Goal: Transaction & Acquisition: Purchase product/service

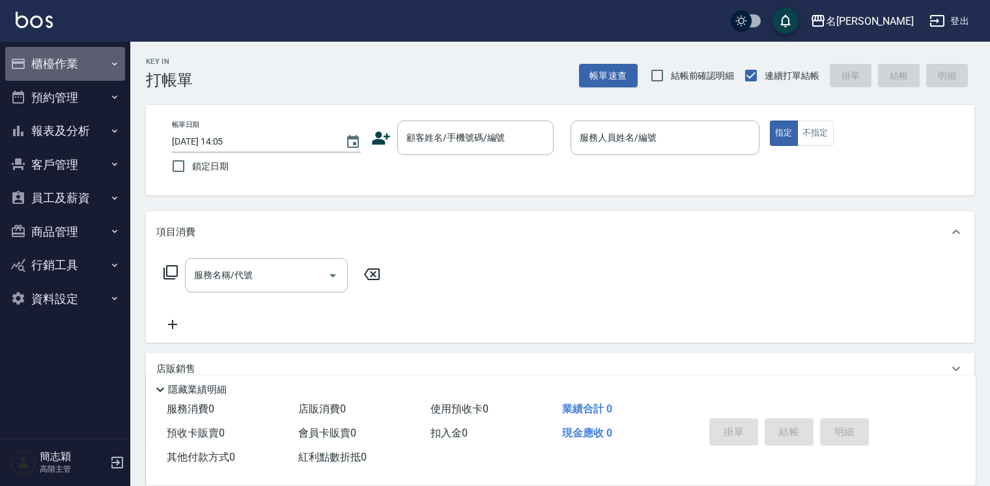
click at [43, 60] on button "櫃檯作業" at bounding box center [65, 64] width 120 height 34
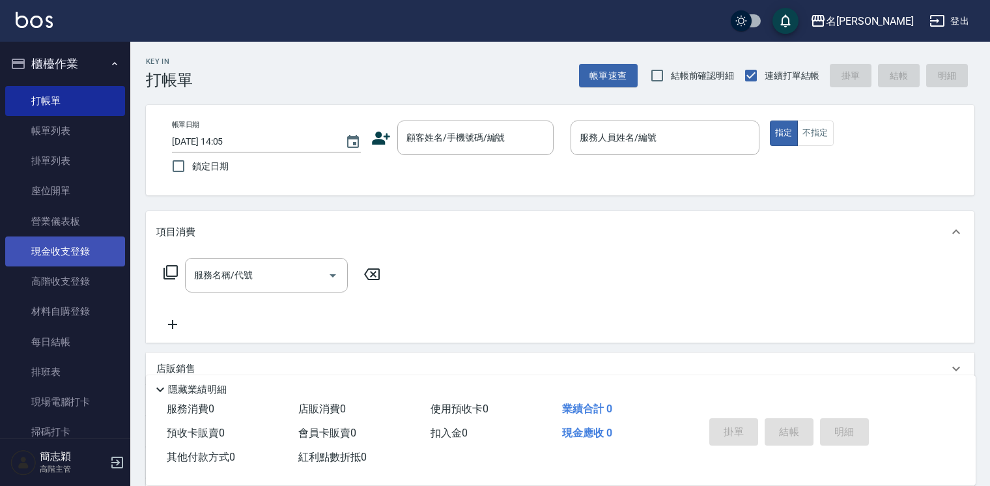
click at [94, 256] on link "現金收支登錄" at bounding box center [65, 251] width 120 height 30
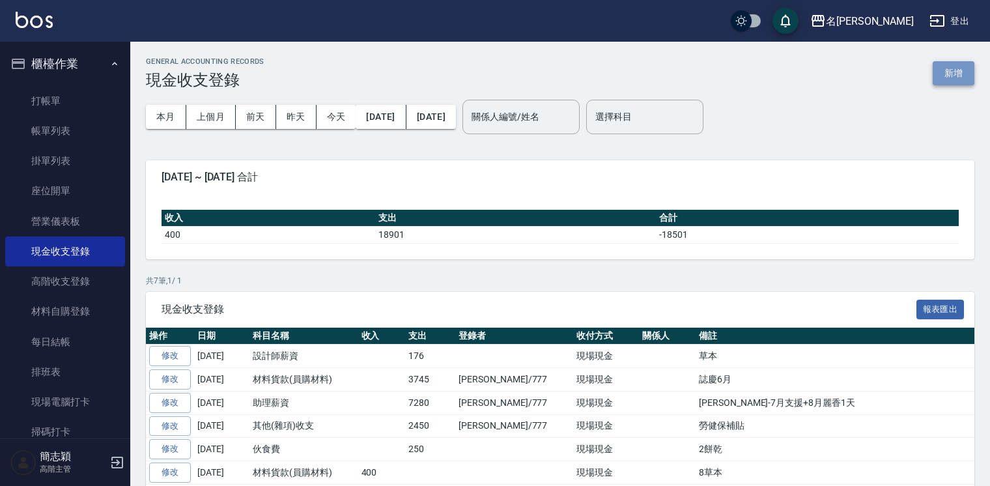
click at [957, 74] on button "新增" at bounding box center [954, 73] width 42 height 24
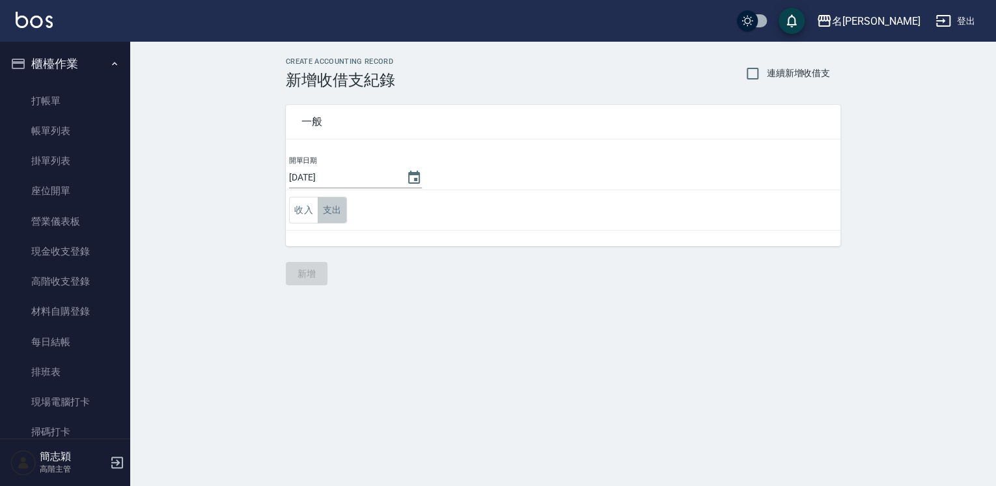
click at [330, 199] on button "支出" at bounding box center [332, 210] width 29 height 27
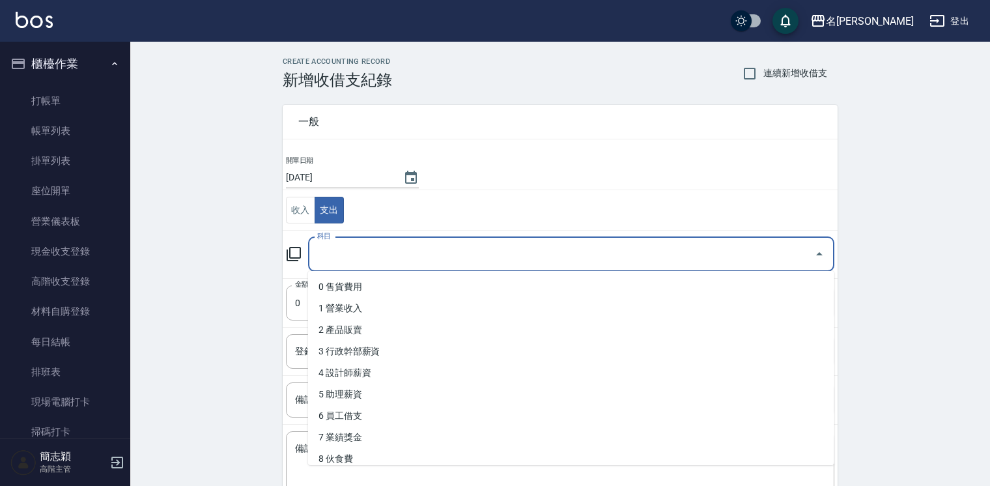
click at [371, 261] on input "科目" at bounding box center [561, 254] width 495 height 23
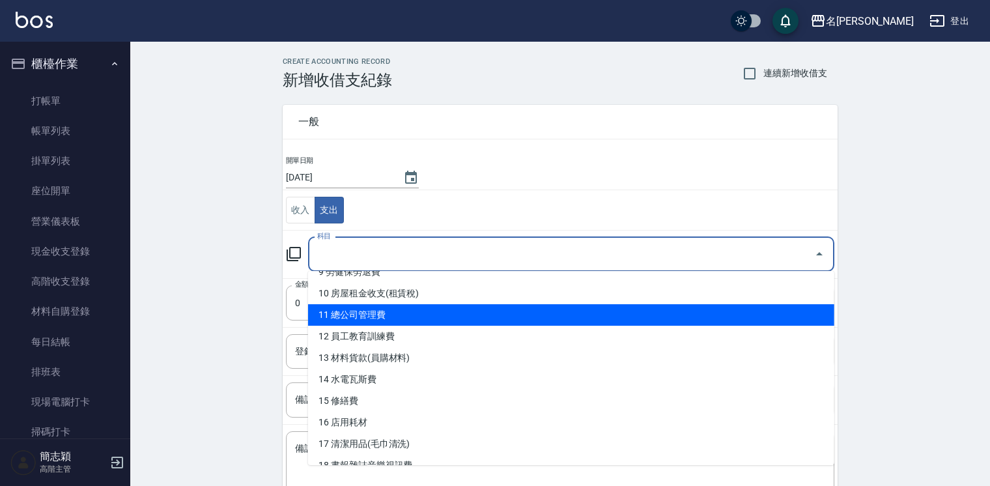
scroll to position [260, 0]
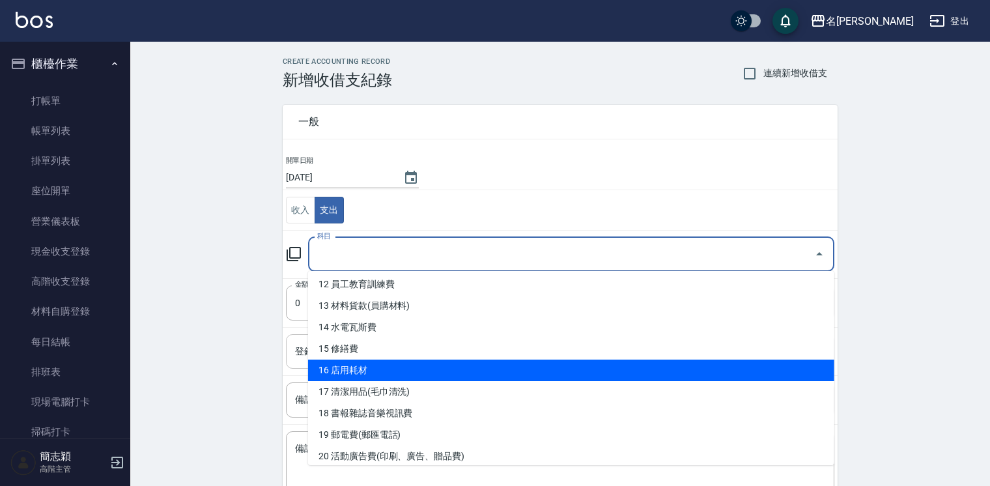
click at [407, 367] on li "16 店用耗材" at bounding box center [571, 369] width 526 height 21
type input "16 店用耗材"
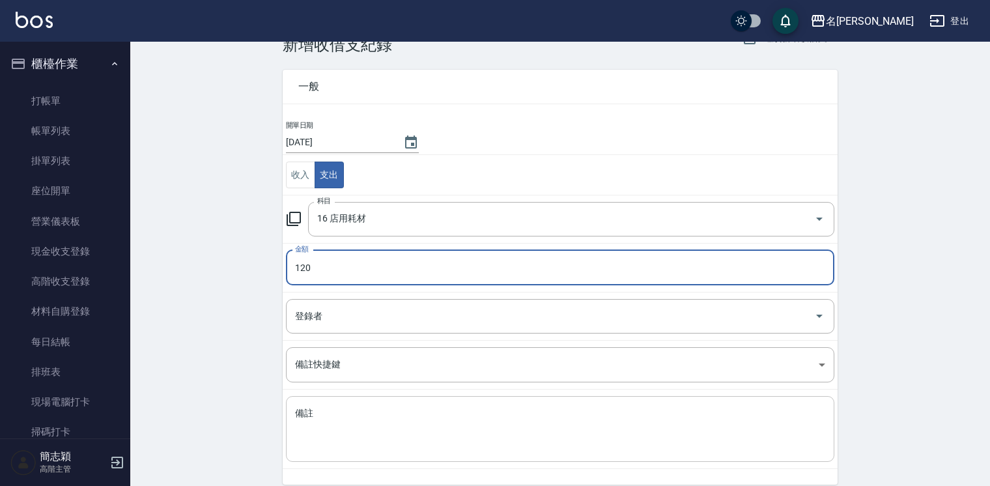
scroll to position [52, 0]
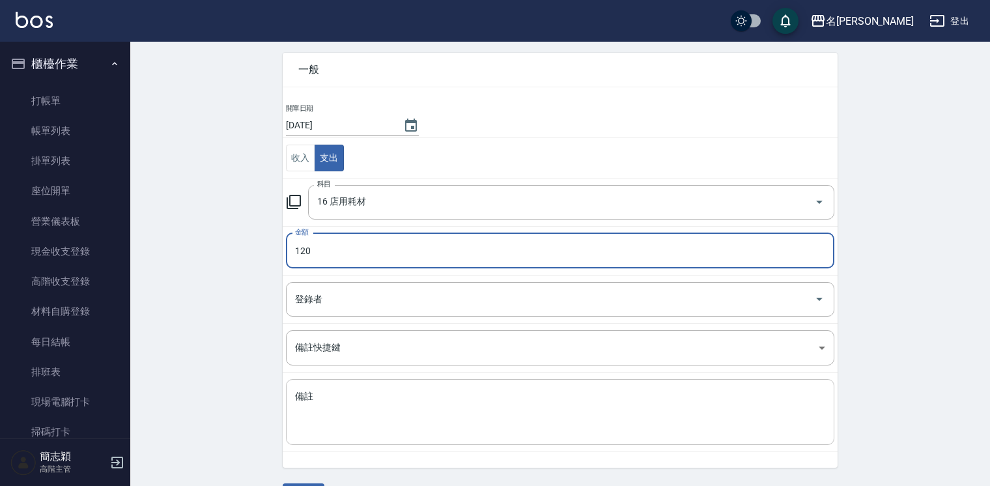
type input "120"
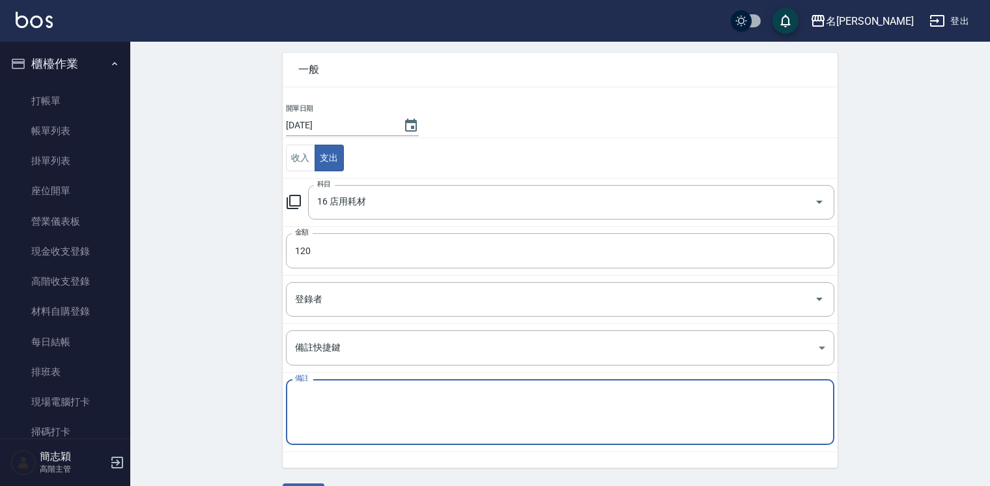
click at [393, 404] on textarea "備註" at bounding box center [560, 412] width 530 height 44
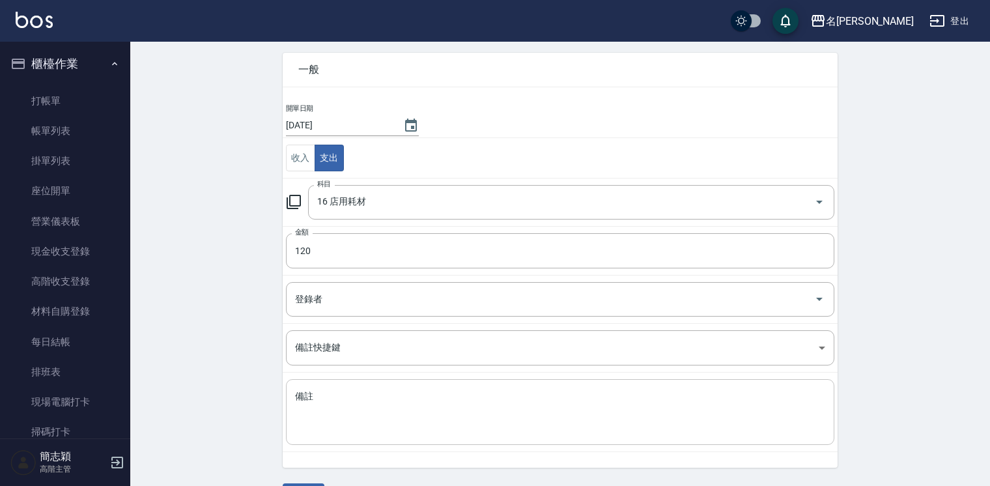
click at [653, 438] on div "x 備註" at bounding box center [560, 412] width 548 height 66
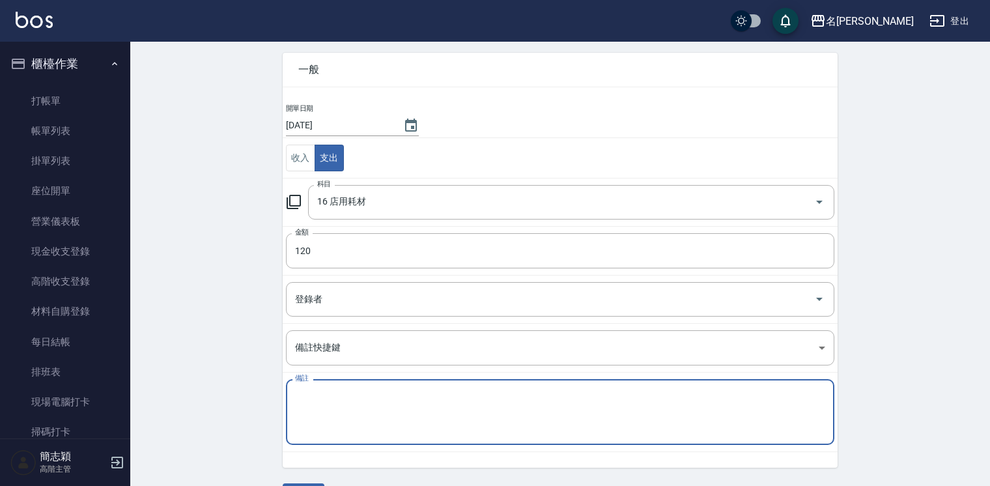
type textarea "q"
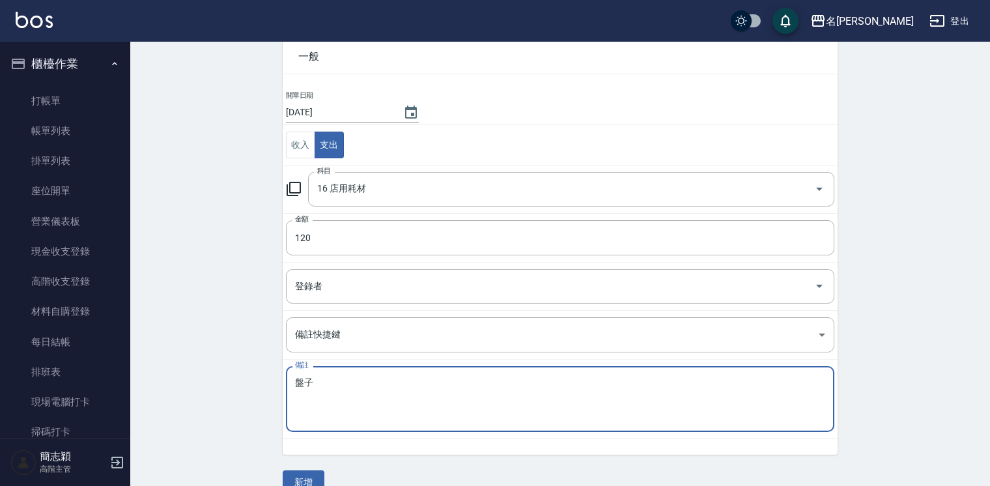
scroll to position [88, 0]
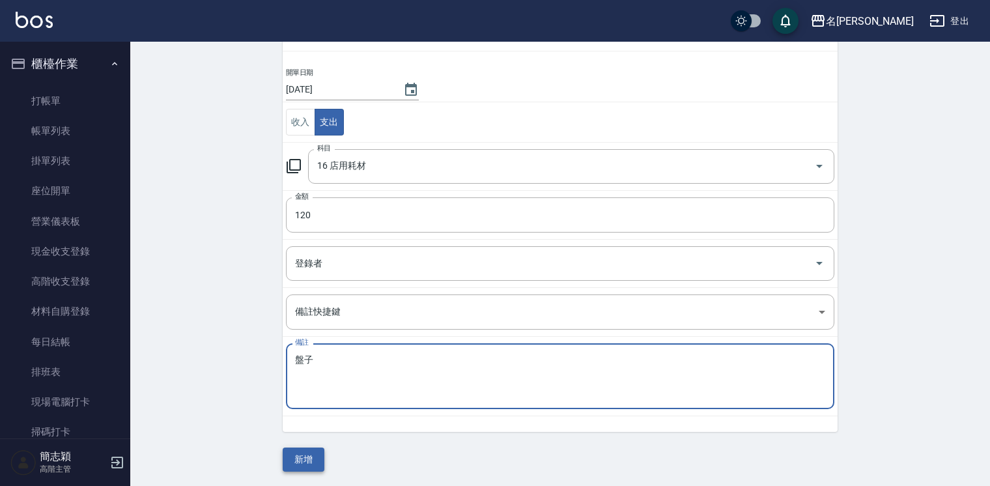
type textarea "盤子"
click at [305, 457] on button "新增" at bounding box center [304, 459] width 42 height 24
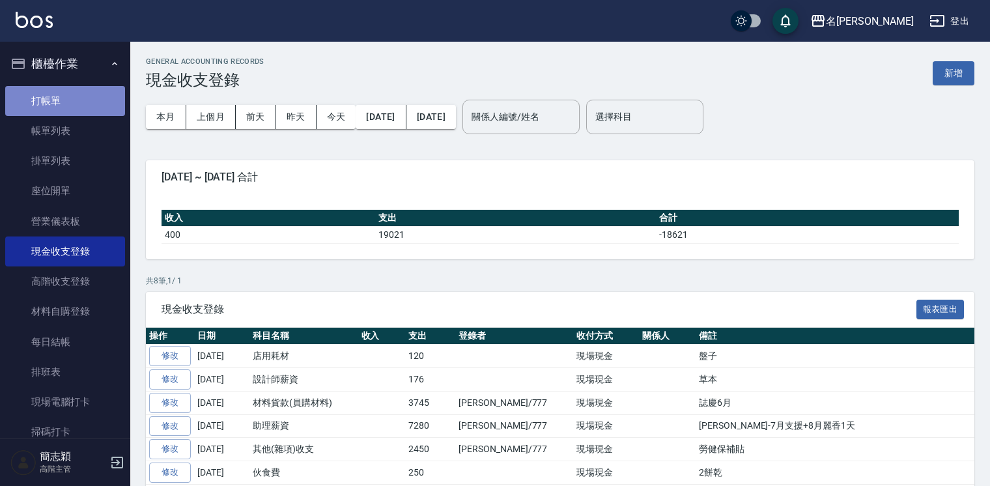
click at [72, 107] on link "打帳單" at bounding box center [65, 101] width 120 height 30
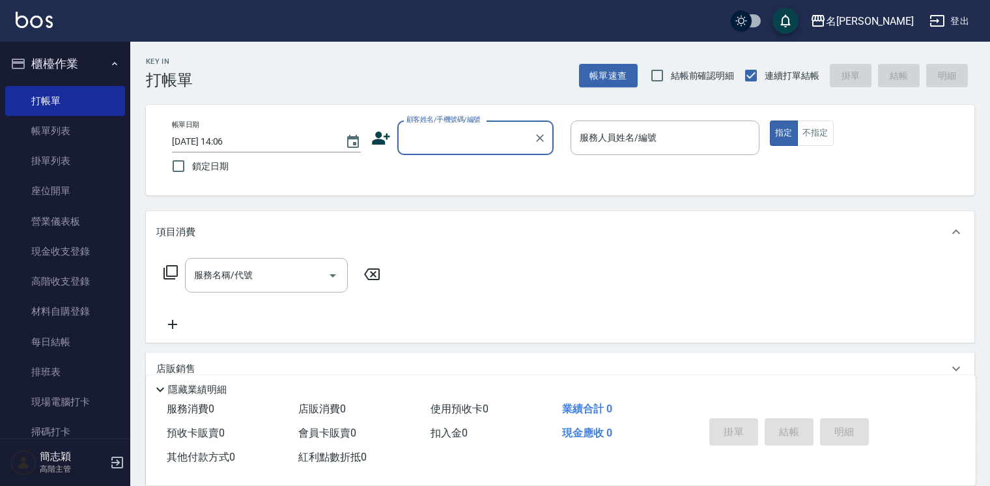
click at [172, 268] on icon at bounding box center [171, 272] width 16 height 16
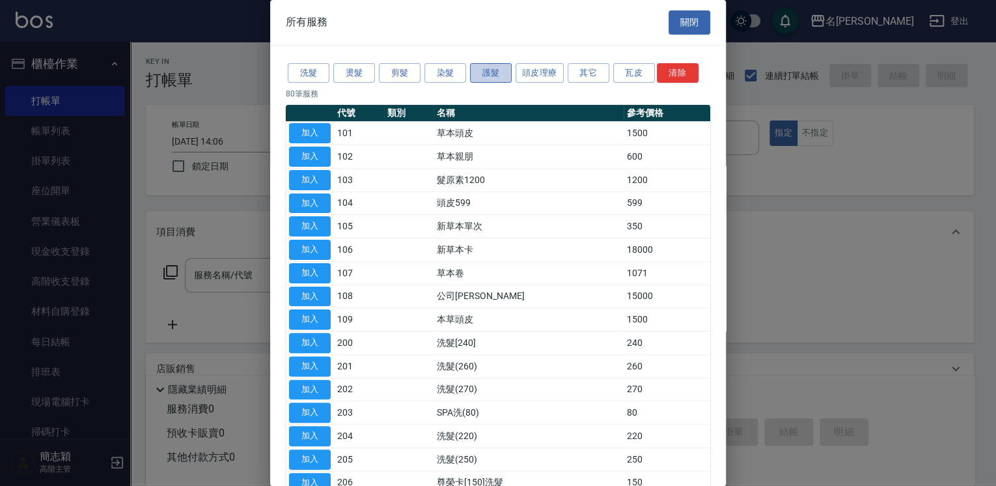
click at [485, 70] on button "護髮" at bounding box center [491, 73] width 42 height 20
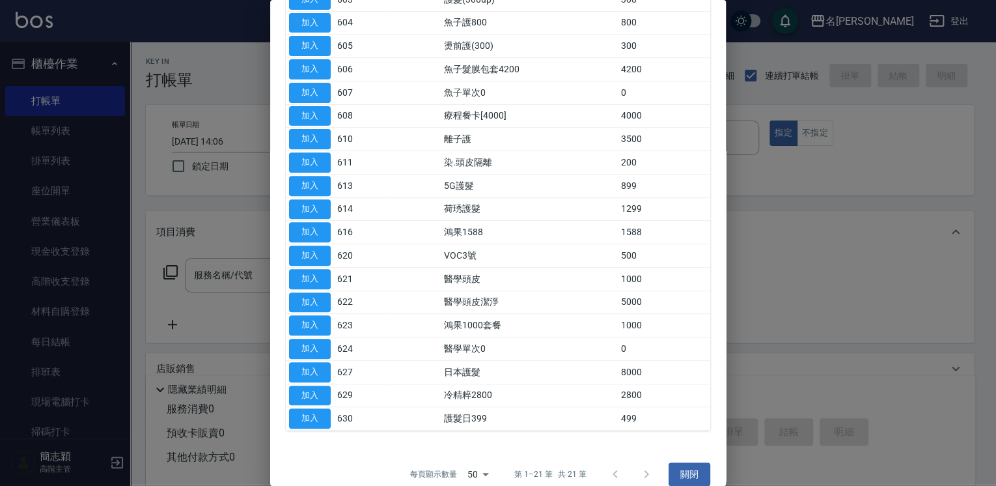
scroll to position [193, 0]
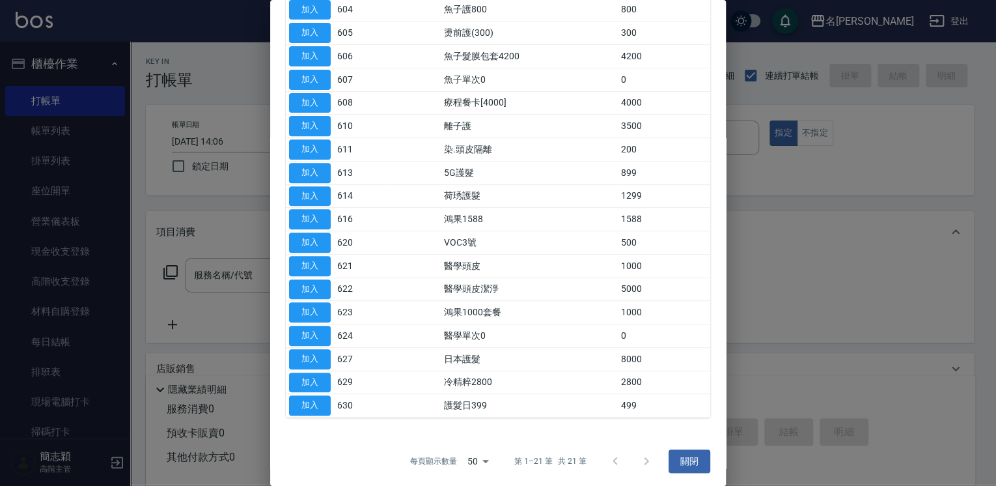
drag, startPoint x: 782, startPoint y: 195, endPoint x: 723, endPoint y: 232, distance: 69.9
click at [781, 196] on div at bounding box center [498, 243] width 996 height 486
click at [685, 462] on button "關閉" at bounding box center [690, 461] width 42 height 24
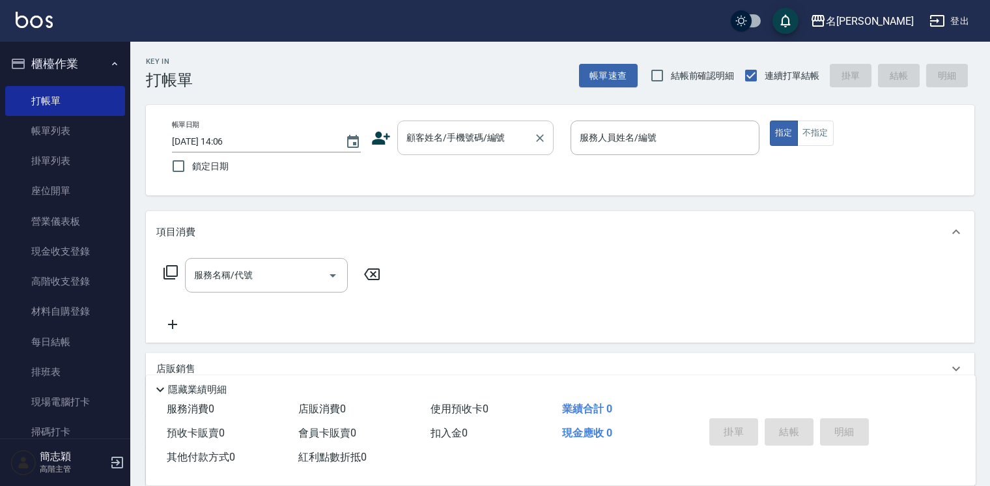
click at [460, 145] on input "顧客姓名/手機號碼/編號" at bounding box center [465, 137] width 125 height 23
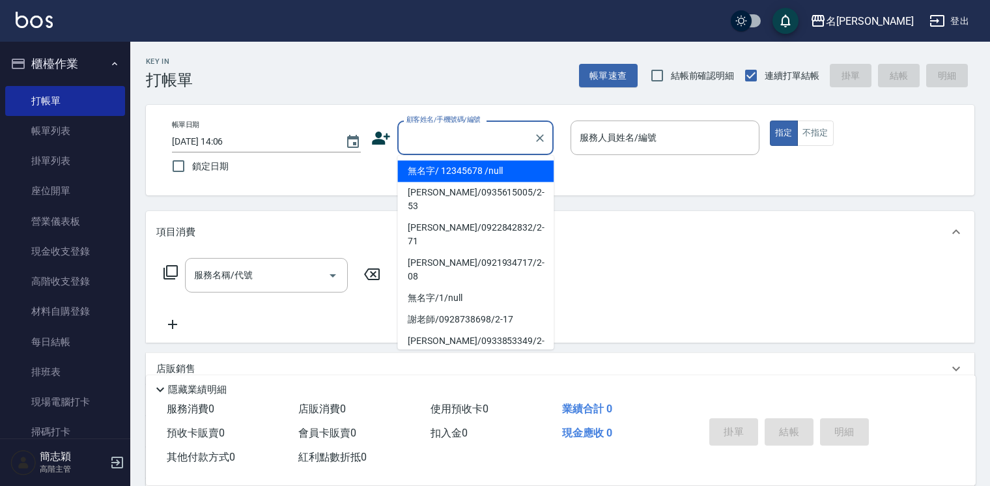
drag, startPoint x: 469, startPoint y: 167, endPoint x: 537, endPoint y: 156, distance: 68.5
click at [470, 167] on li "無名字/ 12345678 /null" at bounding box center [475, 170] width 156 height 21
type input "無名字/ 12345678 /null"
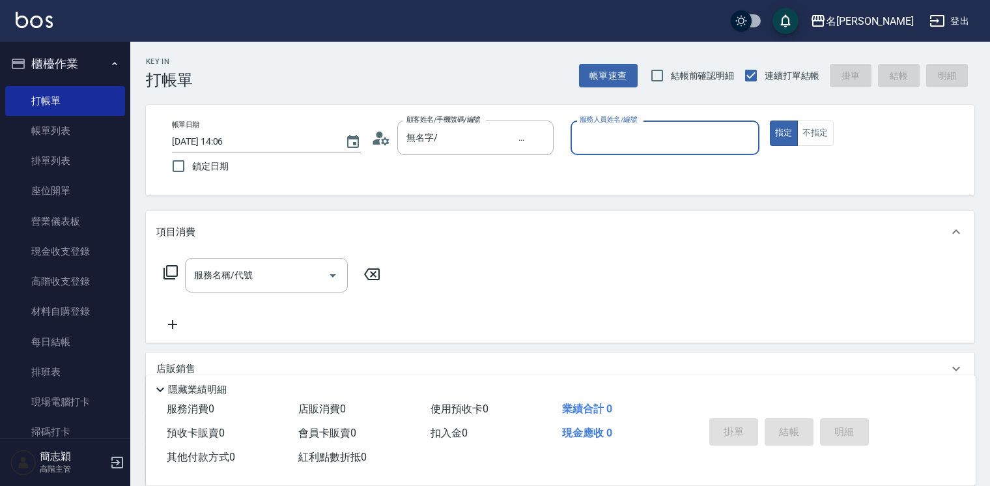
click at [636, 137] on input "服務人員姓名/編號" at bounding box center [664, 137] width 177 height 23
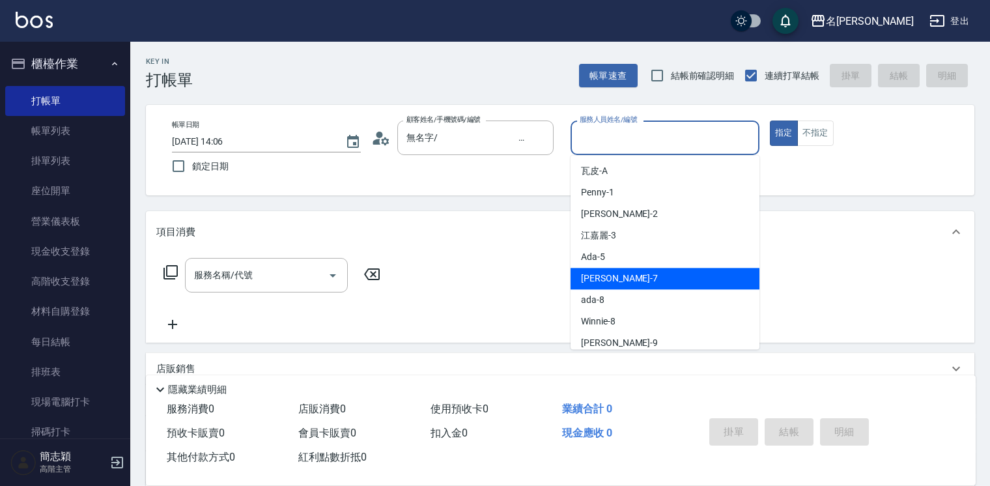
click at [672, 271] on div "Jessica -7" at bounding box center [664, 278] width 189 height 21
type input "[PERSON_NAME]-7"
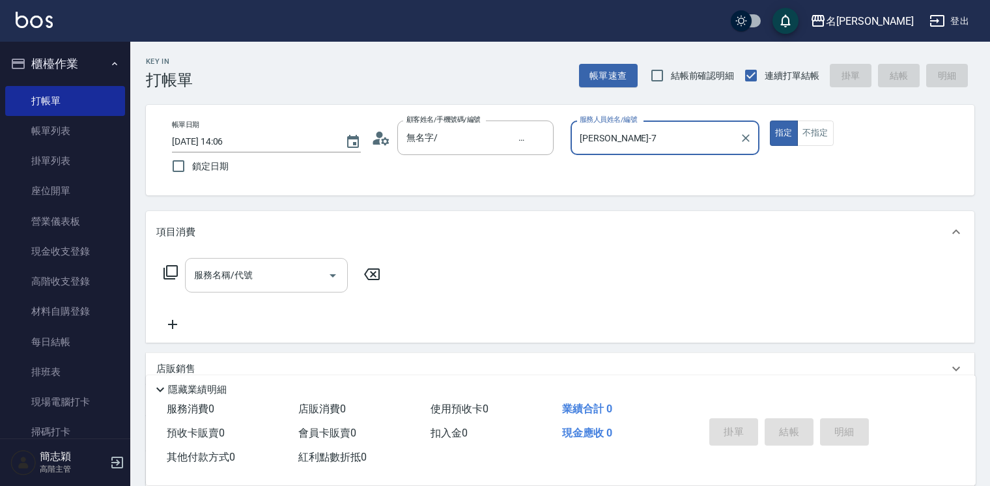
click at [253, 284] on input "服務名稱/代號" at bounding box center [257, 275] width 132 height 23
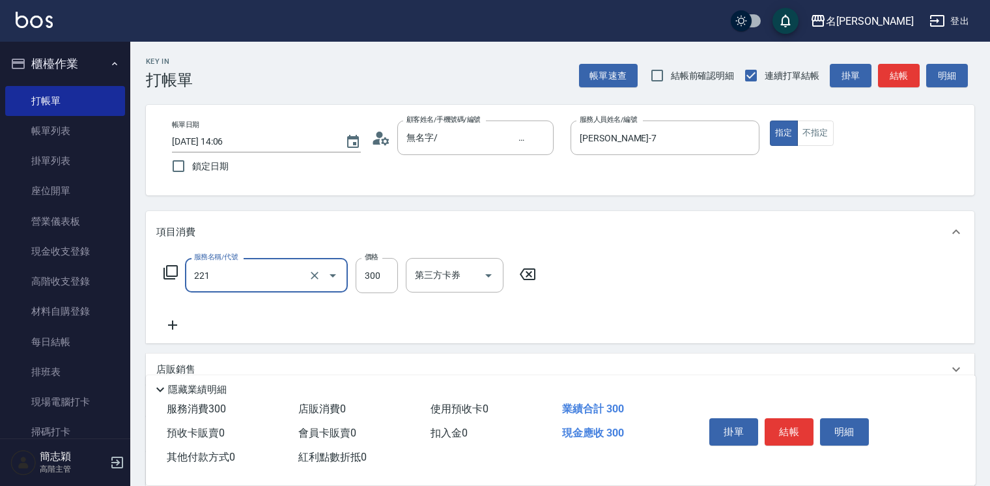
type input "洗髮300(221)"
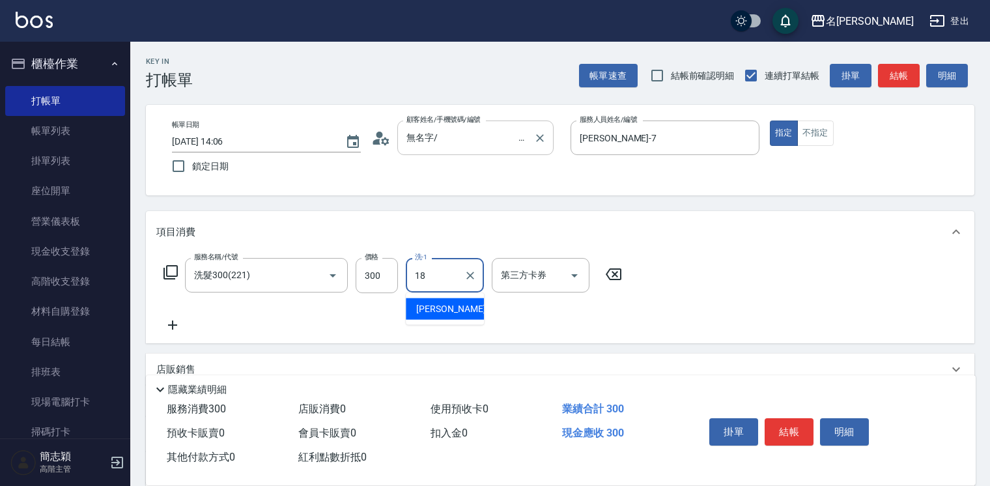
type input "[PERSON_NAME]-18"
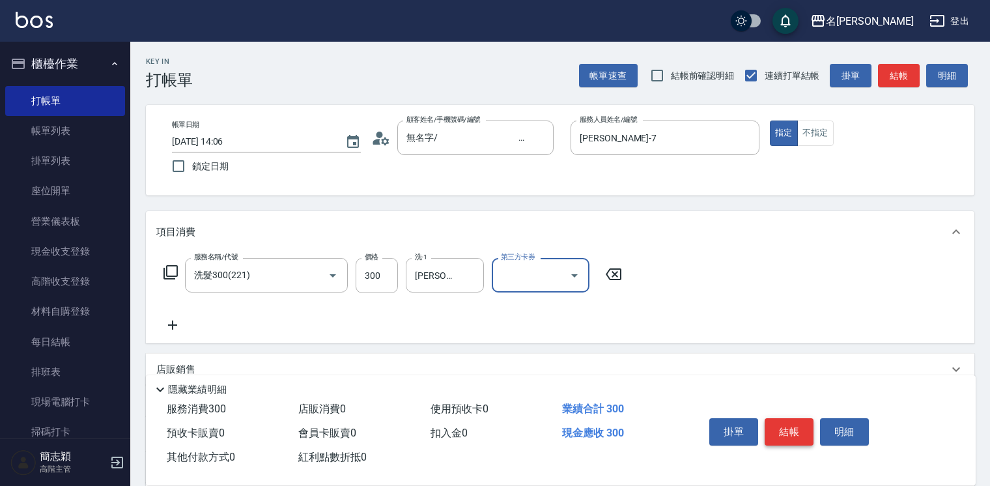
click at [792, 430] on button "結帳" at bounding box center [789, 431] width 49 height 27
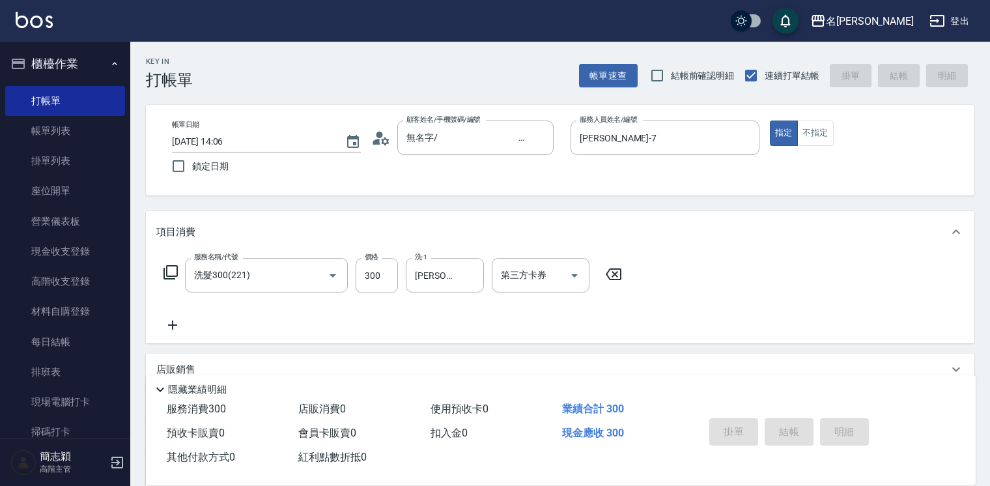
type input "2025/09/07 14:07"
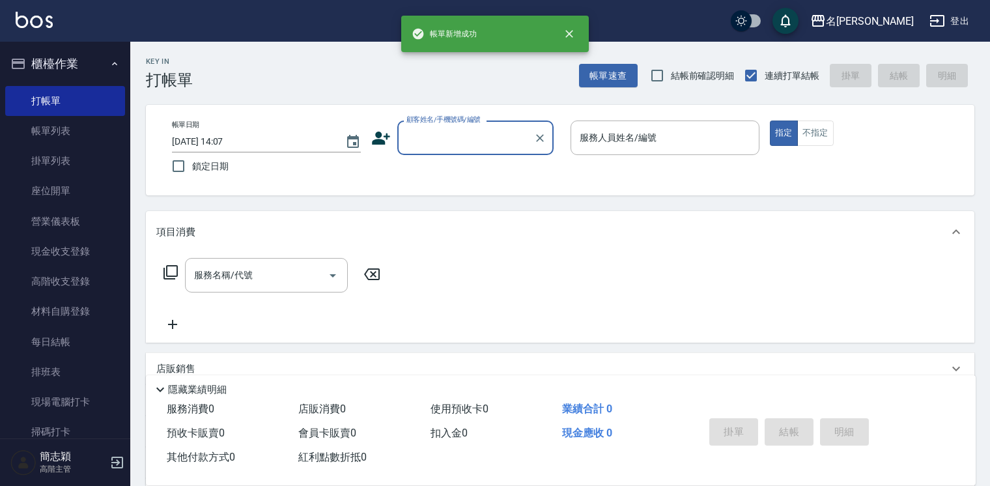
scroll to position [0, 0]
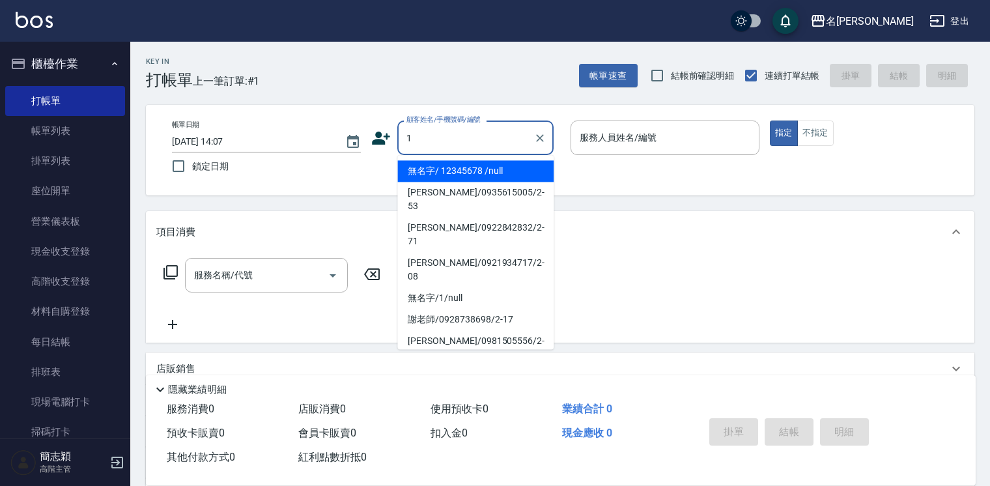
type input "無名字/ 12345678 /null"
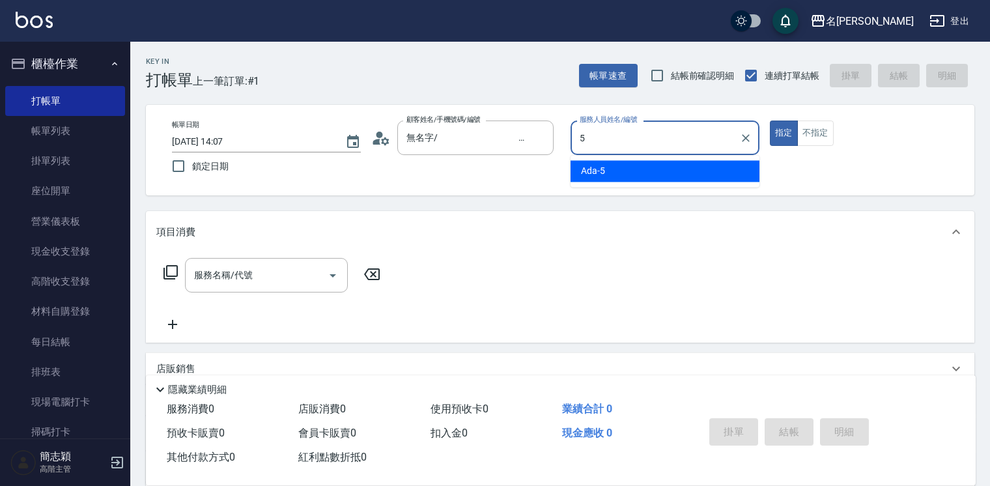
type input "Ada-5"
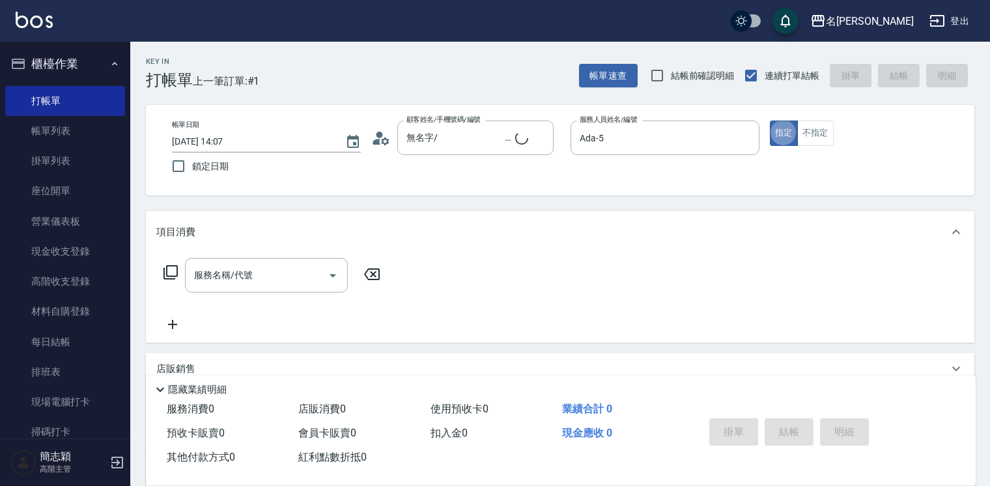
type button "true"
type input "無名字/1/null"
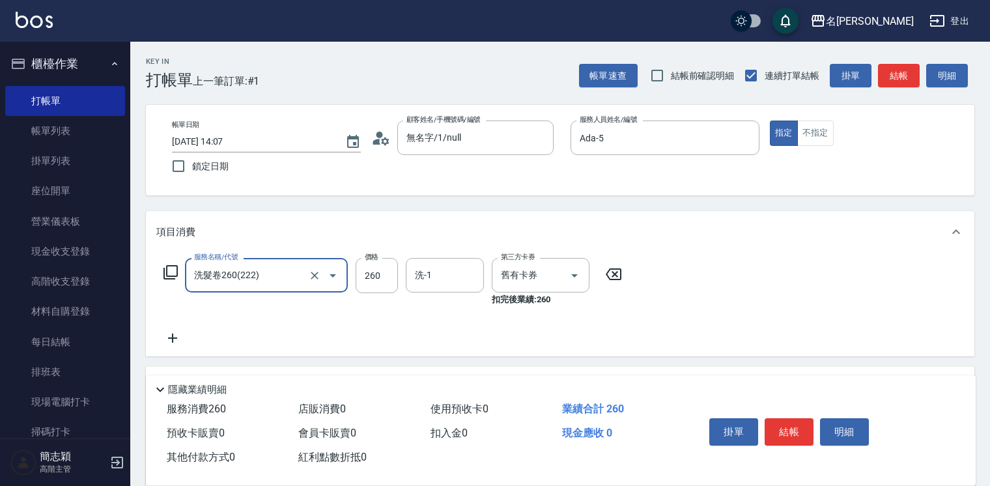
type input "洗髮卷260(222)"
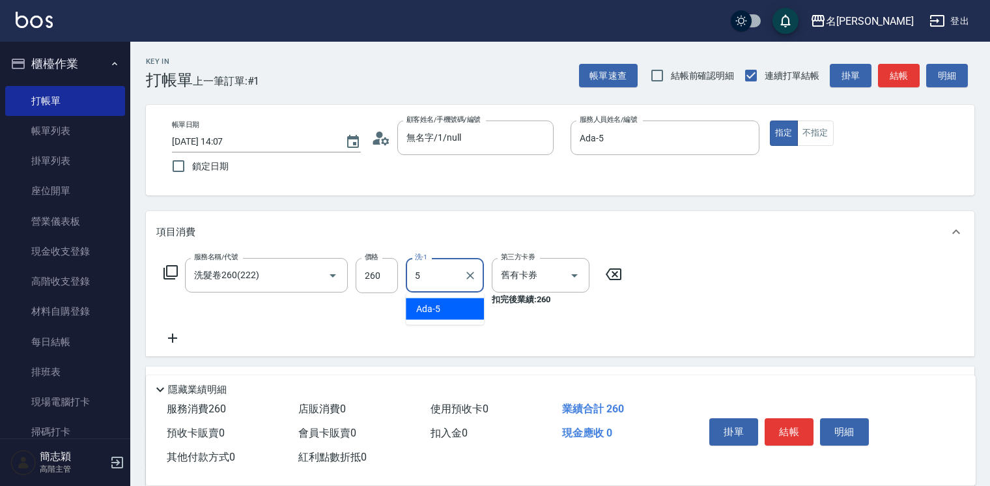
type input "Ada-5"
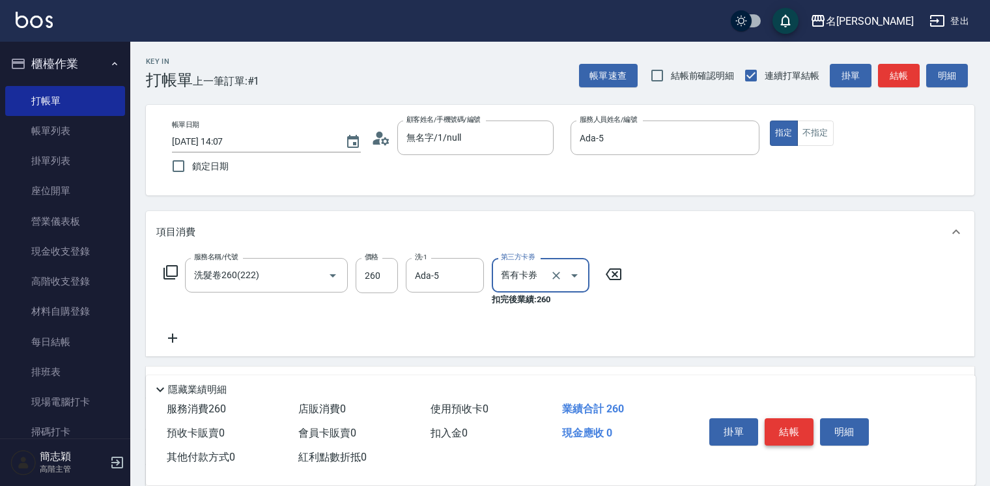
click at [788, 429] on button "結帳" at bounding box center [789, 431] width 49 height 27
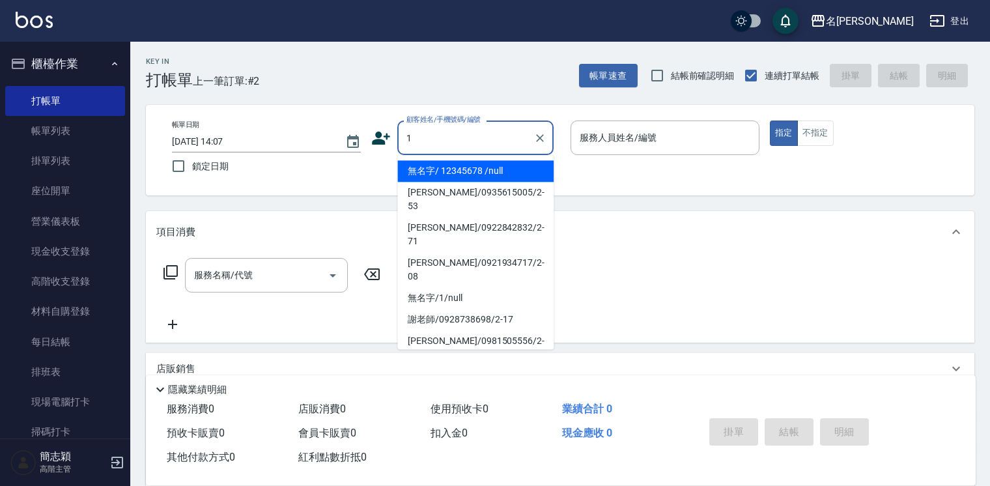
type input "無名字/ 12345678 /null"
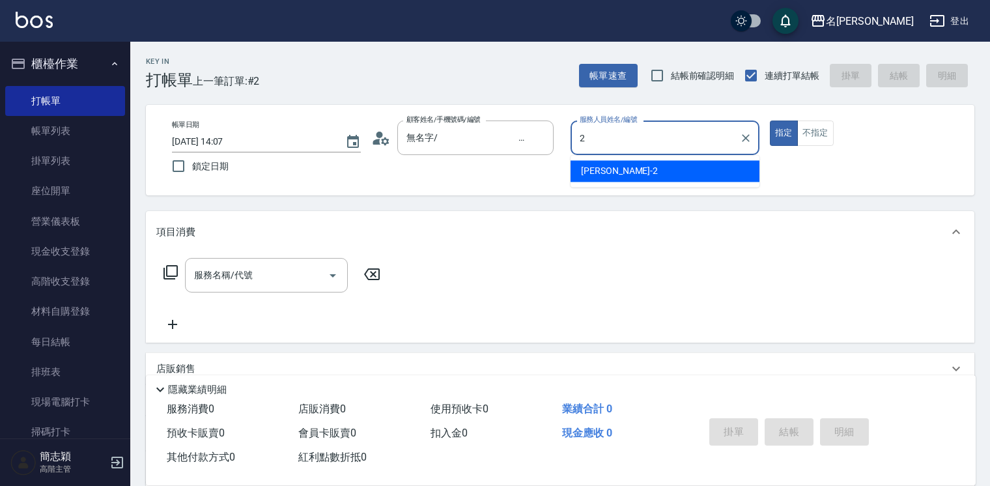
type input "[PERSON_NAME]-2"
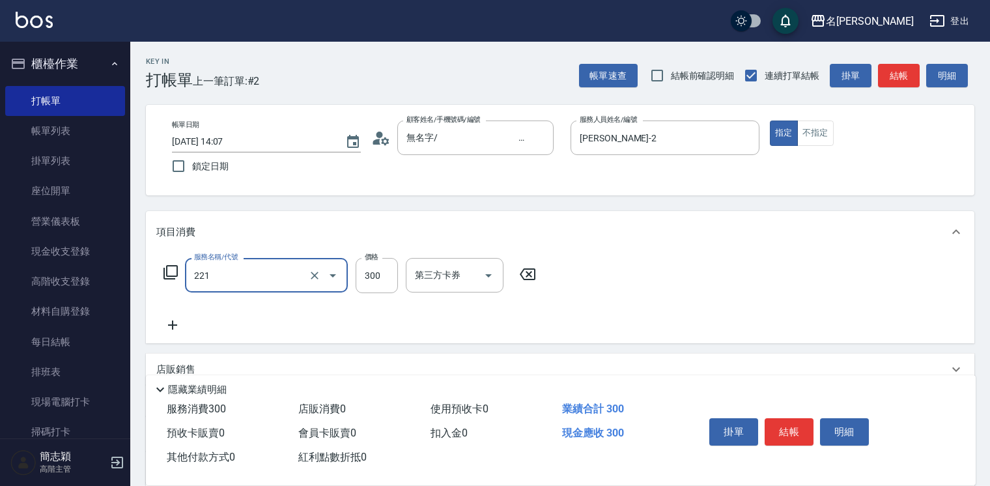
type input "洗髮300(221)"
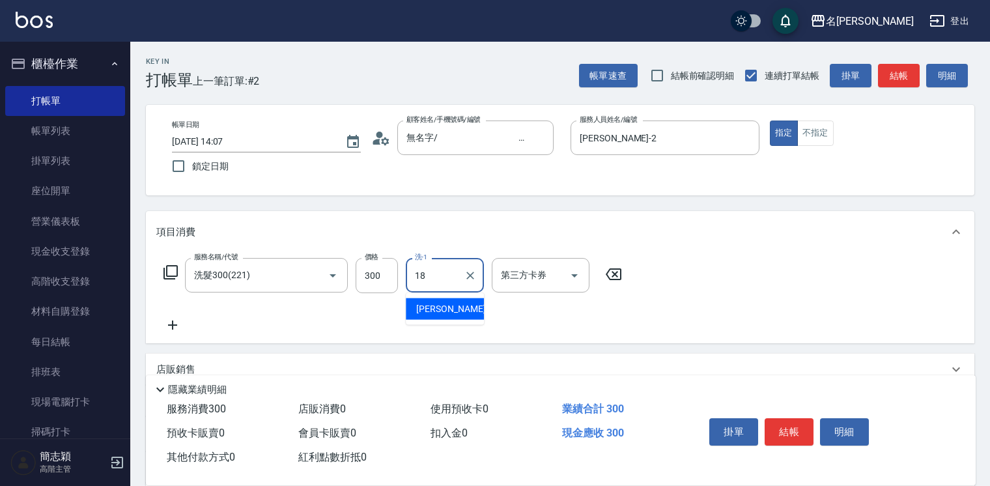
type input "[PERSON_NAME]-18"
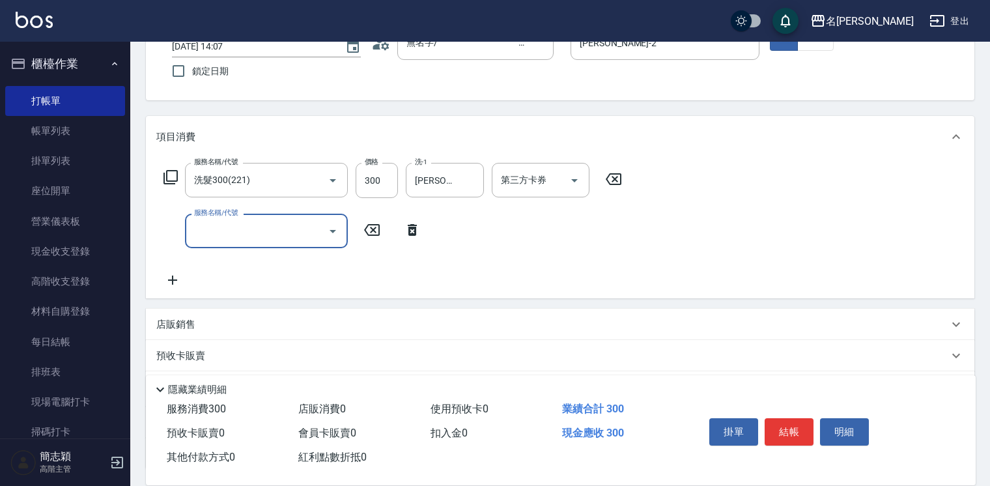
scroll to position [104, 0]
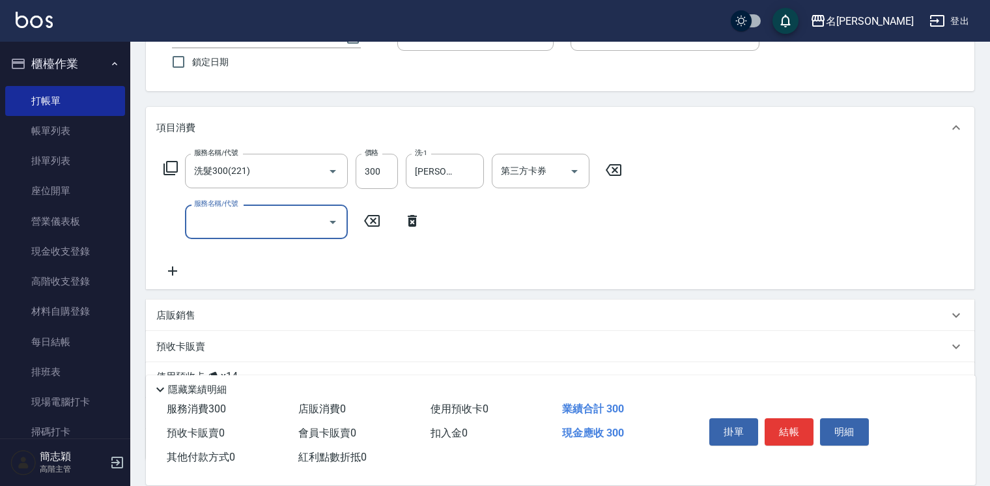
click at [201, 319] on div "店販銷售" at bounding box center [552, 316] width 792 height 14
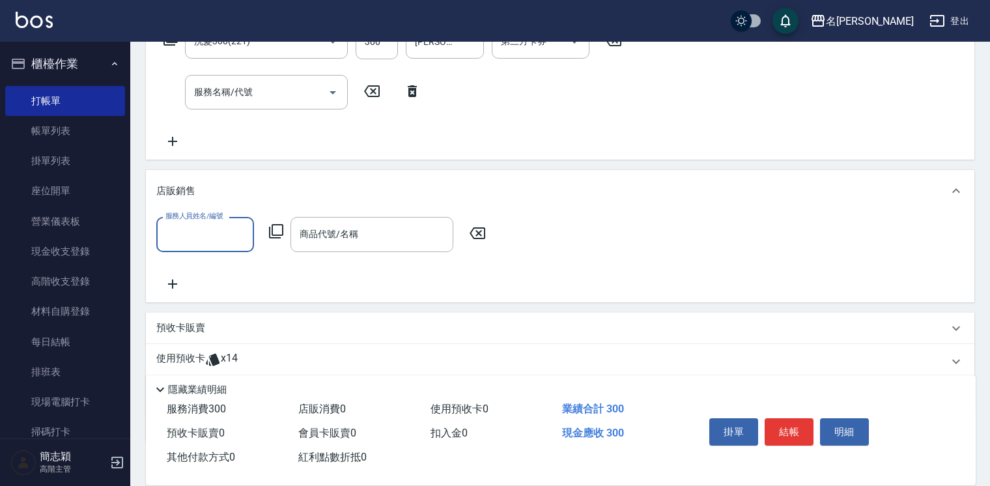
scroll to position [260, 0]
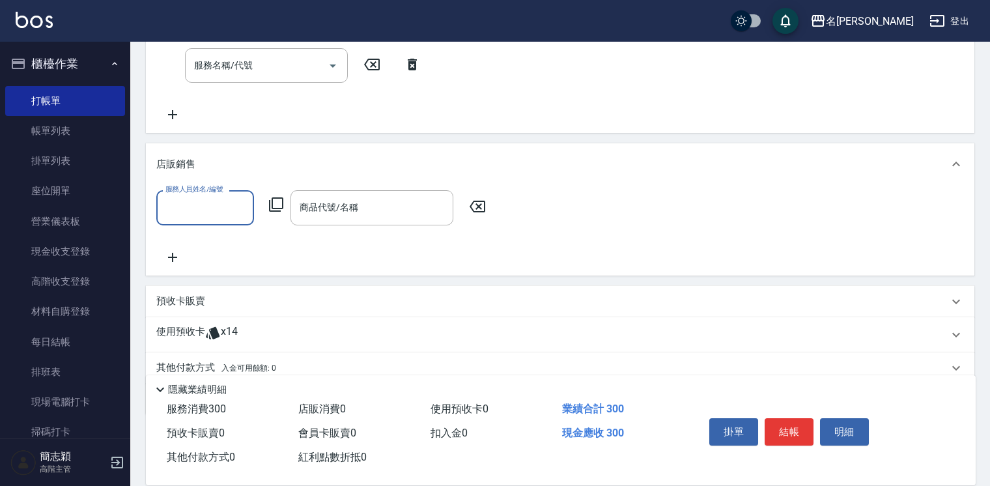
click at [201, 214] on input "服務人員姓名/編號" at bounding box center [205, 207] width 86 height 23
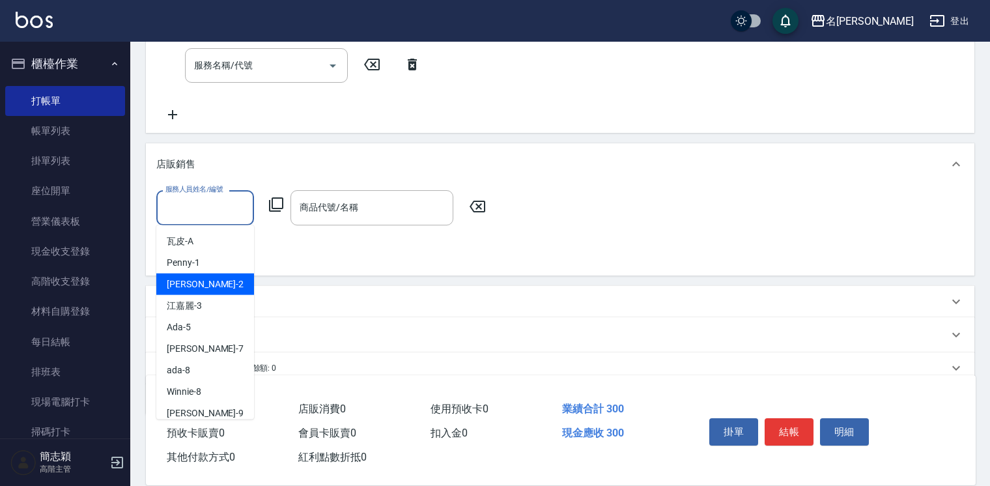
drag, startPoint x: 229, startPoint y: 277, endPoint x: 274, endPoint y: 268, distance: 45.9
click at [229, 277] on div "[PERSON_NAME] -2" at bounding box center [205, 284] width 98 height 21
type input "[PERSON_NAME]-2"
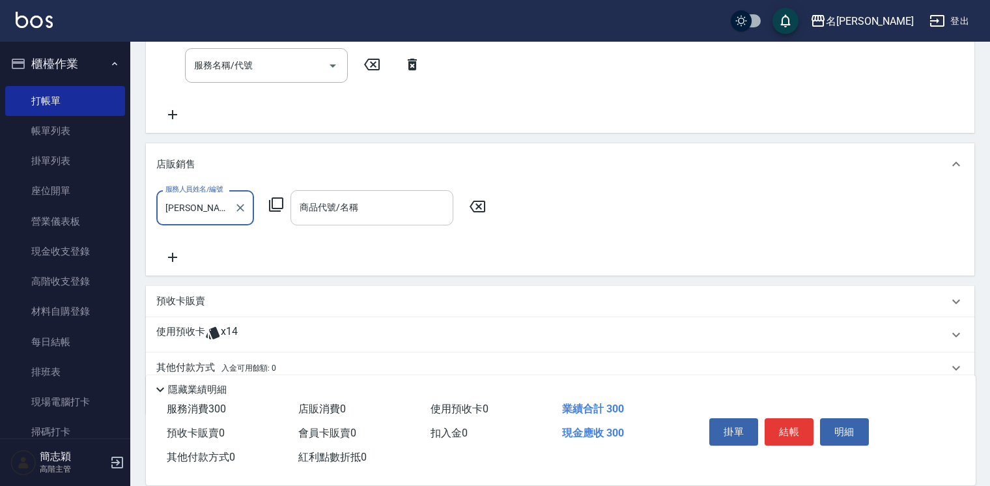
click at [399, 202] on input "商品代號/名稱" at bounding box center [371, 207] width 151 height 23
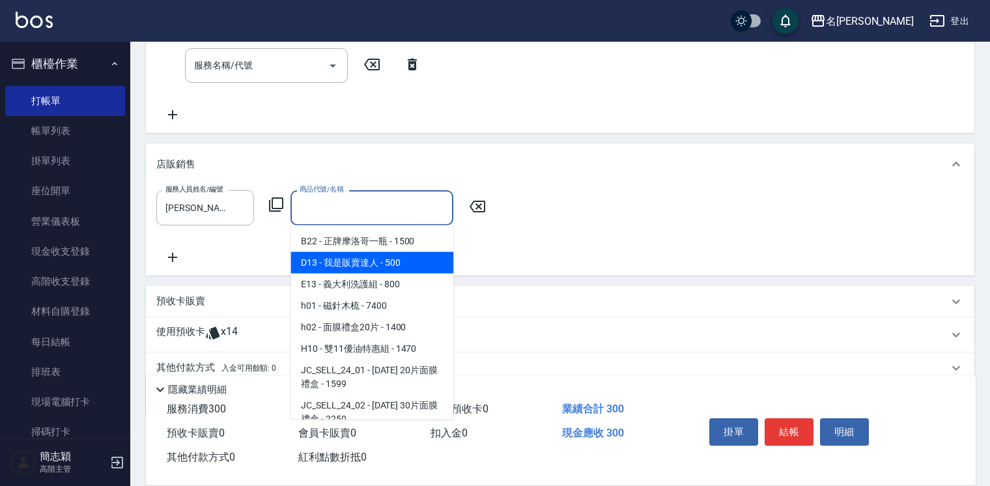
click at [388, 260] on span "D13 - 我是販賣達人 - 500" at bounding box center [371, 262] width 163 height 21
type input "我是販賣達人"
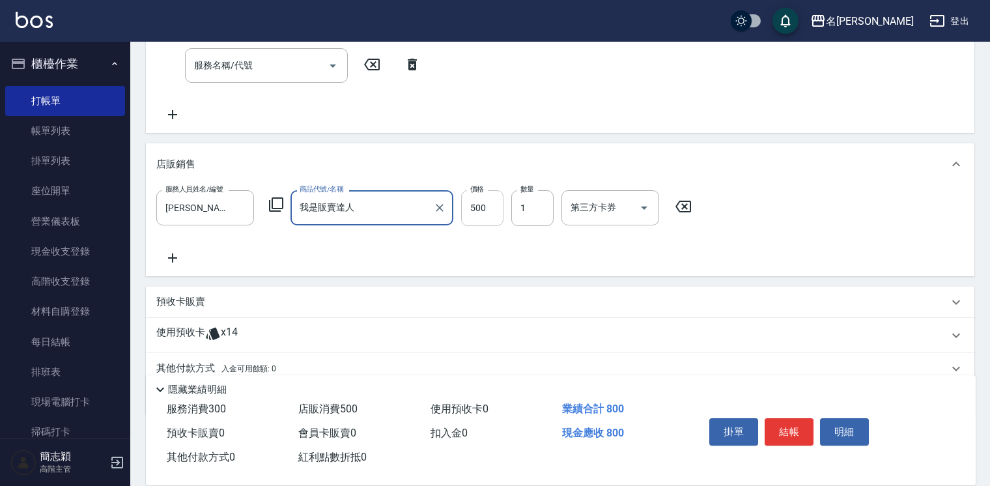
click at [497, 211] on input "500" at bounding box center [482, 207] width 42 height 35
type input "1200"
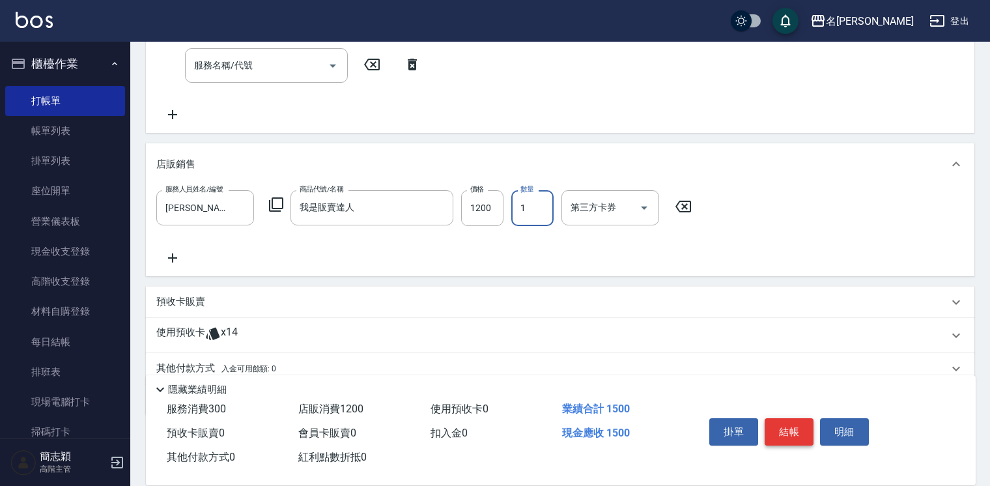
click at [798, 418] on button "結帳" at bounding box center [789, 431] width 49 height 27
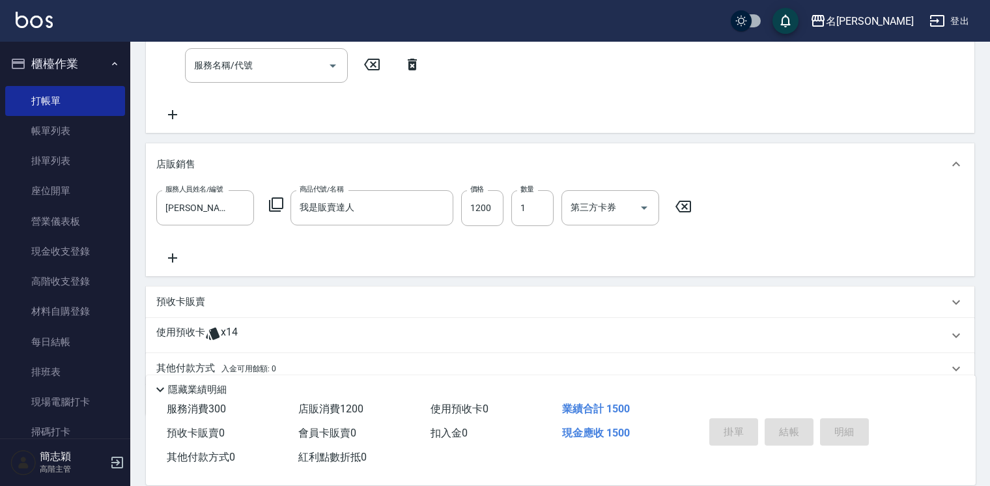
type input "2025/09/07 14:08"
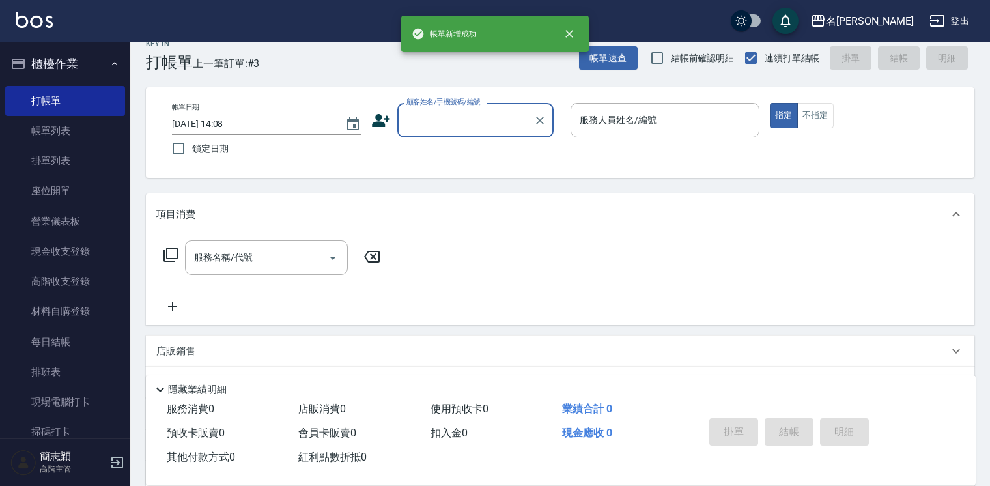
scroll to position [0, 0]
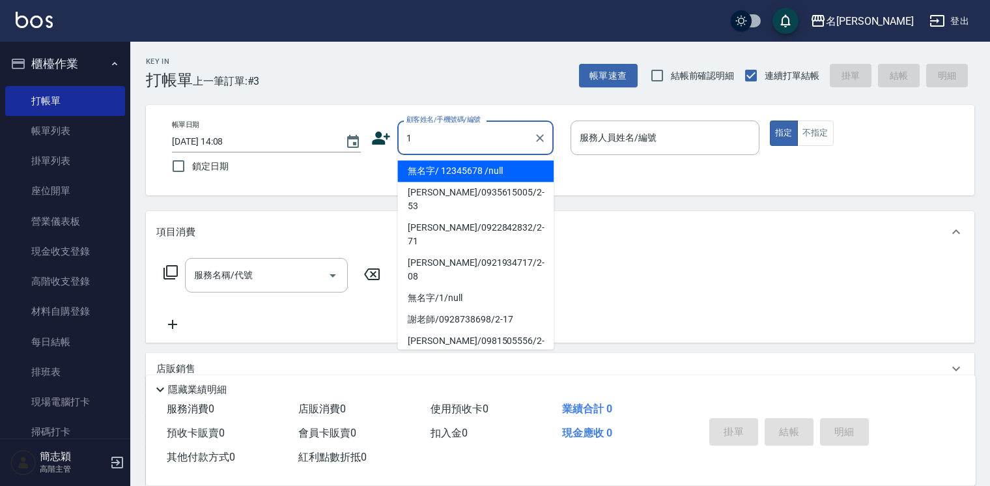
type input "無名字/ 12345678 /null"
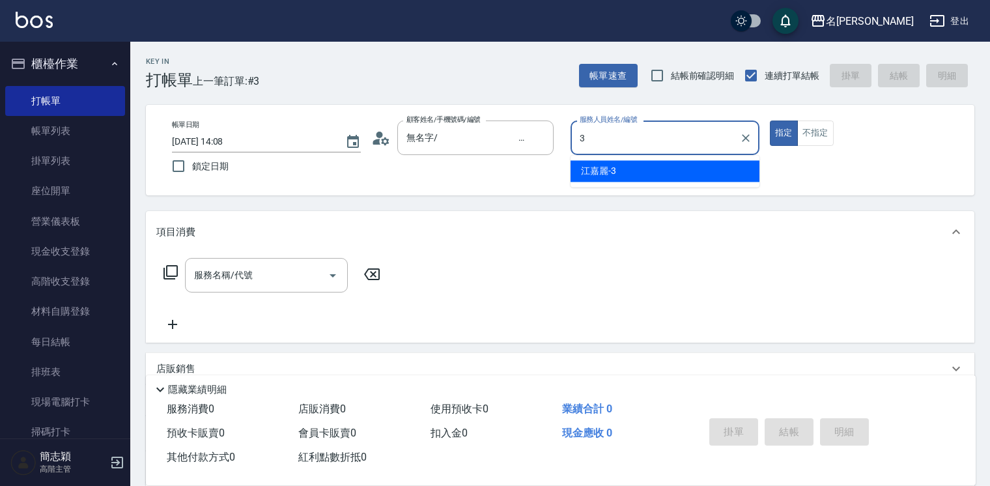
type input "[PERSON_NAME]-3"
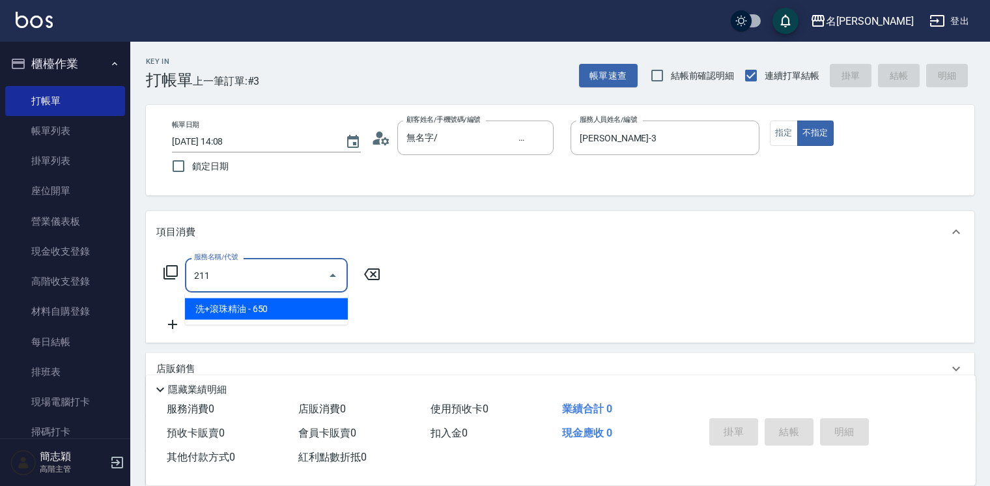
type input "洗+滾珠精油(211)"
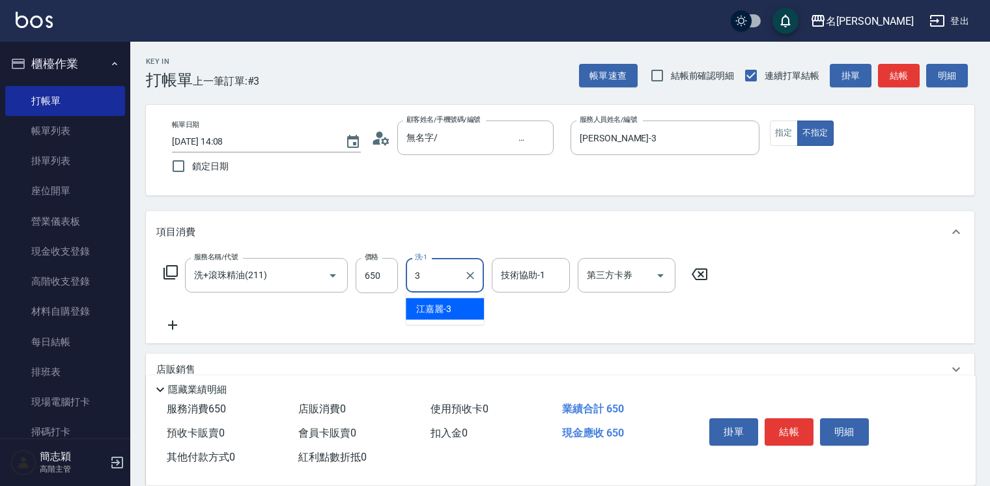
type input "[PERSON_NAME]-3"
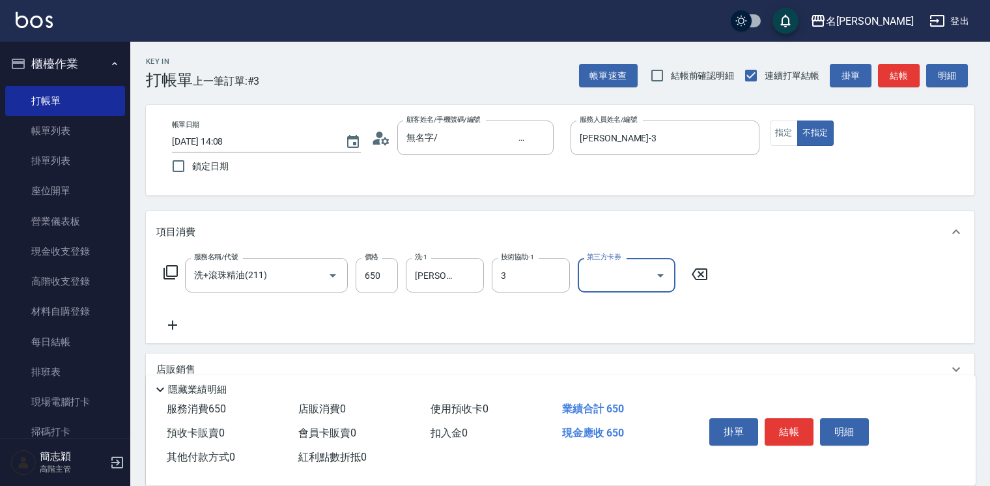
type input "[PERSON_NAME]-3"
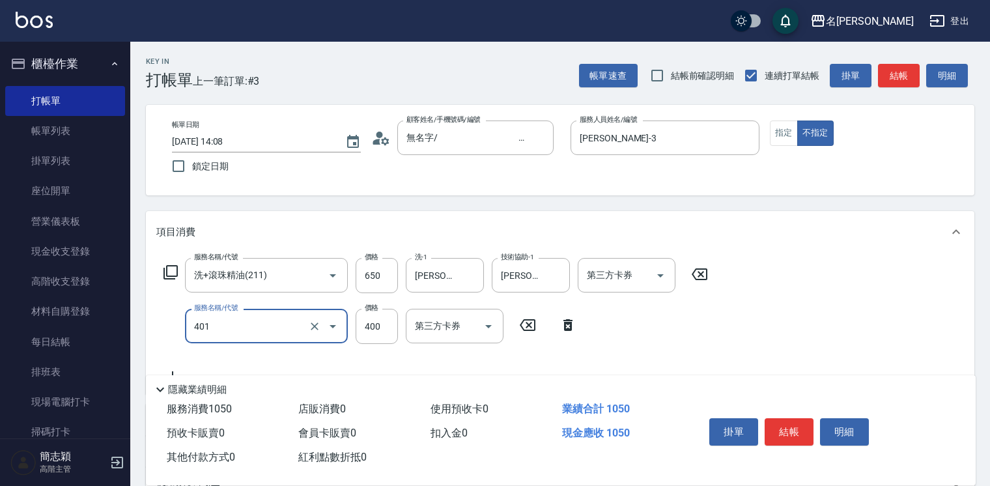
type input "剪髮(400)(401)"
click at [780, 426] on button "結帳" at bounding box center [789, 431] width 49 height 27
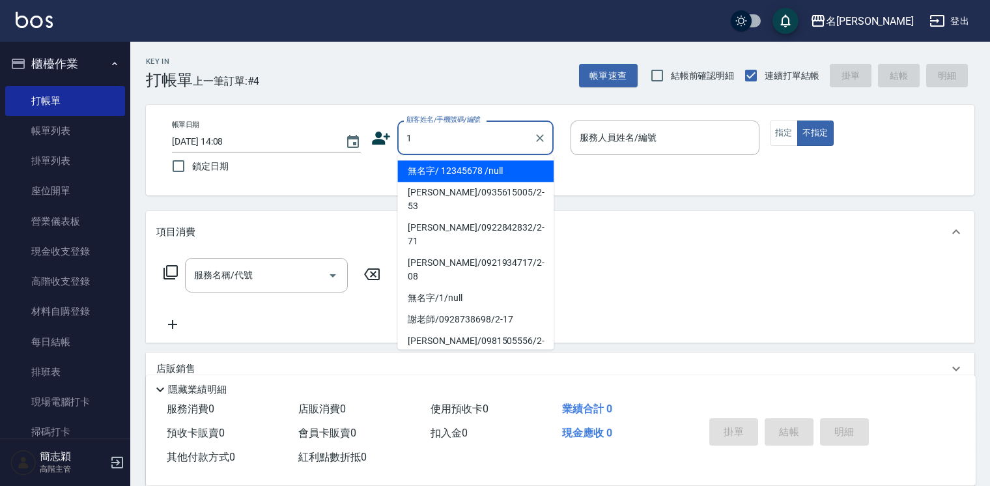
type input "無名字/ 12345678 /null"
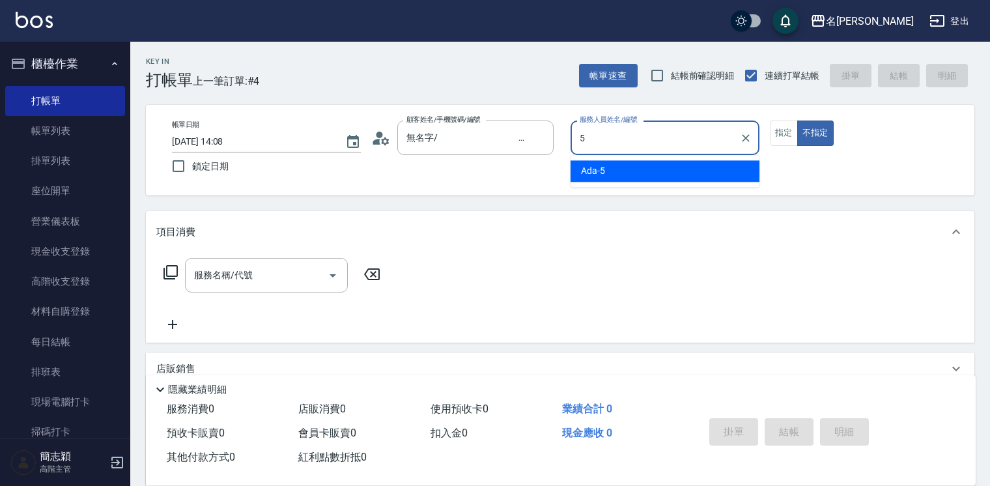
type input "Ada-5"
type button "false"
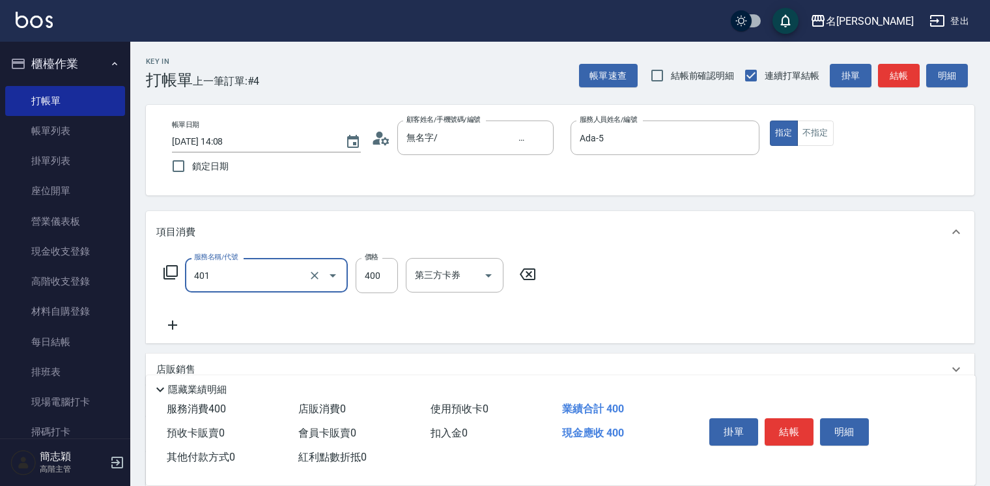
type input "剪髮(400)(401)"
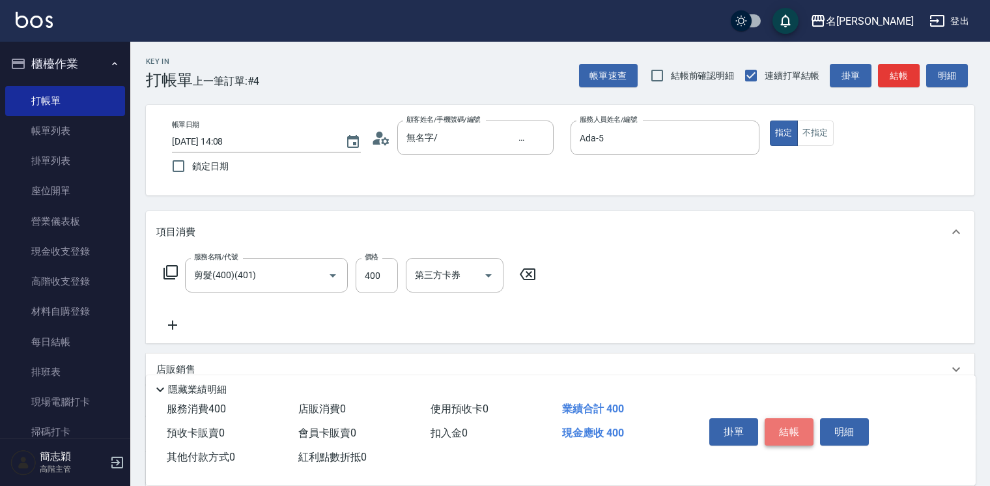
click at [787, 418] on button "結帳" at bounding box center [789, 431] width 49 height 27
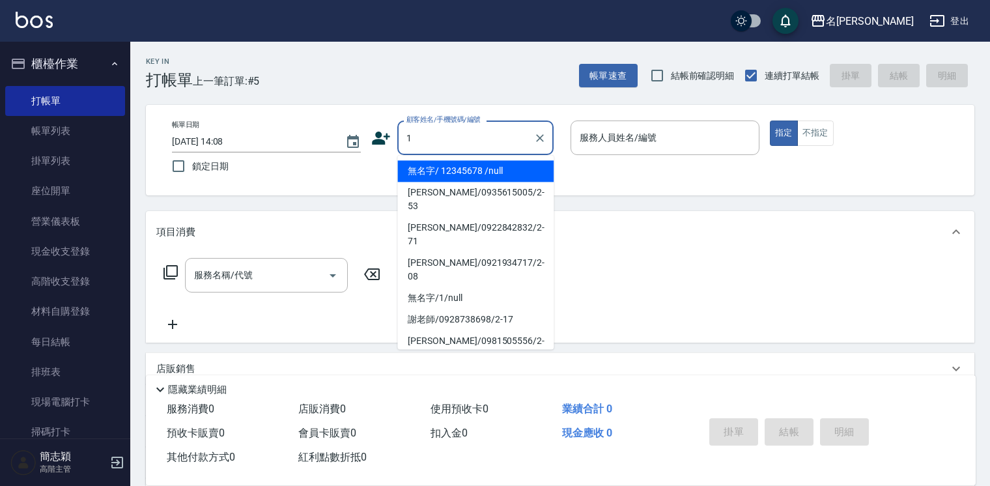
type input "無名字/ 12345678 /null"
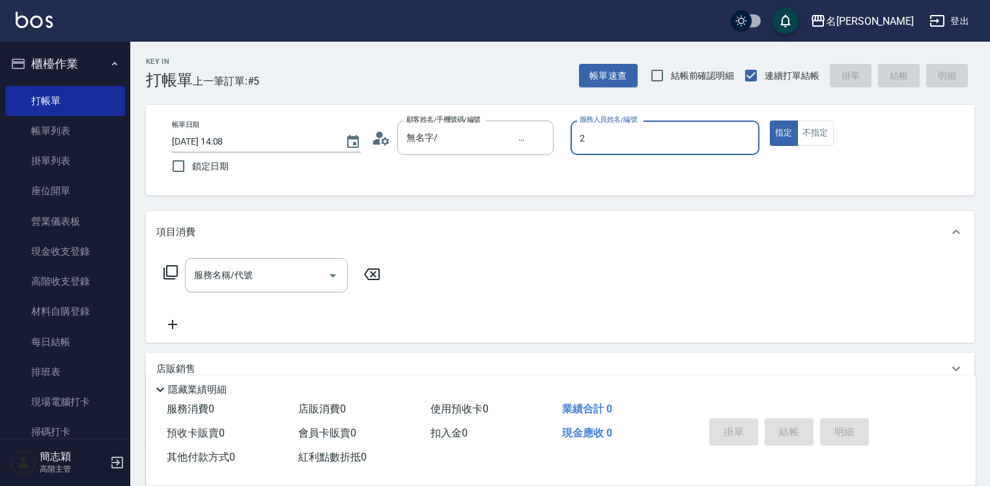
type input "[PERSON_NAME]-2"
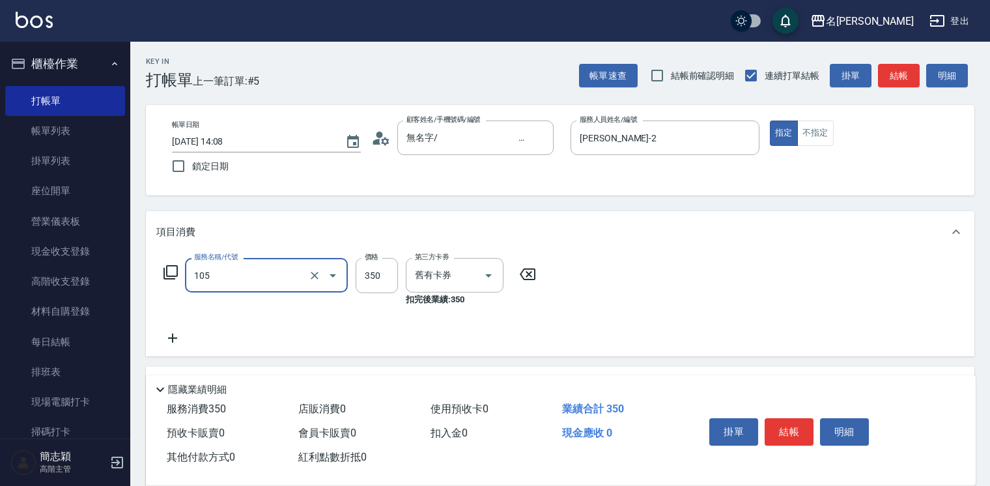
type input "新草本單次(105)"
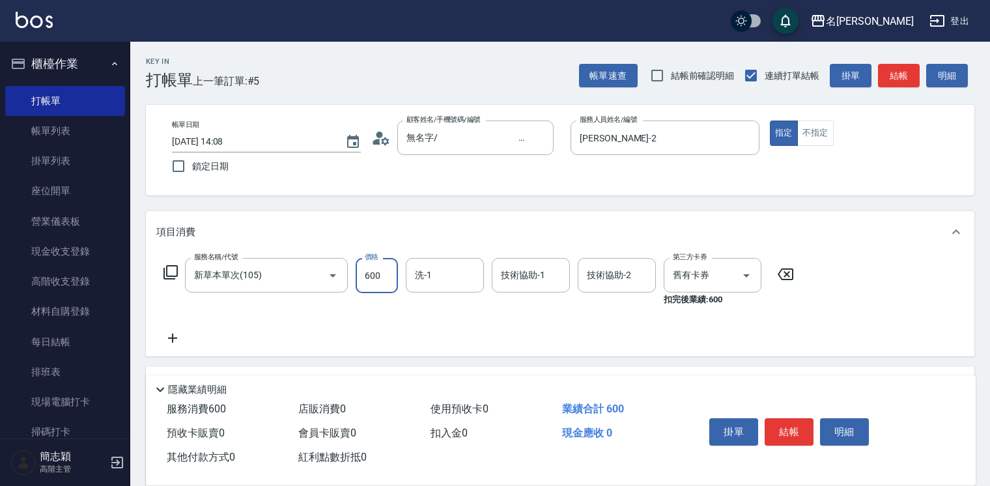
type input "600"
type input "品潔-22"
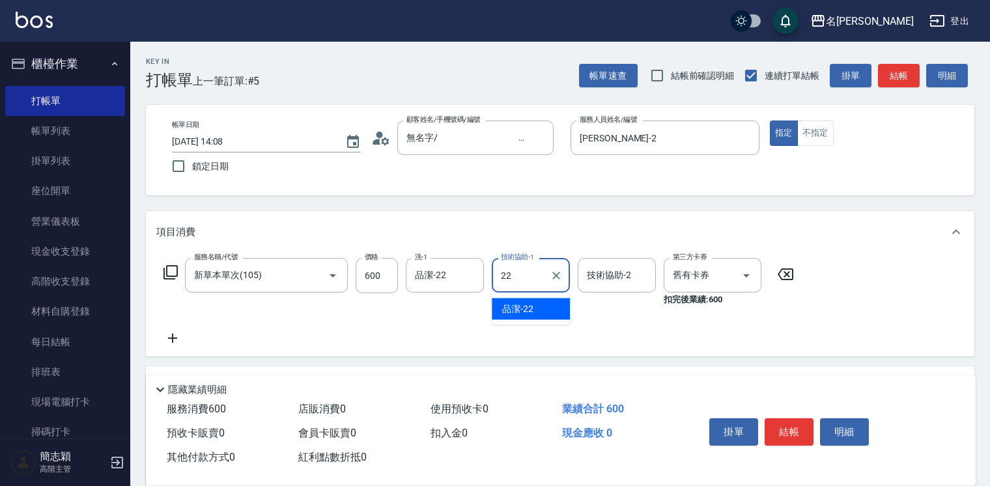
type input "品潔-22"
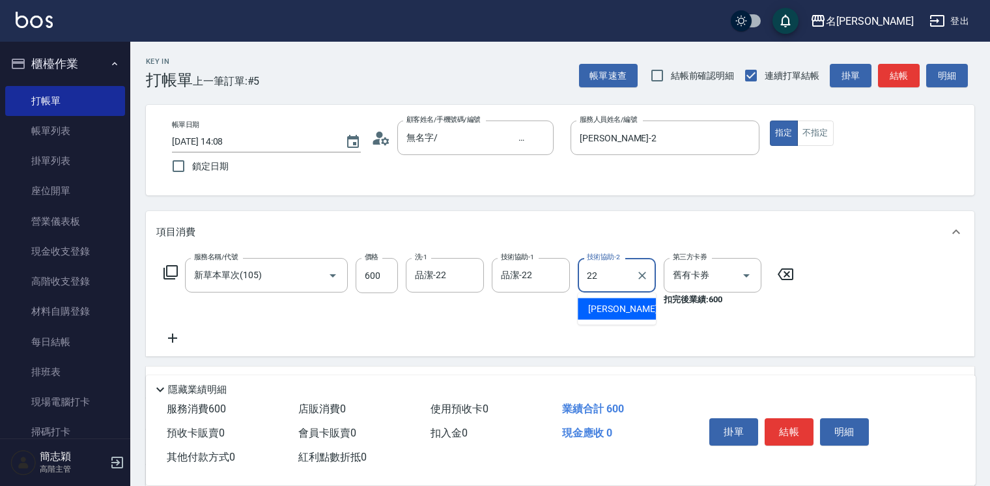
type input "品潔-22"
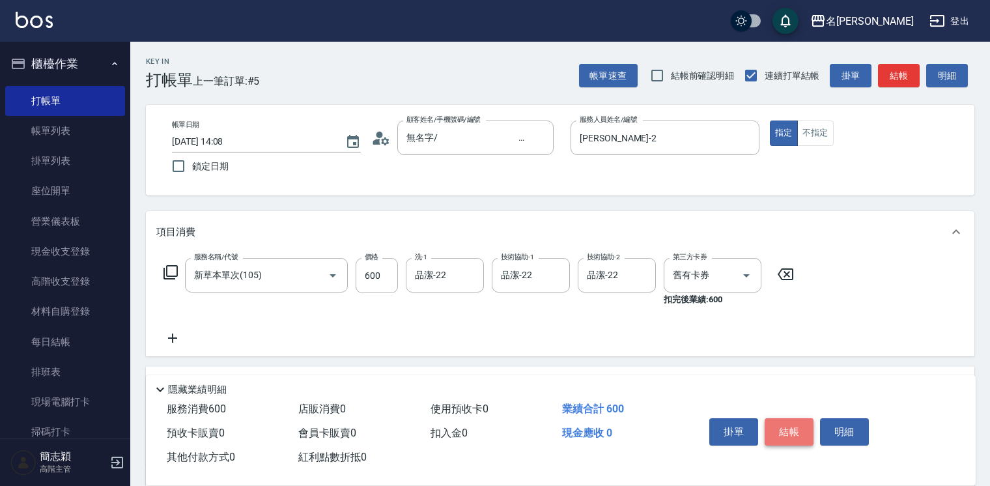
click at [774, 424] on button "結帳" at bounding box center [789, 431] width 49 height 27
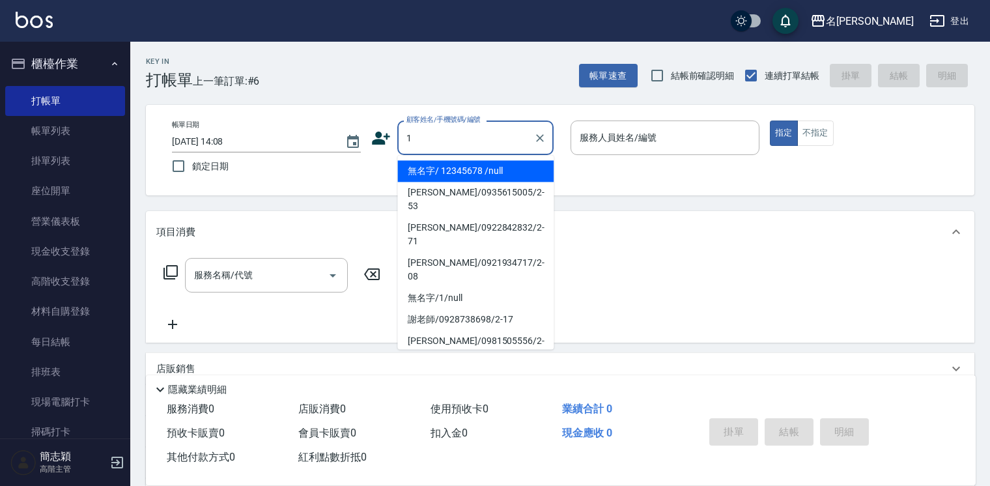
type input "無名字/ 12345678 /null"
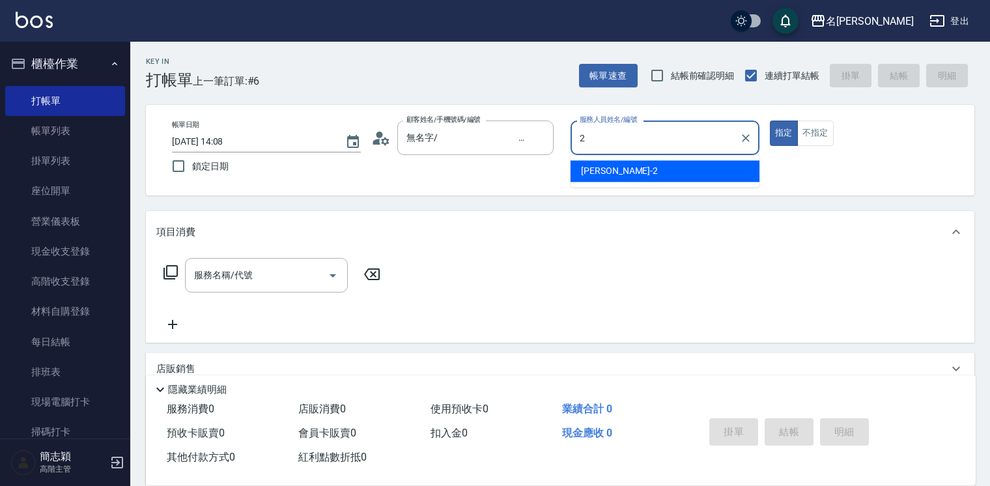
type input "[PERSON_NAME]-2"
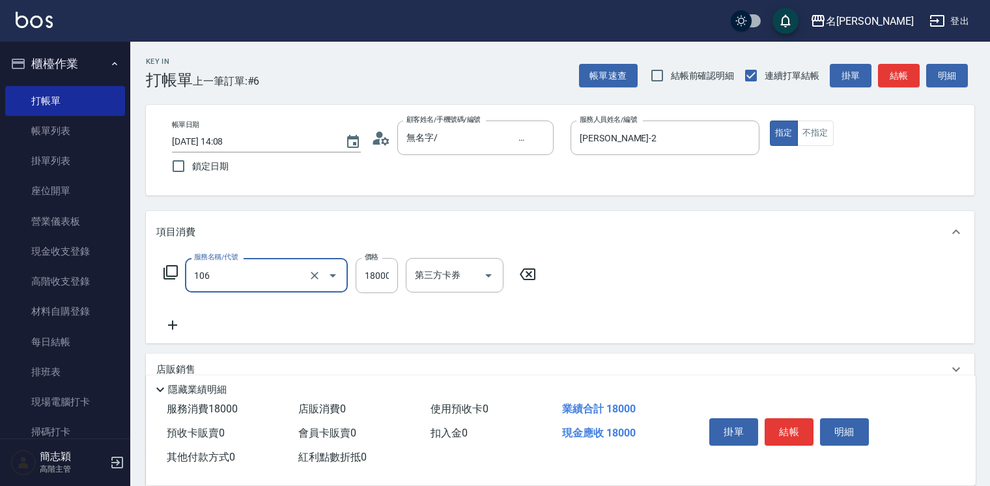
type input "新草本卡(106)"
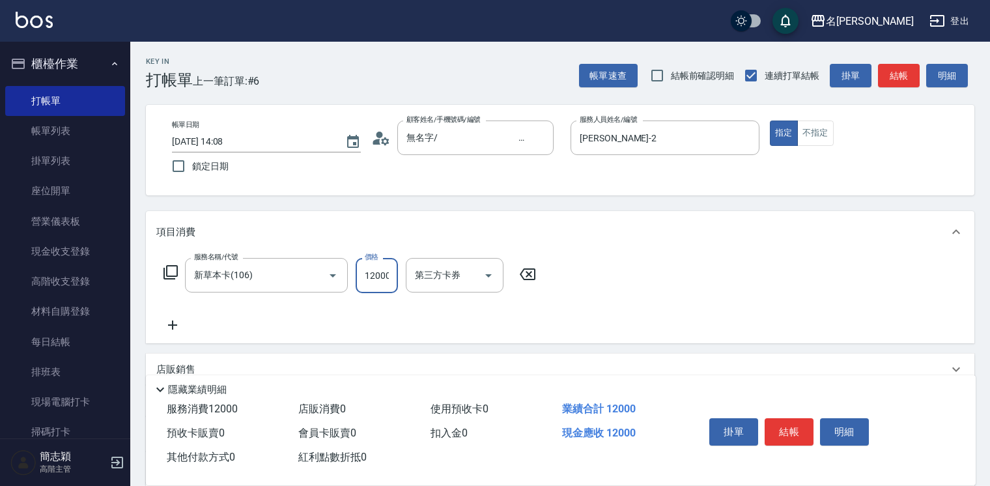
scroll to position [0, 1]
type input "12000"
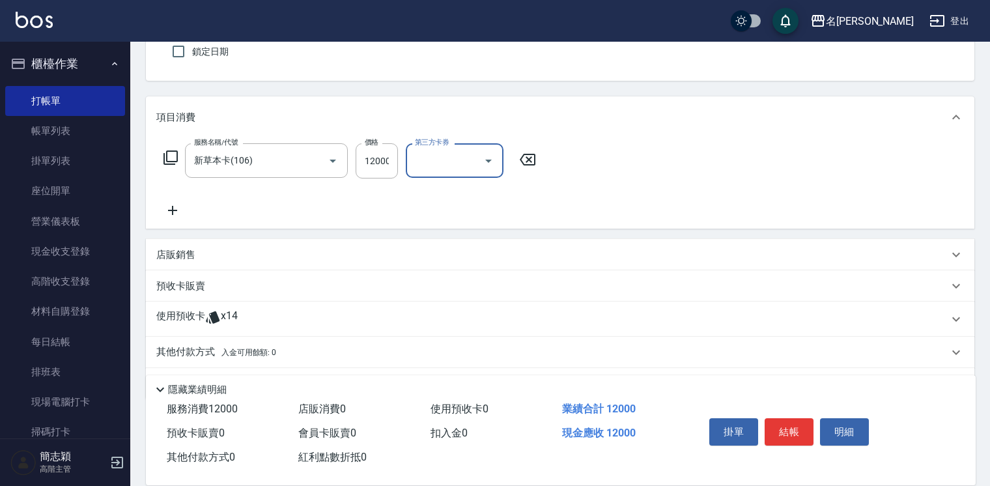
scroll to position [152, 0]
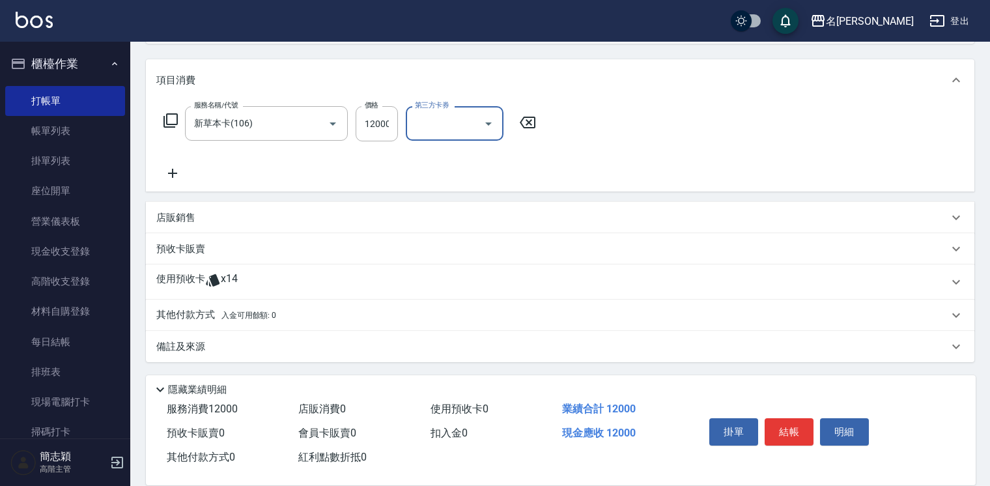
click at [197, 243] on p "預收卡販賣" at bounding box center [180, 249] width 49 height 14
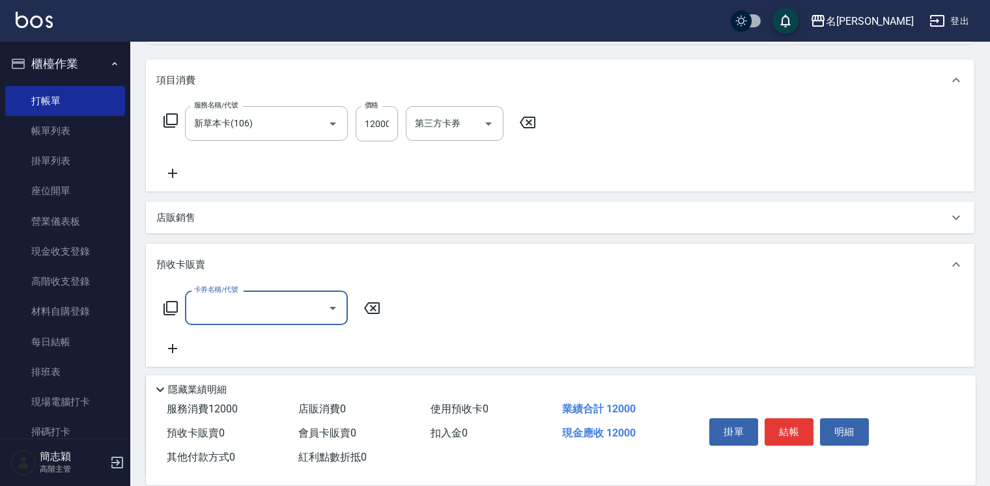
scroll to position [0, 0]
click at [210, 253] on div "預收卡販賣" at bounding box center [560, 265] width 828 height 42
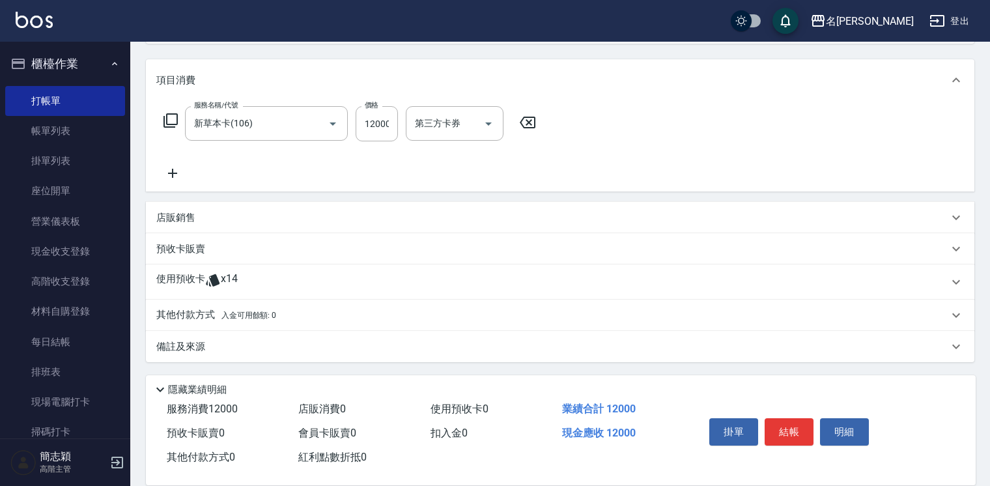
click at [236, 304] on div "其他付款方式 入金可用餘額: 0" at bounding box center [560, 315] width 828 height 31
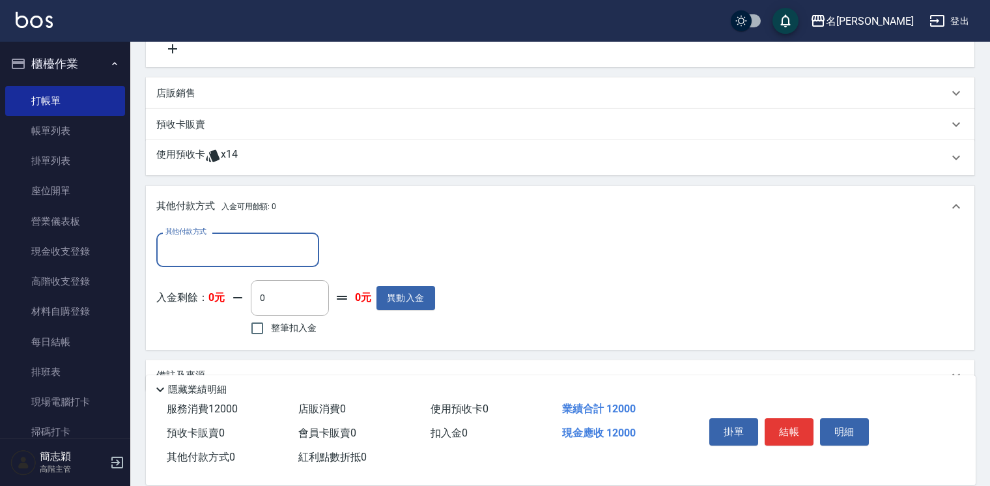
scroll to position [305, 0]
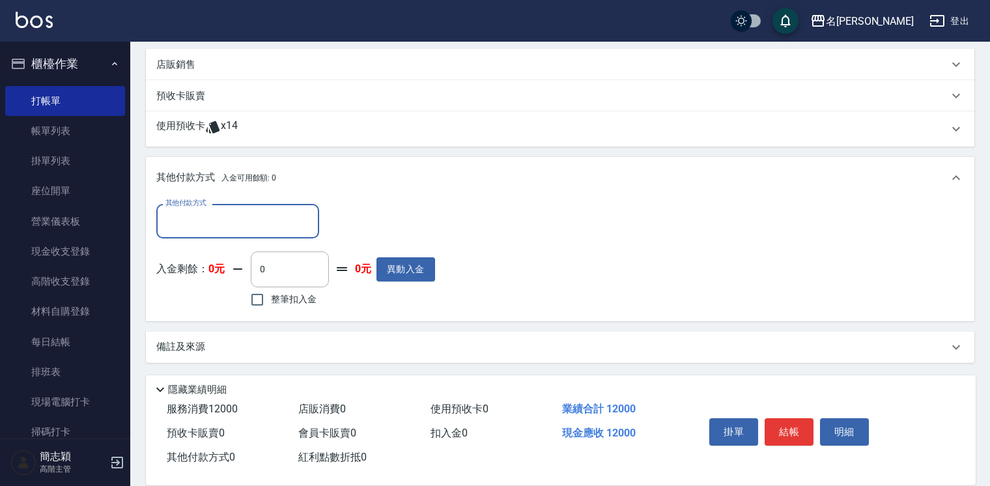
click at [234, 231] on input "其他付款方式" at bounding box center [237, 221] width 151 height 23
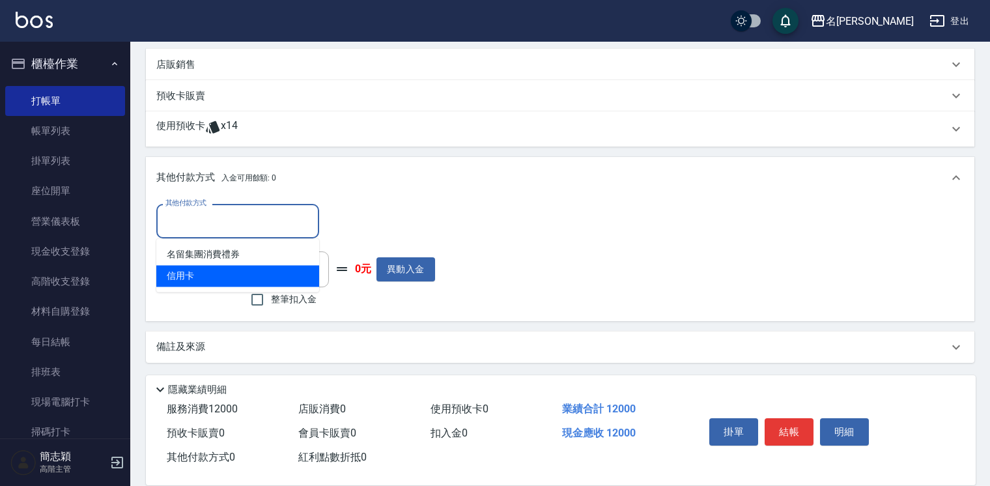
click at [250, 272] on span "信用卡" at bounding box center [237, 275] width 163 height 21
type input "信用卡"
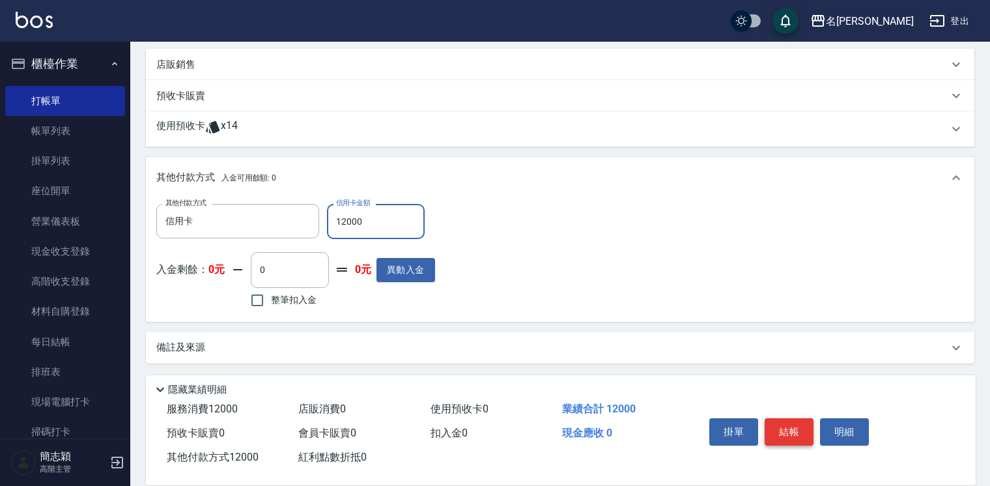
type input "12000"
click at [777, 425] on button "結帳" at bounding box center [789, 431] width 49 height 27
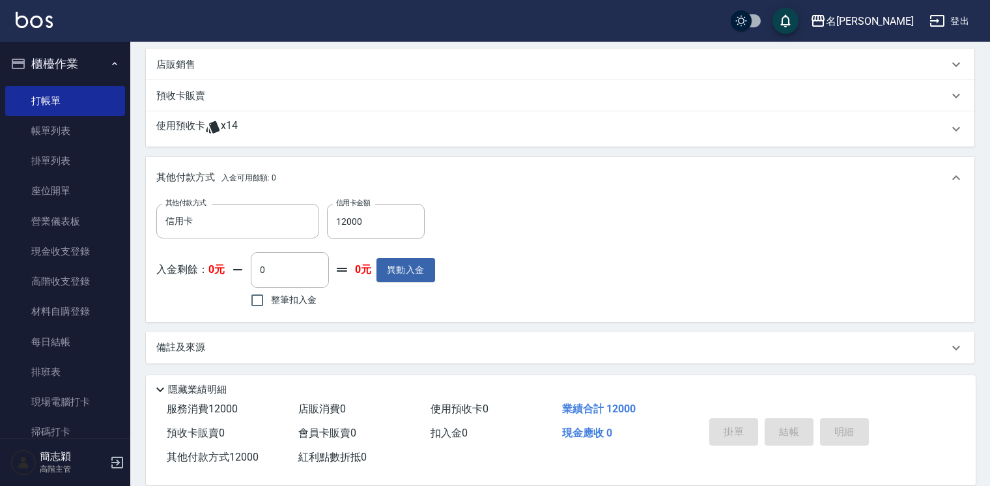
type input "2025/09/07 14:09"
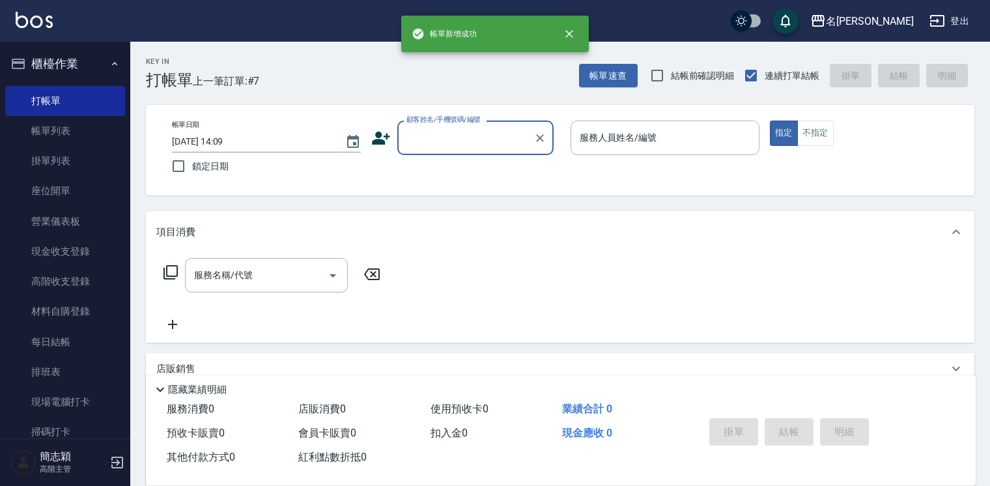
scroll to position [0, 0]
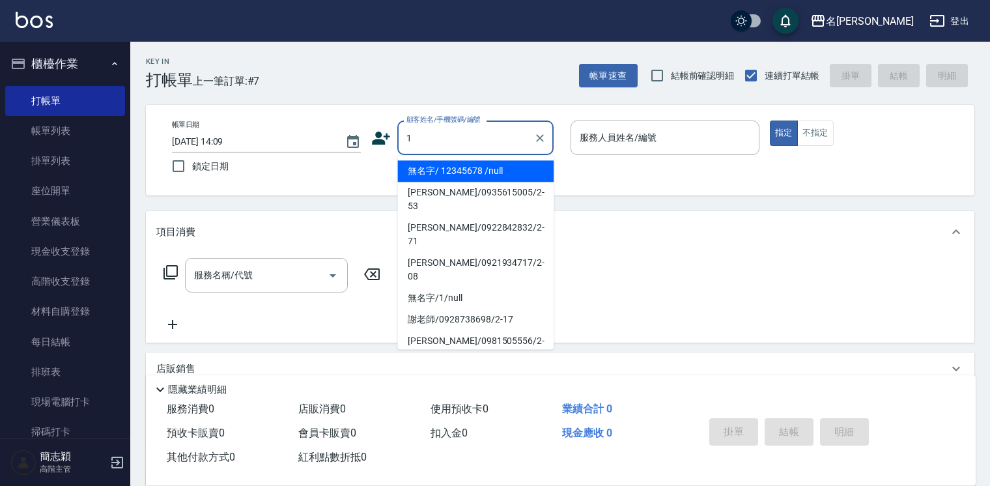
type input "無名字/ 12345678 /null"
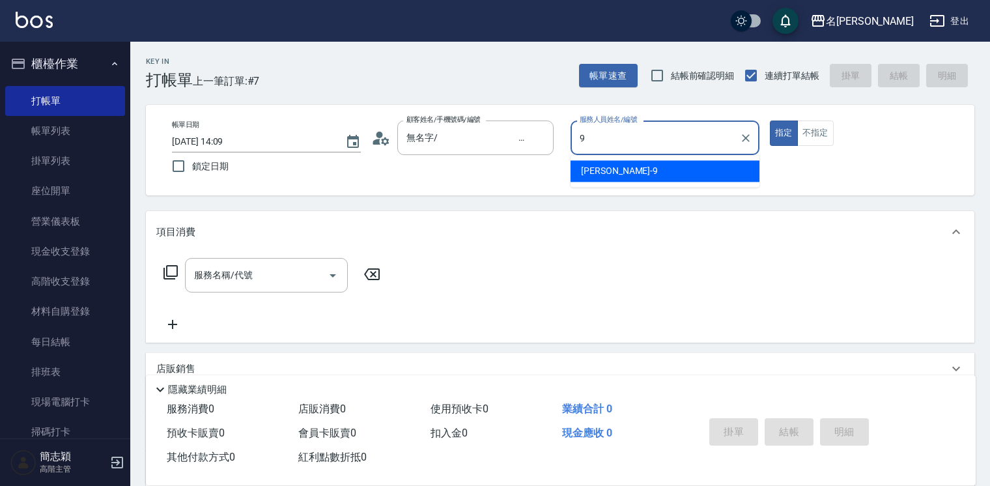
type input "[PERSON_NAME]-9"
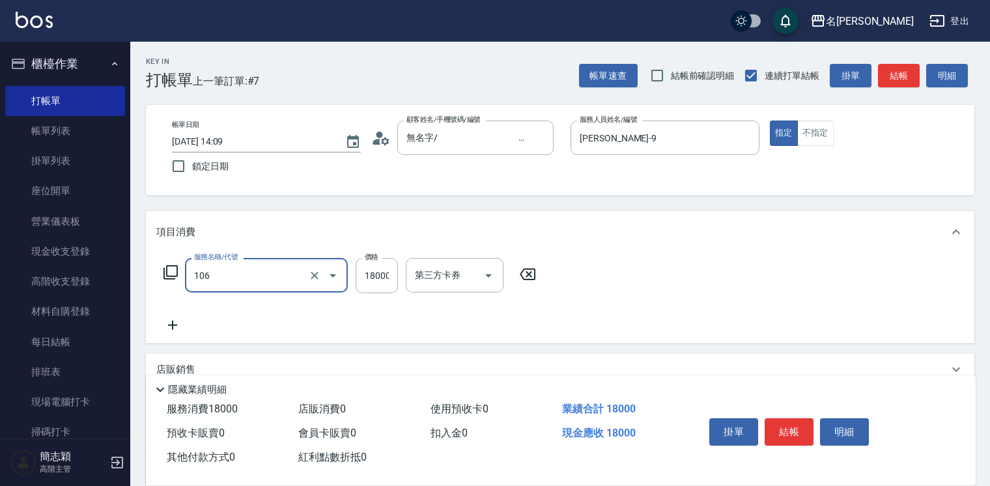
type input "新草本卡(106)"
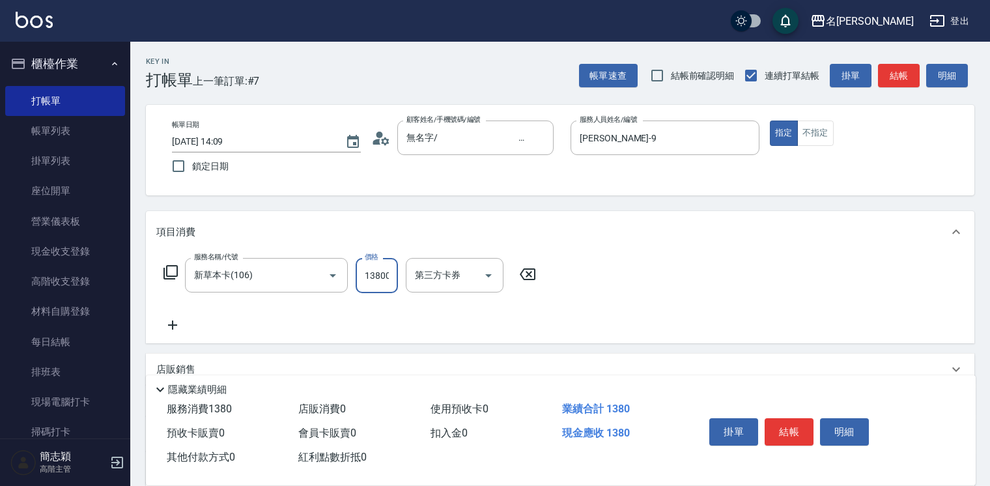
scroll to position [0, 1]
type input "13800"
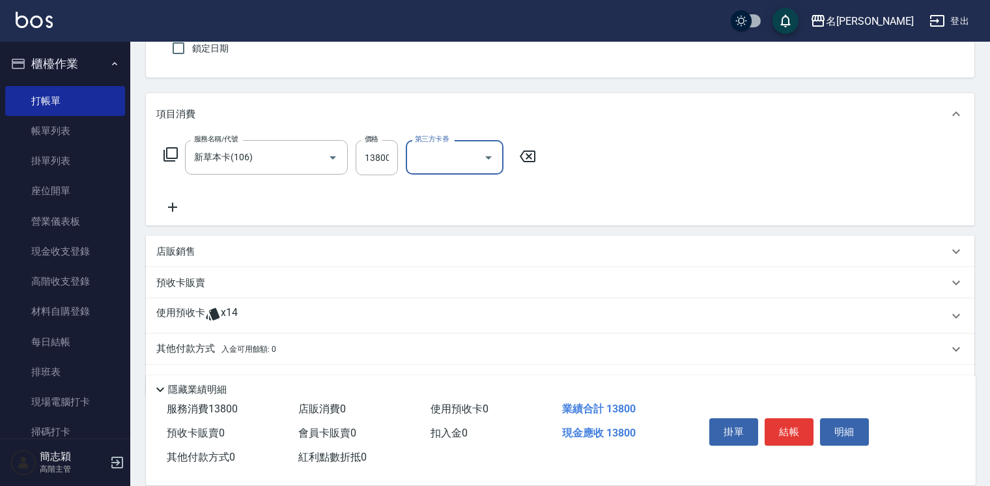
scroll to position [152, 0]
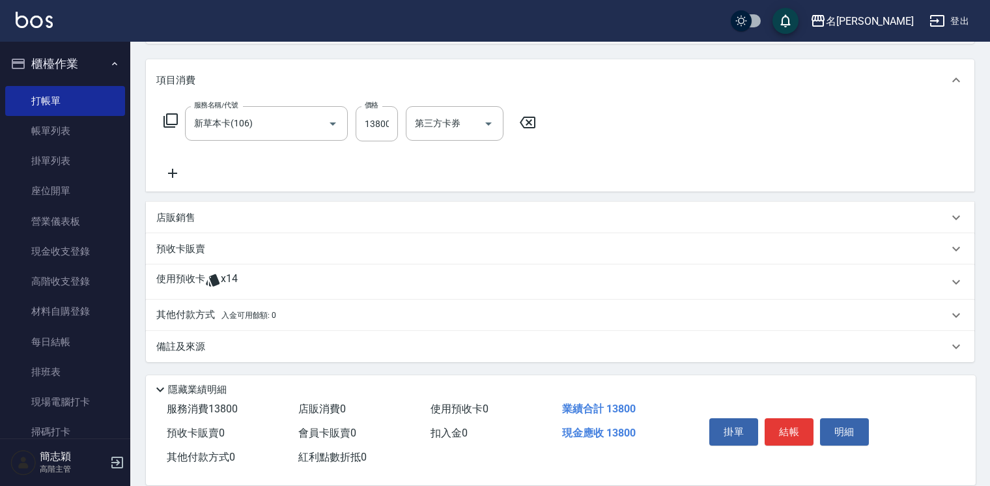
click at [210, 325] on div "其他付款方式 入金可用餘額: 0" at bounding box center [560, 315] width 828 height 31
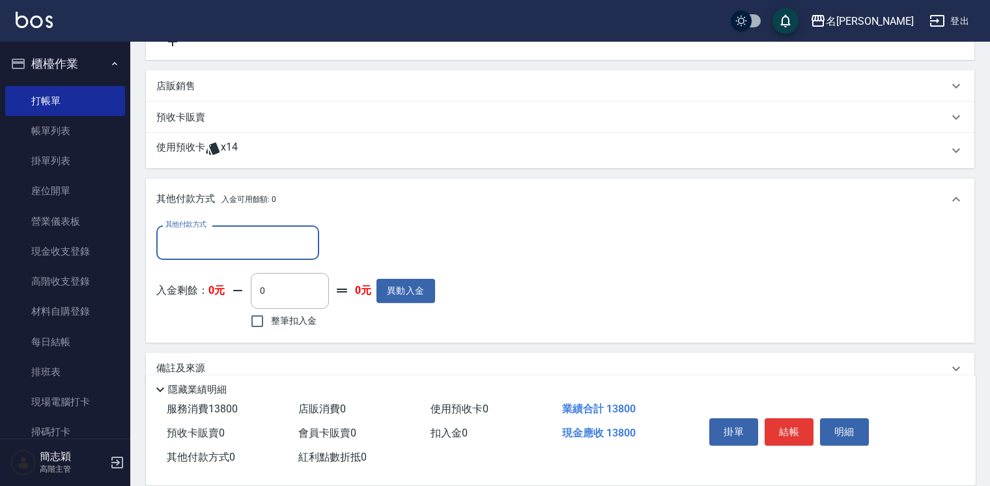
scroll to position [305, 0]
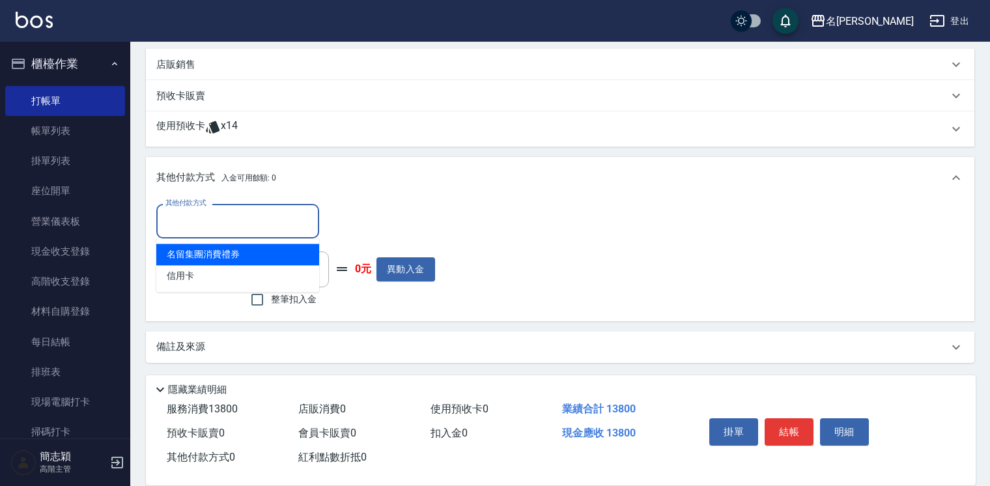
click at [223, 224] on input "其他付款方式" at bounding box center [237, 221] width 151 height 23
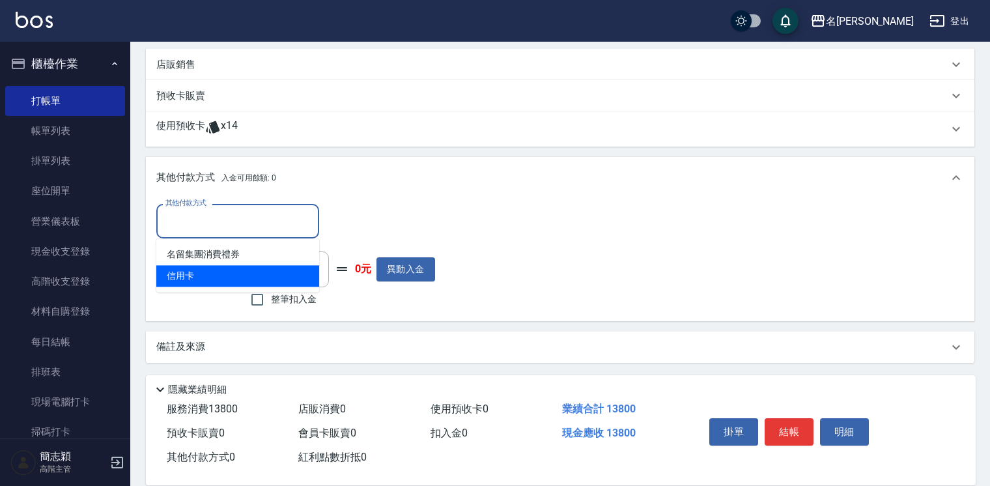
click at [244, 267] on span "信用卡" at bounding box center [237, 275] width 163 height 21
type input "信用卡"
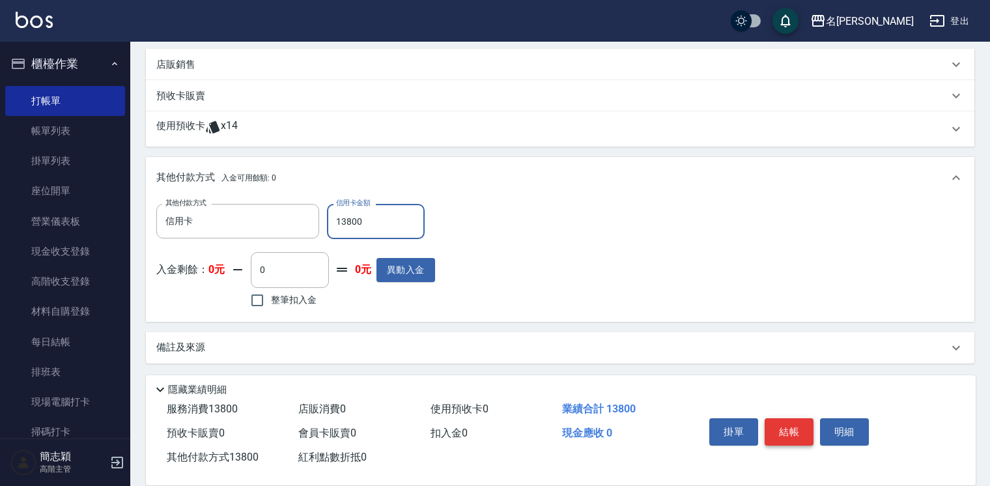
type input "13800"
click at [786, 428] on button "結帳" at bounding box center [789, 431] width 49 height 27
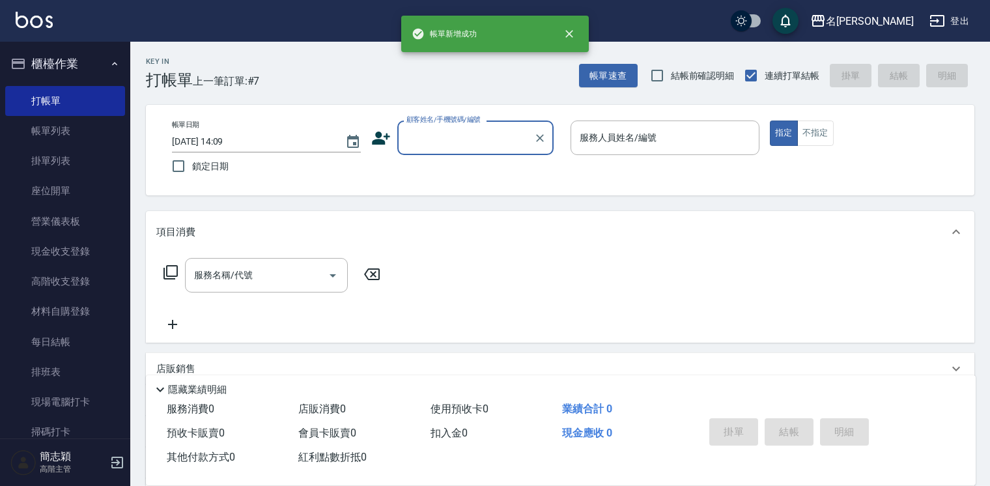
scroll to position [0, 0]
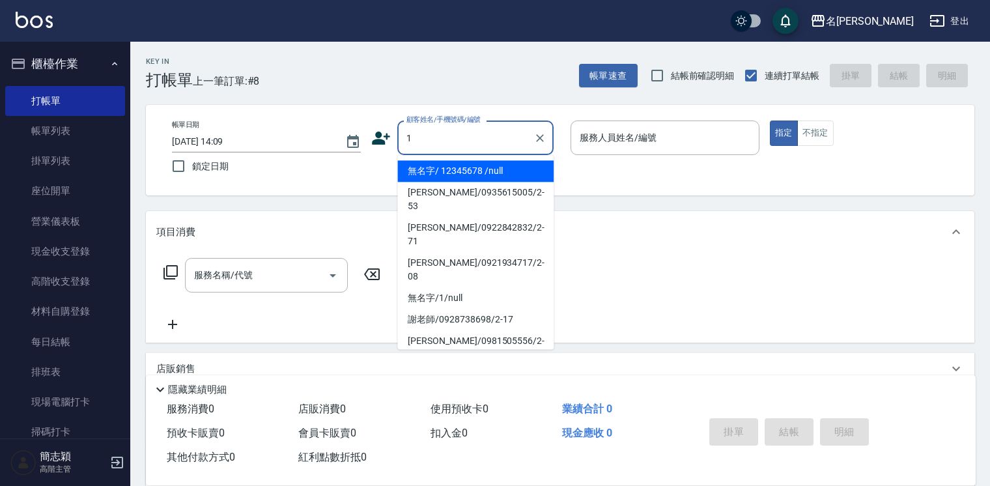
type input "無名字/ 12345678 /null"
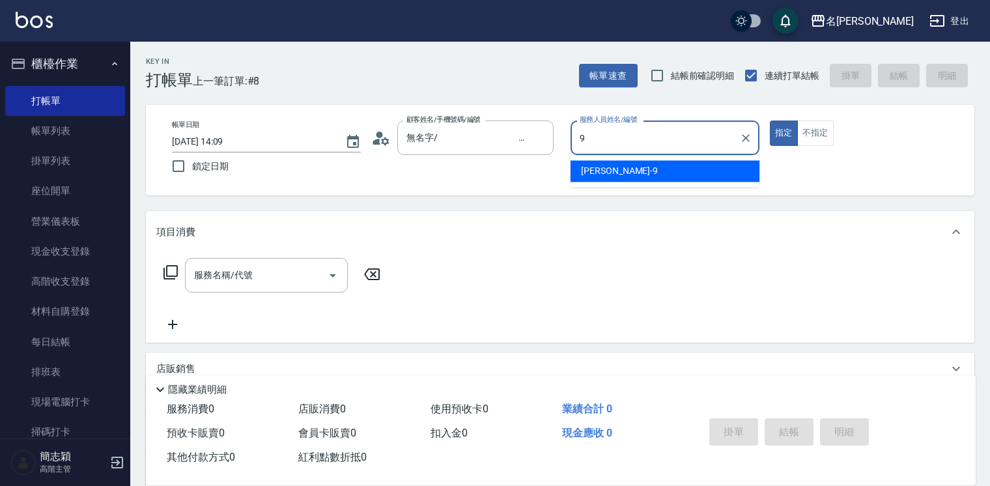
type input "[PERSON_NAME]-9"
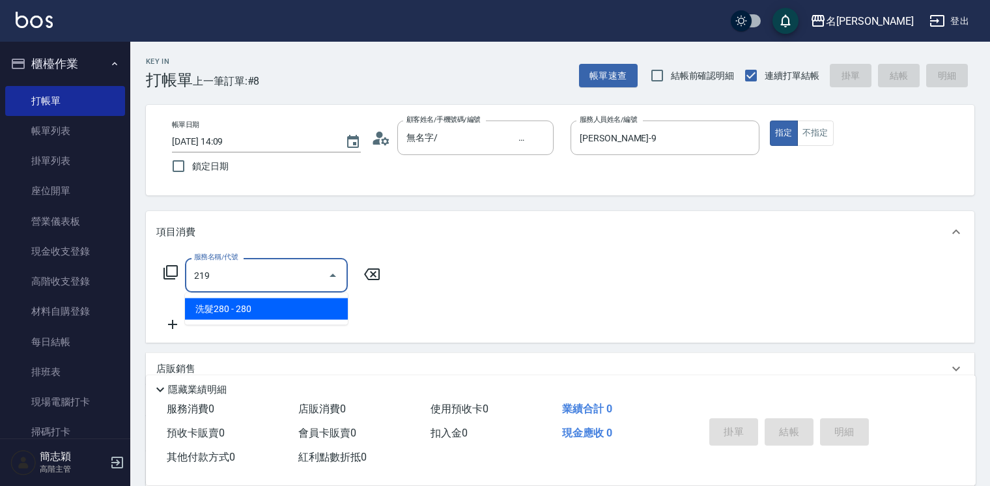
type input "洗髮280(219)"
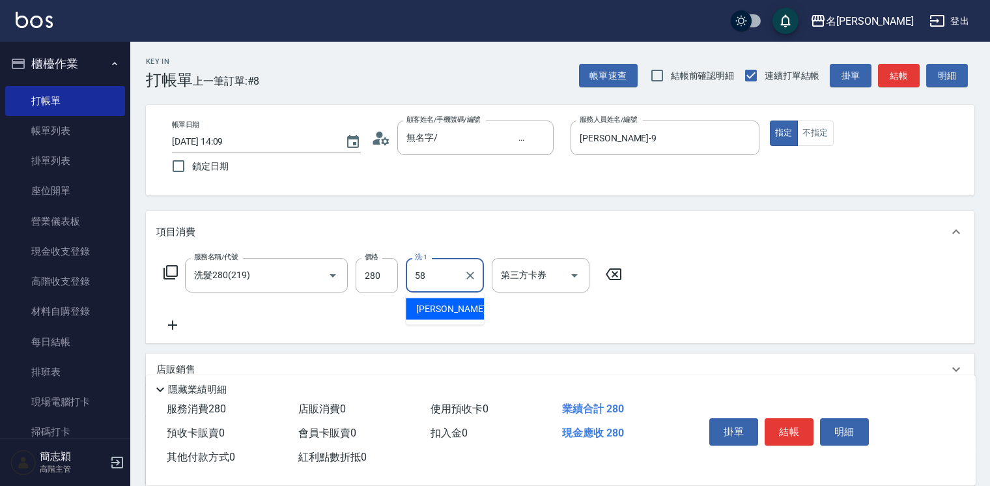
type input "[PERSON_NAME]-58"
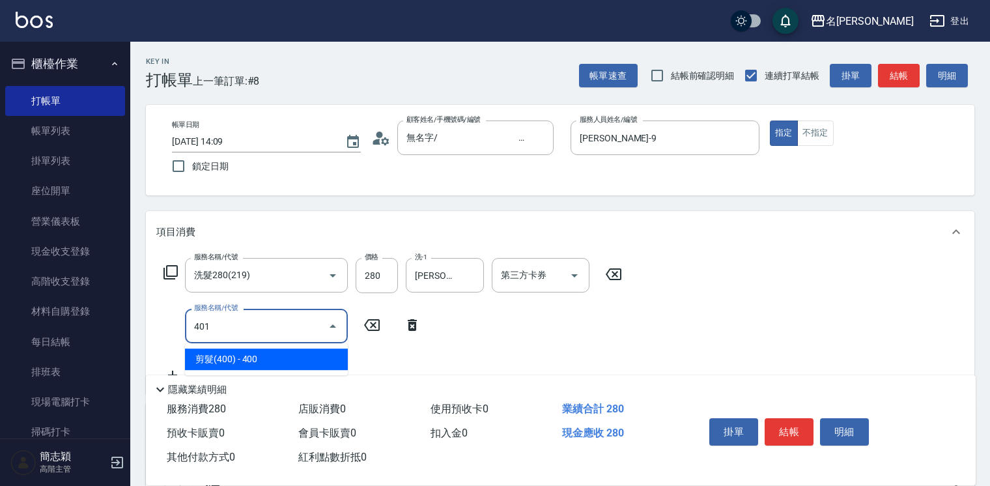
type input "剪髮(400)(401)"
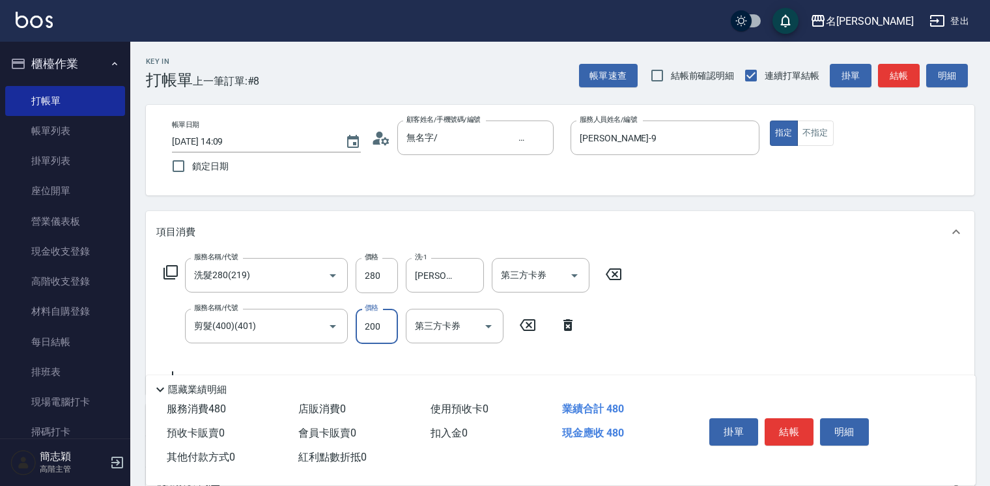
type input "200"
click at [796, 419] on button "結帳" at bounding box center [789, 431] width 49 height 27
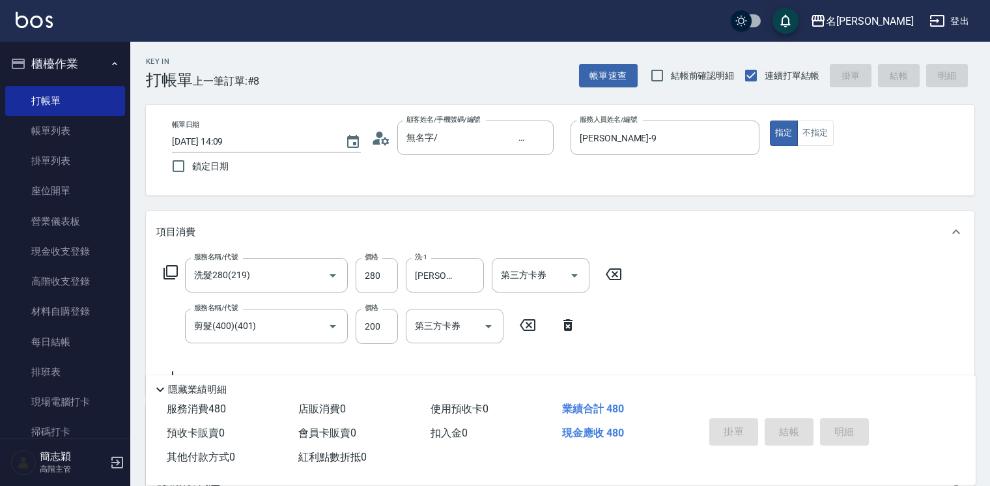
type input "2025/09/07 14:10"
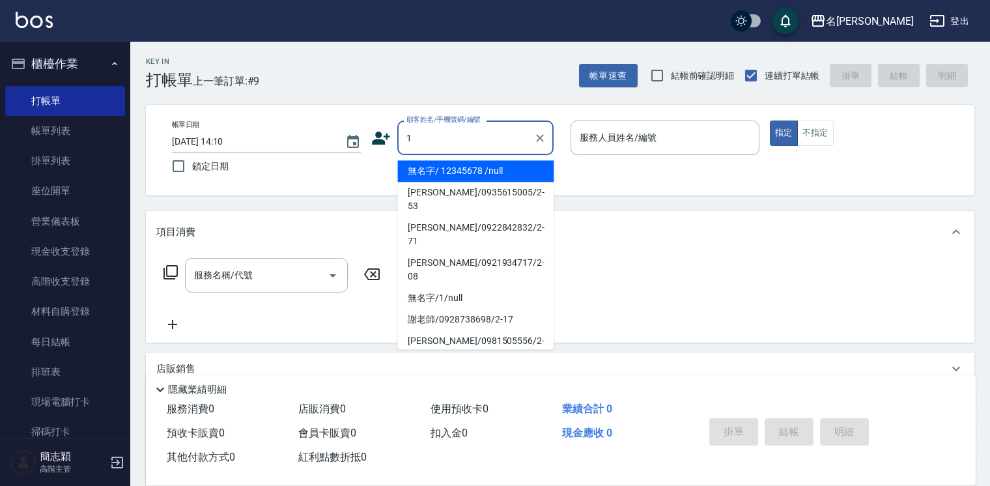
type input "無名字/ 12345678 /null"
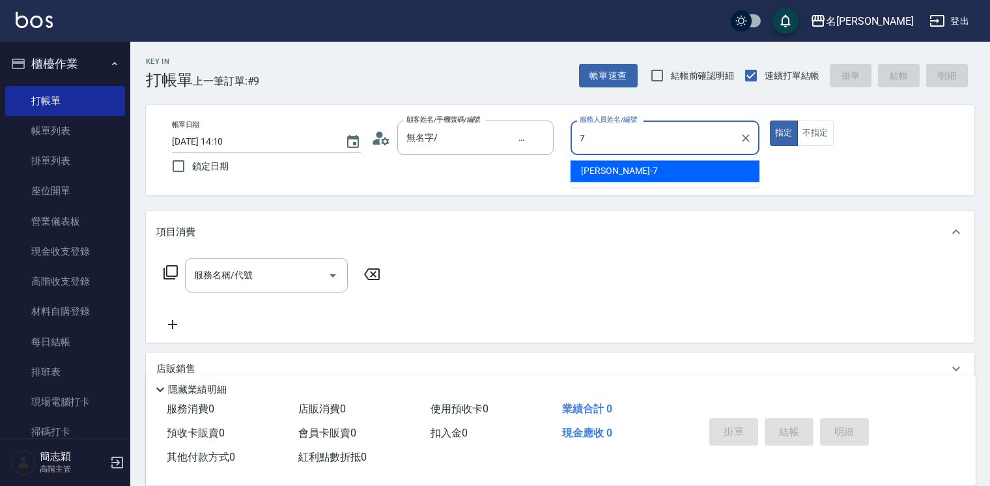
type input "[PERSON_NAME]-7"
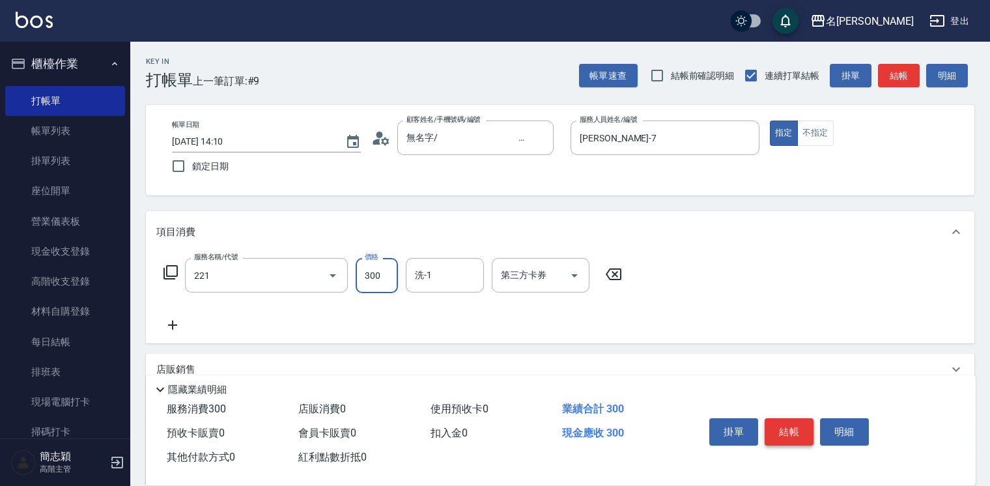
type input "洗髮300(221)"
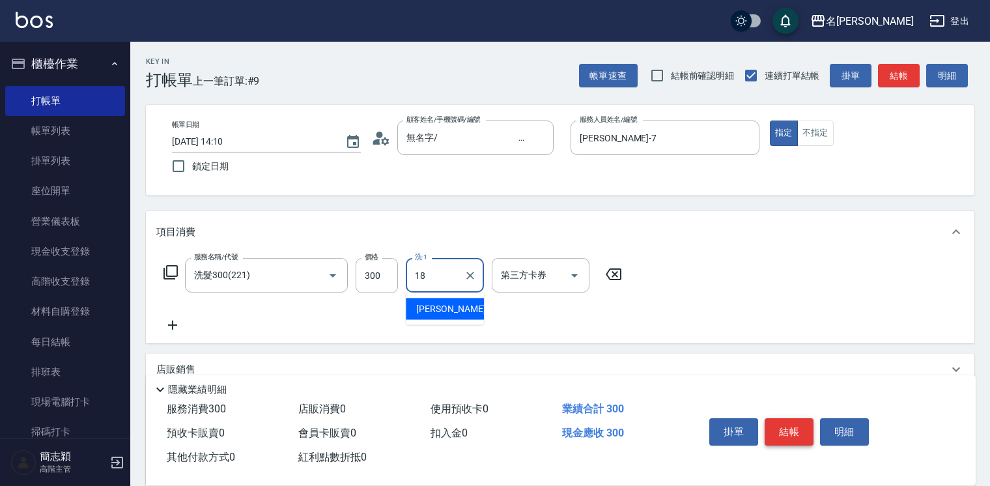
type input "[PERSON_NAME]-18"
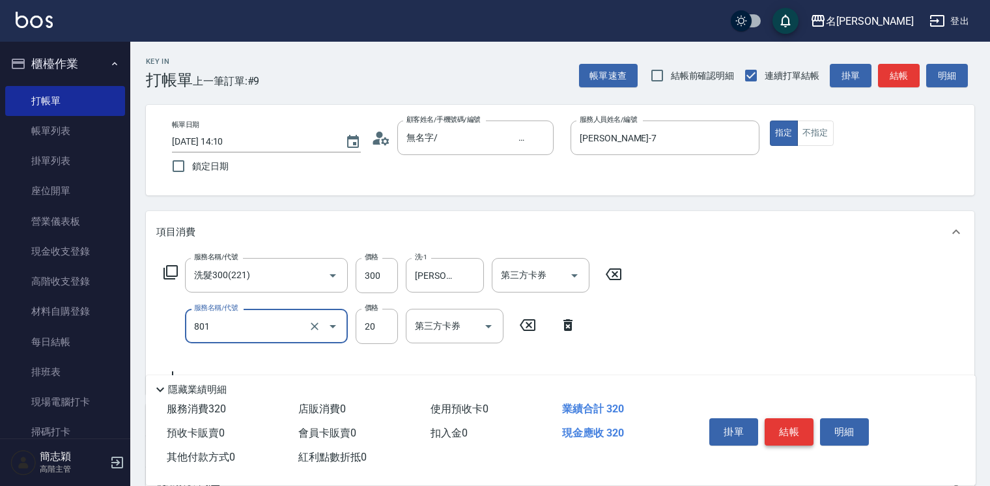
type input "潤絲20(801)"
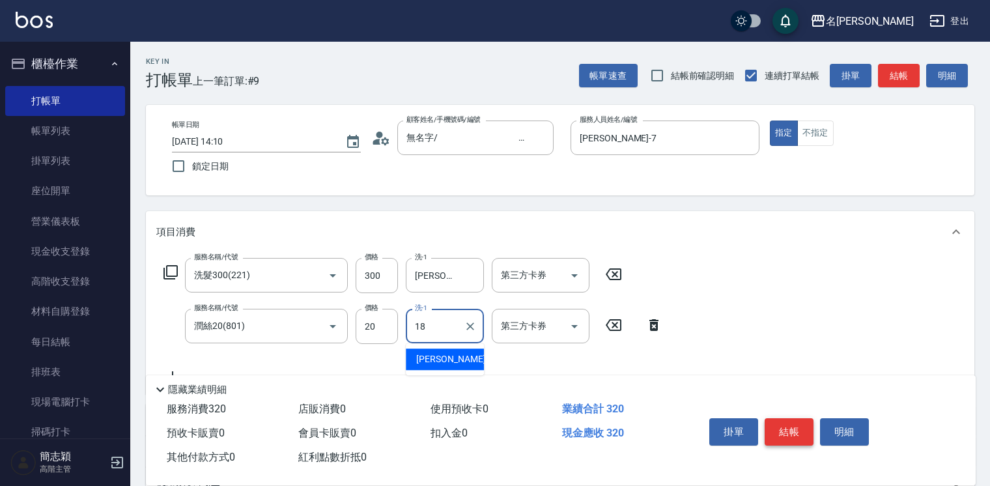
type input "[PERSON_NAME]-18"
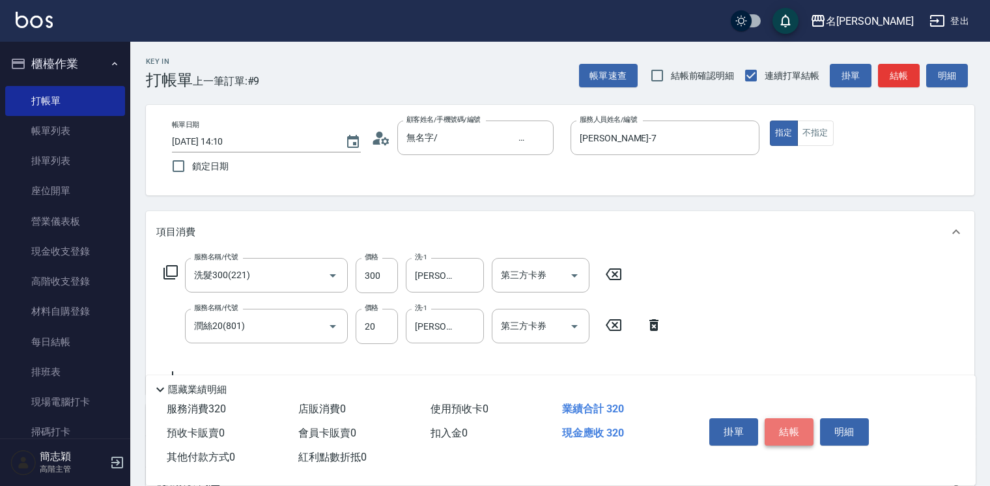
click at [800, 420] on button "結帳" at bounding box center [789, 431] width 49 height 27
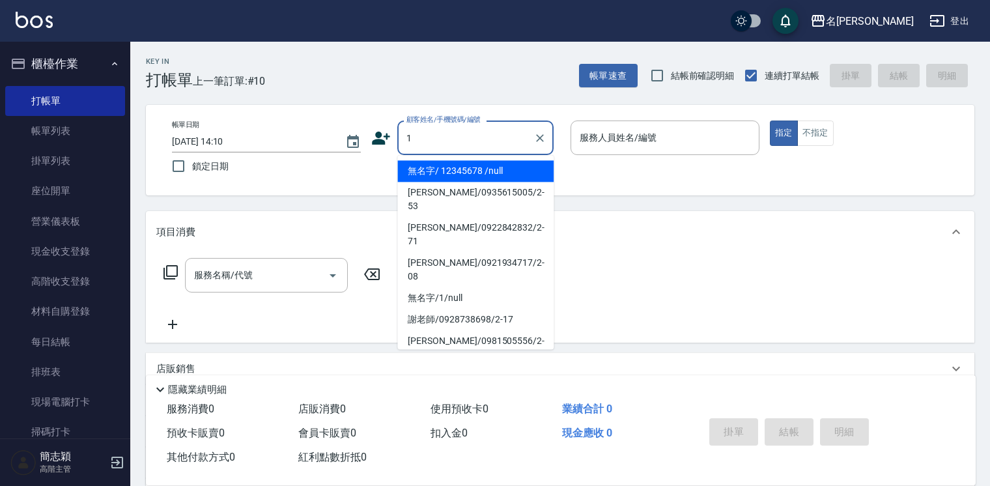
type input "無名字/ 12345678 /null"
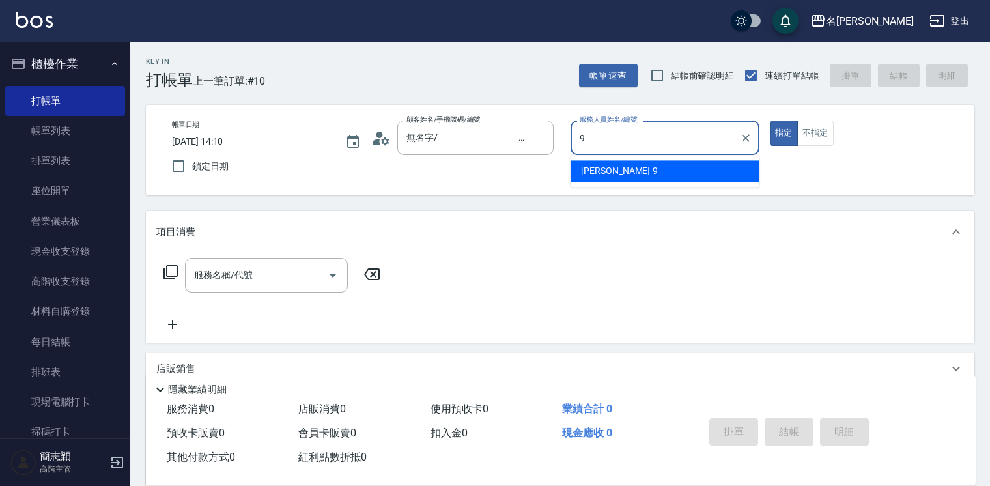
type input "[PERSON_NAME]-9"
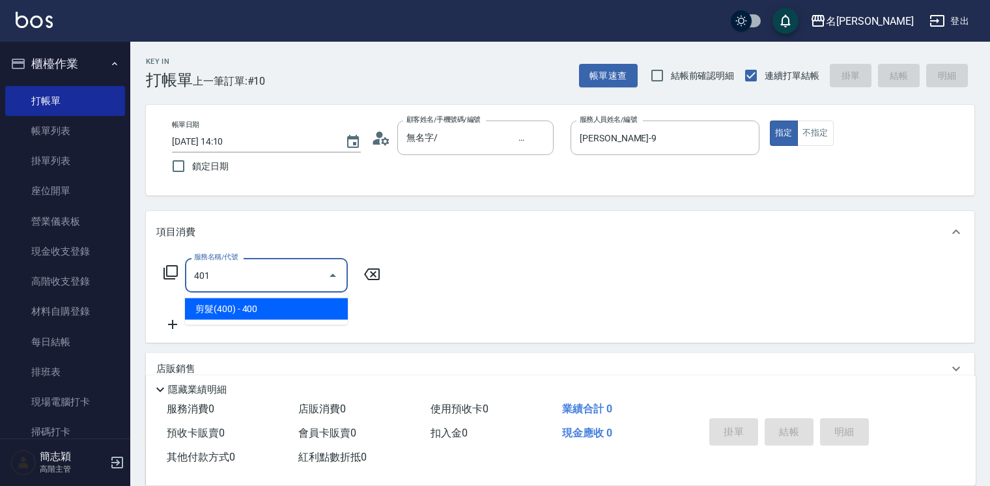
type input "剪髮(400)(401)"
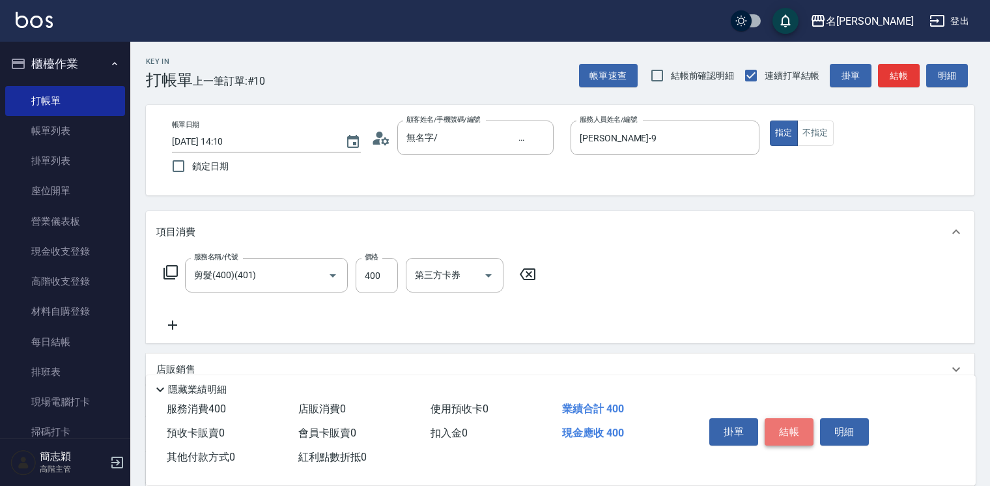
click at [800, 421] on button "結帳" at bounding box center [789, 431] width 49 height 27
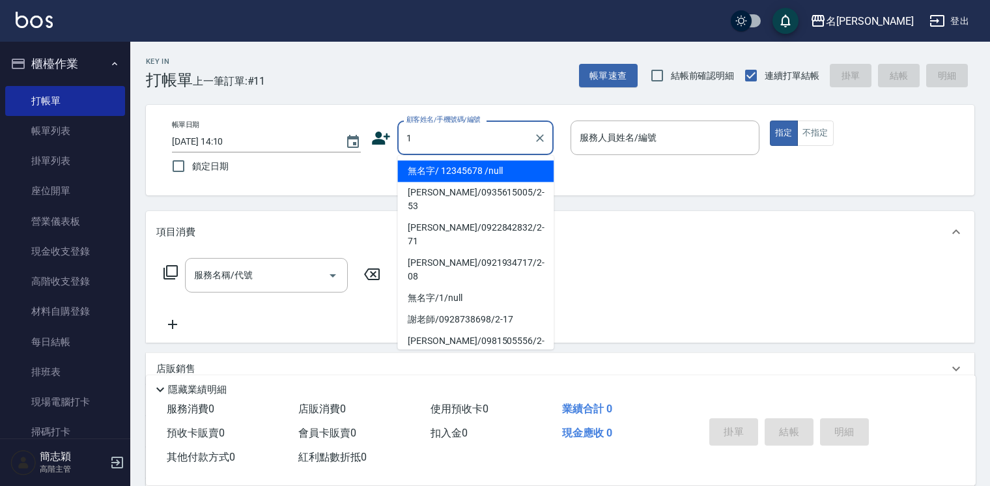
type input "無名字/ 12345678 /null"
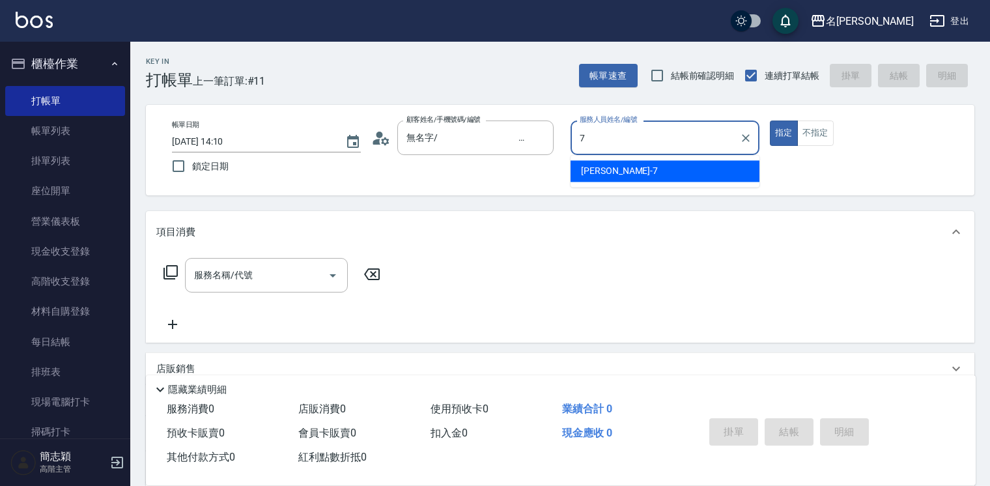
type input "[PERSON_NAME]-7"
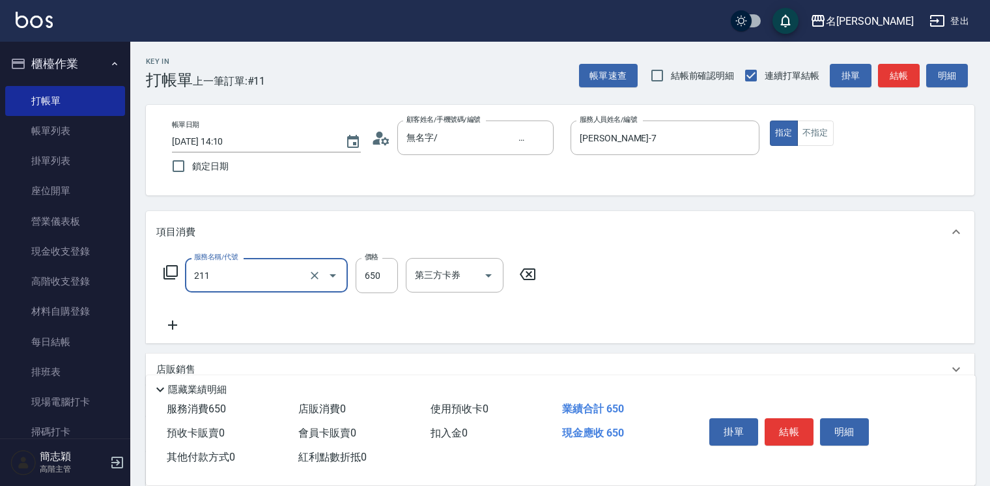
type input "洗+滾珠精油(211)"
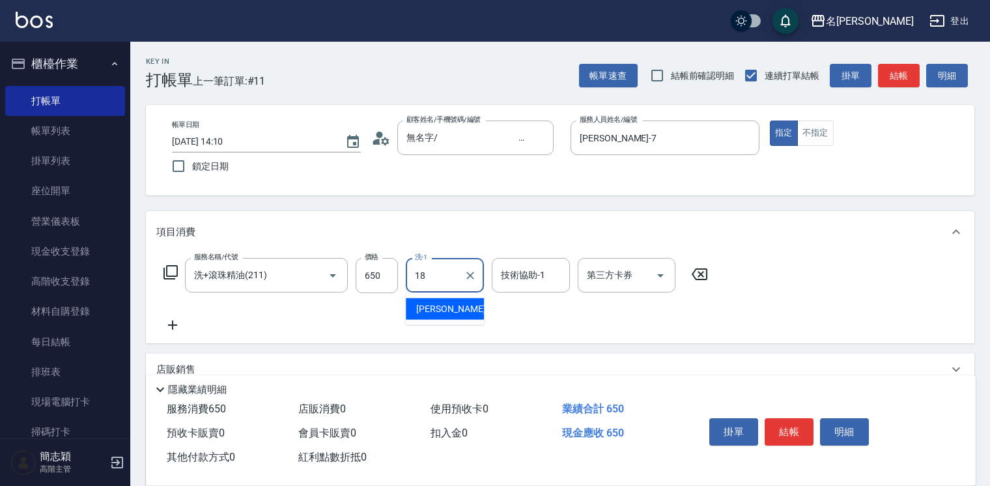
type input "[PERSON_NAME]-18"
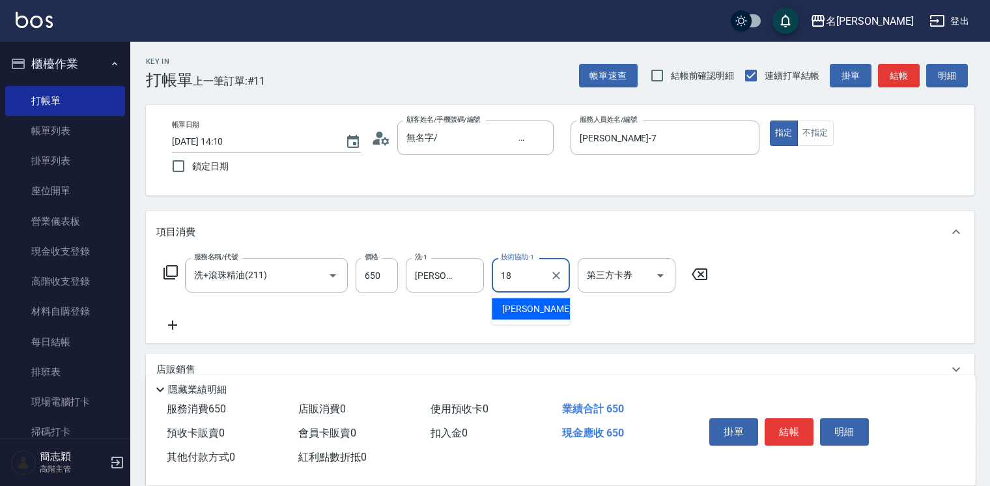
type input "[PERSON_NAME]-18"
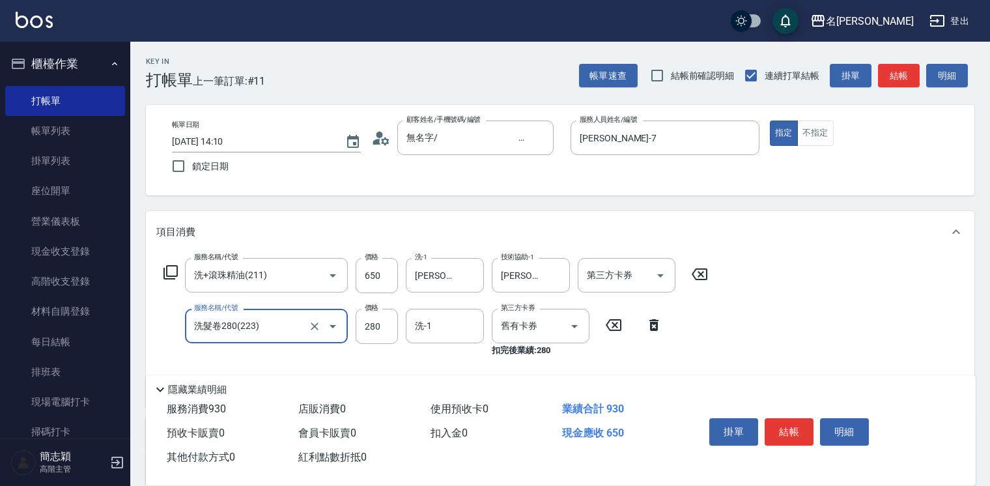
type input "洗髮卷280(223)"
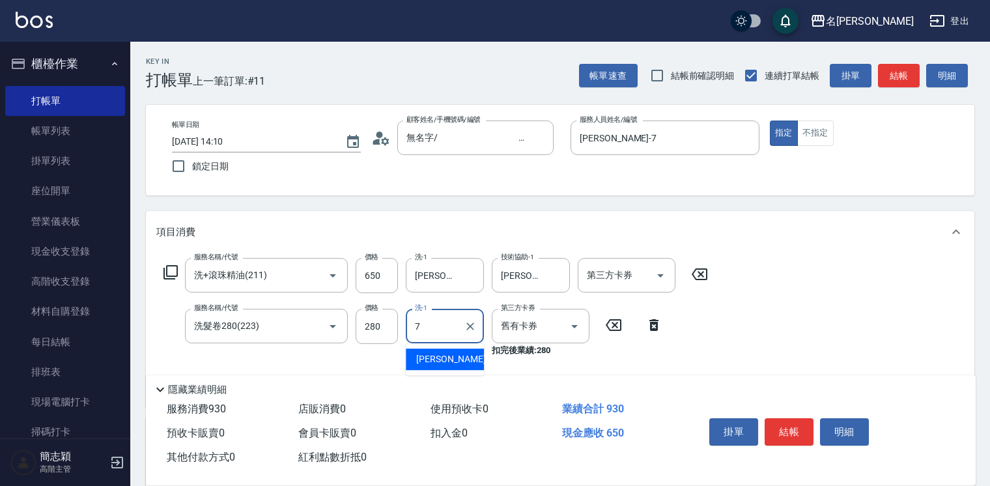
type input "[PERSON_NAME]-7"
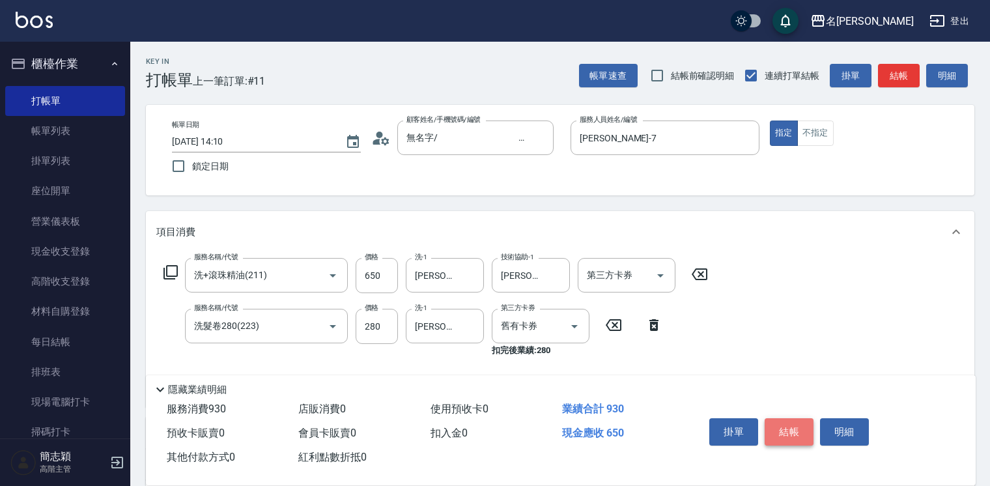
click at [795, 428] on button "結帳" at bounding box center [789, 431] width 49 height 27
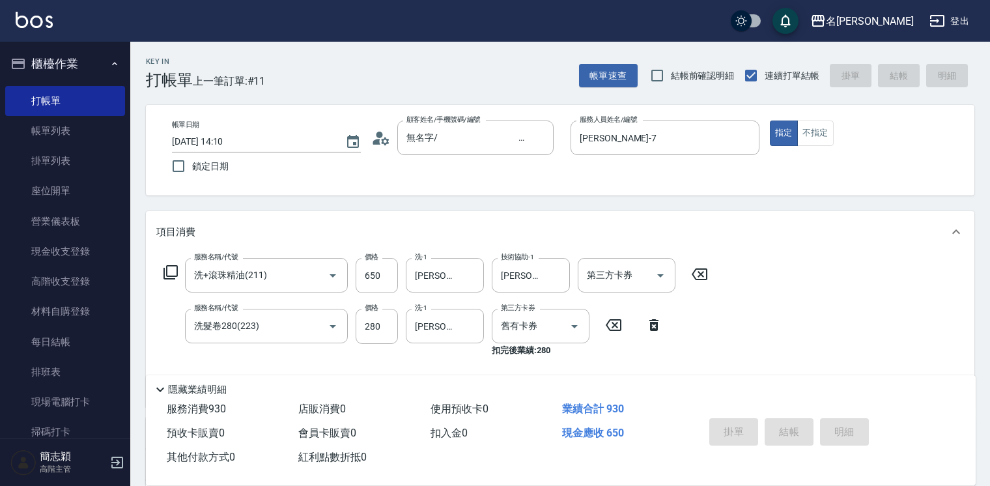
type input "2025/09/07 14:11"
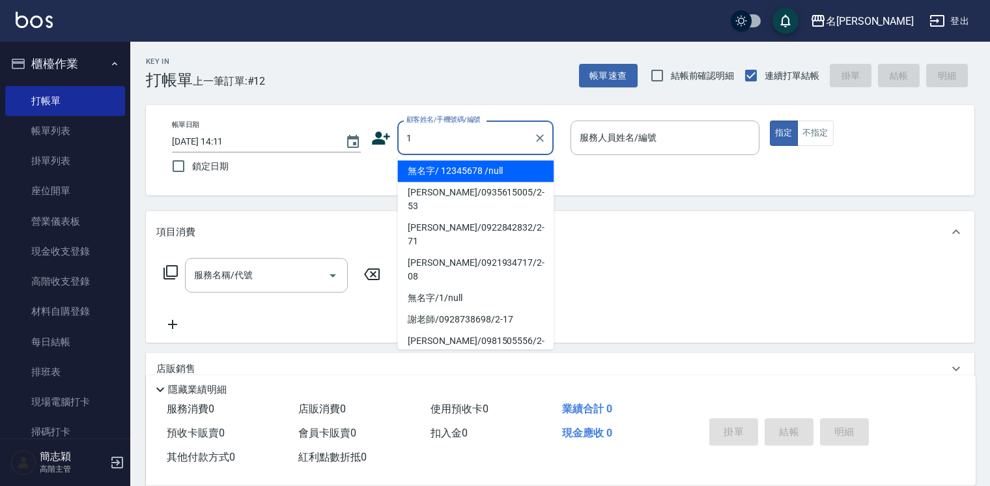
type input "無名字/ 12345678 /null"
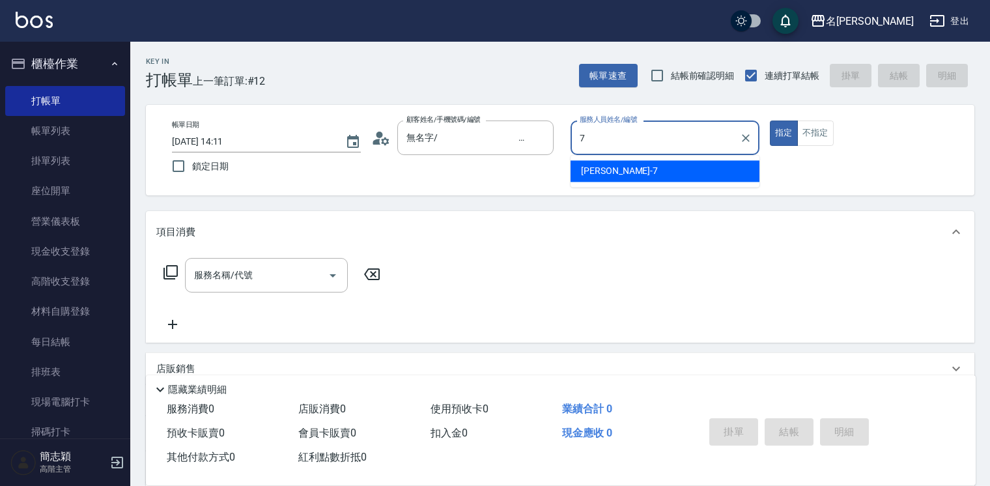
type input "[PERSON_NAME]-7"
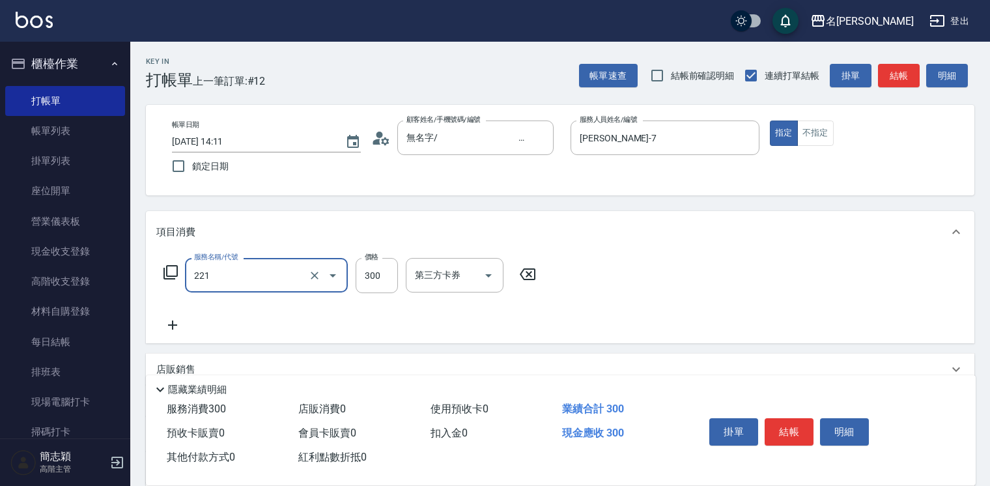
type input "洗髮300(221)"
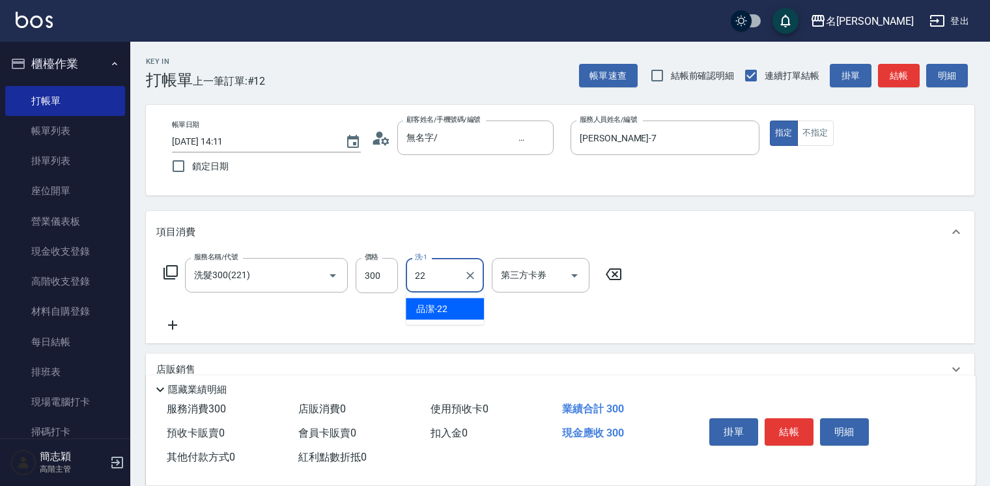
type input "品潔-22"
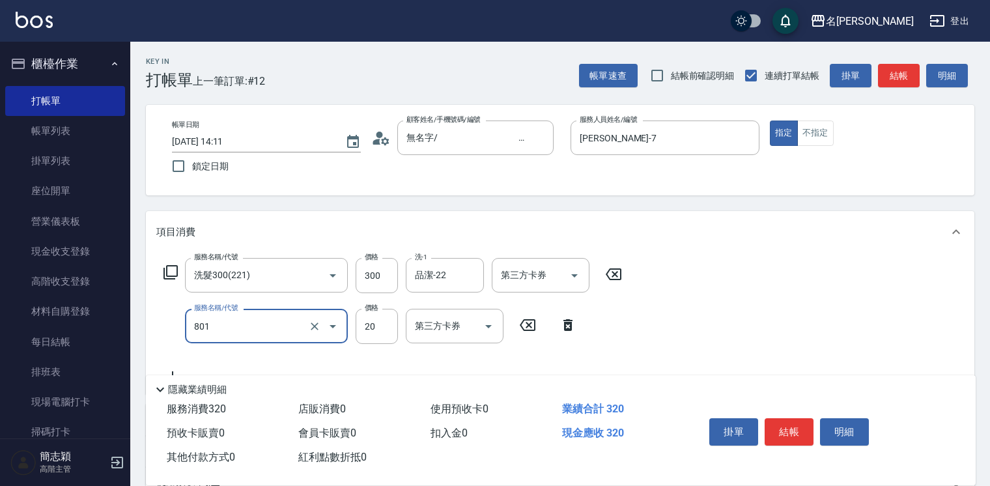
type input "潤絲20(801)"
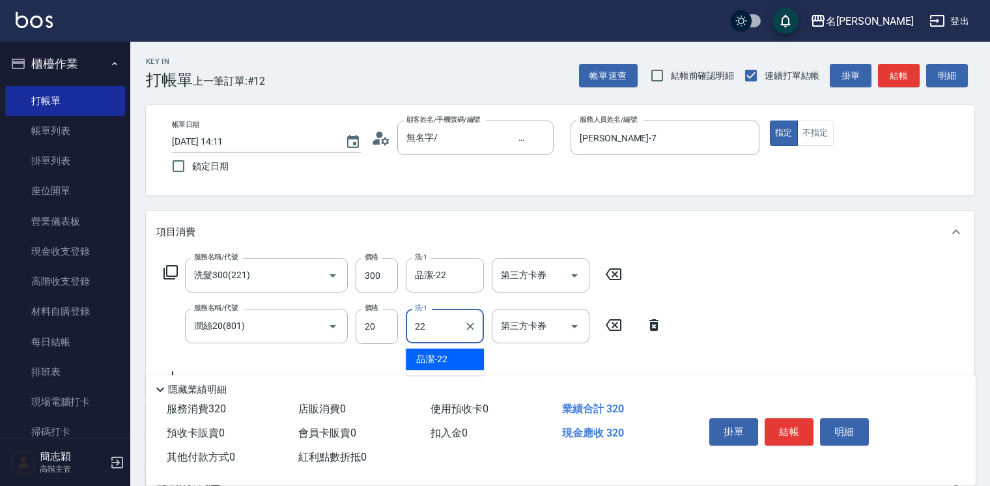
type input "品潔-22"
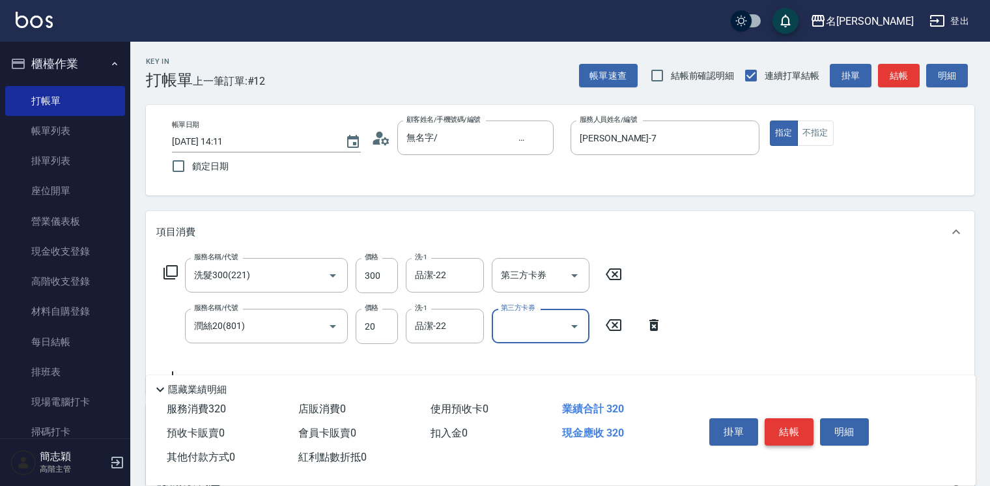
click at [796, 427] on button "結帳" at bounding box center [789, 431] width 49 height 27
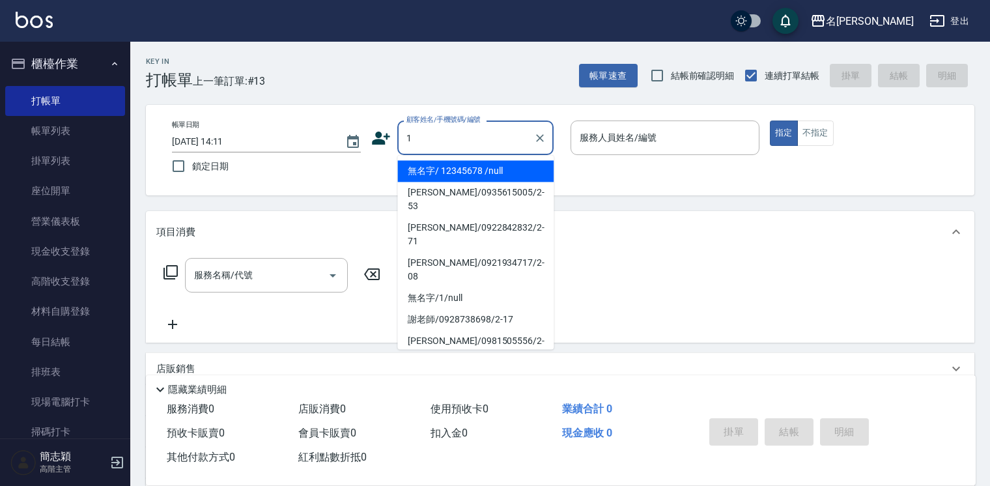
type input "無名字/ 12345678 /null"
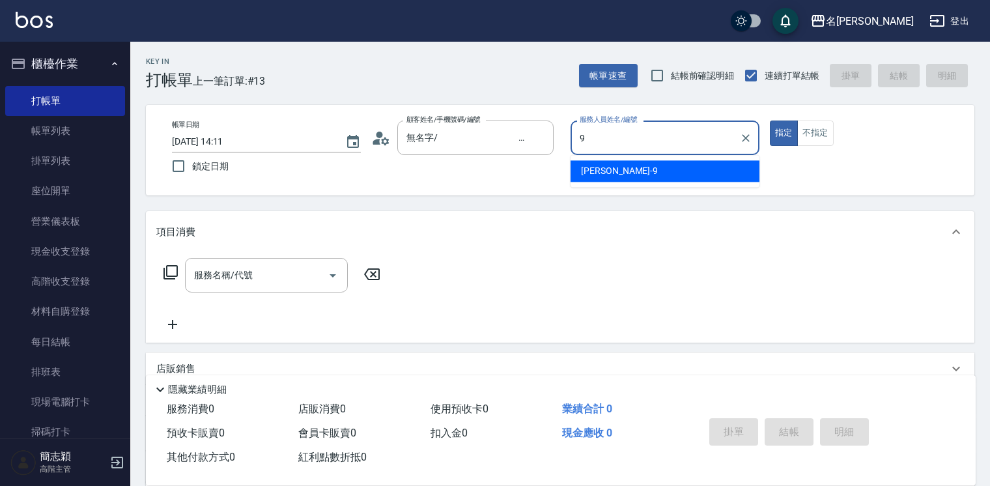
type input "[PERSON_NAME]-9"
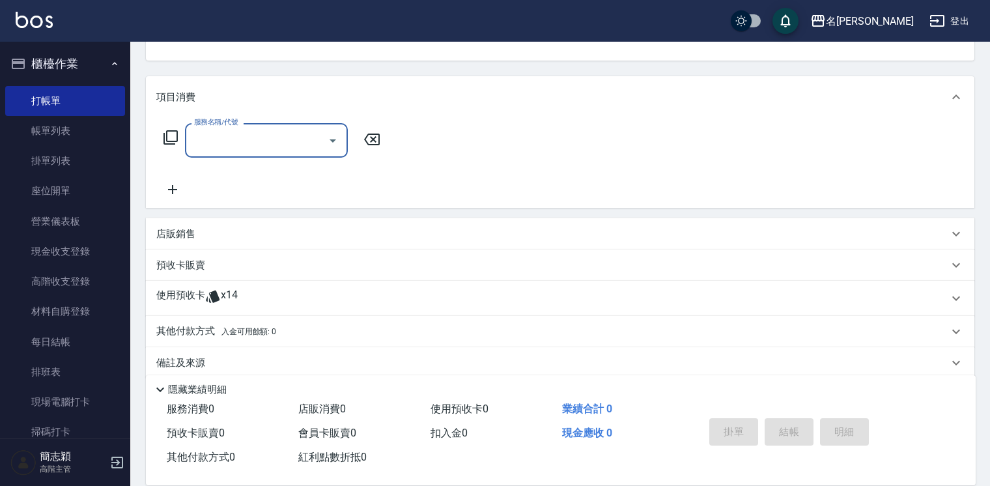
scroll to position [151, 0]
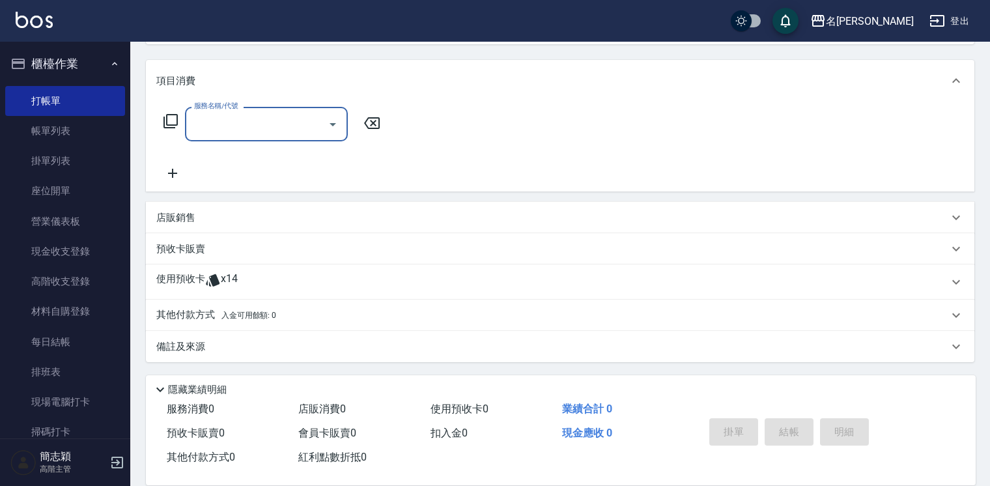
click at [281, 214] on div "店販銷售" at bounding box center [552, 218] width 792 height 14
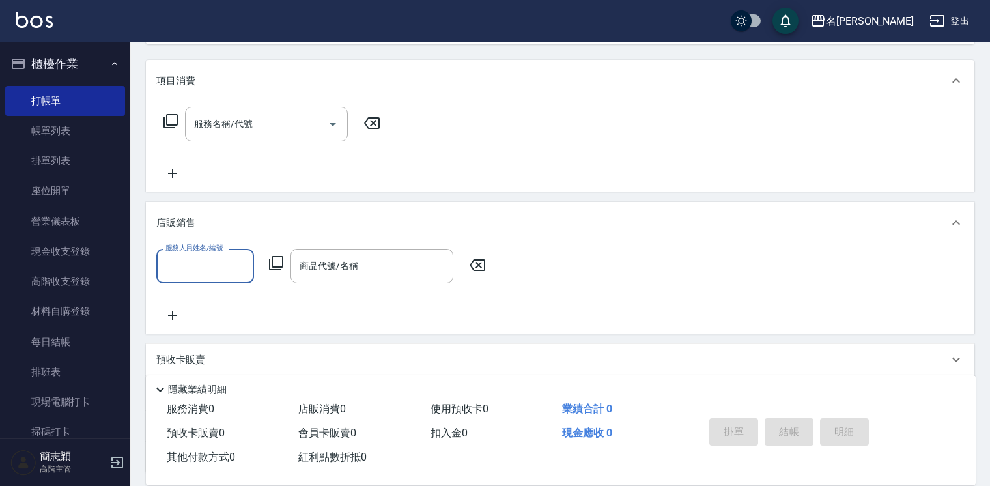
scroll to position [0, 0]
click at [255, 206] on div "店販銷售" at bounding box center [560, 223] width 828 height 42
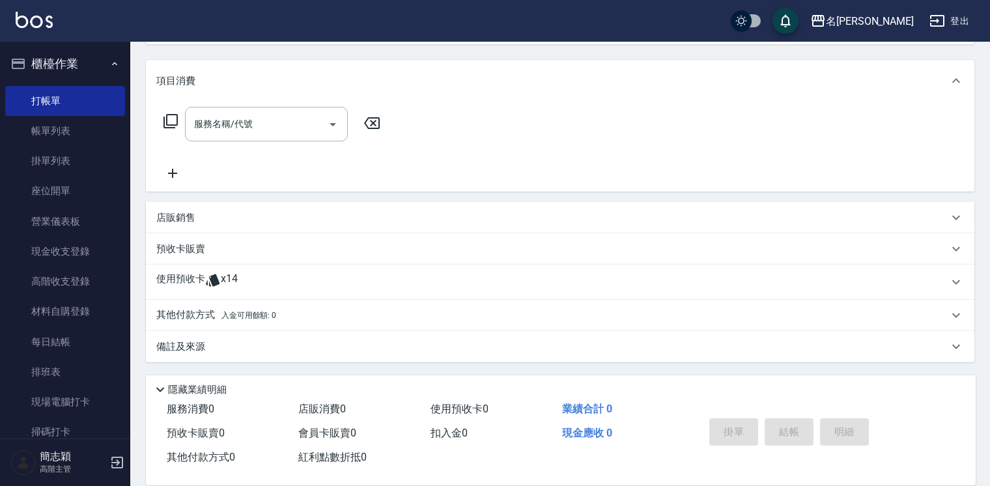
click at [196, 271] on div "使用預收卡 x14" at bounding box center [560, 281] width 828 height 35
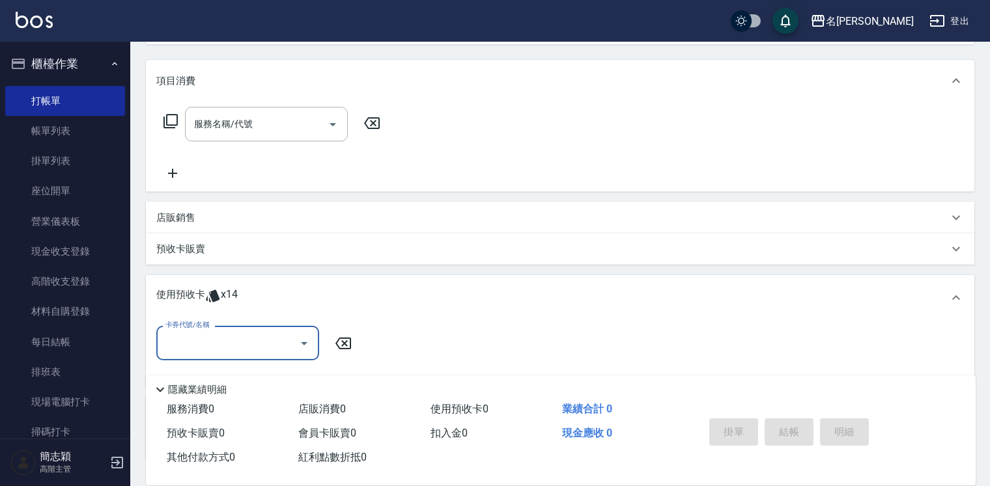
click at [201, 257] on div "預收卡販賣" at bounding box center [560, 248] width 828 height 31
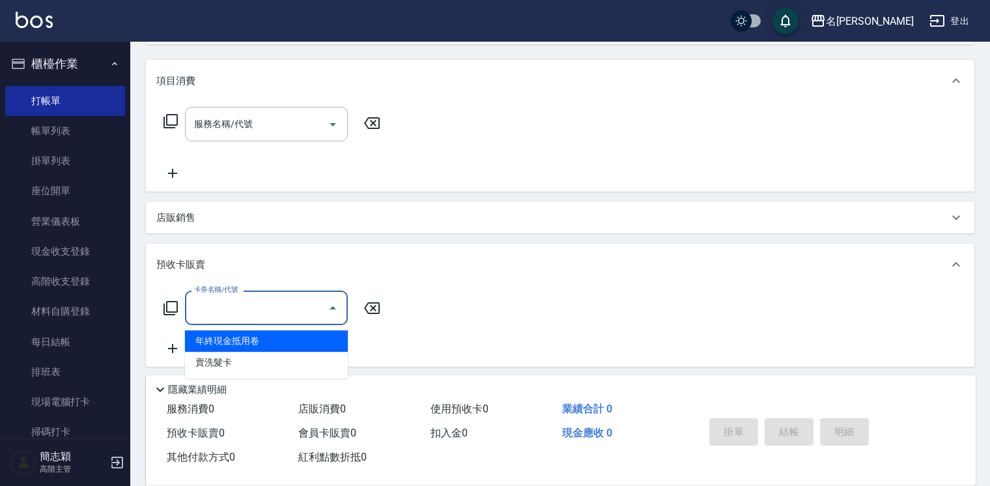
click at [216, 308] on input "卡券名稱/代號" at bounding box center [257, 307] width 132 height 23
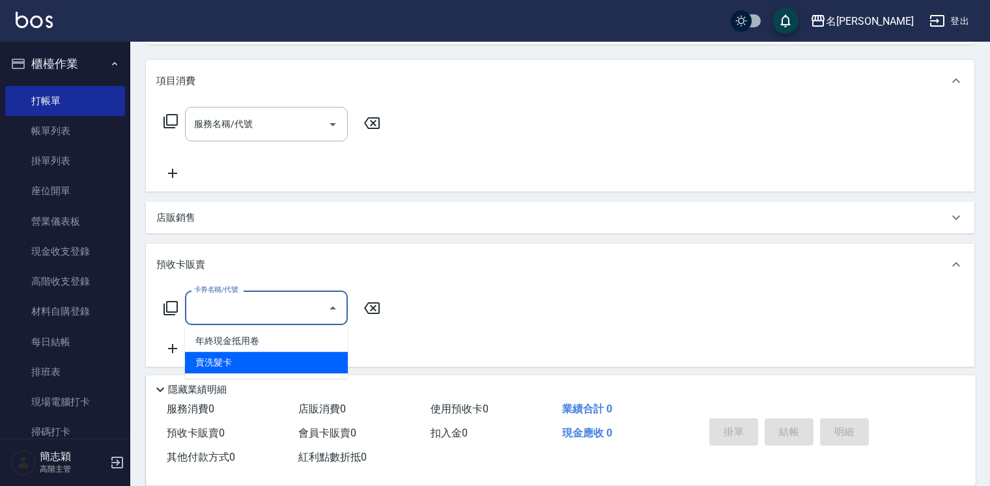
drag, startPoint x: 265, startPoint y: 365, endPoint x: 314, endPoint y: 352, distance: 50.5
click at [272, 365] on span "賣洗髮卡" at bounding box center [266, 362] width 163 height 21
type input "賣洗髮卡(991)"
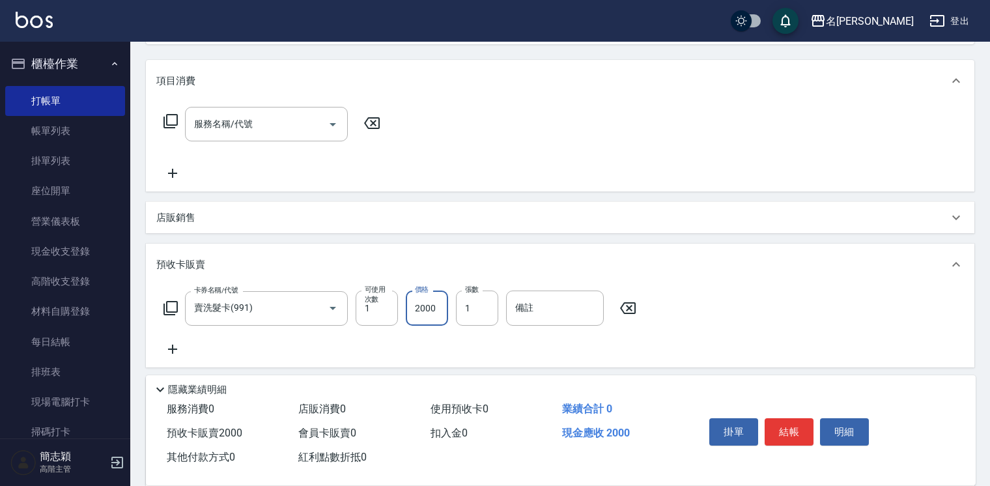
click at [418, 300] on input "2000" at bounding box center [427, 307] width 42 height 35
type input "2600"
drag, startPoint x: 785, startPoint y: 422, endPoint x: 780, endPoint y: 410, distance: 13.7
click at [786, 421] on button "結帳" at bounding box center [789, 431] width 49 height 27
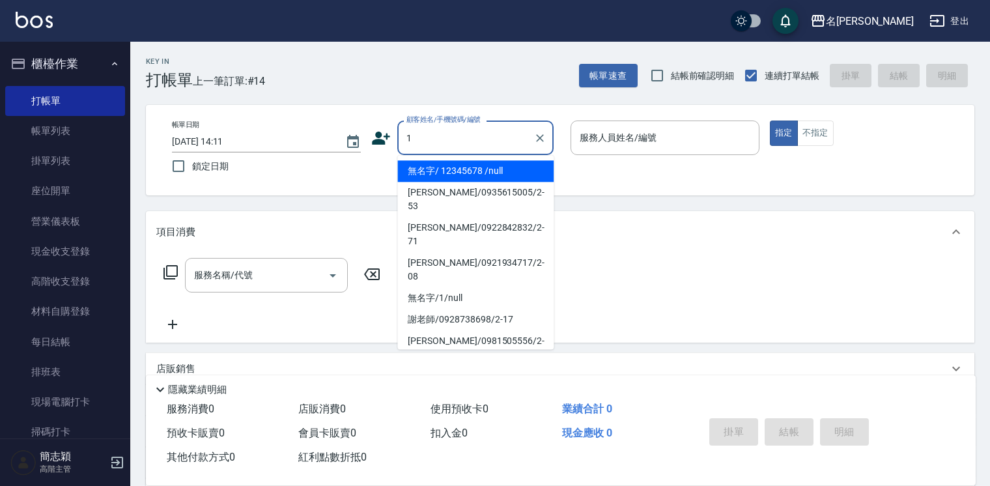
type input "無名字/ 12345678 /null"
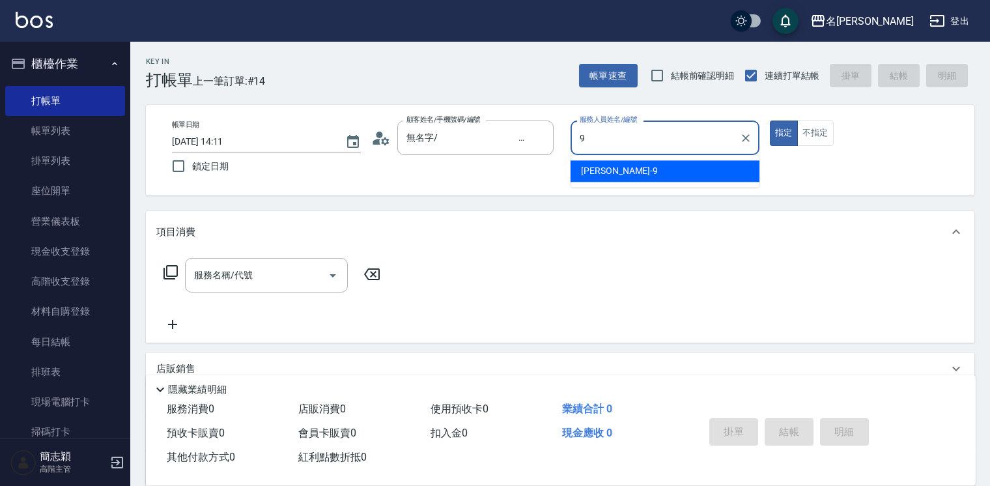
type input "[PERSON_NAME]-9"
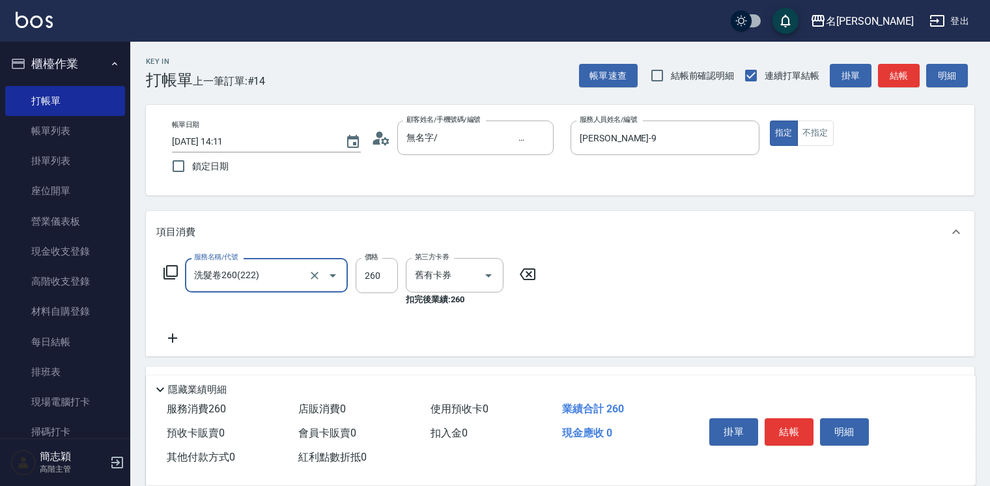
type input "洗髮卷260(222)"
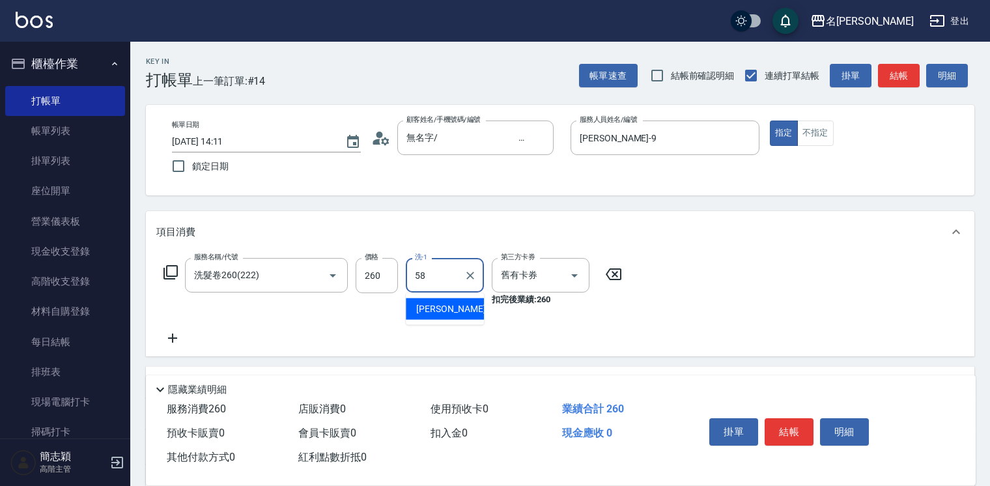
type input "[PERSON_NAME]-58"
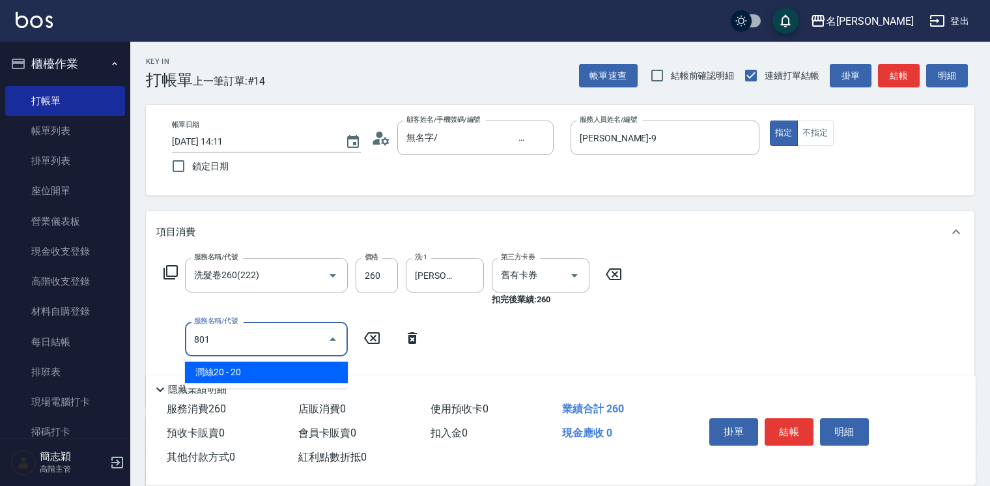
type input "潤絲20(801)"
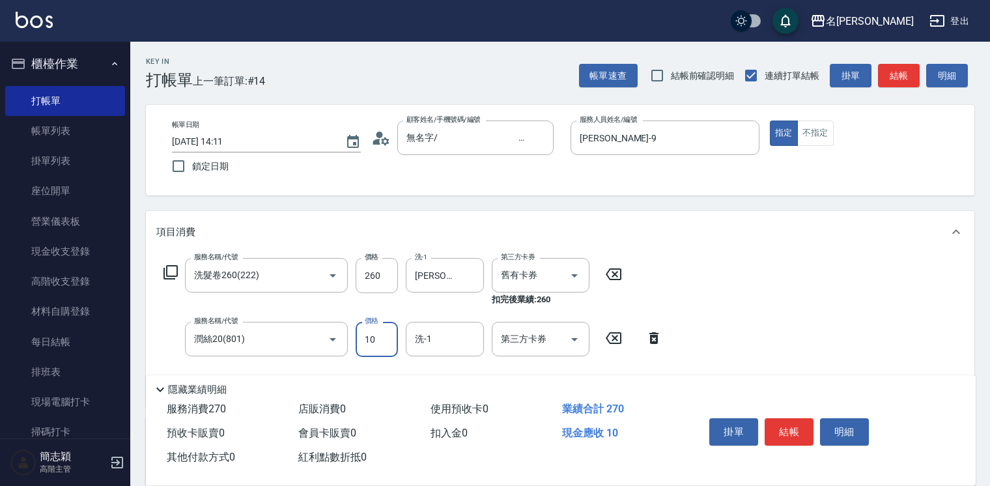
type input "10"
type input "[PERSON_NAME]-9"
click at [775, 427] on button "結帳" at bounding box center [789, 431] width 49 height 27
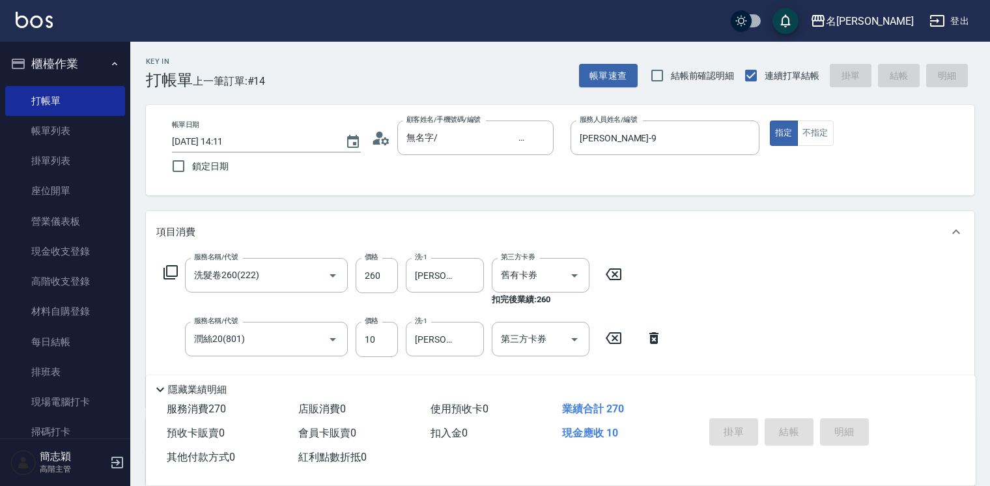
type input "2025/09/07 14:12"
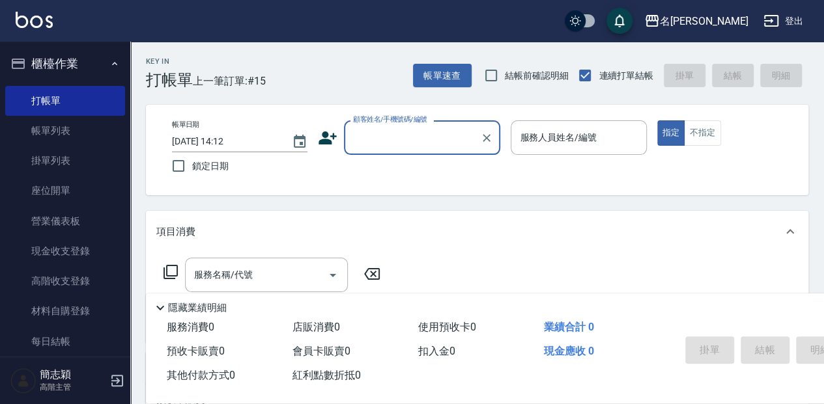
drag, startPoint x: 948, startPoint y: 0, endPoint x: 612, endPoint y: 197, distance: 389.4
click at [612, 197] on div "Key In 打帳單 上一筆訂單:#15 帳單速查 結帳前確認明細 連續打單結帳 掛單 結帳 明細 帳單日期 2025/09/07 14:12 鎖定日期 顧客…" at bounding box center [477, 337] width 694 height 591
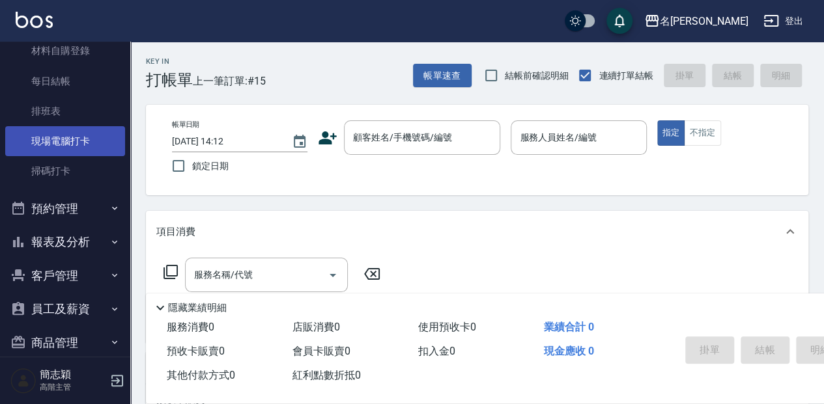
scroll to position [303, 0]
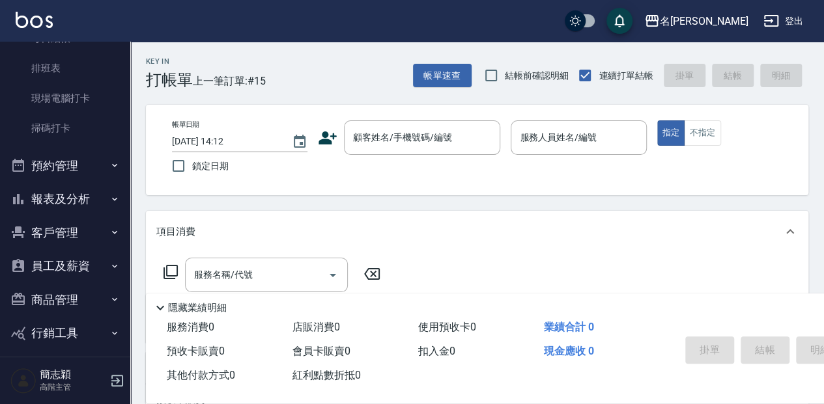
click at [64, 199] on button "報表及分析" at bounding box center [65, 199] width 120 height 34
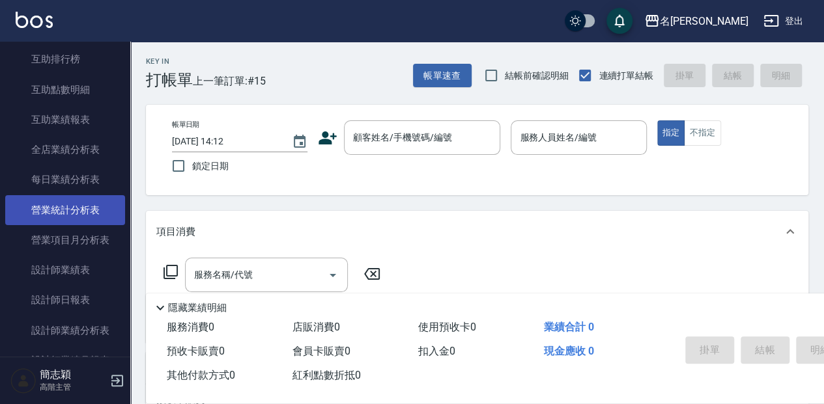
scroll to position [694, 0]
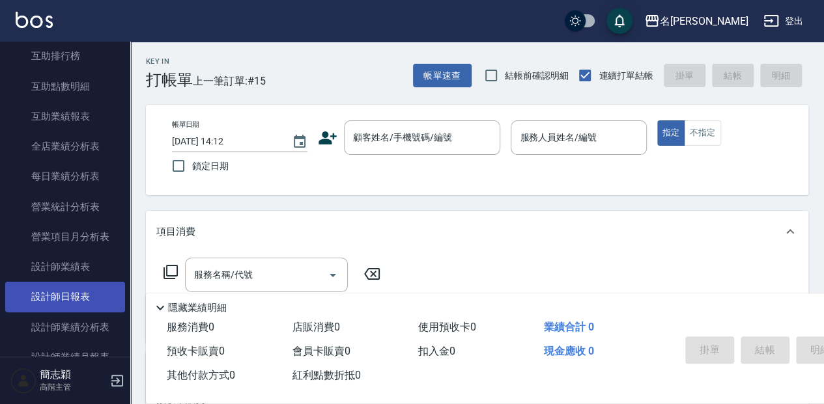
click at [91, 301] on link "設計師日報表" at bounding box center [65, 297] width 120 height 30
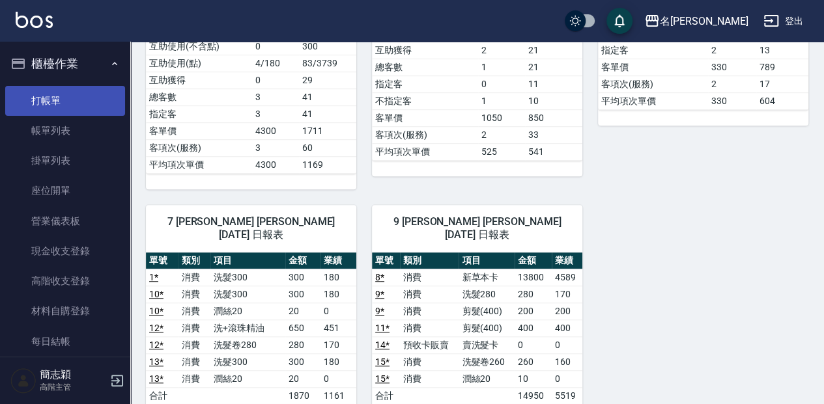
click at [61, 112] on link "打帳單" at bounding box center [65, 101] width 120 height 30
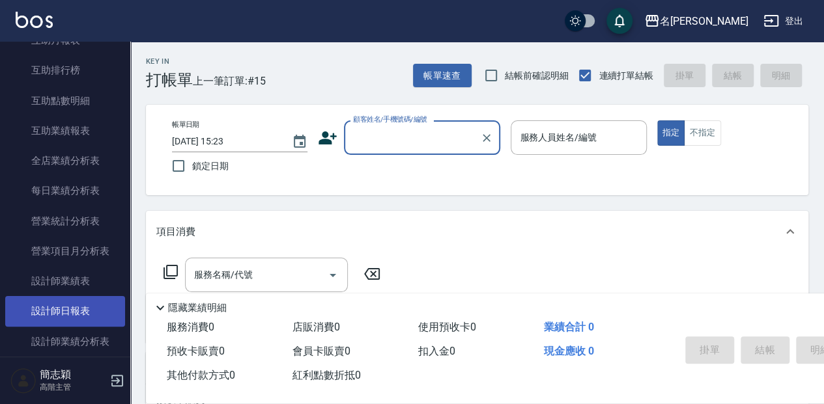
scroll to position [694, 0]
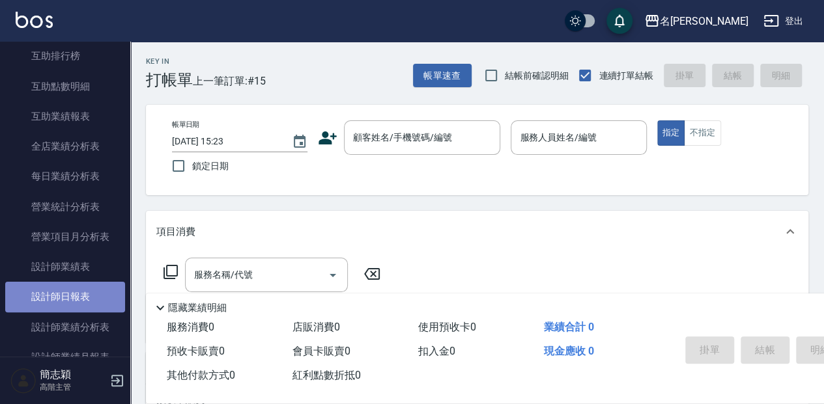
click at [88, 296] on link "設計師日報表" at bounding box center [65, 297] width 120 height 30
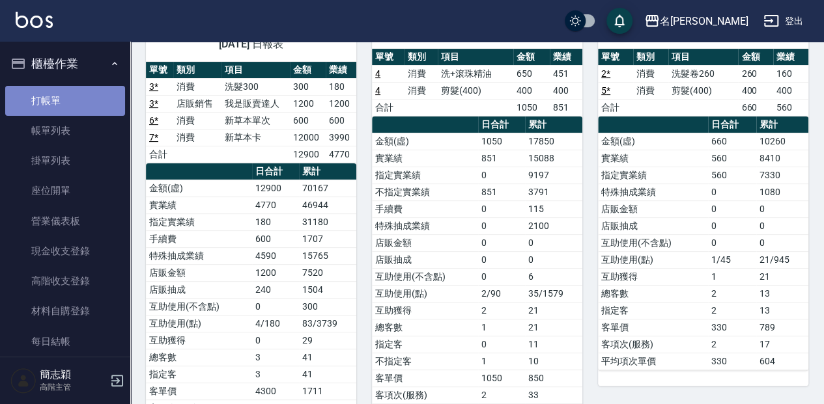
click at [70, 104] on link "打帳單" at bounding box center [65, 101] width 120 height 30
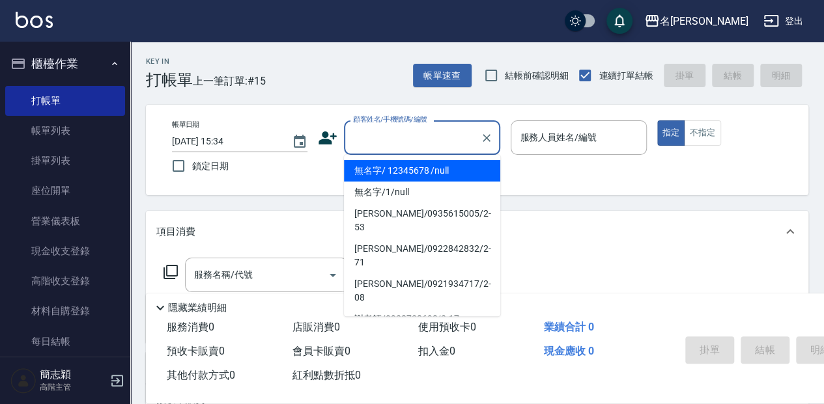
click at [419, 135] on input "顧客姓名/手機號碼/編號" at bounding box center [412, 137] width 125 height 23
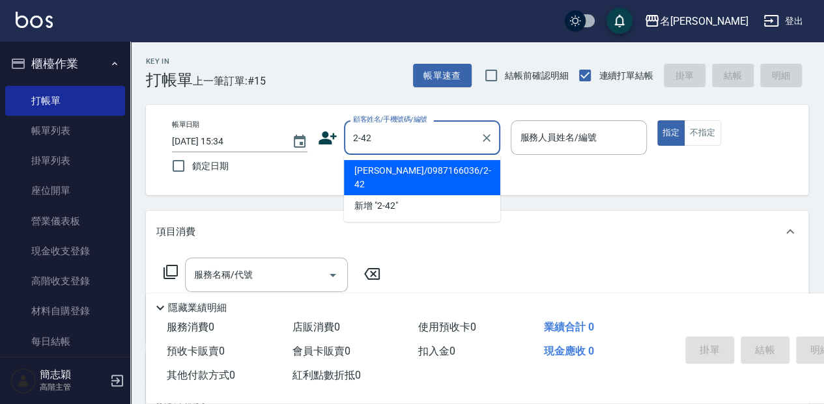
click at [451, 173] on li "[PERSON_NAME]/0987166036/2-42" at bounding box center [422, 177] width 156 height 35
type input "[PERSON_NAME]/0987166036/2-42"
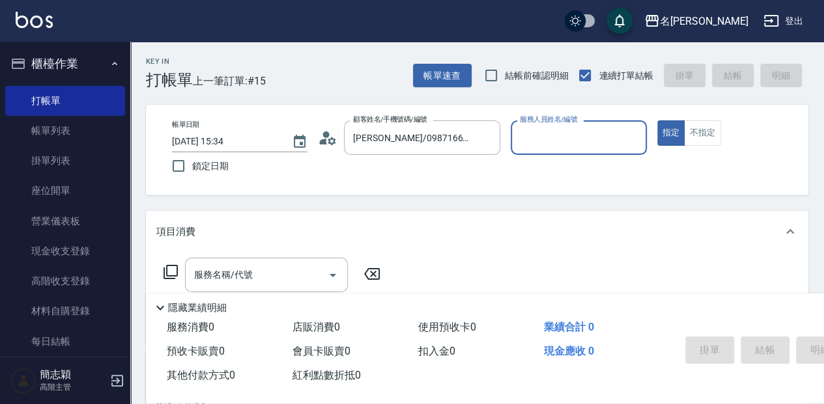
type input "[PERSON_NAME]-2"
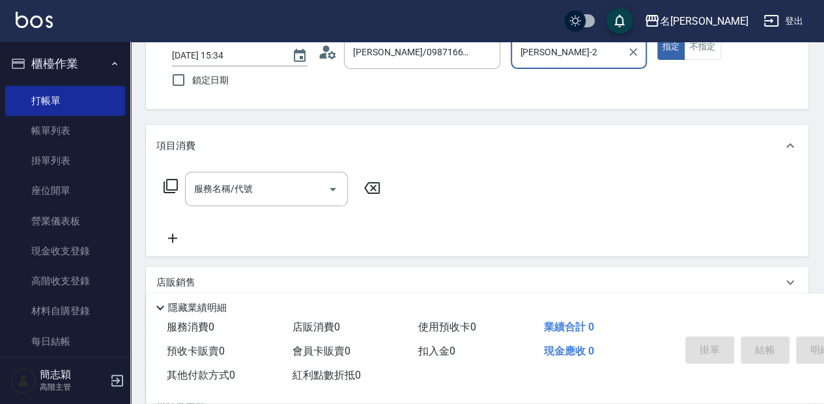
scroll to position [87, 0]
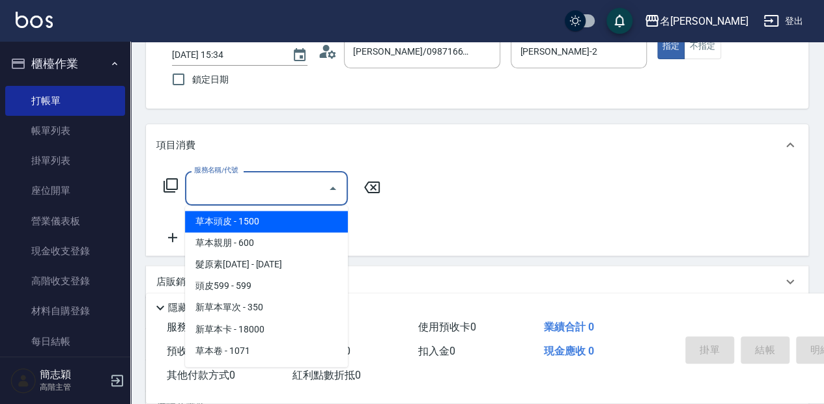
click at [279, 190] on input "服務名稱/代號" at bounding box center [257, 188] width 132 height 23
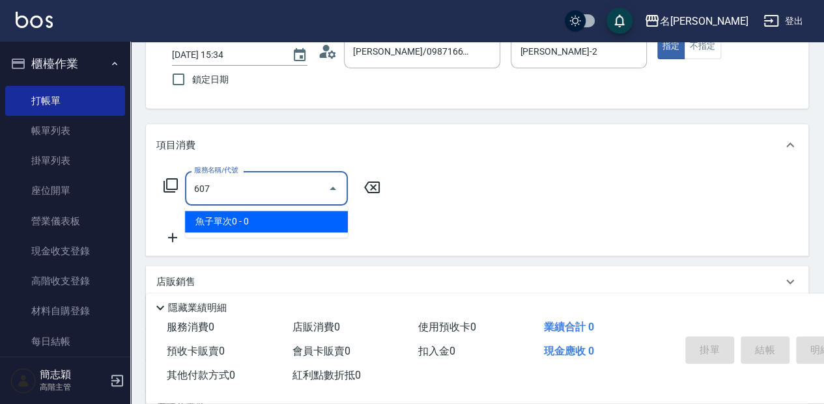
click at [310, 221] on span "魚子單次0 - 0" at bounding box center [266, 221] width 163 height 21
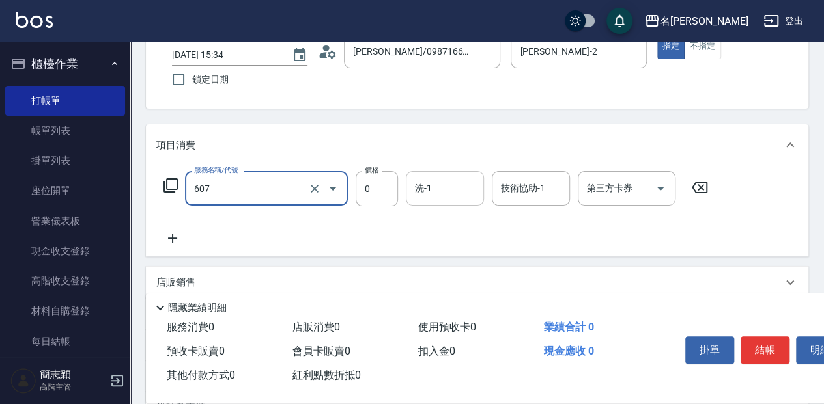
type input "魚子單次0(607)"
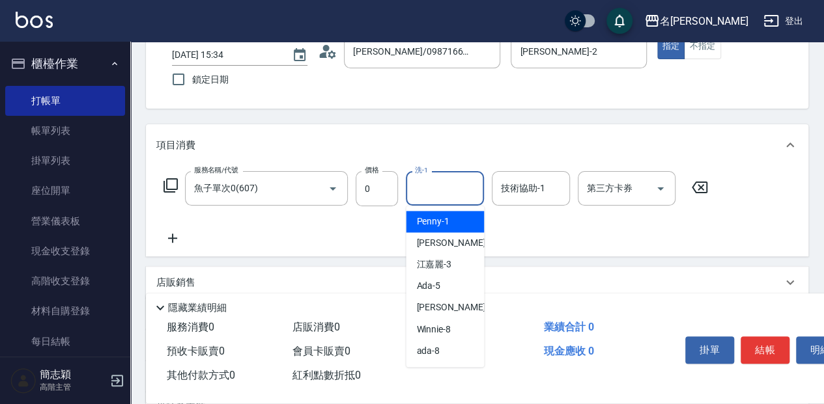
click at [434, 191] on input "洗-1" at bounding box center [445, 188] width 66 height 23
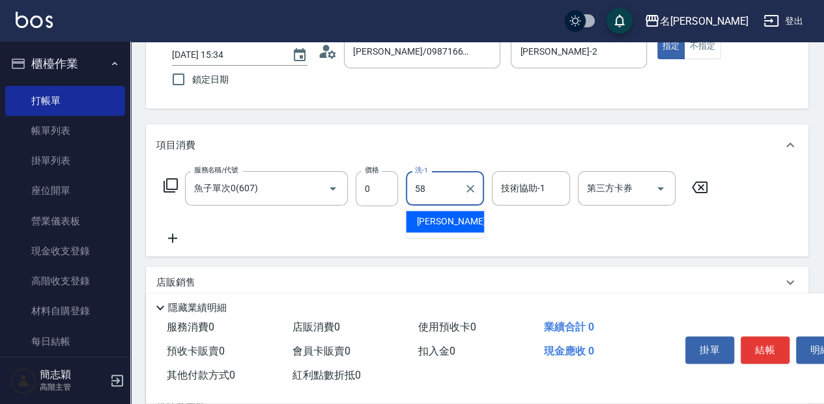
drag, startPoint x: 457, startPoint y: 221, endPoint x: 496, endPoint y: 208, distance: 41.2
click at [457, 221] on div "莫娜 -58" at bounding box center [445, 221] width 78 height 21
type input "[PERSON_NAME]-58"
click at [518, 194] on input "技術協助-1" at bounding box center [531, 188] width 66 height 23
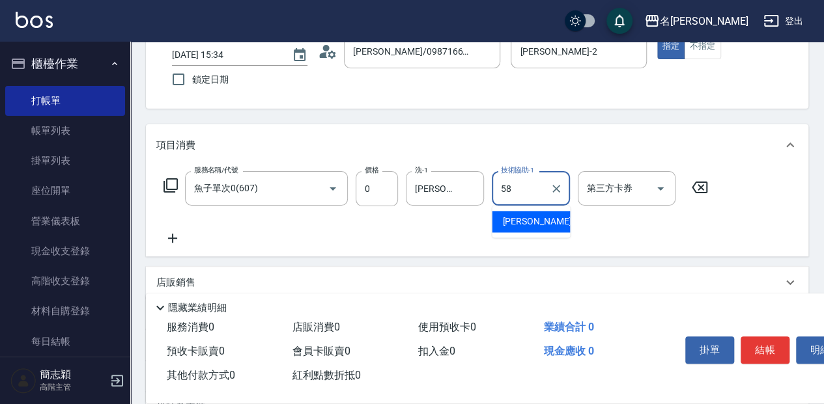
click at [541, 221] on div "莫娜 -58" at bounding box center [531, 221] width 78 height 21
type input "[PERSON_NAME]-58"
click at [772, 346] on button "結帳" at bounding box center [764, 350] width 49 height 27
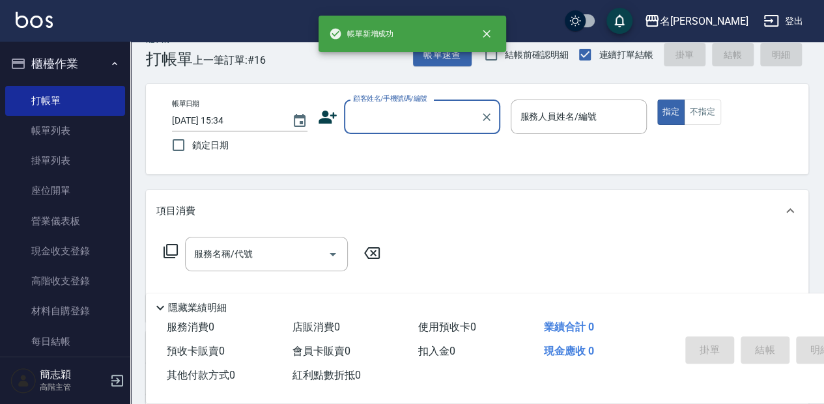
scroll to position [0, 0]
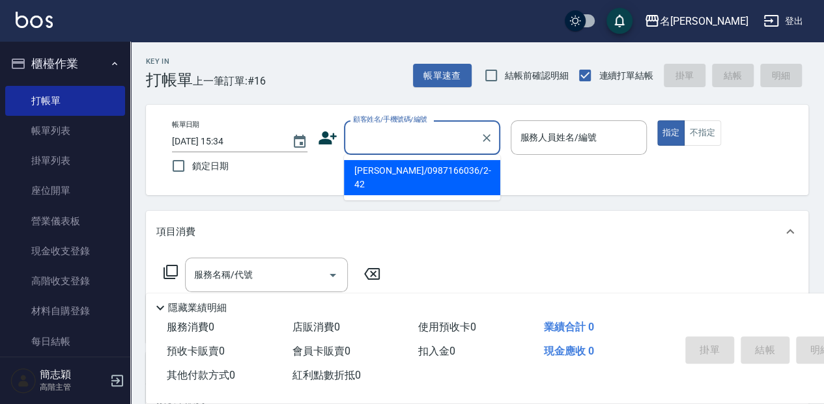
click at [426, 132] on input "顧客姓名/手機號碼/編號" at bounding box center [412, 137] width 125 height 23
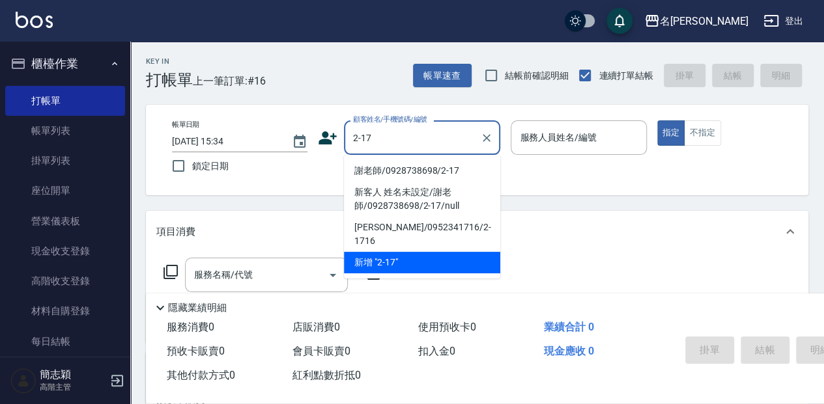
click at [444, 173] on li "謝老師/0928738698/2-17" at bounding box center [422, 170] width 156 height 21
type input "謝老師/0928738698/2-17"
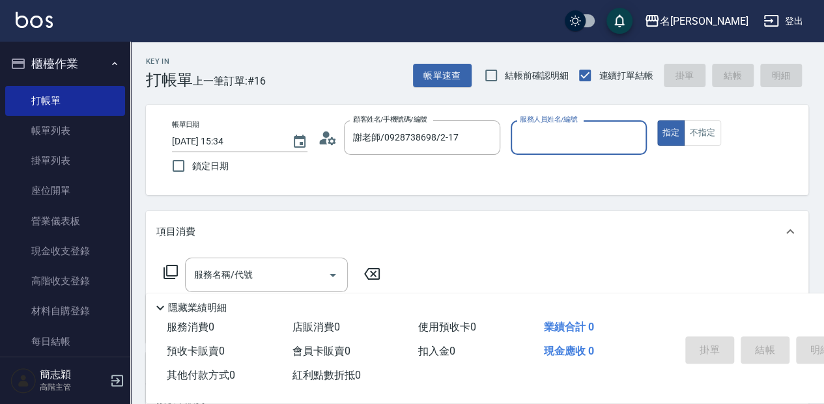
type input "[PERSON_NAME]-2"
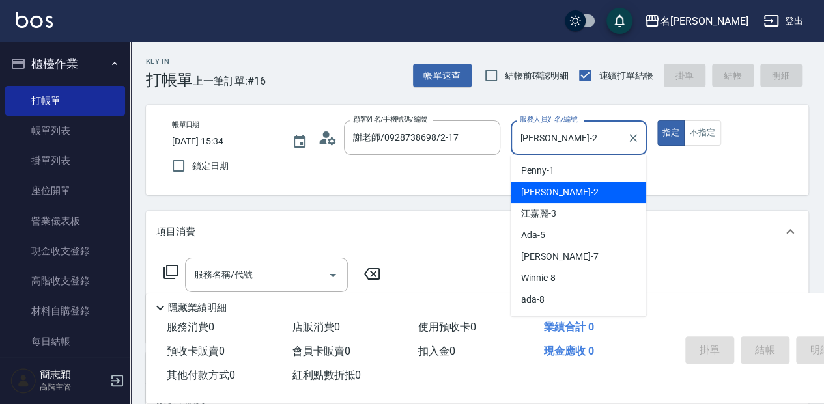
click at [572, 134] on input "[PERSON_NAME]-2" at bounding box center [568, 137] width 104 height 23
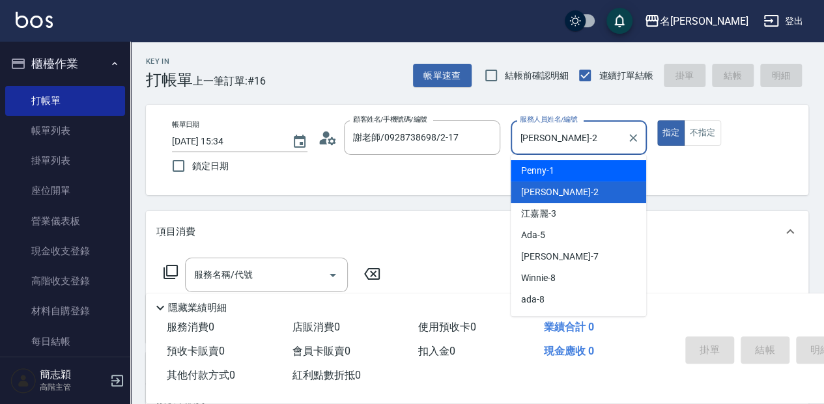
click at [554, 138] on input "[PERSON_NAME]-2" at bounding box center [568, 137] width 104 height 23
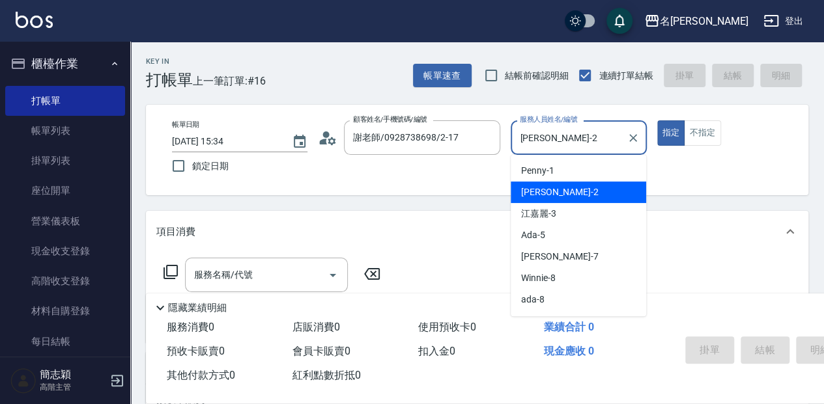
click at [549, 193] on div "[PERSON_NAME] -2" at bounding box center [578, 192] width 135 height 21
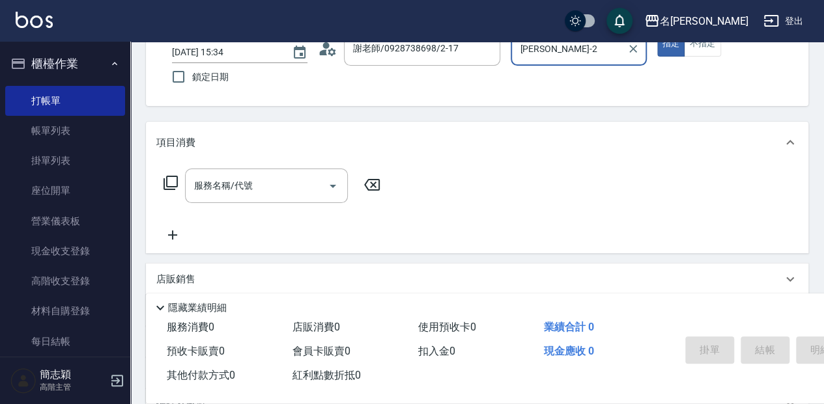
scroll to position [130, 0]
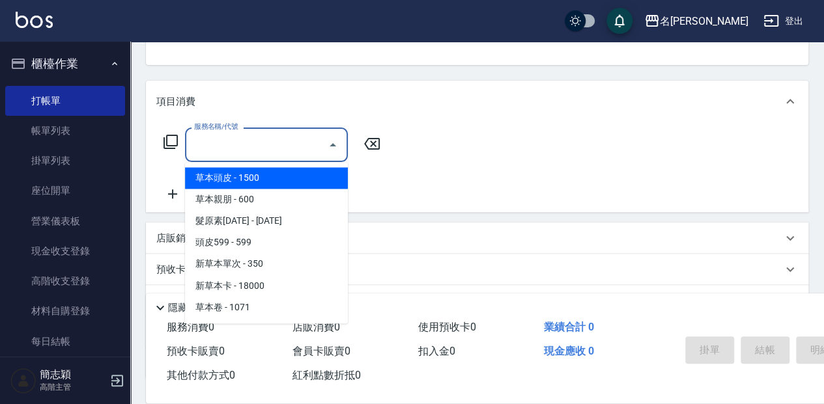
click at [298, 145] on input "服務名稱/代號" at bounding box center [257, 145] width 132 height 23
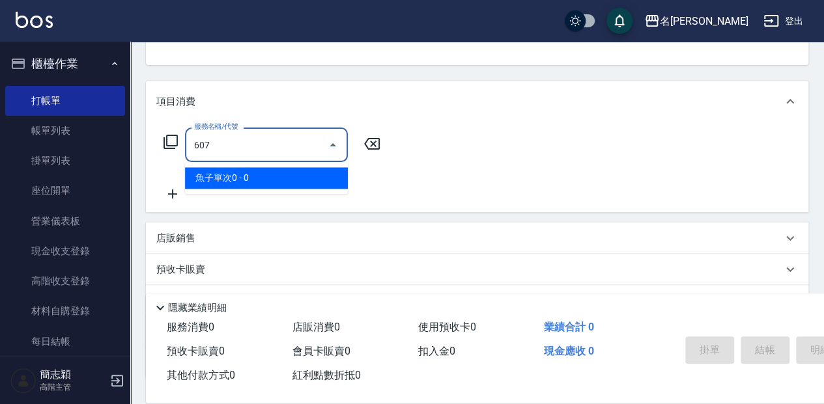
click at [302, 176] on span "魚子單次0 - 0" at bounding box center [266, 177] width 163 height 21
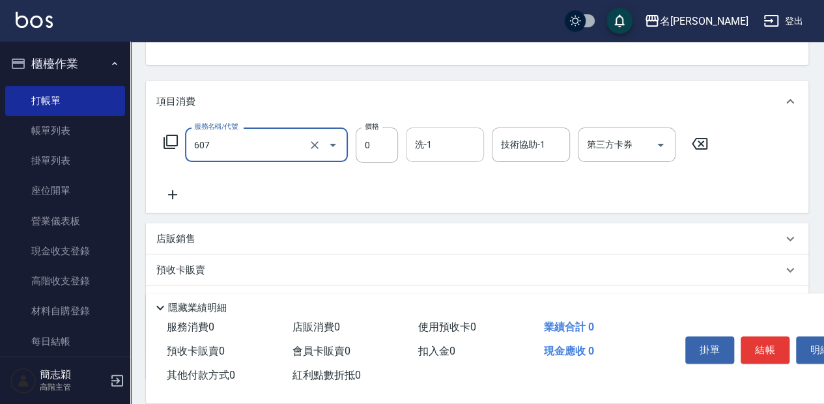
type input "魚子單次0(607)"
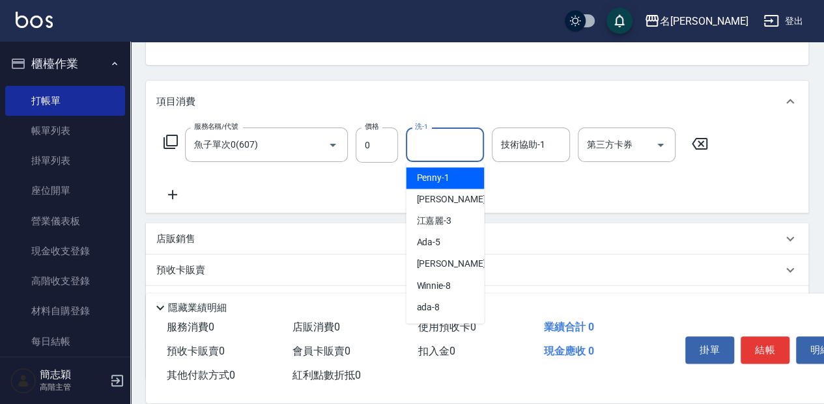
click at [436, 145] on input "洗-1" at bounding box center [445, 145] width 66 height 23
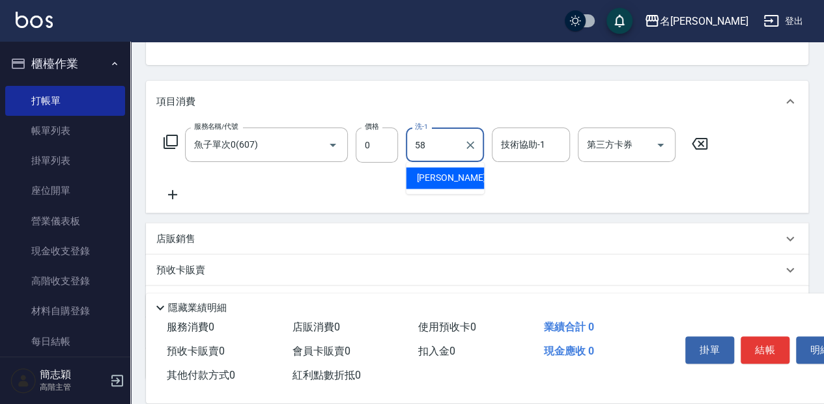
click at [460, 173] on div "莫娜 -58" at bounding box center [445, 177] width 78 height 21
type input "[PERSON_NAME]-58"
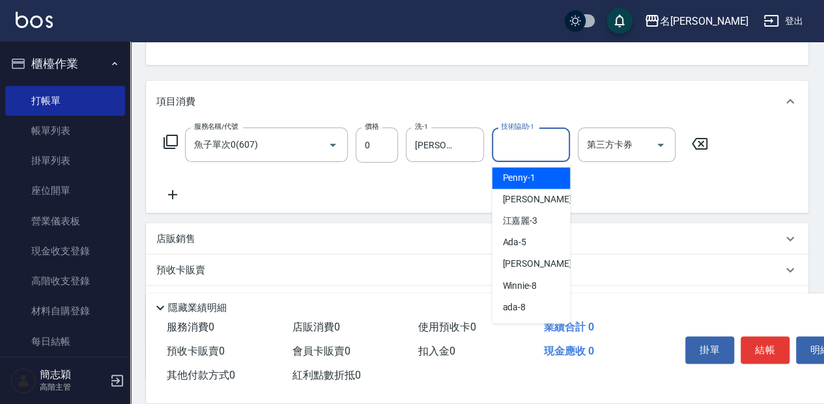
click at [537, 148] on input "技術協助-1" at bounding box center [531, 145] width 66 height 23
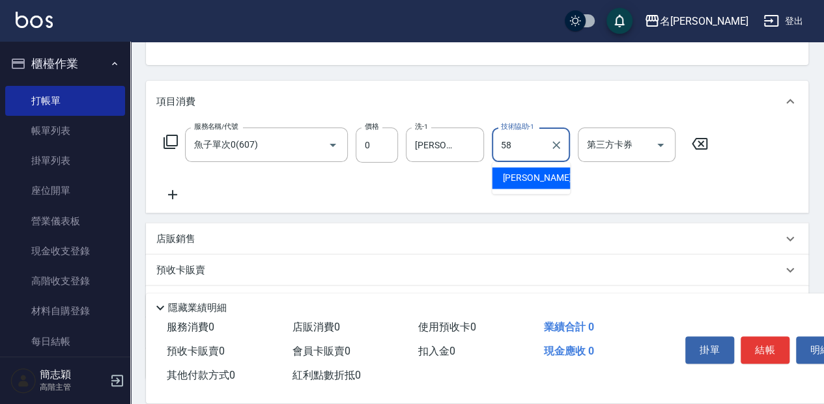
click at [537, 179] on div "莫娜 -58" at bounding box center [531, 177] width 78 height 21
type input "[PERSON_NAME]-58"
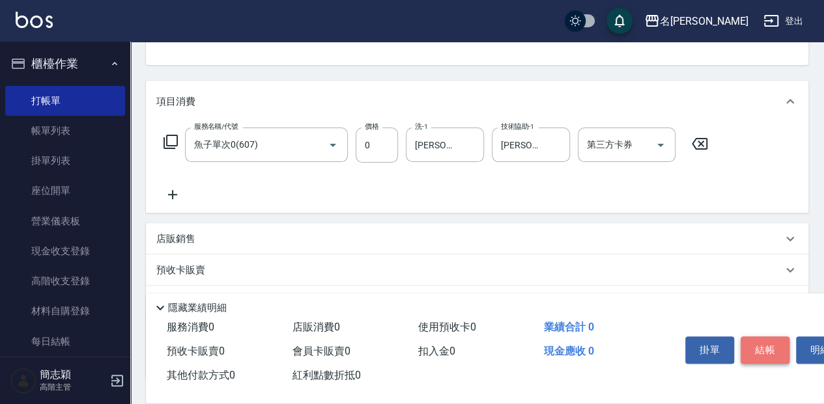
click at [759, 347] on button "結帳" at bounding box center [764, 350] width 49 height 27
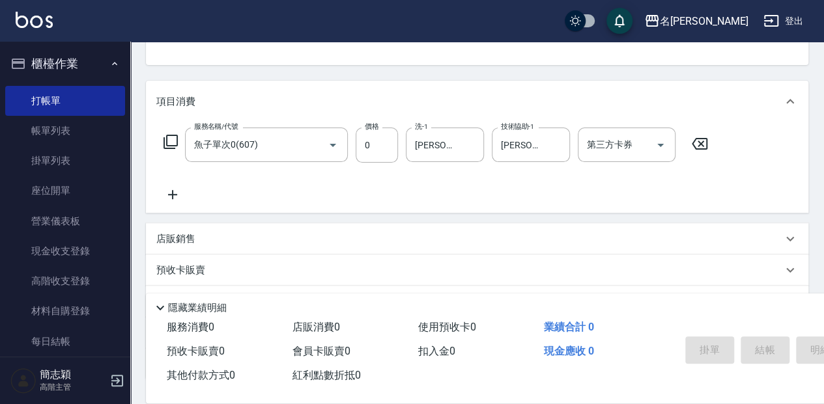
type input "2025/09/07 15:35"
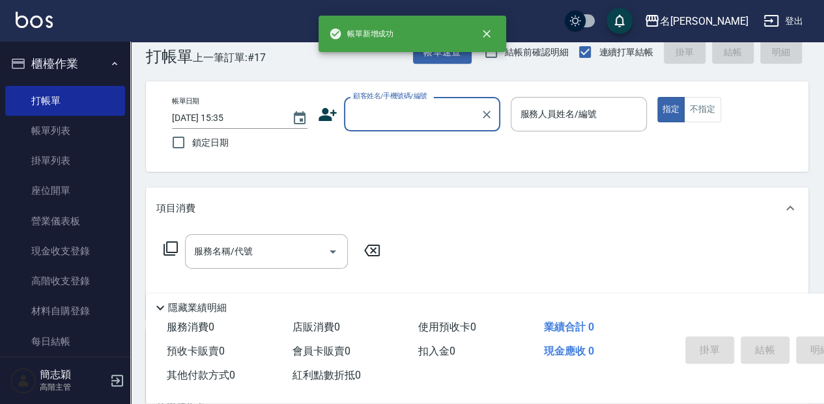
scroll to position [0, 0]
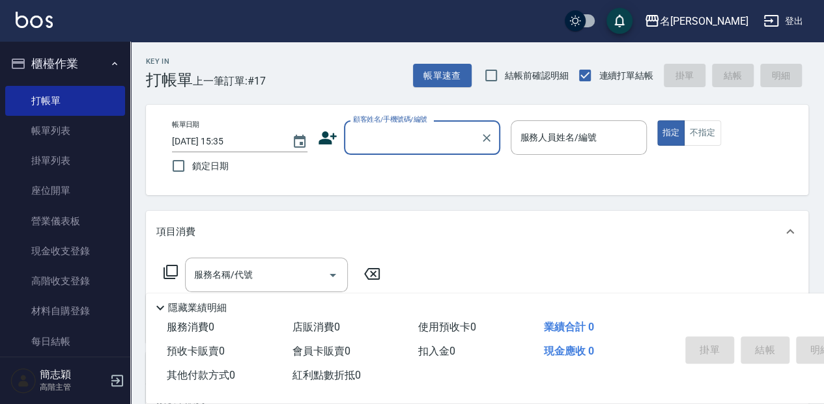
drag, startPoint x: 406, startPoint y: 132, endPoint x: 409, endPoint y: 141, distance: 10.1
click at [406, 132] on input "顧客姓名/手機號碼/編號" at bounding box center [412, 137] width 125 height 23
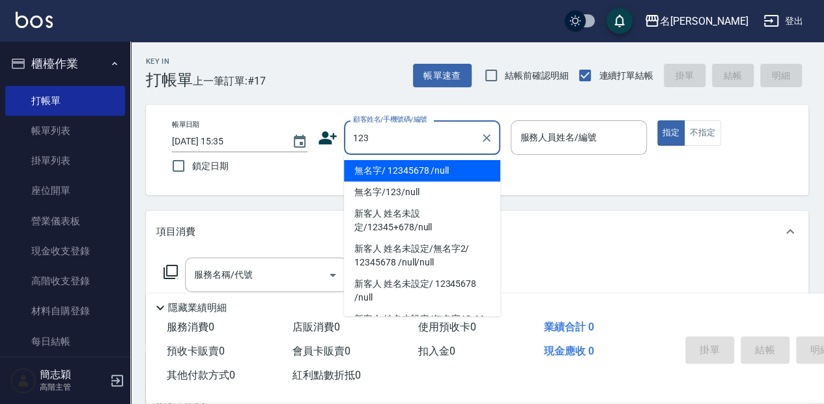
click at [434, 171] on li "無名字/ 12345678 /null" at bounding box center [422, 170] width 156 height 21
type input "無名字/ 12345678 /null"
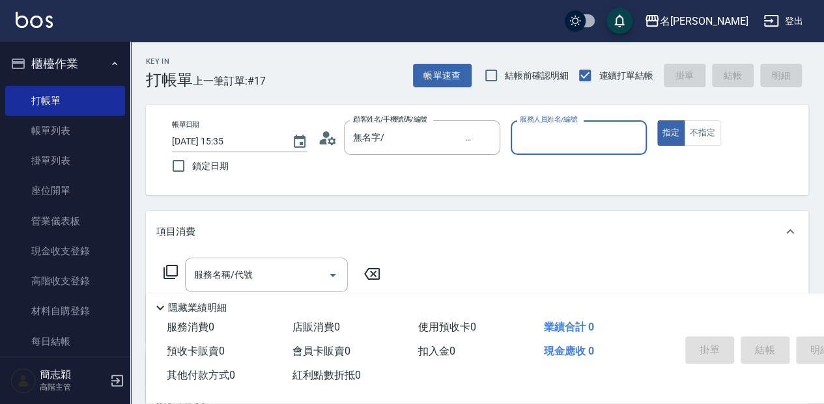
click at [573, 143] on input "服務人員姓名/編號" at bounding box center [578, 137] width 124 height 23
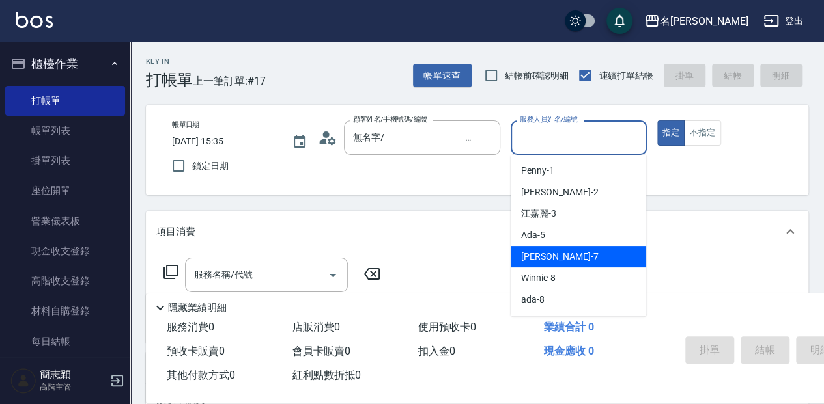
click at [580, 247] on div "Jessica -7" at bounding box center [578, 256] width 135 height 21
type input "[PERSON_NAME]-7"
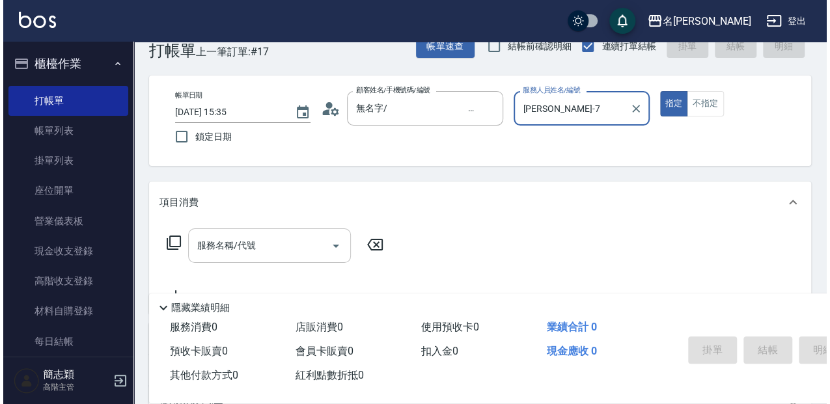
scroll to position [43, 0]
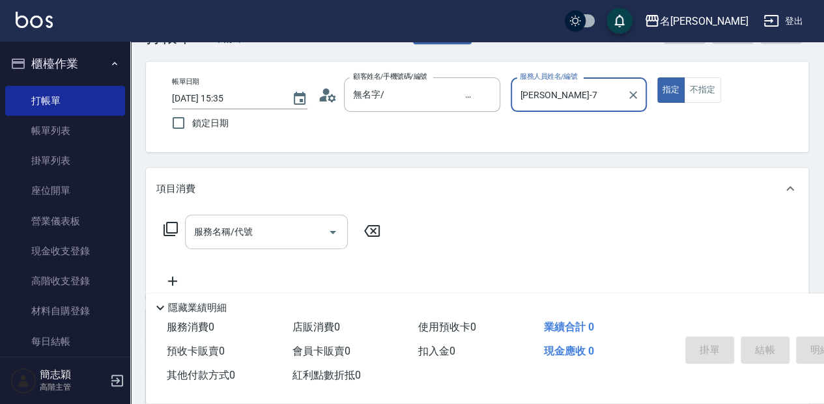
click at [240, 225] on input "服務名稱/代號" at bounding box center [257, 232] width 132 height 23
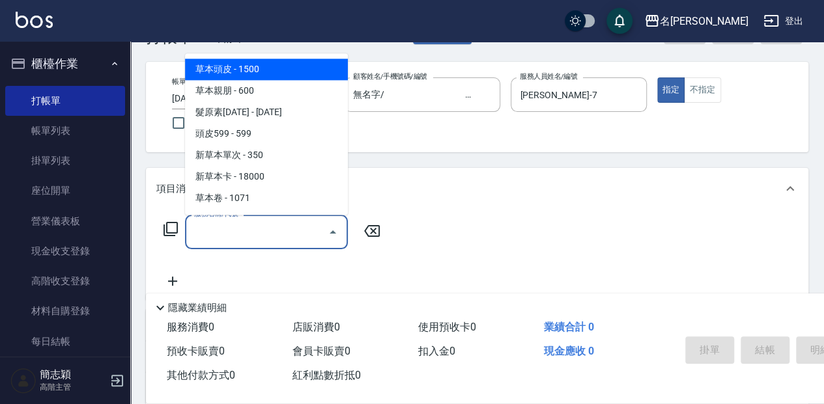
click at [171, 223] on icon at bounding box center [171, 229] width 16 height 16
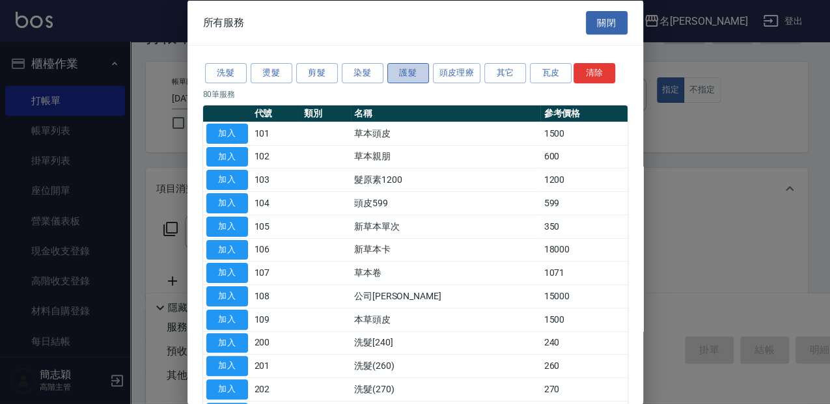
click at [408, 65] on button "護髮" at bounding box center [408, 73] width 42 height 20
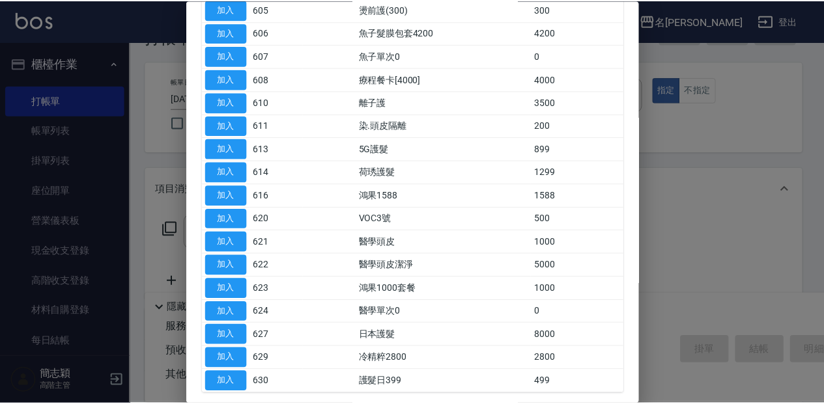
scroll to position [260, 0]
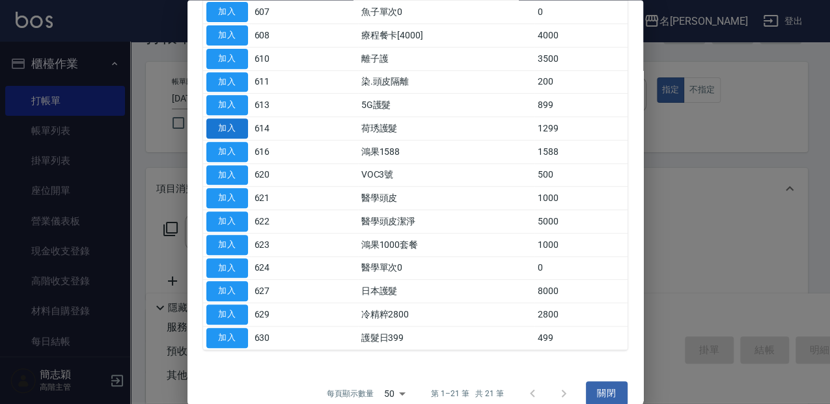
click at [227, 122] on button "加入" at bounding box center [227, 129] width 42 height 20
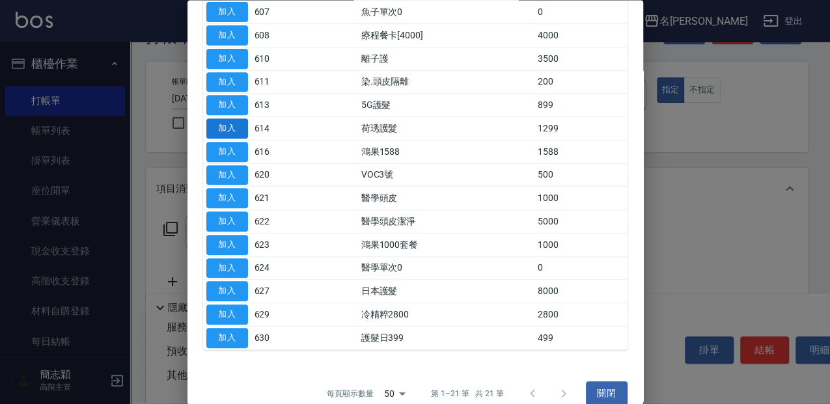
type input "荷琇護髮(614)"
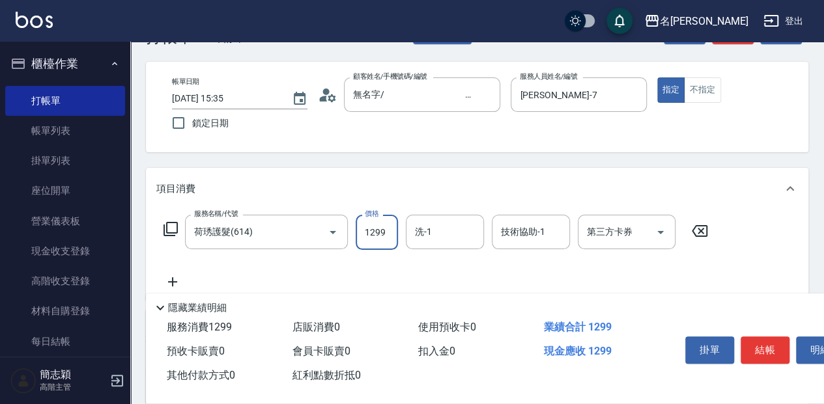
click at [391, 232] on input "1299" at bounding box center [377, 232] width 42 height 35
type input "1300"
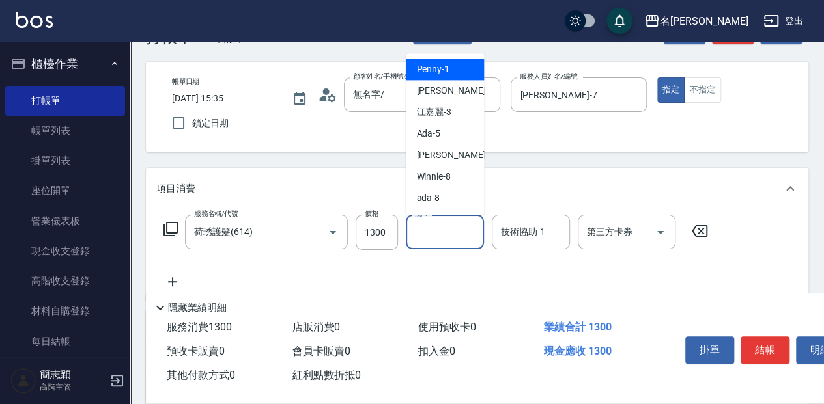
drag, startPoint x: 433, startPoint y: 233, endPoint x: 453, endPoint y: 245, distance: 22.8
click at [436, 233] on input "洗-1" at bounding box center [445, 232] width 66 height 23
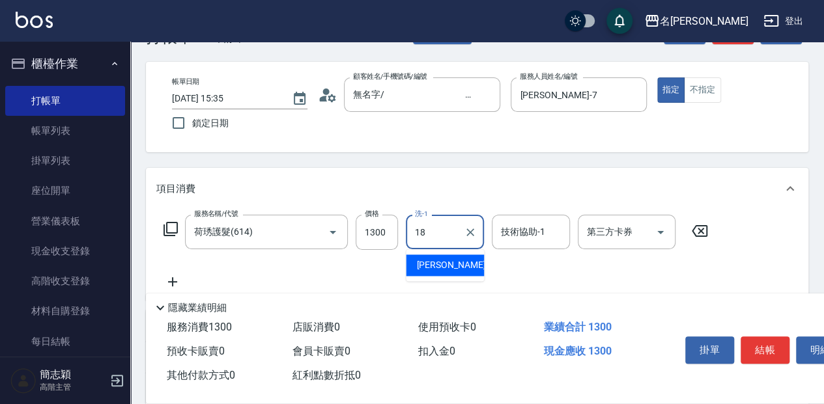
type input "[PERSON_NAME]-18"
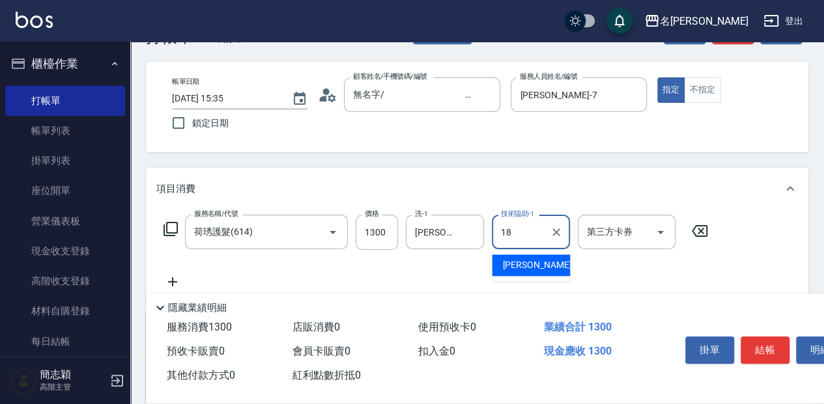
type input "[PERSON_NAME]-18"
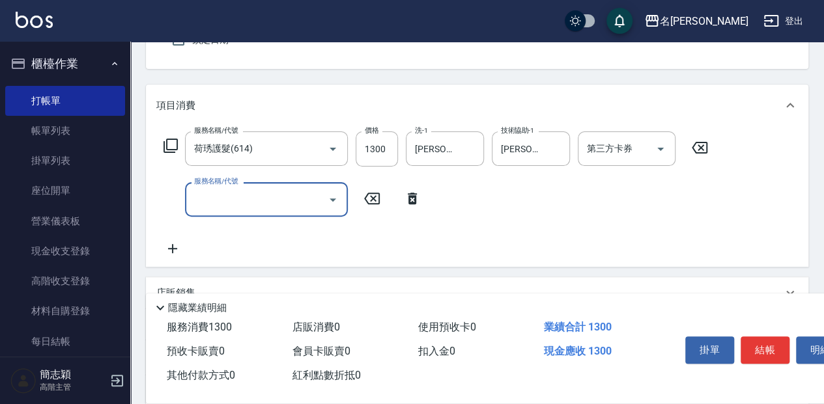
scroll to position [130, 0]
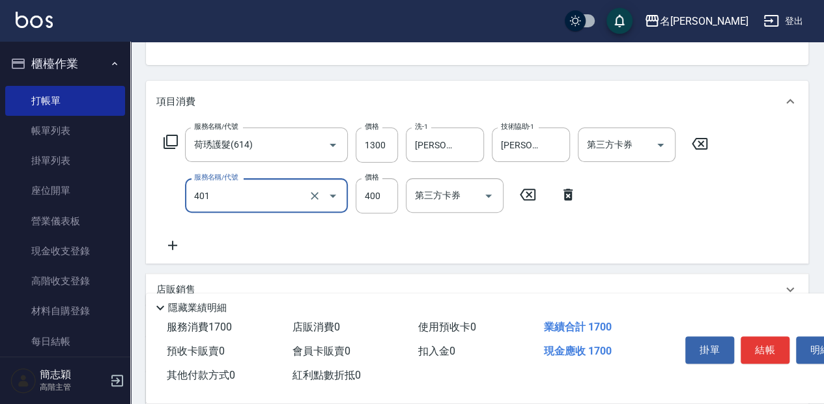
type input "剪髮(400)(401)"
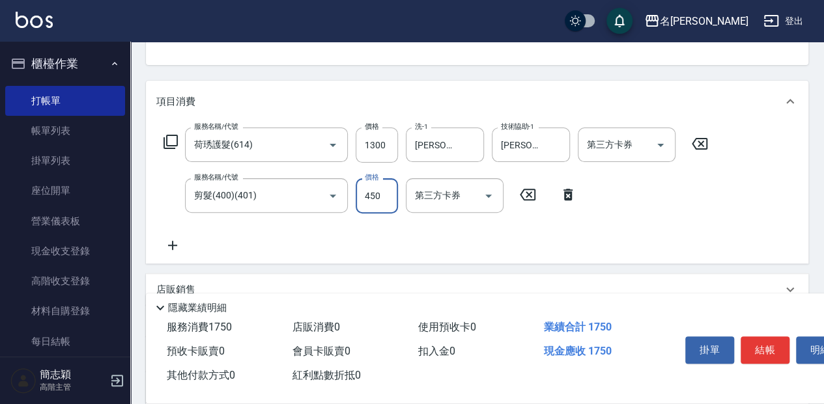
type input "450"
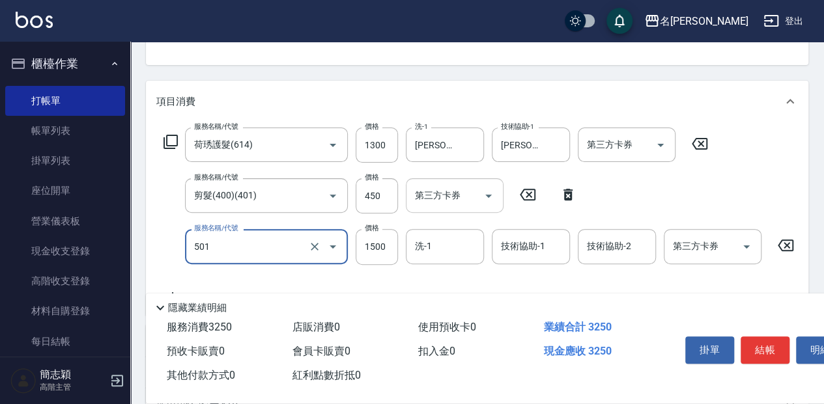
type input "染髮(1500](501)"
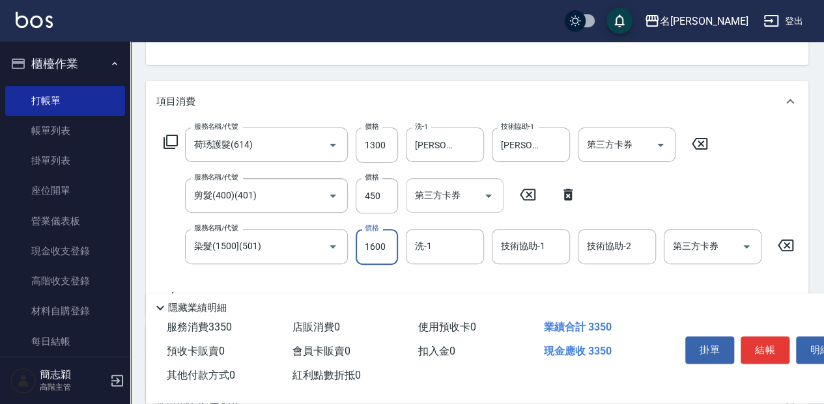
type input "1600"
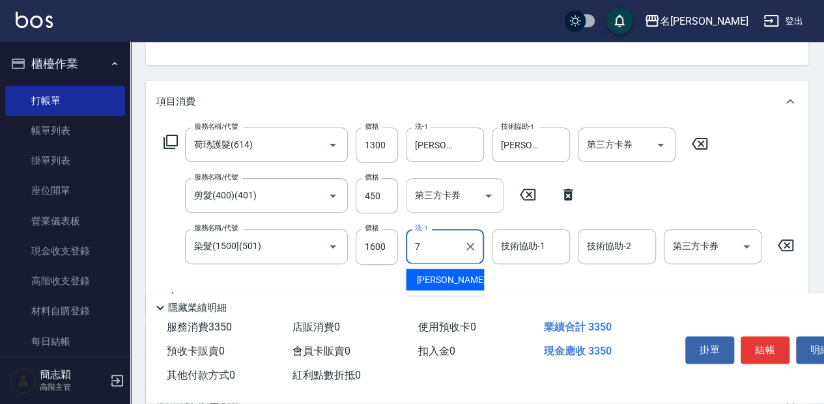
type input "[PERSON_NAME]-7"
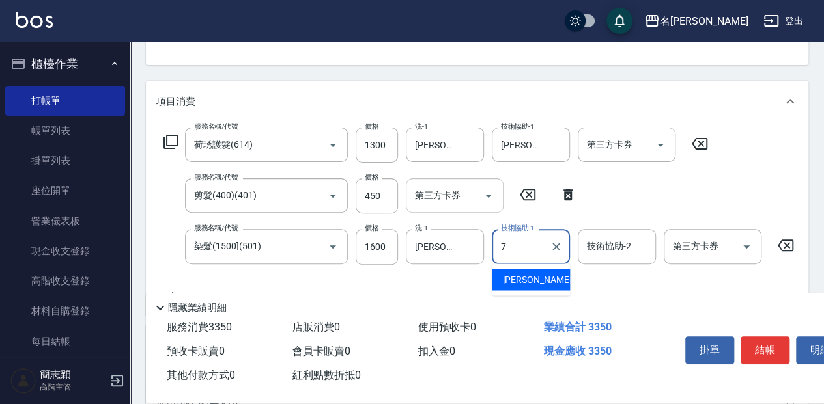
type input "[PERSON_NAME]-7"
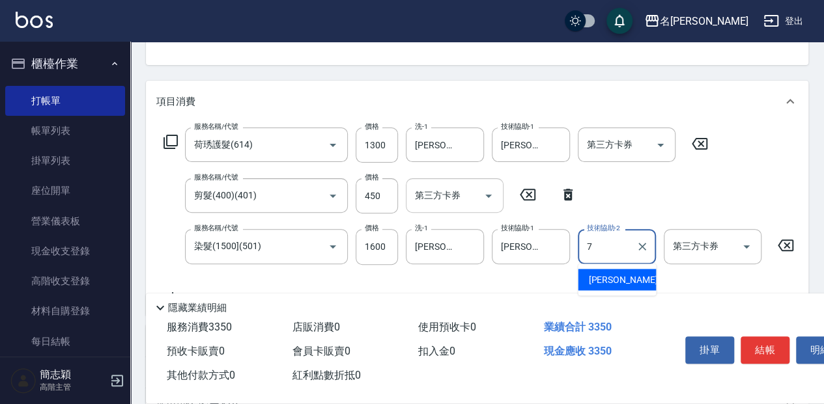
type input "[PERSON_NAME]-7"
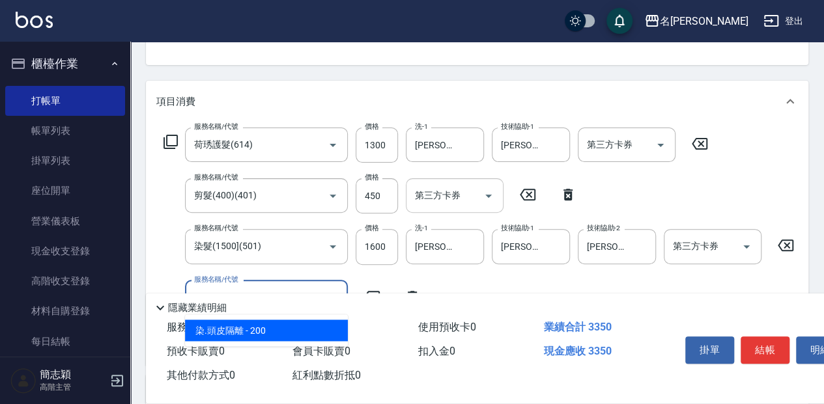
type input "染.頭皮隔離(611)"
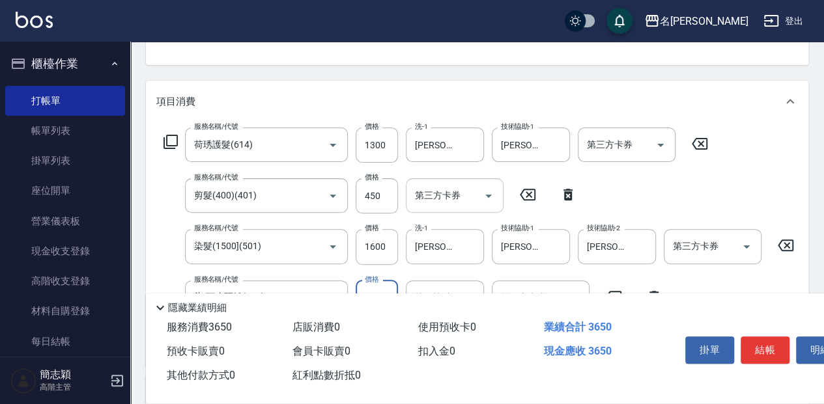
type input "300"
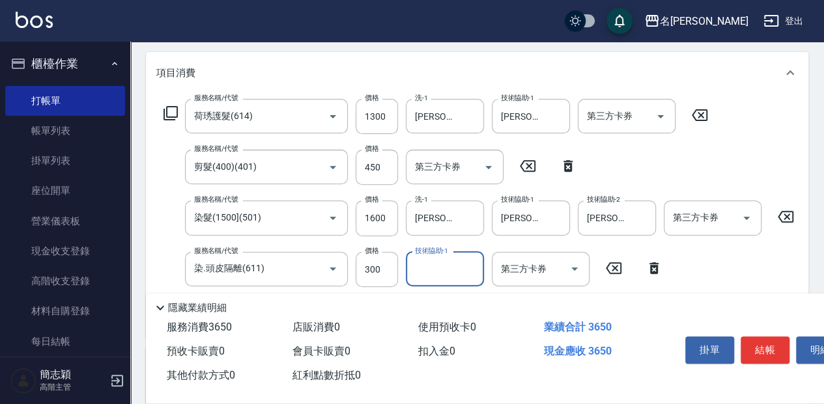
scroll to position [173, 0]
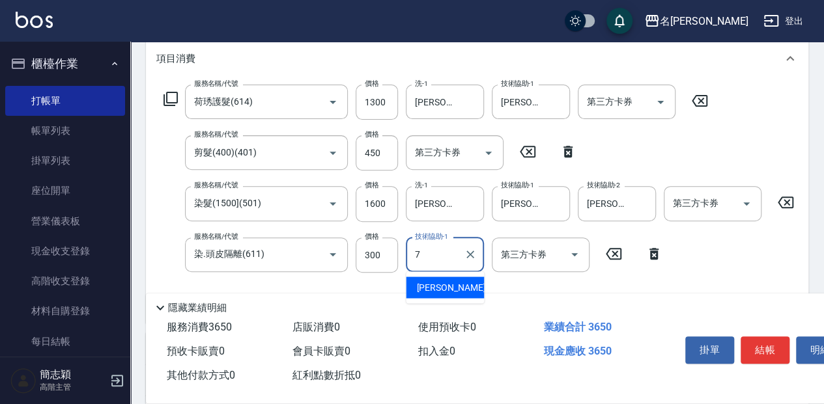
type input "[PERSON_NAME]-7"
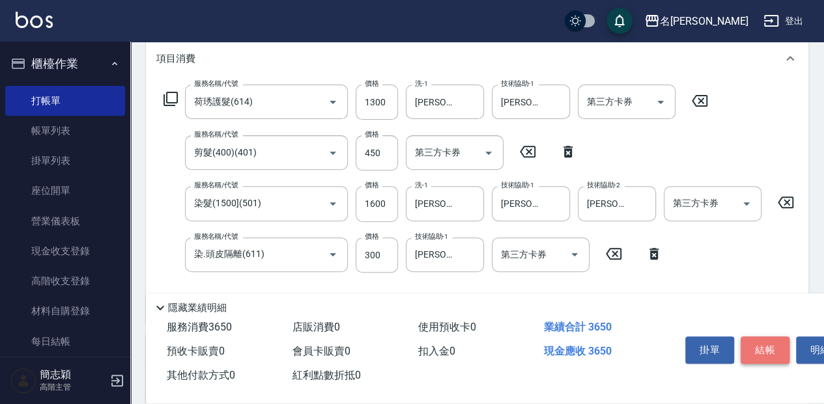
click at [758, 349] on button "結帳" at bounding box center [764, 350] width 49 height 27
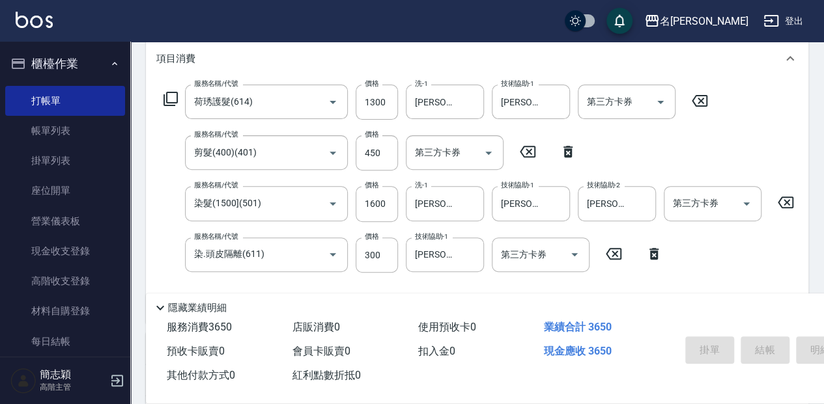
type input "2025/09/07 15:50"
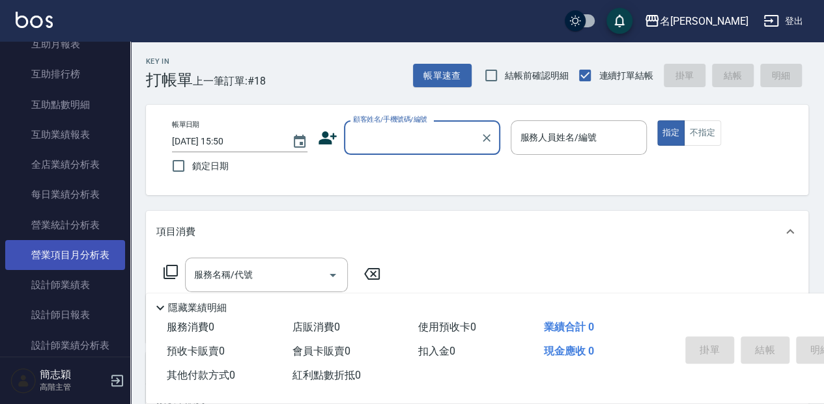
scroll to position [694, 0]
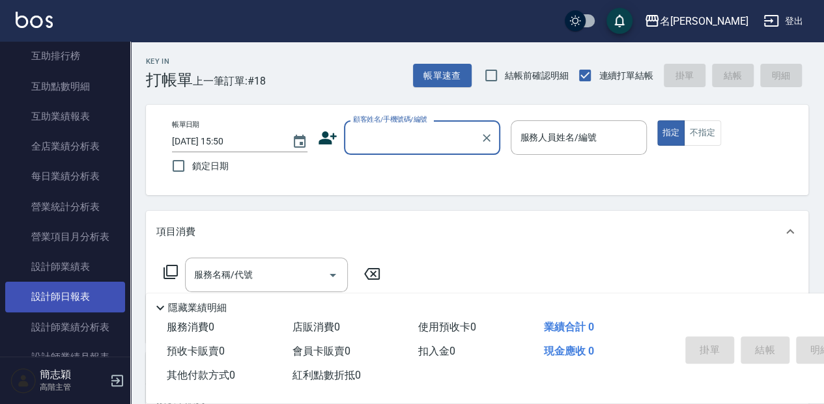
click at [76, 297] on link "設計師日報表" at bounding box center [65, 297] width 120 height 30
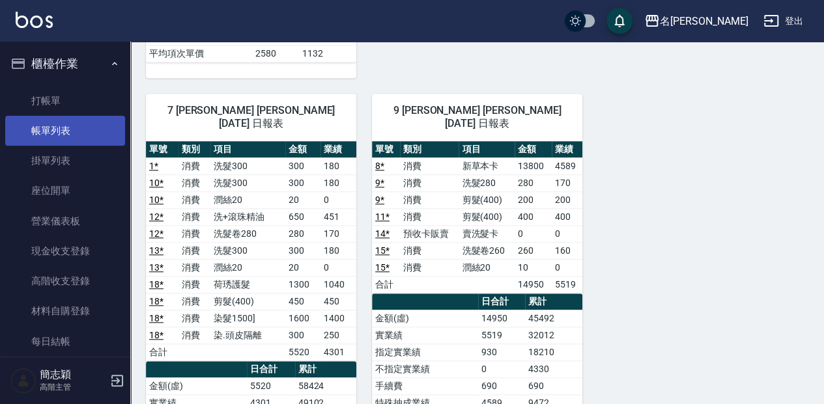
scroll to position [521, 0]
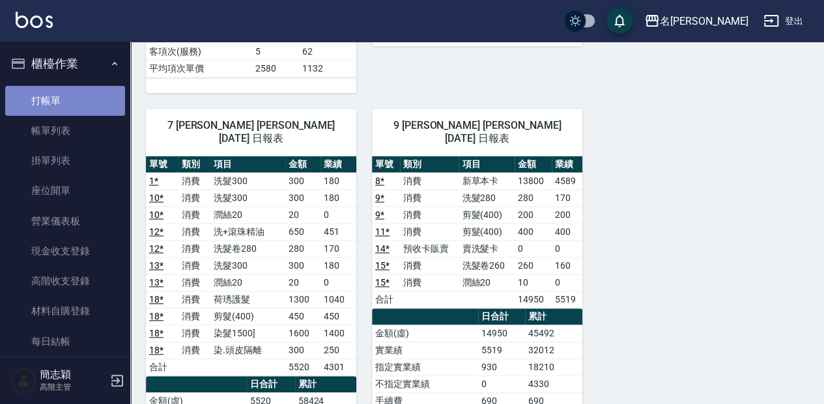
click at [72, 102] on link "打帳單" at bounding box center [65, 101] width 120 height 30
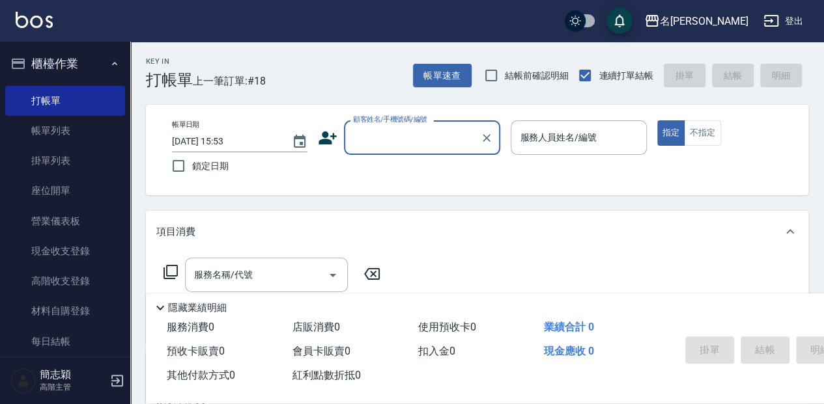
click at [356, 135] on input "顧客姓名/手機號碼/編號" at bounding box center [412, 137] width 125 height 23
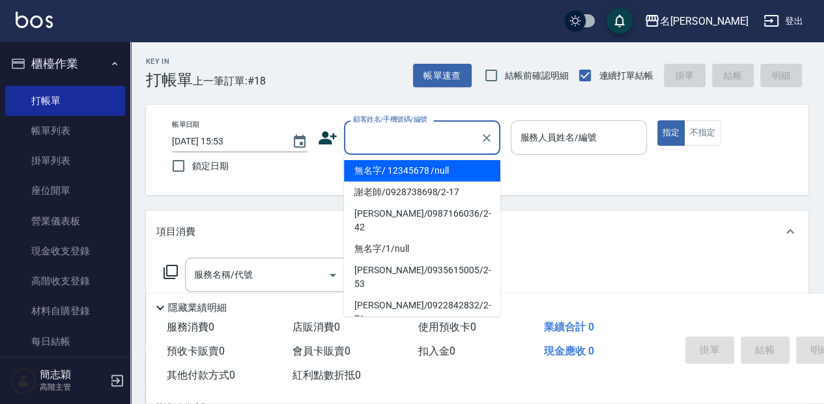
drag, startPoint x: 376, startPoint y: 176, endPoint x: 556, endPoint y: 152, distance: 181.3
click at [379, 177] on li "無名字/ 12345678 /null" at bounding box center [422, 170] width 156 height 21
type input "無名字/ 12345678 /null"
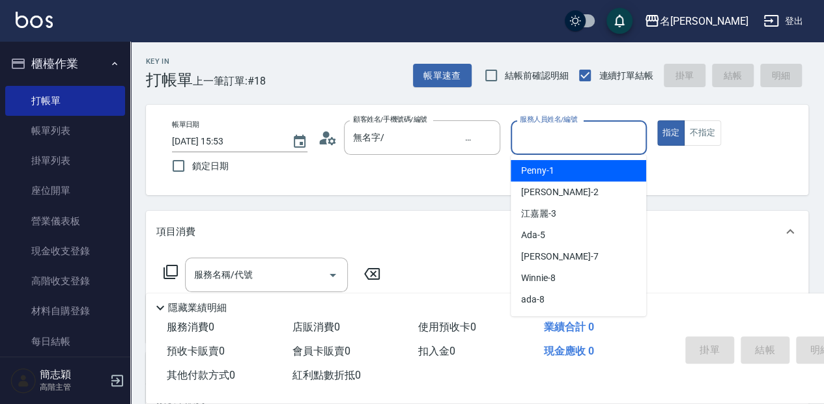
click at [574, 145] on input "服務人員姓名/編號" at bounding box center [578, 137] width 124 height 23
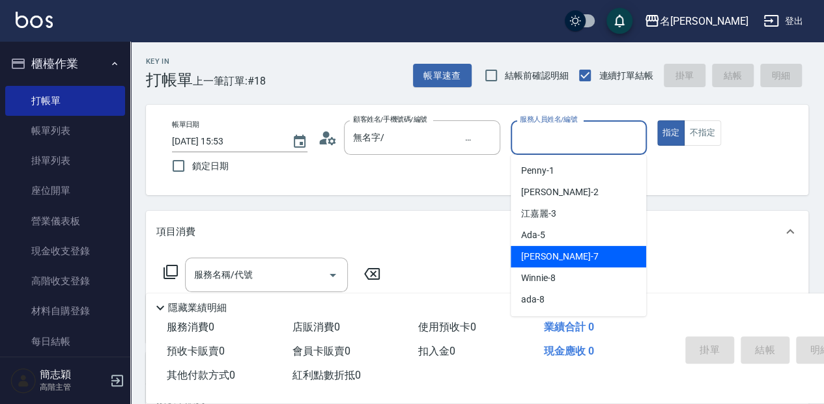
click at [603, 262] on div "Jessica -7" at bounding box center [578, 256] width 135 height 21
type input "[PERSON_NAME]-7"
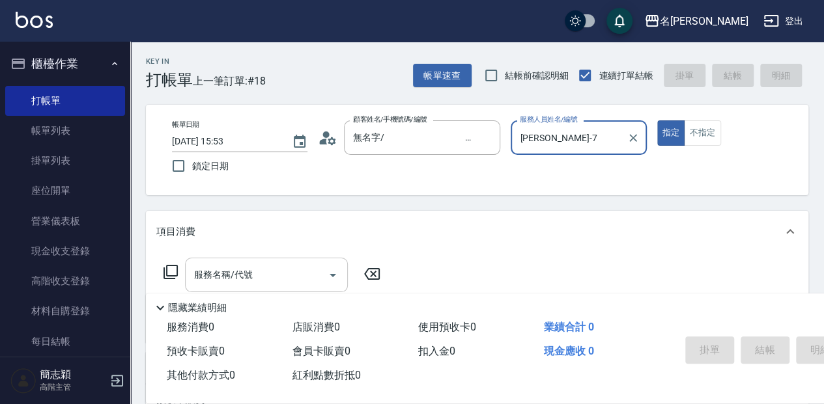
click at [287, 275] on input "服務名稱/代號" at bounding box center [257, 275] width 132 height 23
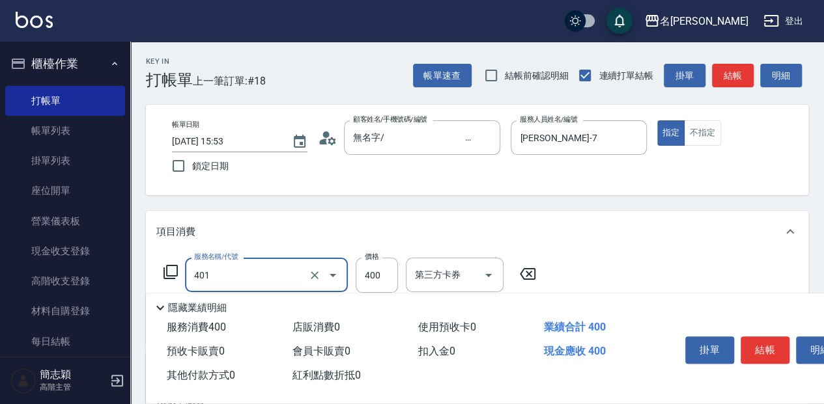
type input "剪髮(400)(401)"
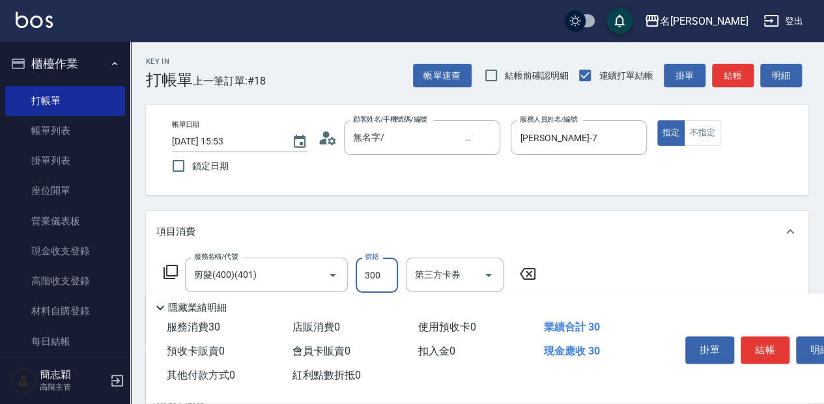
type input "300"
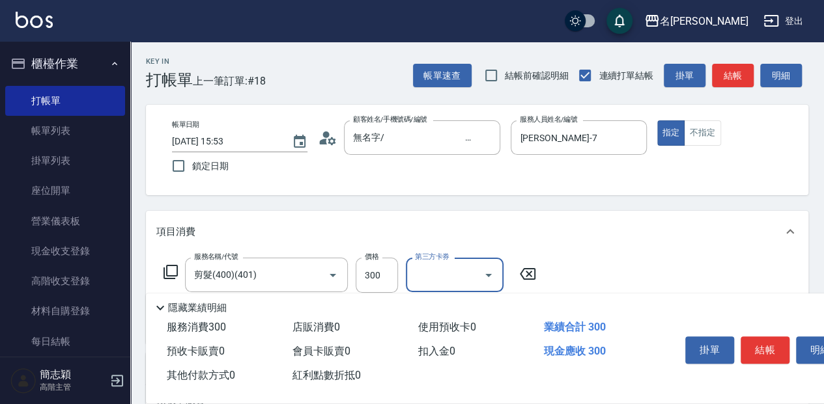
click at [753, 341] on button "結帳" at bounding box center [764, 350] width 49 height 27
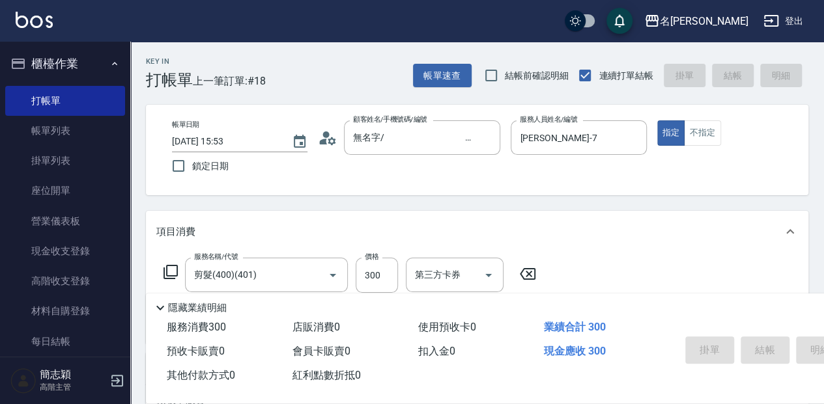
type input "2025/09/07 15:54"
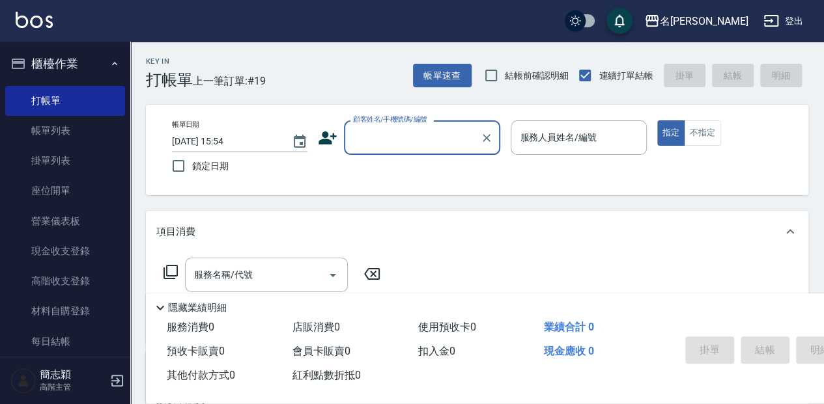
click at [386, 138] on input "顧客姓名/手機號碼/編號" at bounding box center [412, 137] width 125 height 23
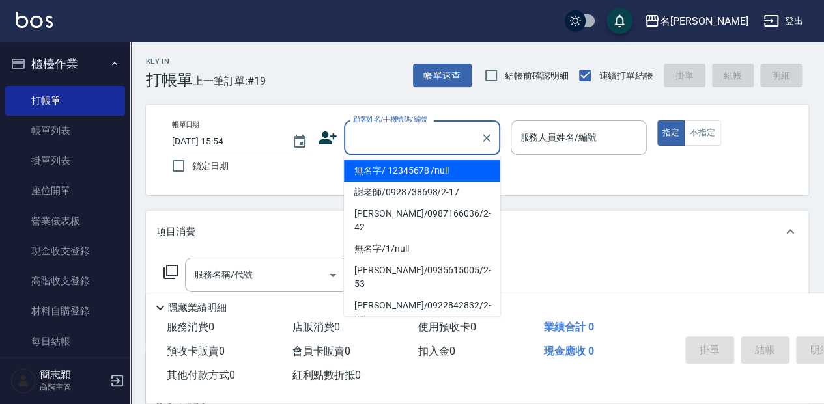
drag, startPoint x: 386, startPoint y: 163, endPoint x: 521, endPoint y: 156, distance: 135.6
click at [386, 163] on li "無名字/ 12345678 /null" at bounding box center [422, 170] width 156 height 21
type input "無名字/ 12345678 /null"
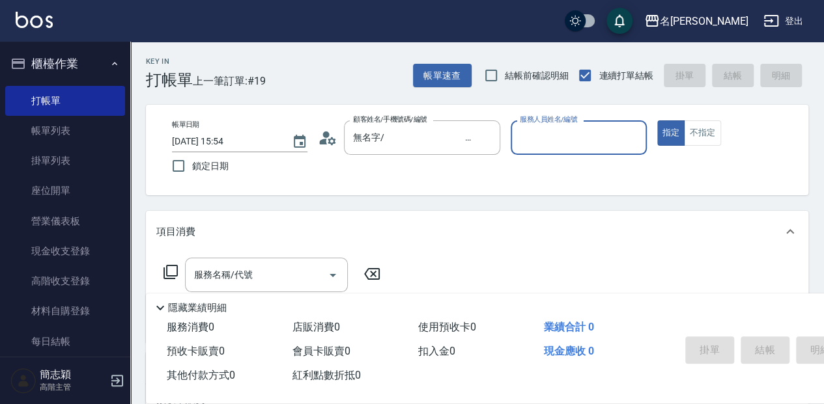
click at [537, 150] on div "服務人員姓名/編號" at bounding box center [578, 137] width 135 height 35
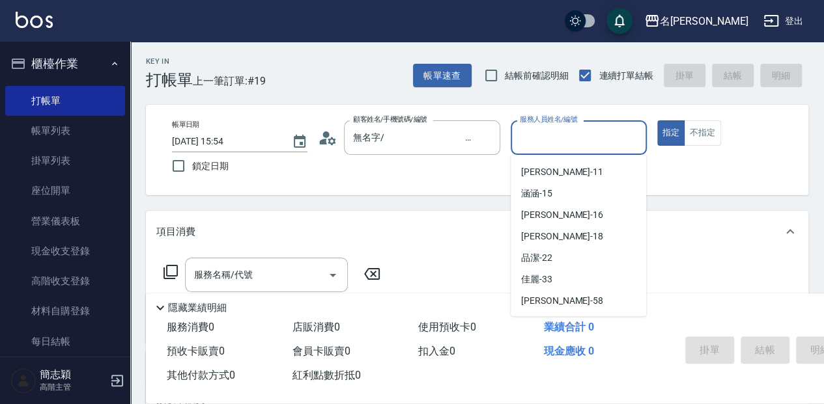
scroll to position [214, 0]
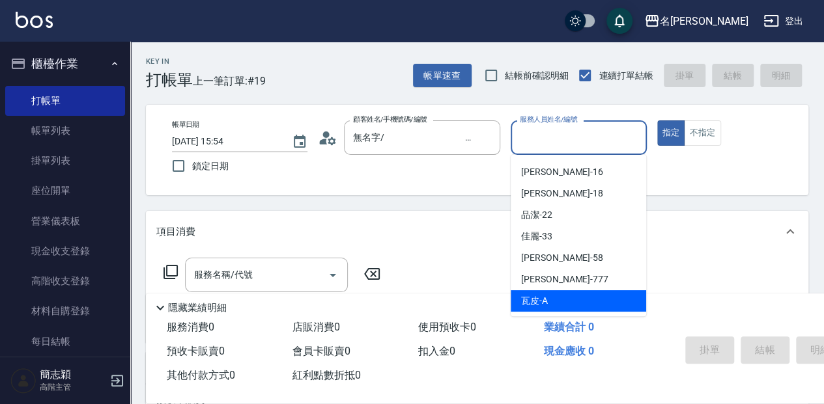
click at [581, 303] on div "瓦皮 -A" at bounding box center [578, 300] width 135 height 21
type input "瓦皮-A"
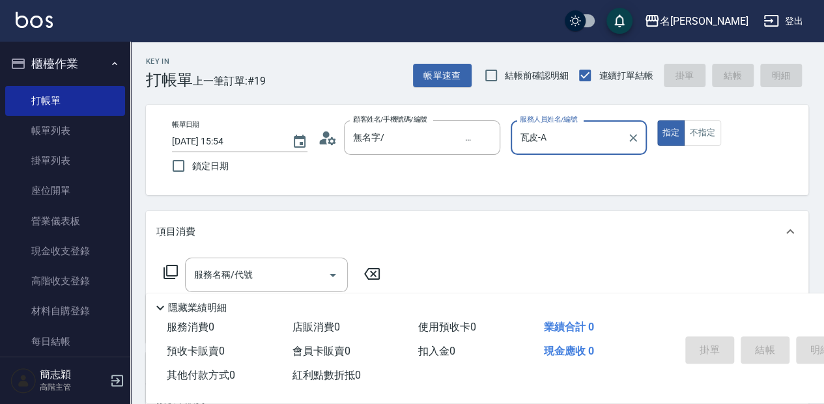
scroll to position [43, 0]
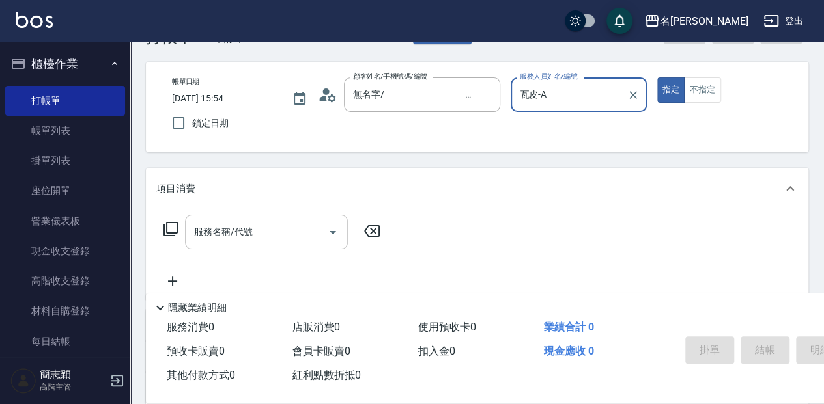
click at [251, 248] on div "服務名稱/代號" at bounding box center [266, 232] width 163 height 35
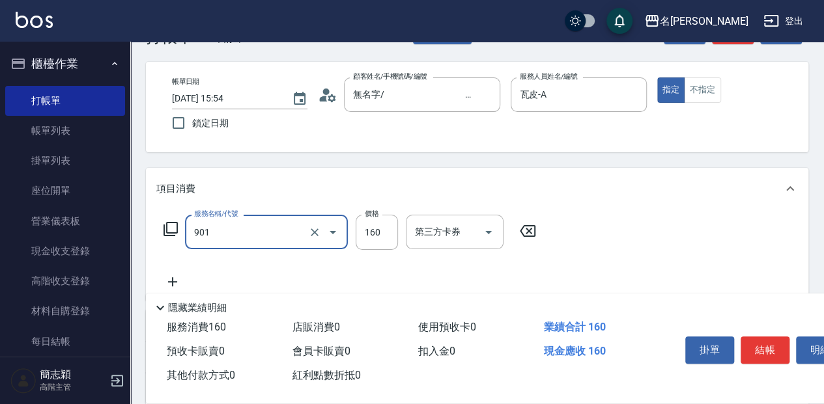
type input "修手(901)"
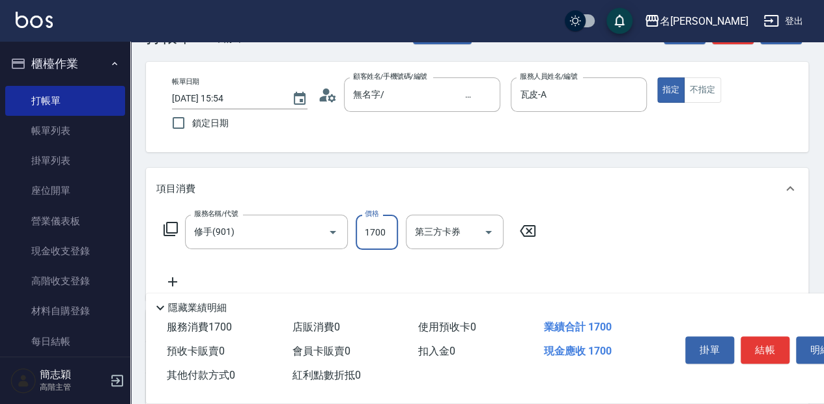
type input "1700"
click at [774, 353] on button "結帳" at bounding box center [764, 350] width 49 height 27
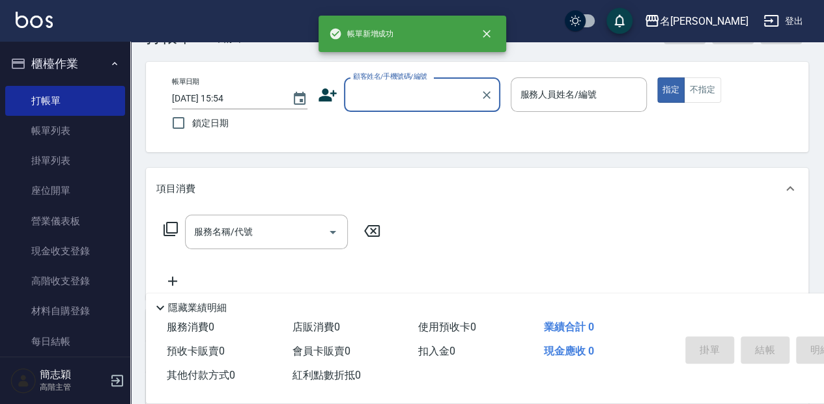
scroll to position [0, 0]
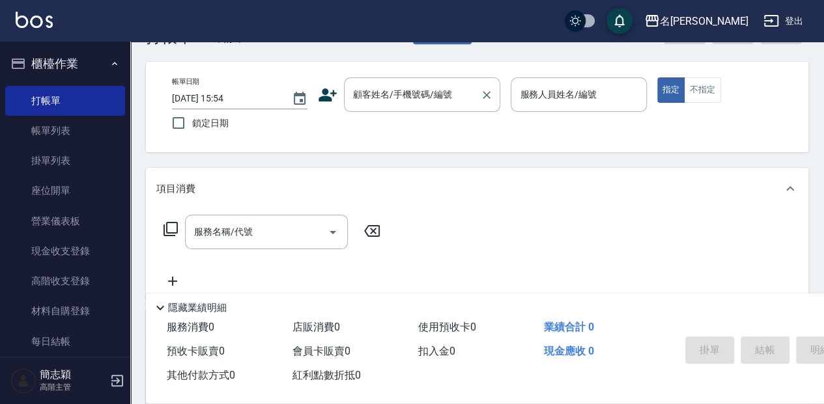
click at [374, 96] on div "顧客姓名/手機號碼/編號 顧客姓名/手機號碼/編號" at bounding box center [422, 94] width 156 height 35
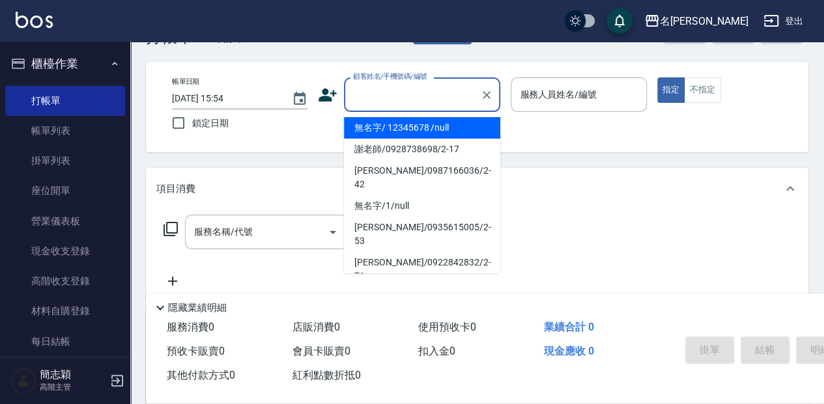
click at [387, 99] on input "顧客姓名/手機號碼/編號" at bounding box center [412, 94] width 125 height 23
click at [393, 124] on li "無名字/ 12345678 /null" at bounding box center [422, 127] width 156 height 21
type input "無名字/ 12345678 /null"
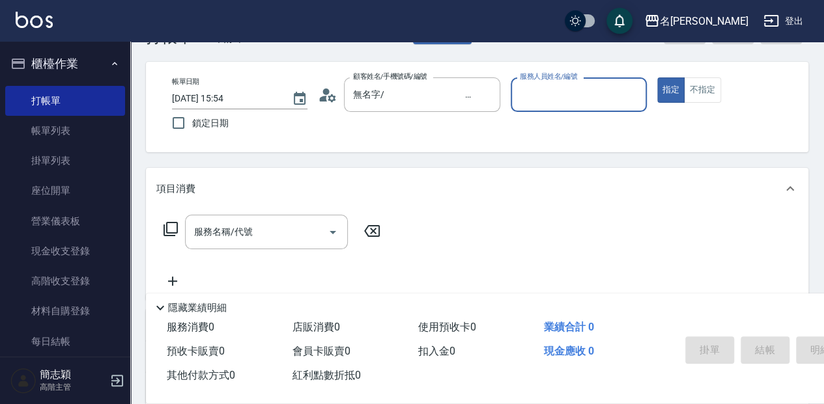
click at [565, 83] on input "服務人員姓名/編號" at bounding box center [578, 94] width 124 height 23
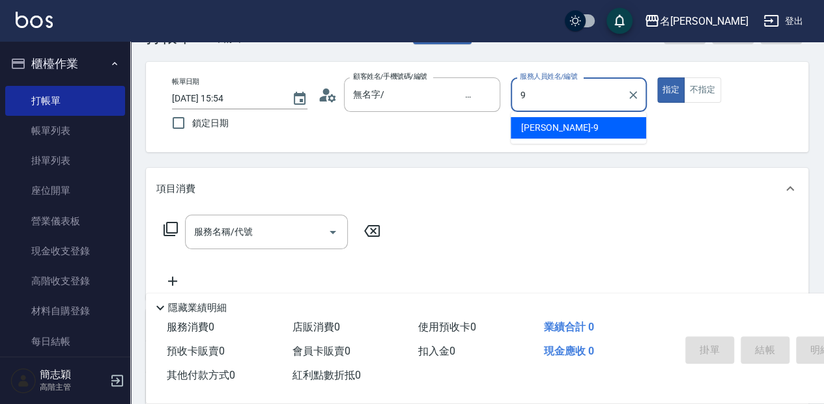
type input "[PERSON_NAME]-9"
type button "true"
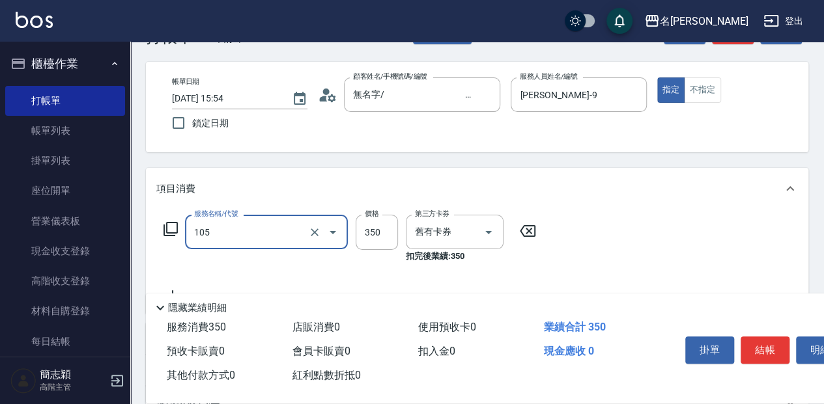
type input "新草本單次(105)"
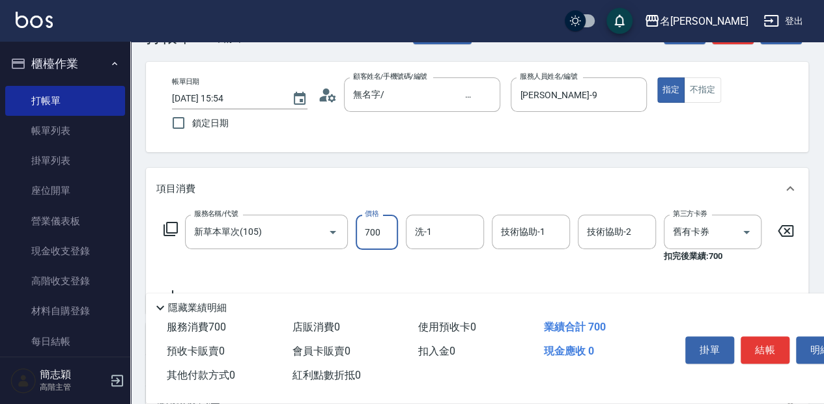
type input "700"
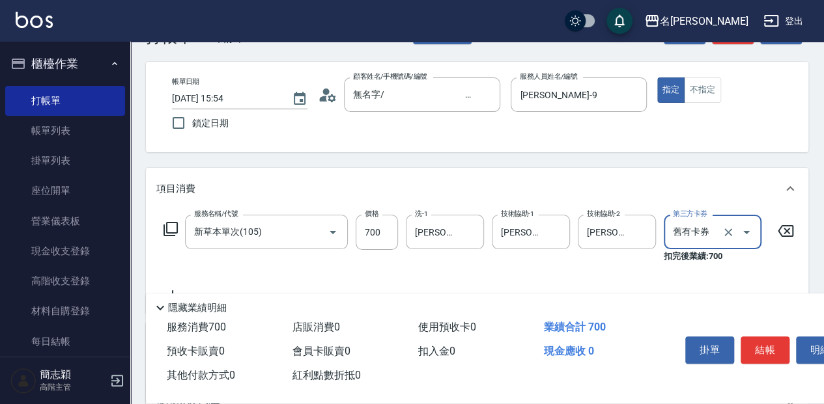
click at [776, 340] on button "結帳" at bounding box center [764, 350] width 49 height 27
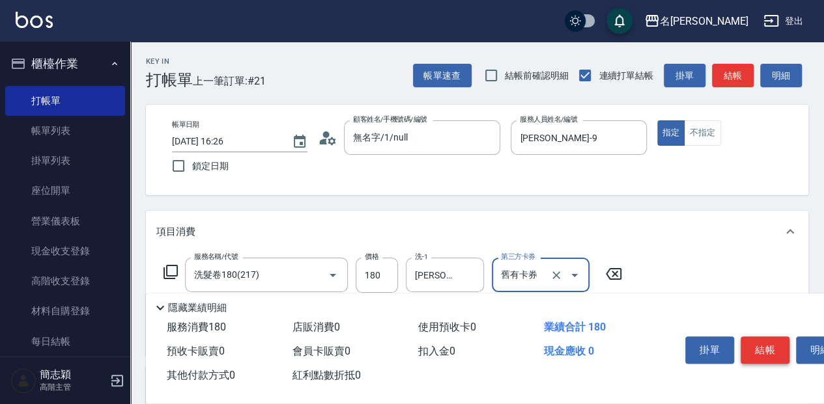
click at [785, 337] on button "結帳" at bounding box center [764, 350] width 49 height 27
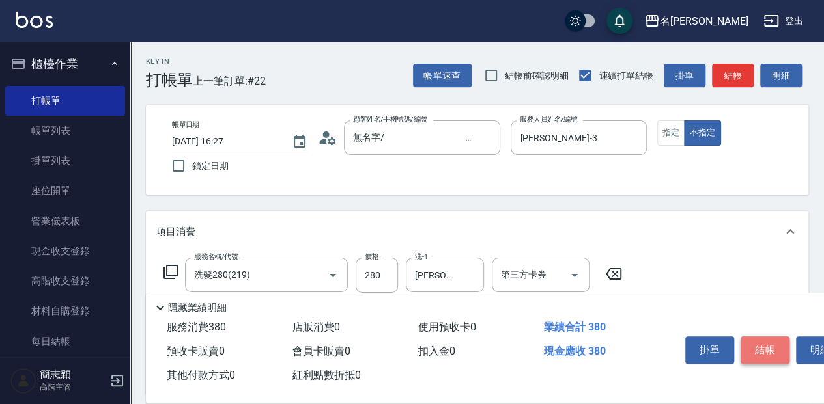
click at [776, 339] on button "結帳" at bounding box center [764, 350] width 49 height 27
click at [614, 270] on icon at bounding box center [613, 274] width 33 height 16
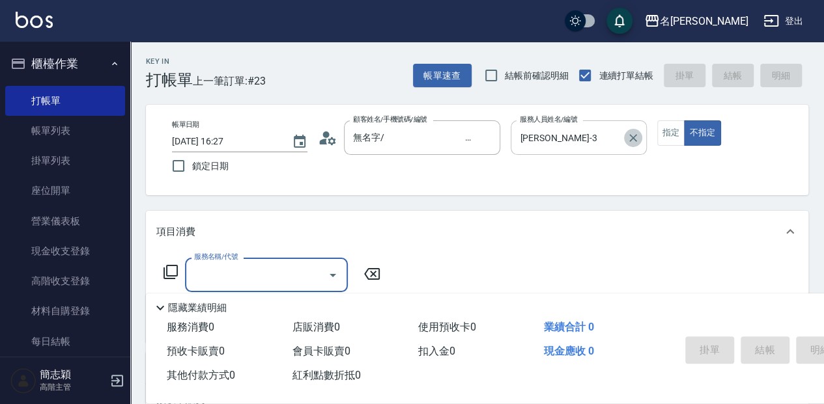
click at [637, 133] on icon "Clear" at bounding box center [632, 138] width 13 height 13
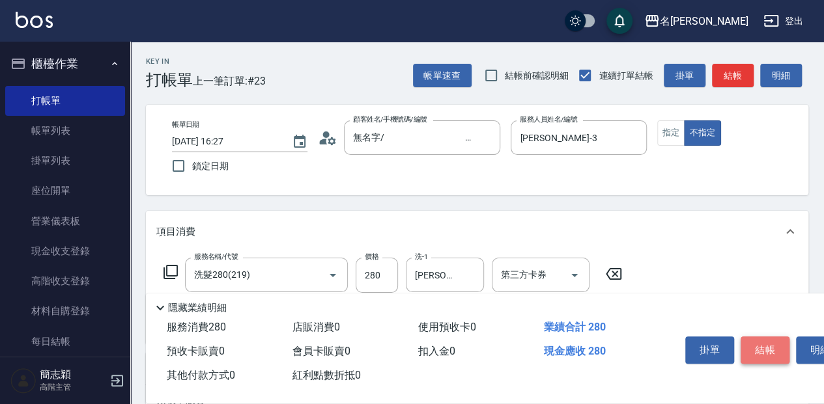
click at [762, 349] on button "結帳" at bounding box center [764, 350] width 49 height 27
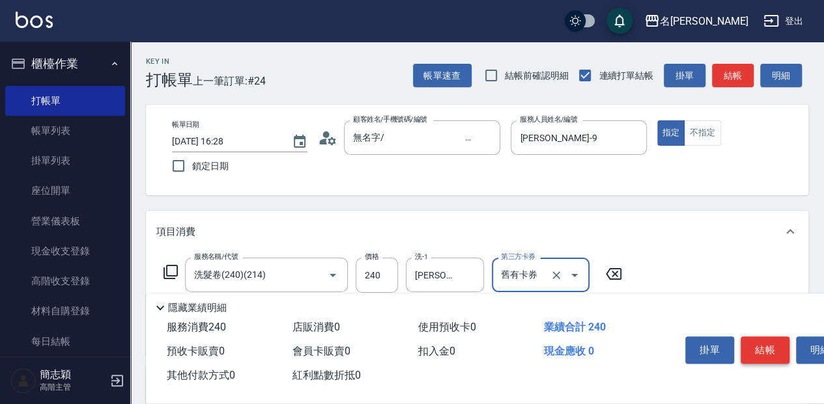
click at [763, 343] on button "結帳" at bounding box center [764, 350] width 49 height 27
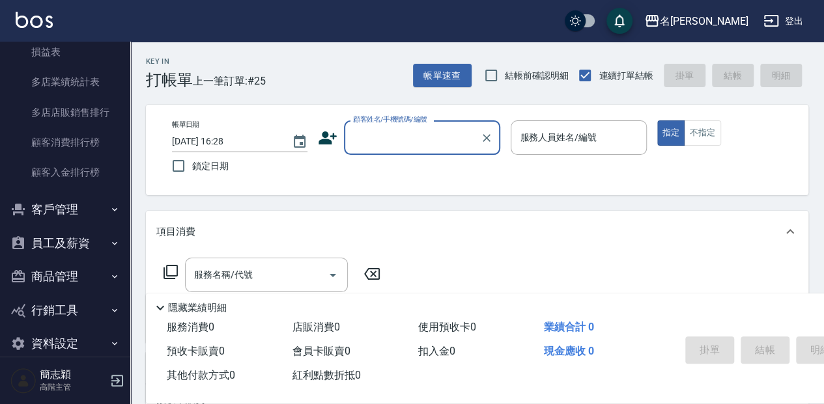
scroll to position [1635, 0]
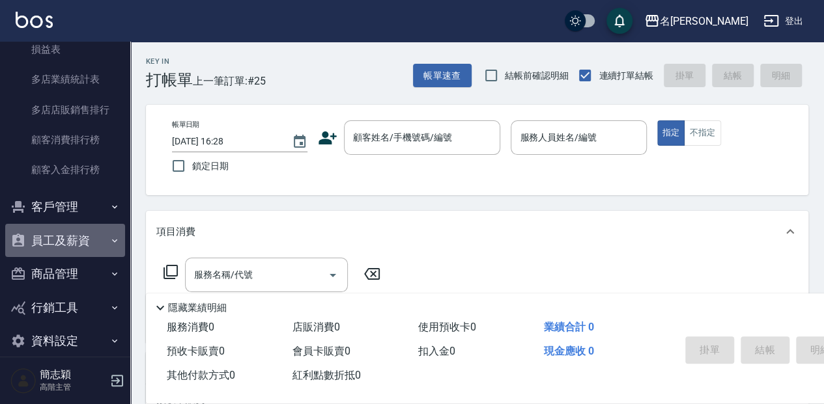
click at [76, 251] on button "員工及薪資" at bounding box center [65, 241] width 120 height 34
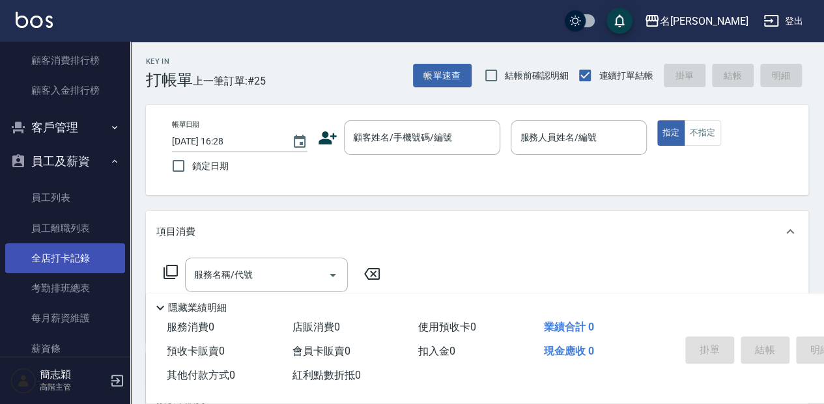
scroll to position [1721, 0]
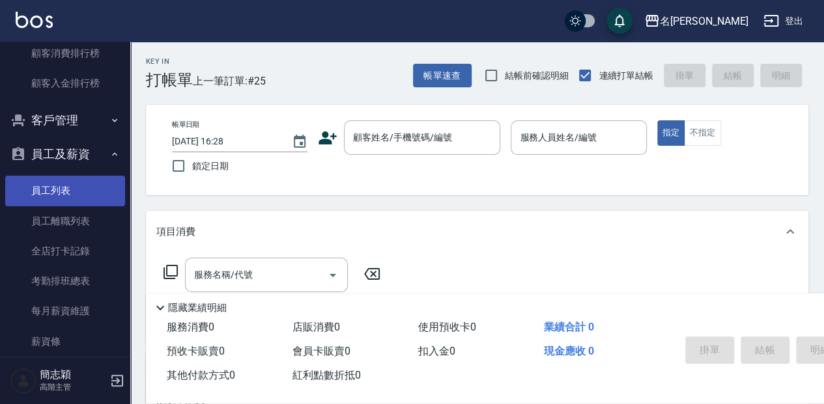
click at [84, 191] on link "員工列表" at bounding box center [65, 191] width 120 height 30
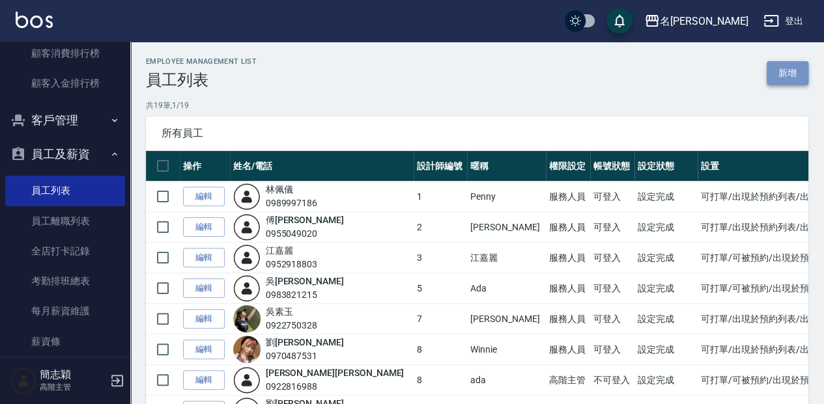
click at [781, 75] on link "新增" at bounding box center [788, 73] width 42 height 24
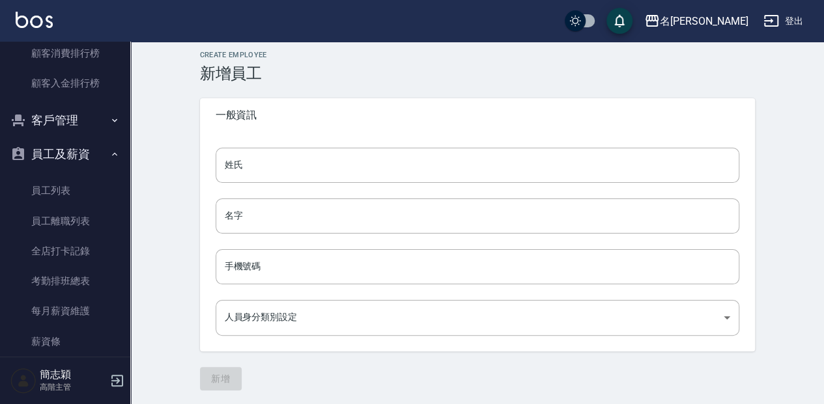
scroll to position [8, 0]
click at [358, 318] on body "名留中和 登出 櫃檯作業 打帳單 帳單列表 掛單列表 座位開單 營業儀表板 現金收支登錄 高階收支登錄 材料自購登錄 每日結帳 排班表 現場電腦打卡 掃碼打卡…" at bounding box center [412, 198] width 824 height 413
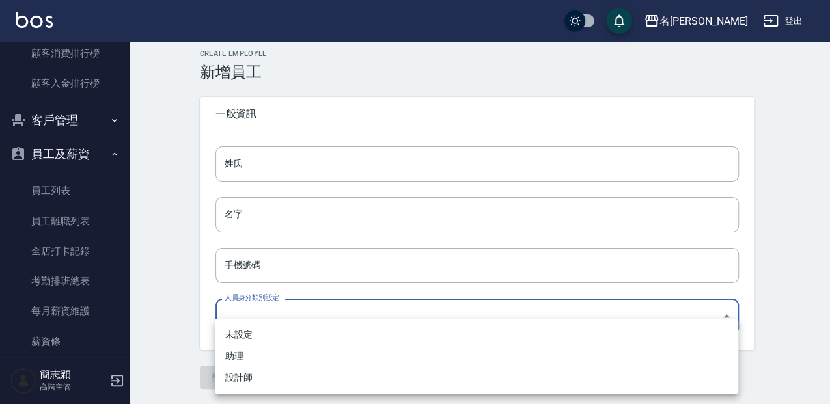
click at [262, 358] on li "助理" at bounding box center [477, 356] width 524 height 21
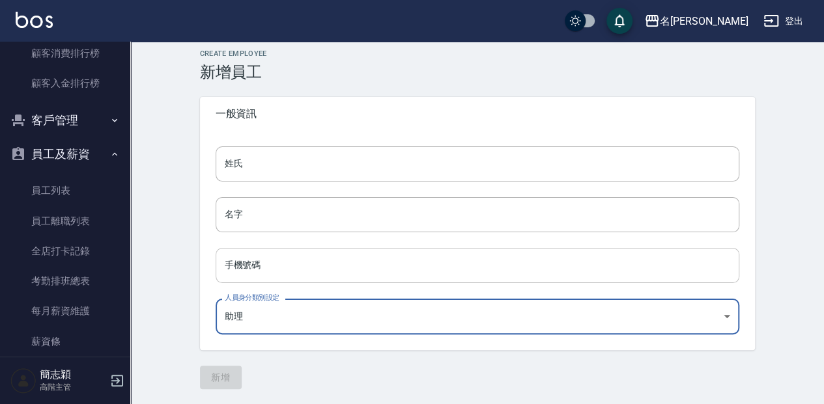
click at [274, 263] on input "手機號碼" at bounding box center [478, 265] width 524 height 35
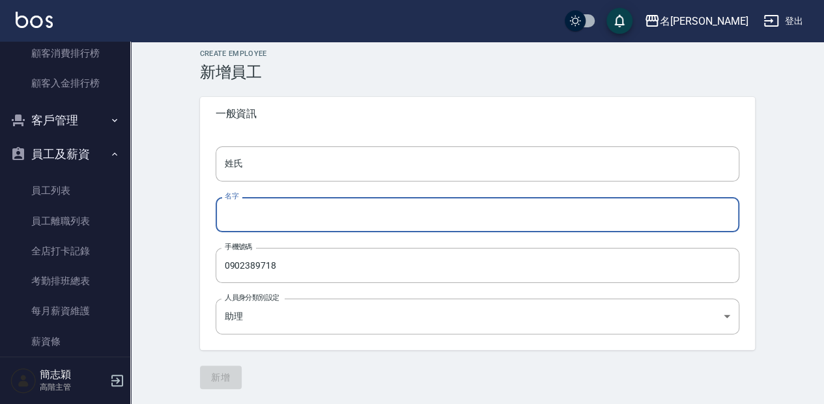
click at [443, 210] on input "名字" at bounding box center [478, 214] width 524 height 35
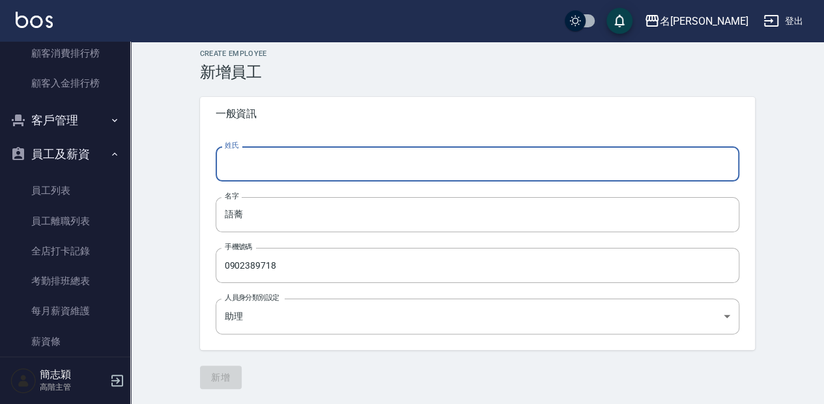
click at [284, 169] on input "姓氏" at bounding box center [478, 164] width 524 height 35
click at [217, 373] on button "新增" at bounding box center [221, 378] width 42 height 24
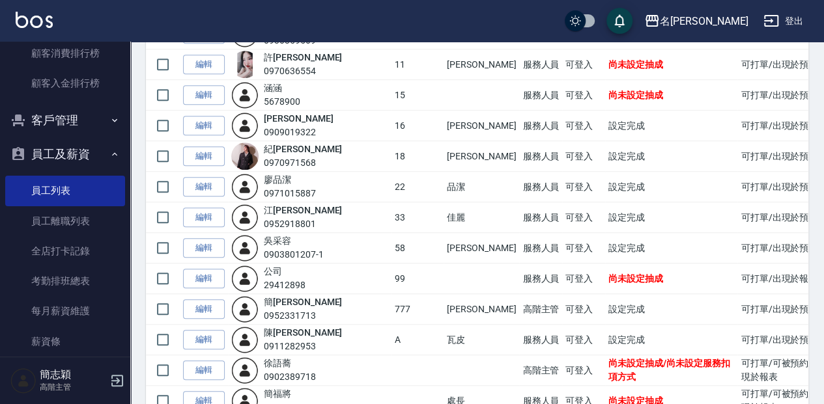
scroll to position [434, 0]
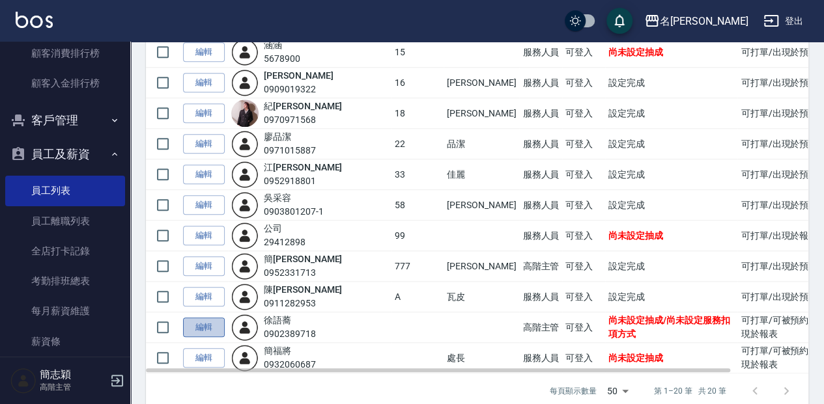
click at [193, 318] on link "編輯" at bounding box center [204, 328] width 42 height 20
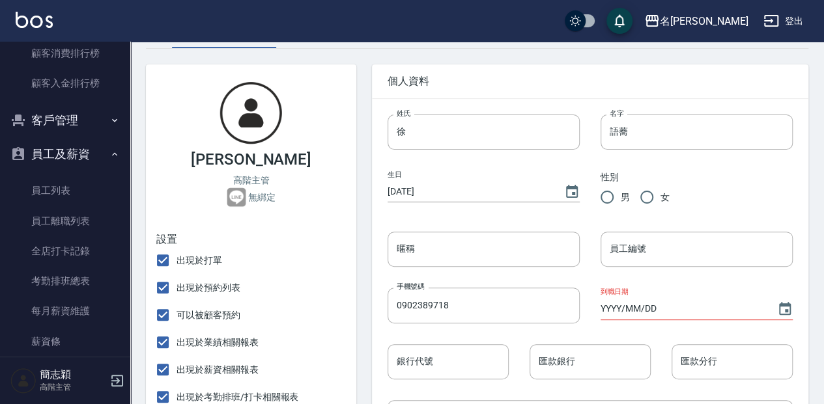
scroll to position [87, 0]
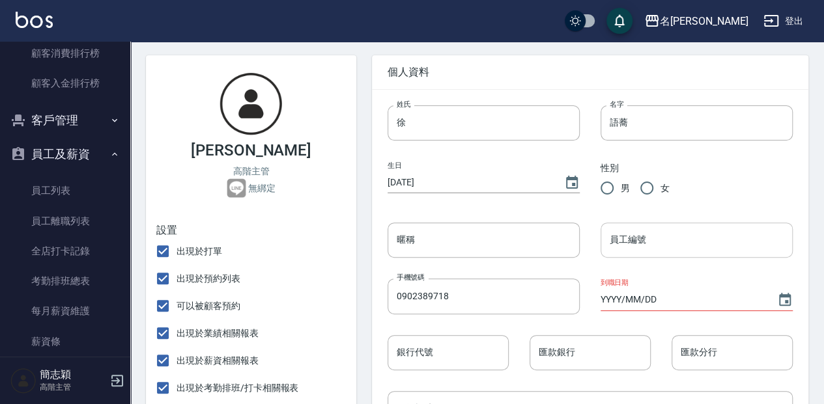
click at [647, 251] on input "員工編號" at bounding box center [696, 240] width 192 height 35
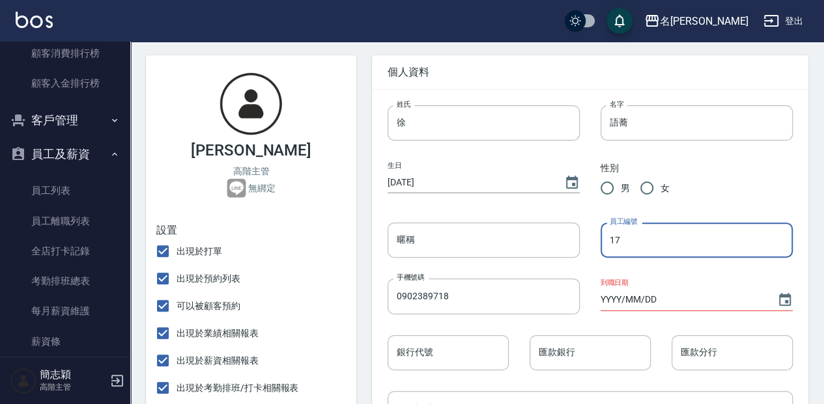
click at [539, 80] on div "個人資料" at bounding box center [590, 72] width 436 height 34
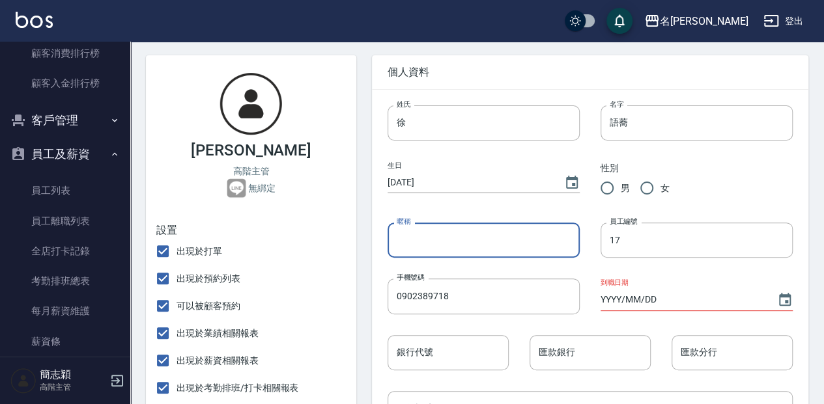
click at [464, 237] on input "暱稱" at bounding box center [483, 240] width 192 height 35
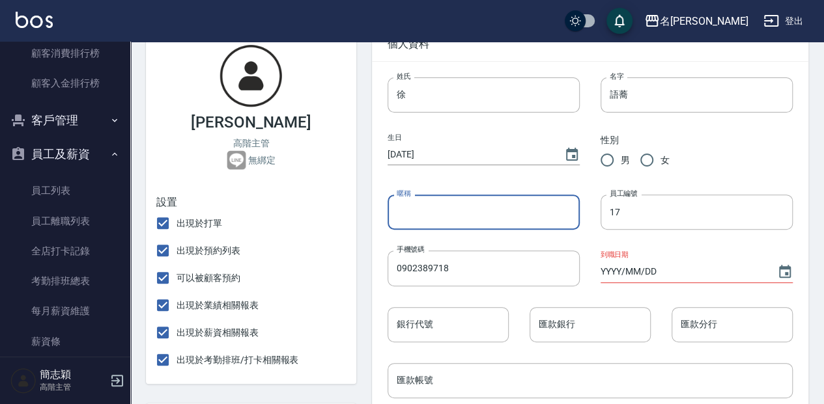
scroll to position [130, 0]
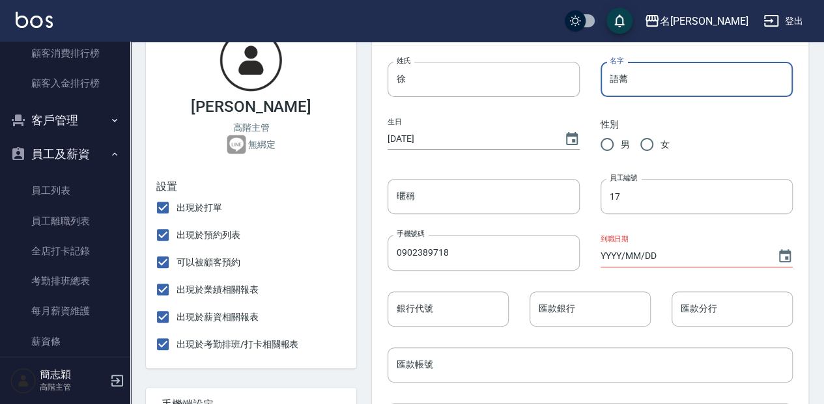
drag, startPoint x: 632, startPoint y: 80, endPoint x: 609, endPoint y: 87, distance: 24.3
click at [609, 87] on input "語蕎" at bounding box center [696, 79] width 192 height 35
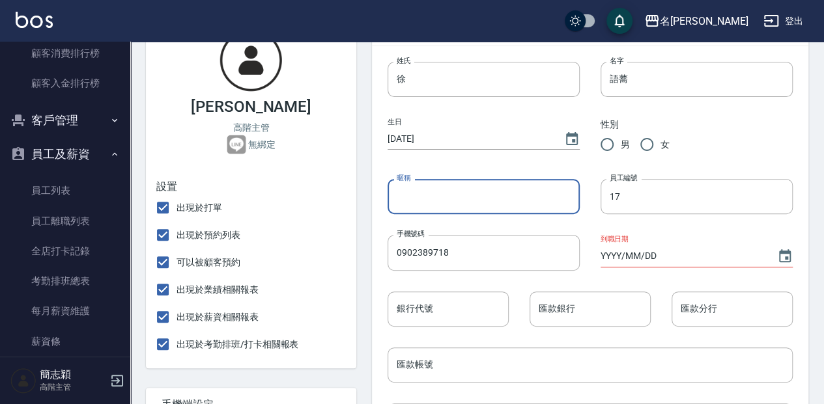
click at [481, 201] on input "暱稱" at bounding box center [483, 196] width 192 height 35
paste input "語蕎"
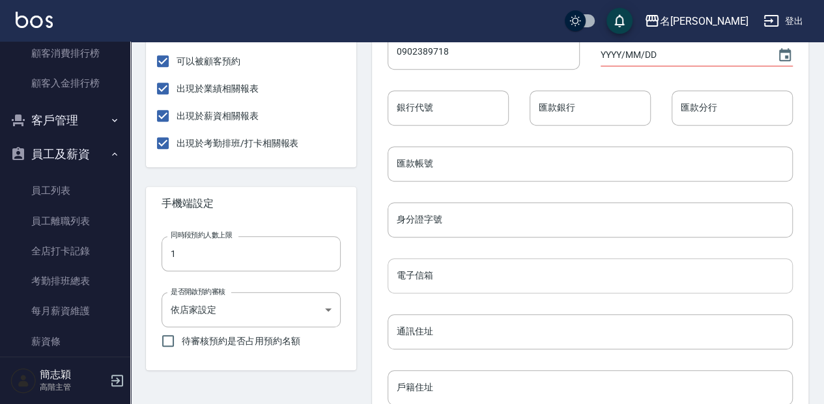
scroll to position [347, 0]
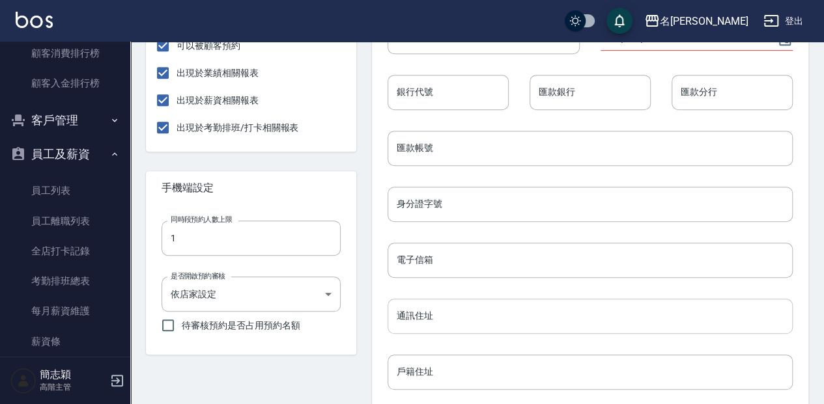
click at [593, 321] on input "通訊住址" at bounding box center [589, 316] width 405 height 35
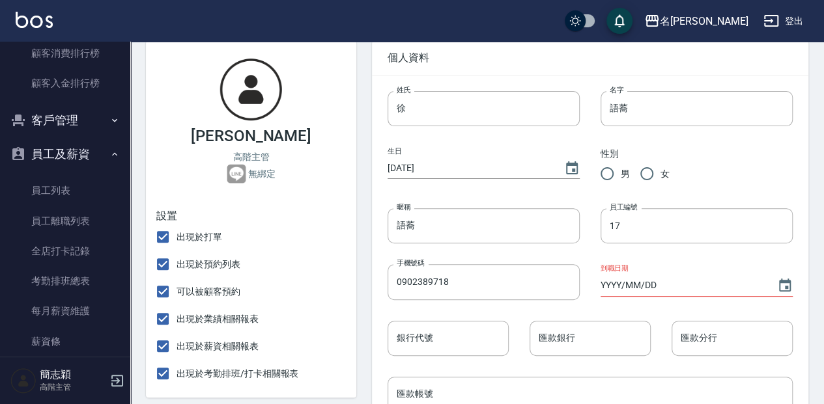
scroll to position [87, 0]
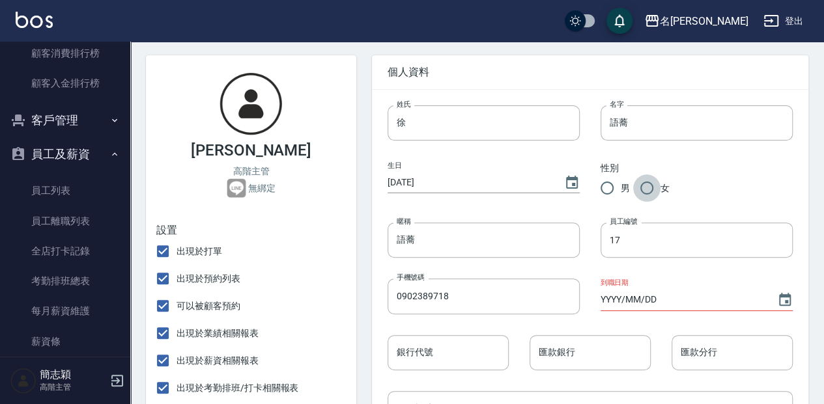
click at [648, 184] on input "女" at bounding box center [646, 188] width 27 height 27
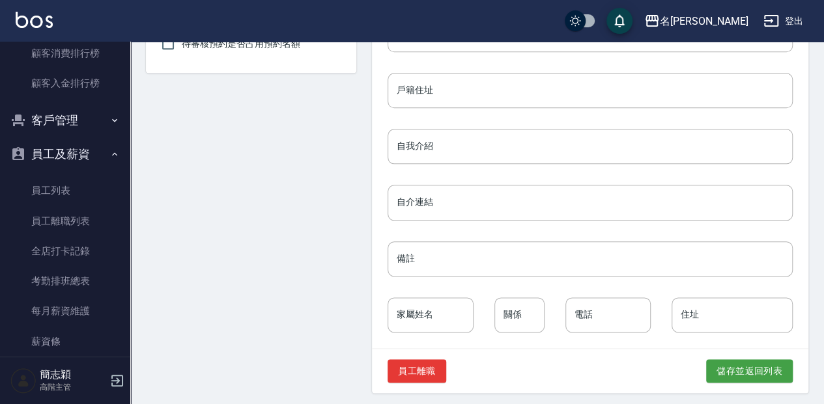
scroll to position [633, 0]
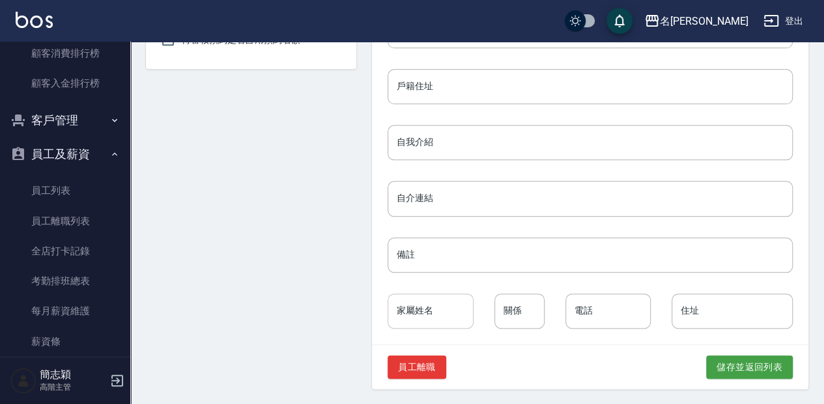
click at [457, 319] on input "家屬姓名" at bounding box center [430, 311] width 86 height 35
click at [600, 312] on input "電話" at bounding box center [608, 311] width 86 height 35
click at [528, 313] on input "關係" at bounding box center [519, 311] width 50 height 35
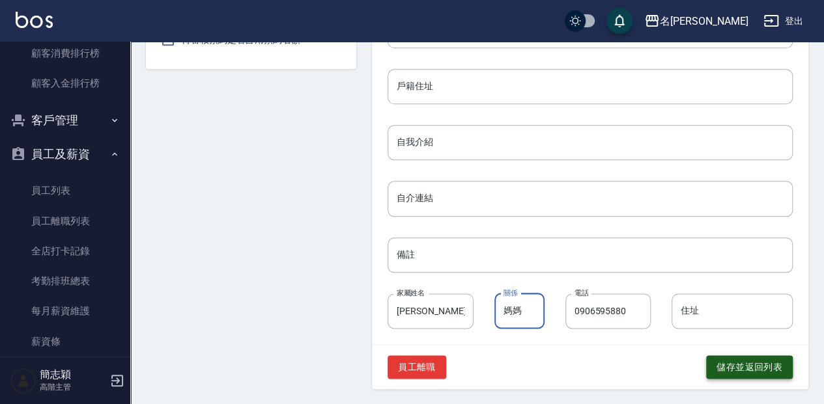
click at [771, 364] on button "儲存並返回列表" at bounding box center [749, 368] width 87 height 24
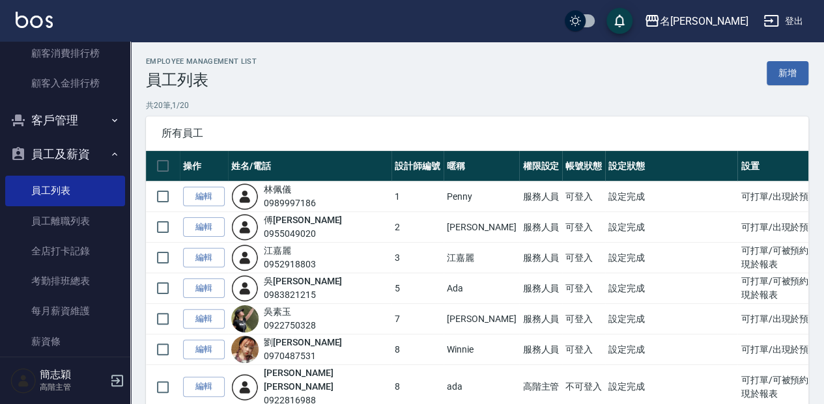
drag, startPoint x: 121, startPoint y: 292, endPoint x: 126, endPoint y: 275, distance: 17.7
click at [126, 275] on nav "櫃檯作業 打帳單 帳單列表 掛單列表 座位開單 營業儀表板 現金收支登錄 高階收支登錄 材料自購登錄 每日結帳 排班表 現場電腦打卡 掃碼打卡 預約管理 預約…" at bounding box center [65, 199] width 130 height 315
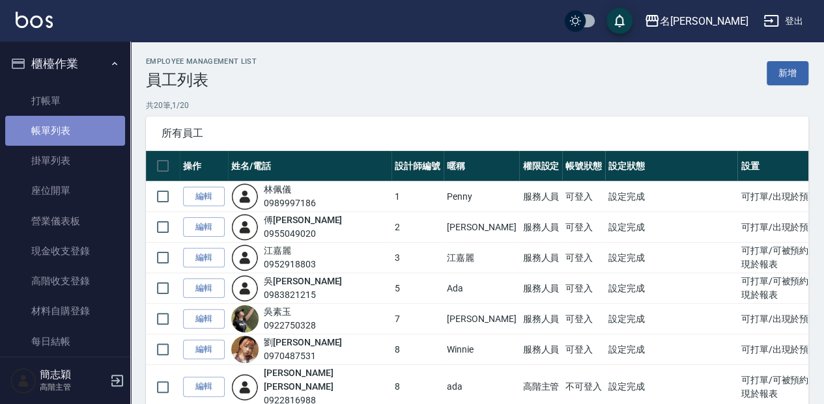
click at [77, 122] on link "帳單列表" at bounding box center [65, 131] width 120 height 30
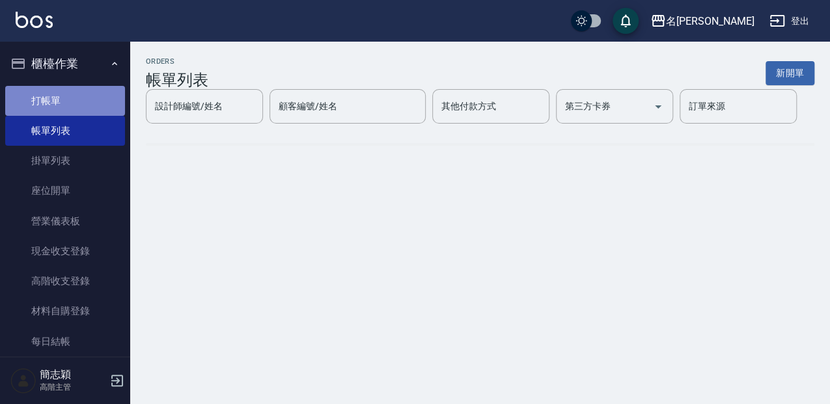
click at [86, 106] on link "打帳單" at bounding box center [65, 101] width 120 height 30
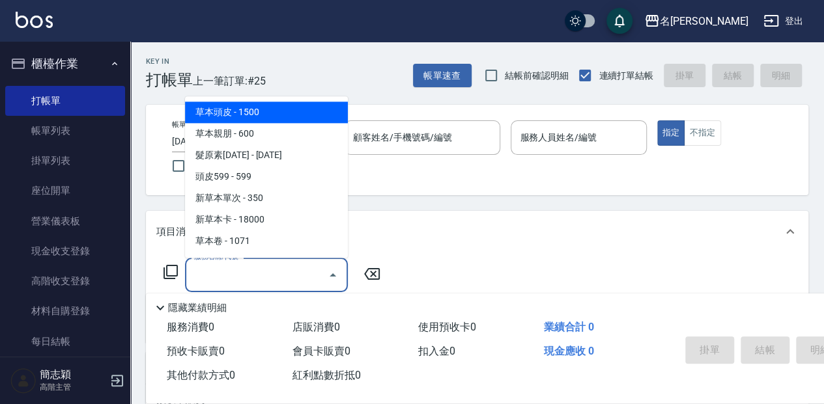
click at [258, 270] on input "服務名稱/代號" at bounding box center [257, 275] width 132 height 23
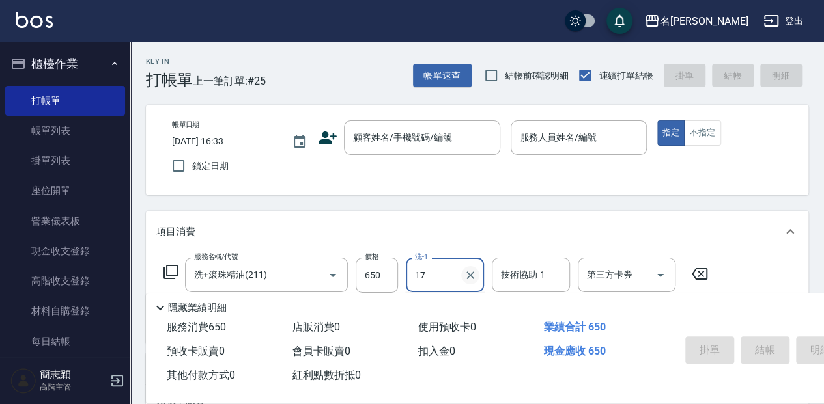
click at [474, 276] on icon "Clear" at bounding box center [470, 275] width 13 height 13
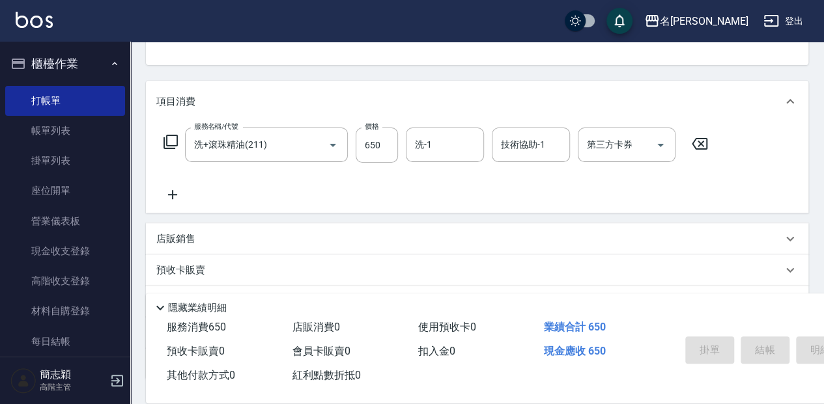
click at [699, 149] on icon at bounding box center [699, 144] width 33 height 16
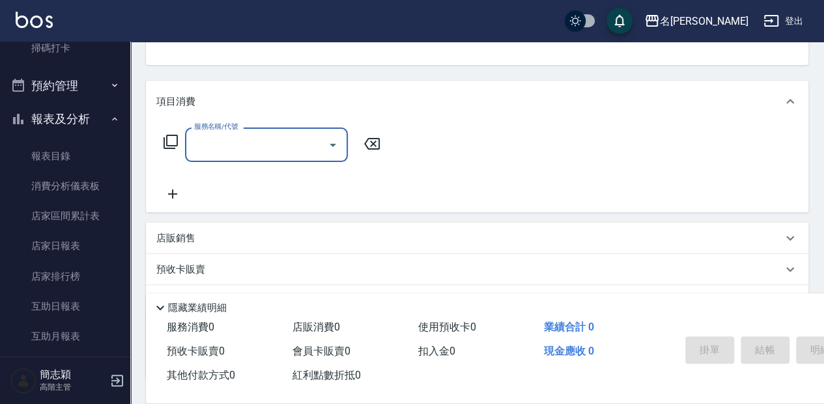
scroll to position [399, 0]
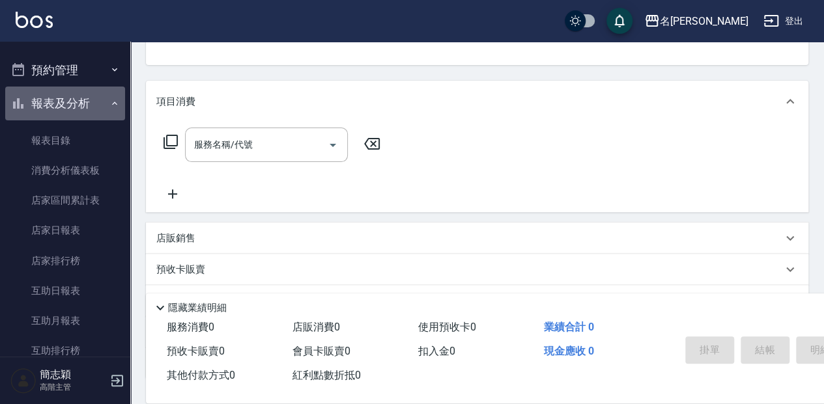
click at [96, 99] on button "報表及分析" at bounding box center [65, 104] width 120 height 34
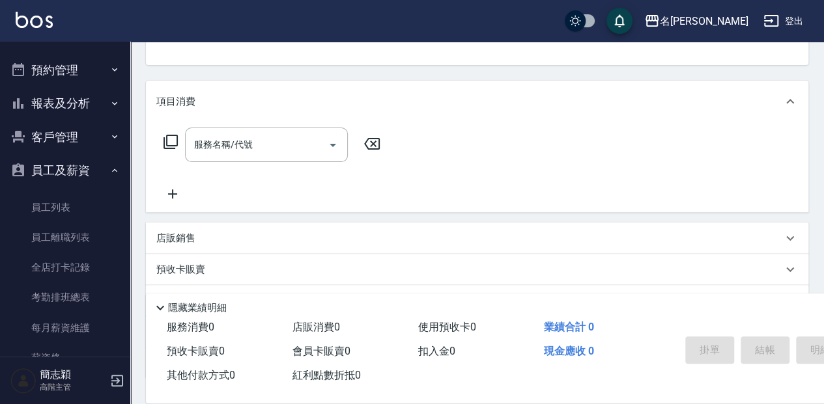
drag, startPoint x: 130, startPoint y: 233, endPoint x: 124, endPoint y: 242, distance: 10.8
click at [125, 246] on div "櫃檯作業 打帳單 帳單列表 掛單列表 座位開單 營業儀表板 現金收支登錄 高階收支登錄 材料自購登錄 每日結帳 排班表 現場電腦打卡 掃碼打卡 預約管理 預約…" at bounding box center [65, 223] width 131 height 363
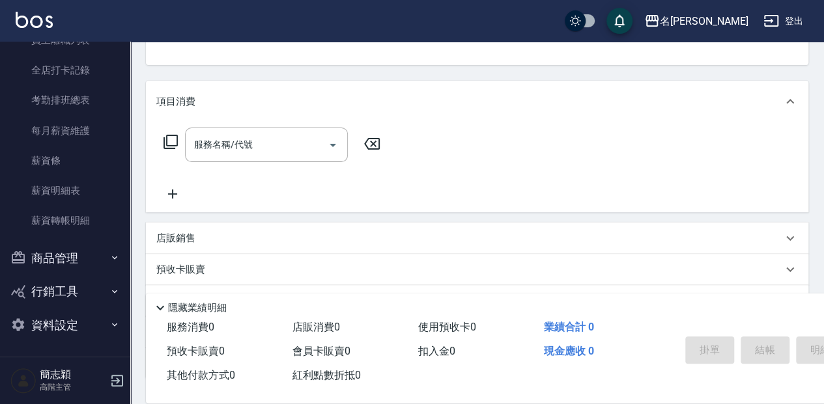
scroll to position [580, 0]
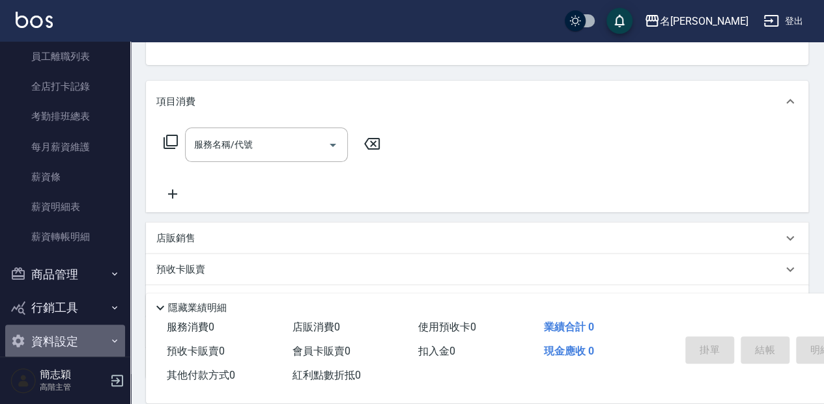
click at [99, 341] on button "資料設定" at bounding box center [65, 342] width 120 height 34
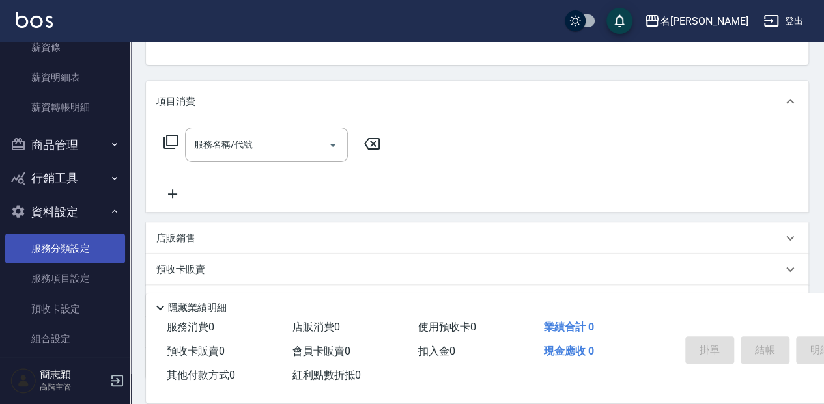
scroll to position [710, 0]
click at [97, 212] on button "資料設定" at bounding box center [65, 212] width 120 height 34
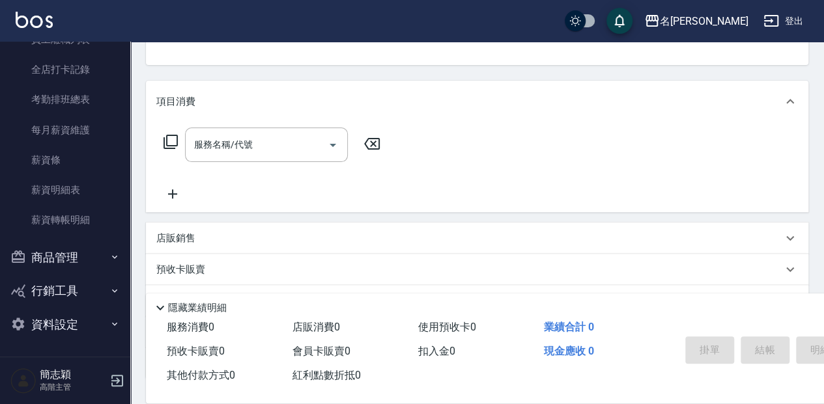
scroll to position [597, 0]
click at [103, 266] on button "商品管理" at bounding box center [65, 259] width 120 height 34
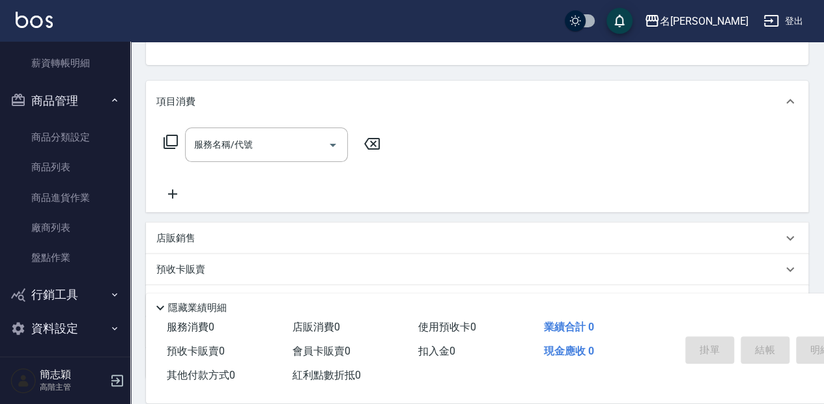
scroll to position [757, 0]
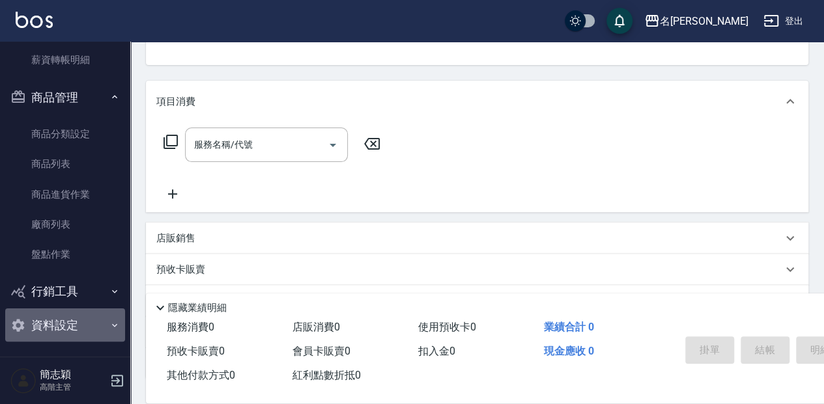
click at [94, 314] on button "資料設定" at bounding box center [65, 326] width 120 height 34
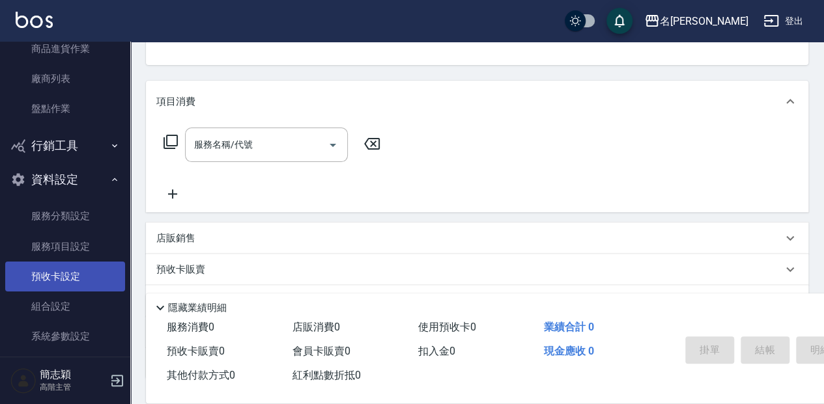
scroll to position [931, 0]
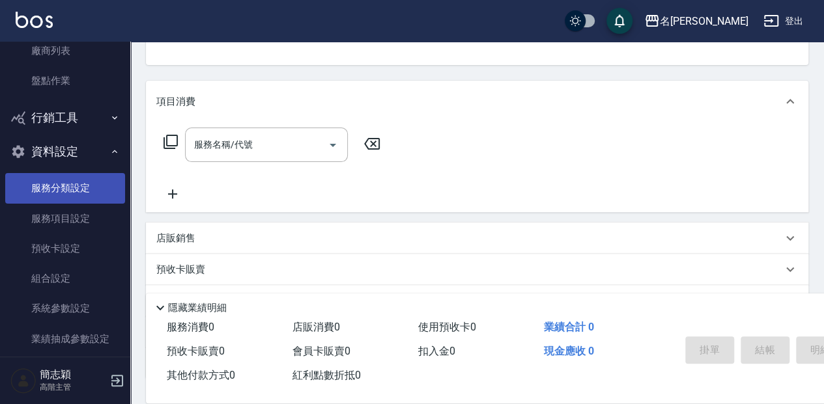
click at [94, 195] on link "服務分類設定" at bounding box center [65, 188] width 120 height 30
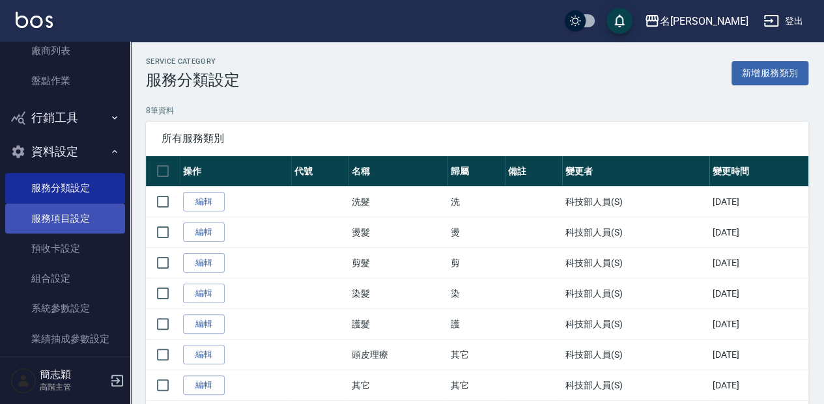
click at [88, 229] on link "服務項目設定" at bounding box center [65, 219] width 120 height 30
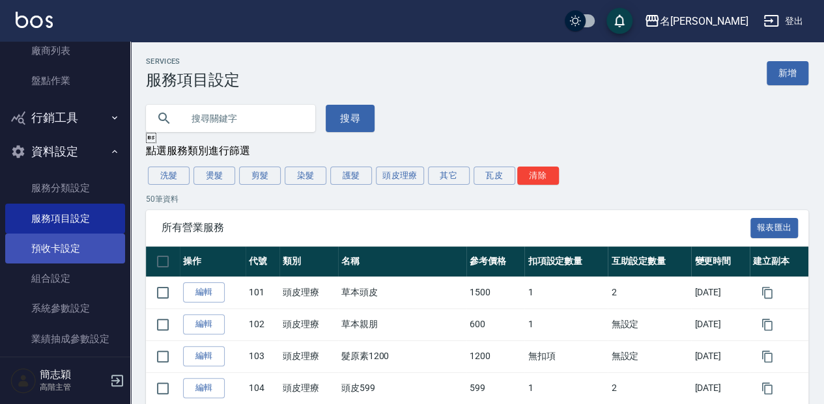
click at [92, 249] on link "預收卡設定" at bounding box center [65, 249] width 120 height 30
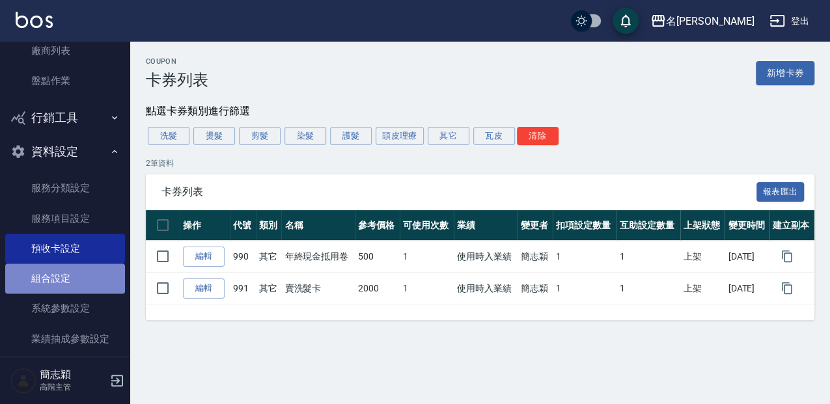
click at [94, 283] on link "組合設定" at bounding box center [65, 279] width 120 height 30
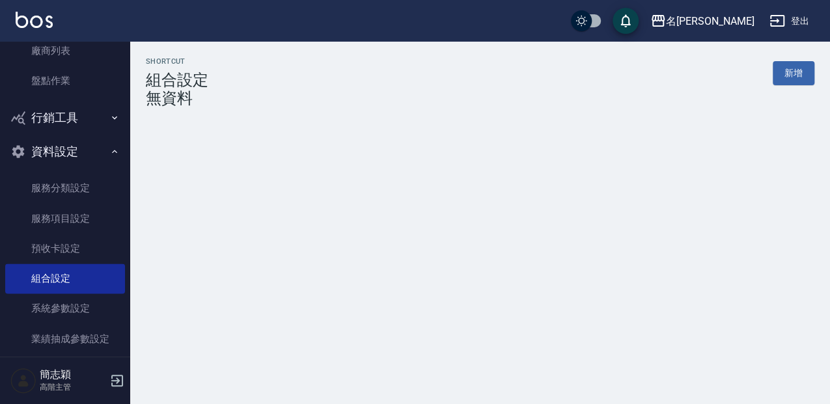
click at [92, 120] on button "行銷工具" at bounding box center [65, 118] width 120 height 34
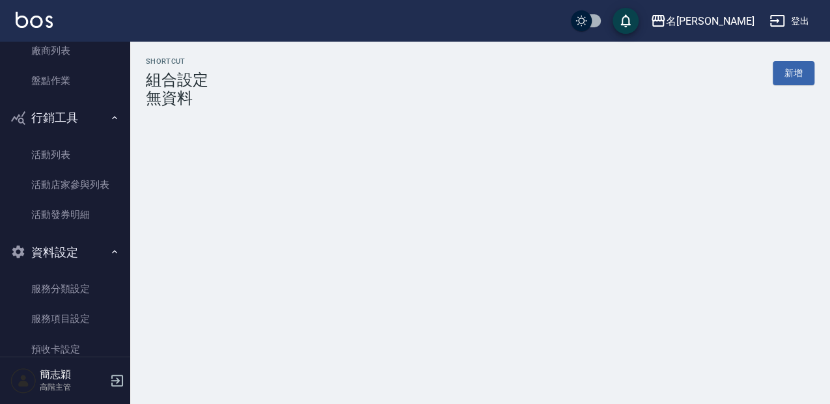
click at [109, 250] on icon "button" at bounding box center [114, 252] width 10 height 10
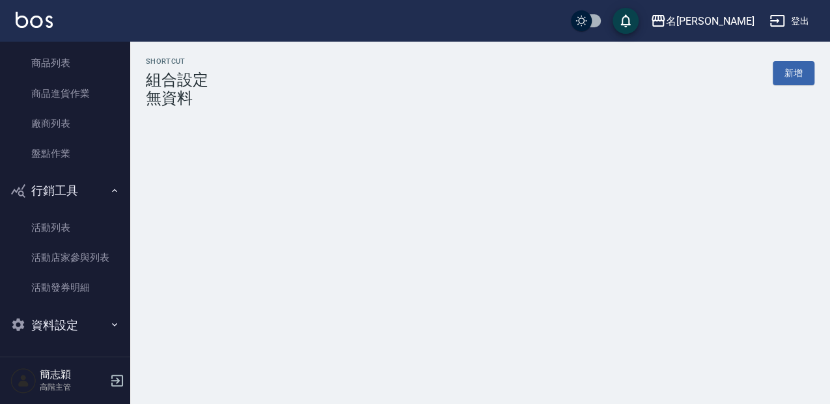
click at [79, 182] on button "行銷工具" at bounding box center [65, 191] width 120 height 34
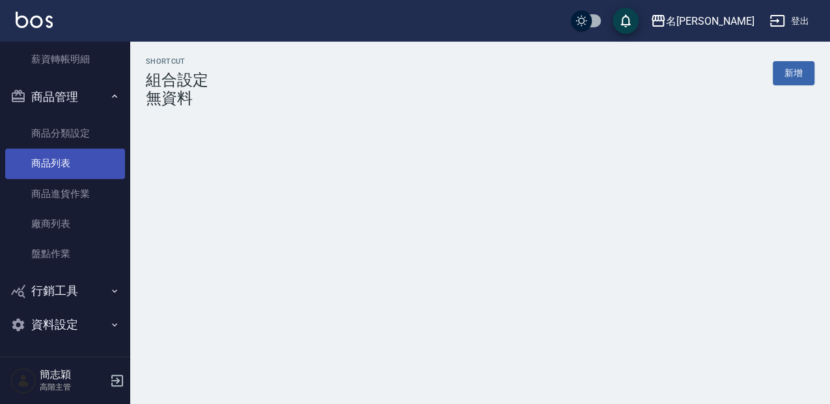
scroll to position [757, 0]
click at [111, 87] on button "商品管理" at bounding box center [65, 98] width 120 height 34
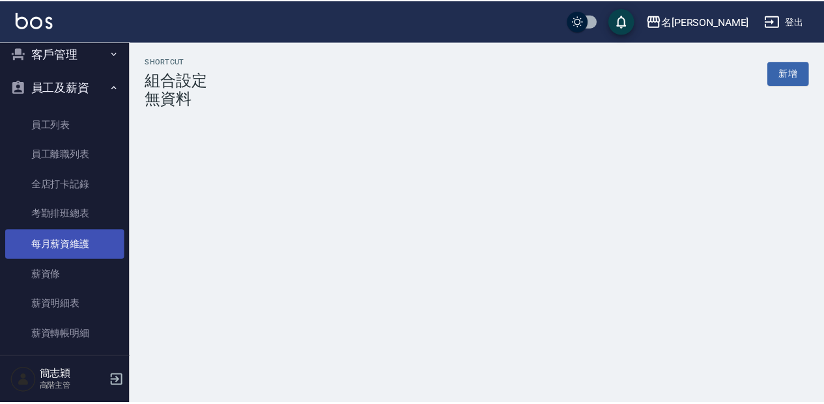
scroll to position [466, 0]
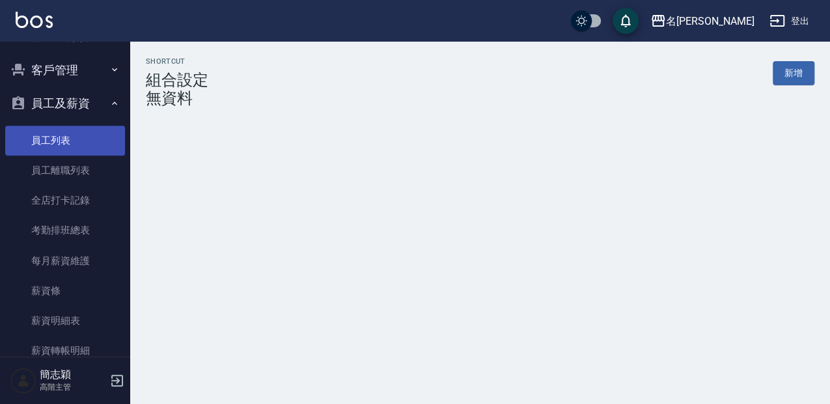
click at [92, 145] on link "員工列表" at bounding box center [65, 141] width 120 height 30
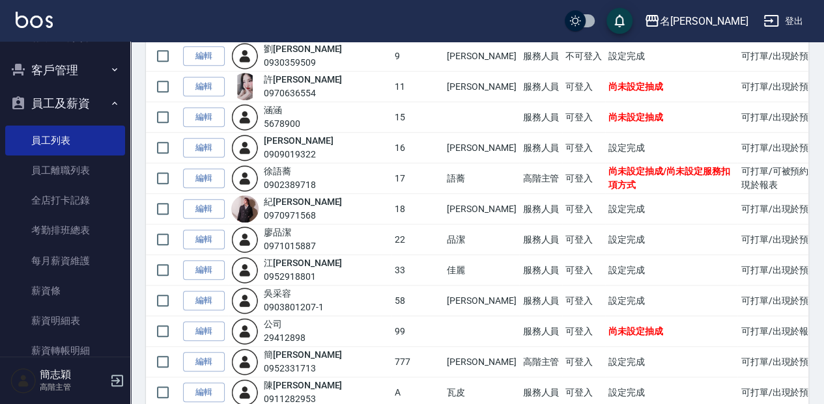
scroll to position [348, 0]
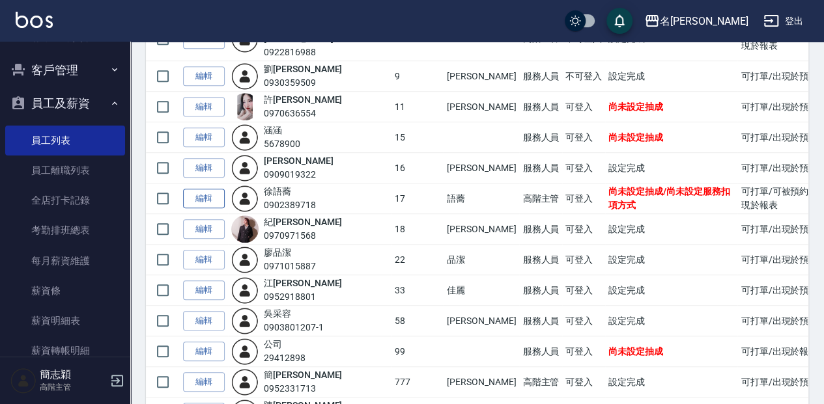
click at [214, 189] on link "編輯" at bounding box center [204, 199] width 42 height 20
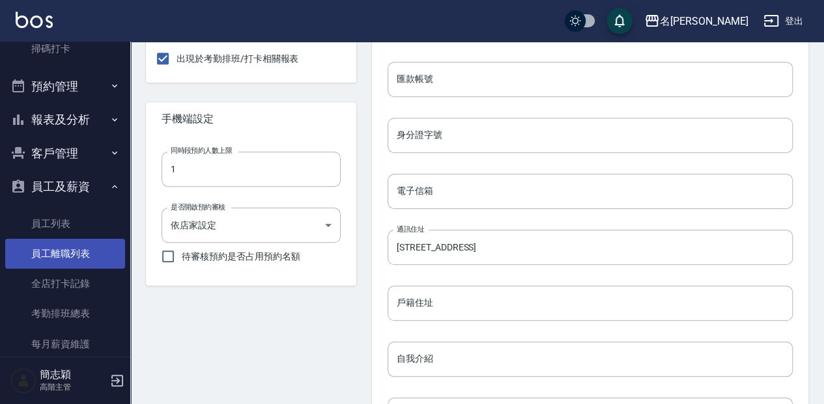
scroll to position [380, 0]
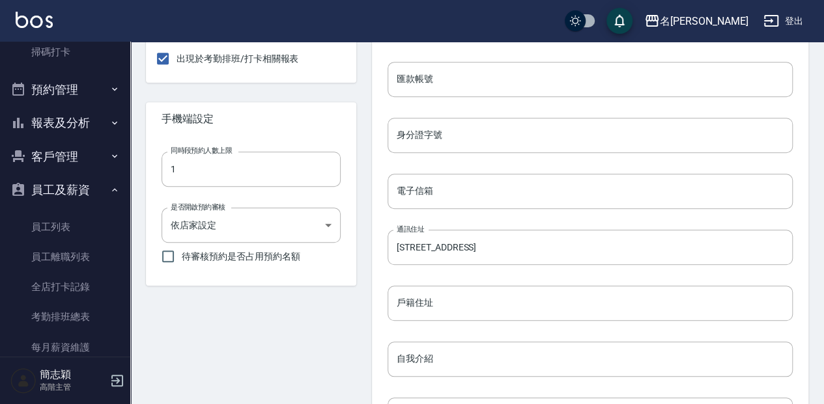
drag, startPoint x: 107, startPoint y: 229, endPoint x: 155, endPoint y: 238, distance: 49.0
click at [107, 229] on link "員工列表" at bounding box center [65, 227] width 120 height 30
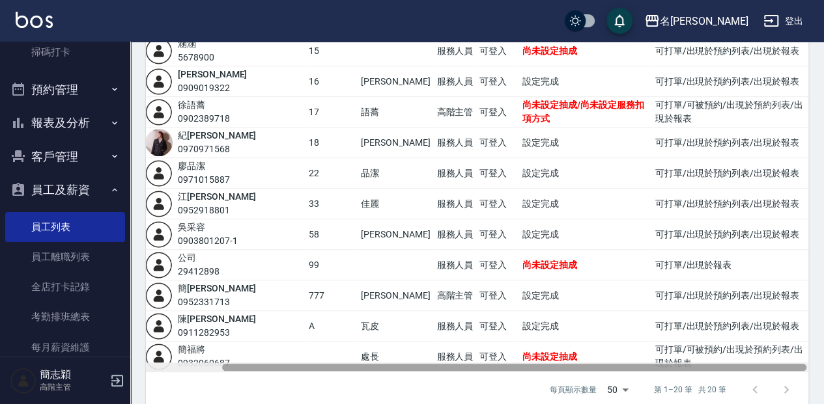
scroll to position [0, 87]
drag, startPoint x: 470, startPoint y: 349, endPoint x: 552, endPoint y: 326, distance: 85.8
click at [552, 326] on div "操作 姓名/電話 設計師編號 暱稱 權限設定 帳號狀態 設定狀態 設置 編輯 林 佩儀 0989997186 1 Penny 服務人員 可登入 設定完成 可打…" at bounding box center [477, 44] width 662 height 656
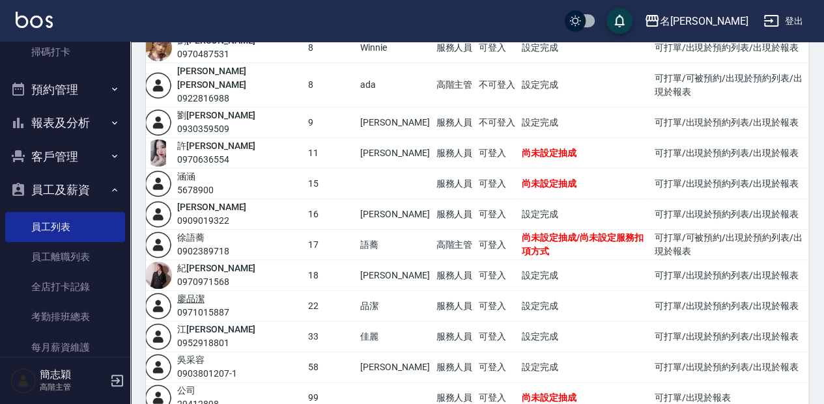
scroll to position [305, 0]
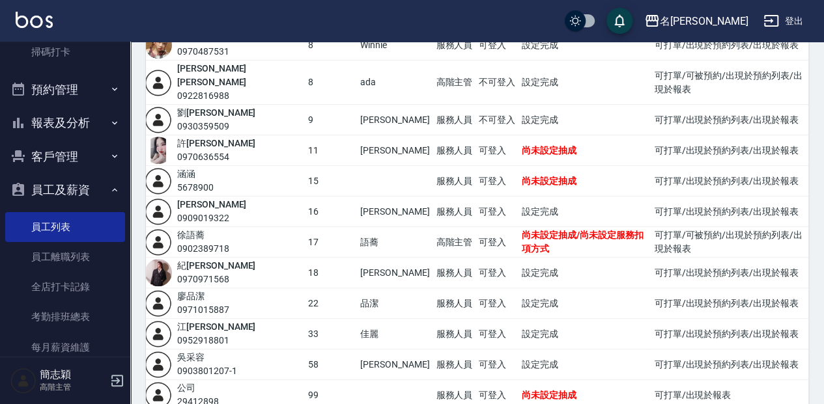
click at [159, 229] on img at bounding box center [158, 242] width 27 height 27
click at [195, 230] on link "徐 語蕎" at bounding box center [190, 235] width 27 height 10
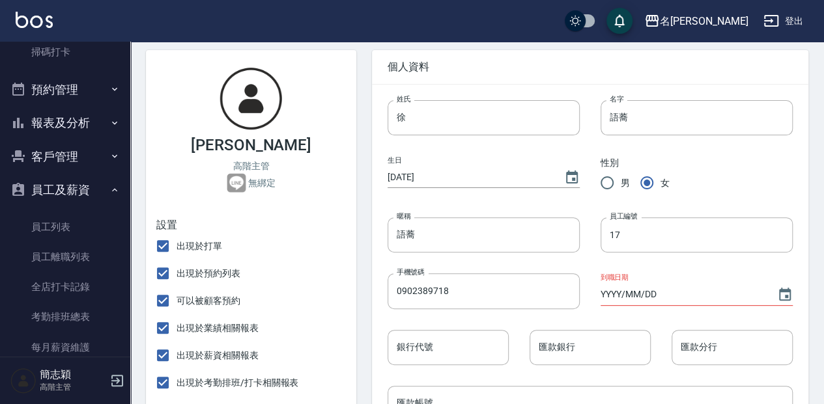
scroll to position [130, 0]
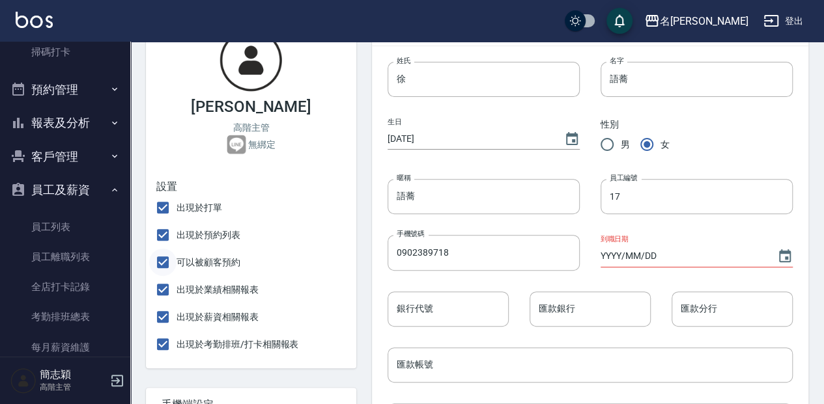
click at [176, 261] on label "可以被顧客預約" at bounding box center [194, 262] width 91 height 27
click at [176, 261] on input "可以被顧客預約" at bounding box center [162, 262] width 27 height 27
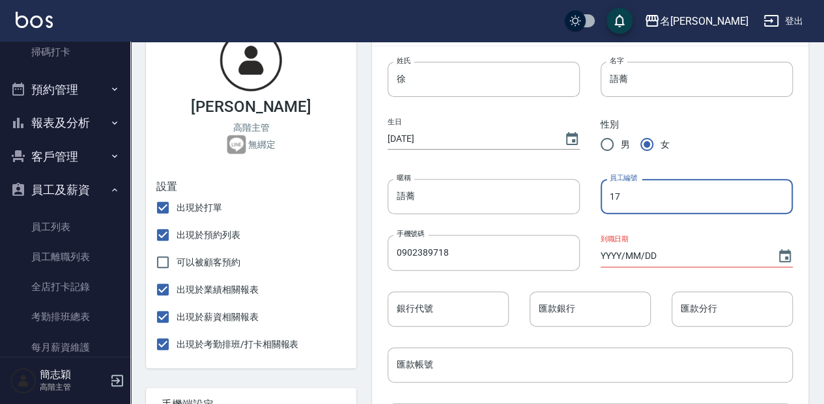
click at [615, 197] on input "17" at bounding box center [696, 196] width 192 height 35
click at [626, 198] on input "17" at bounding box center [696, 196] width 192 height 35
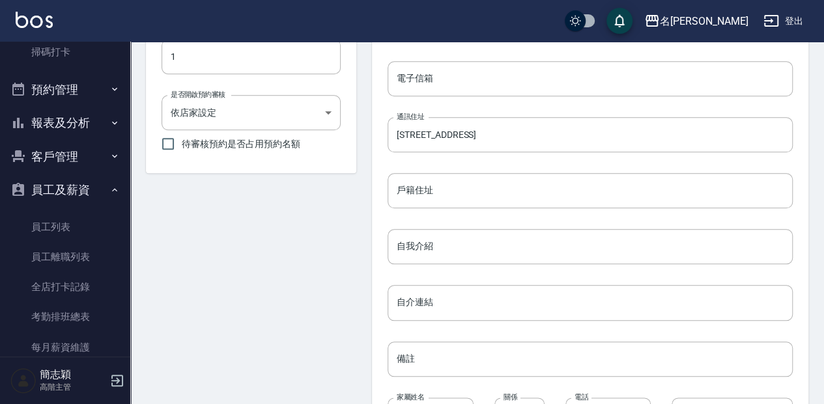
scroll to position [608, 0]
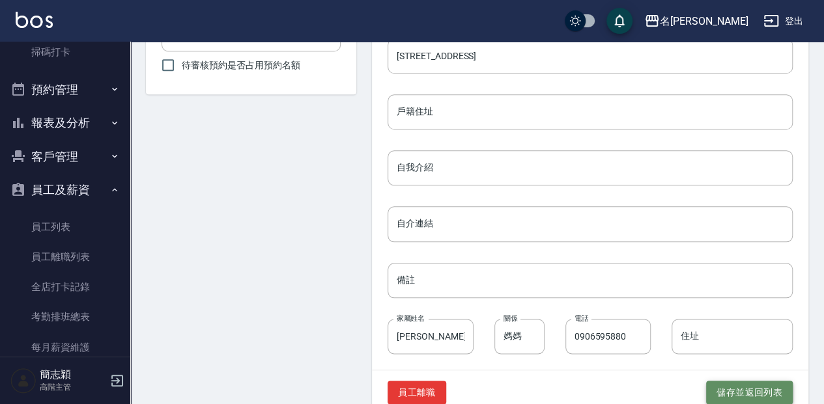
click at [736, 389] on button "儲存並返回列表" at bounding box center [749, 393] width 87 height 24
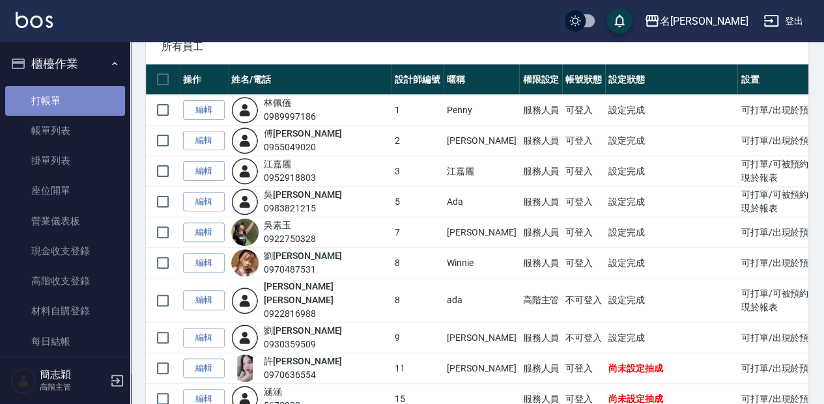
click at [81, 103] on link "打帳單" at bounding box center [65, 101] width 120 height 30
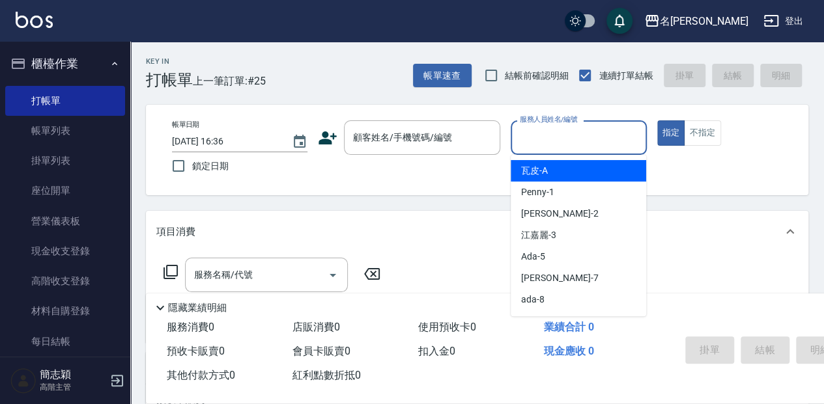
click at [560, 143] on input "服務人員姓名/編號" at bounding box center [578, 137] width 124 height 23
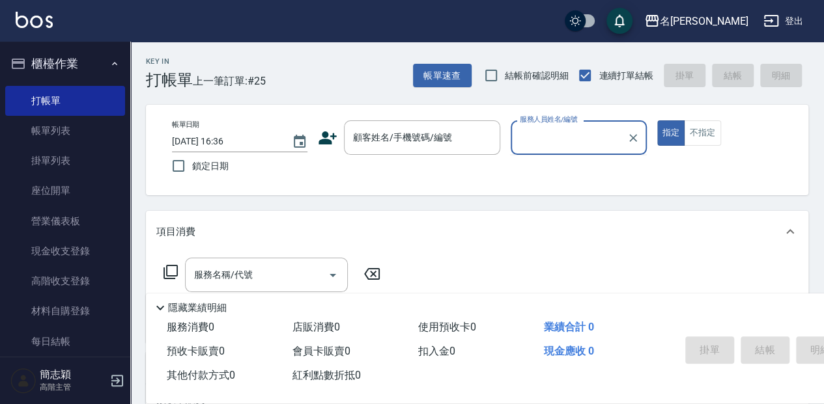
click at [552, 167] on p at bounding box center [578, 162] width 135 height 14
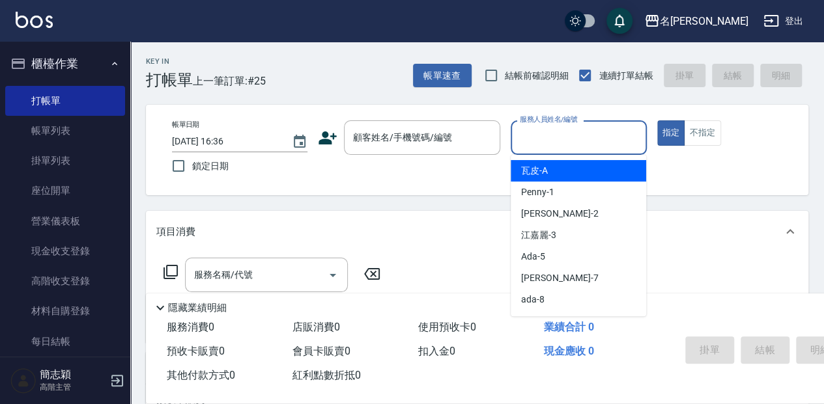
click at [562, 131] on div "服務人員姓名/編號 服務人員姓名/編號" at bounding box center [578, 137] width 135 height 35
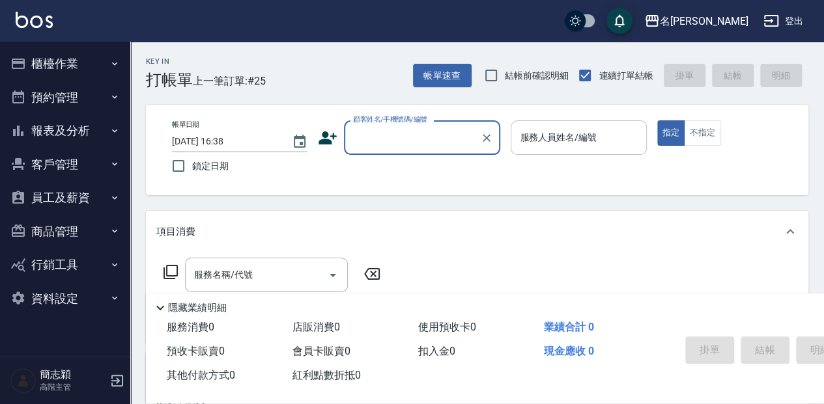
click at [582, 150] on div "服務人員姓名/編號" at bounding box center [578, 137] width 135 height 35
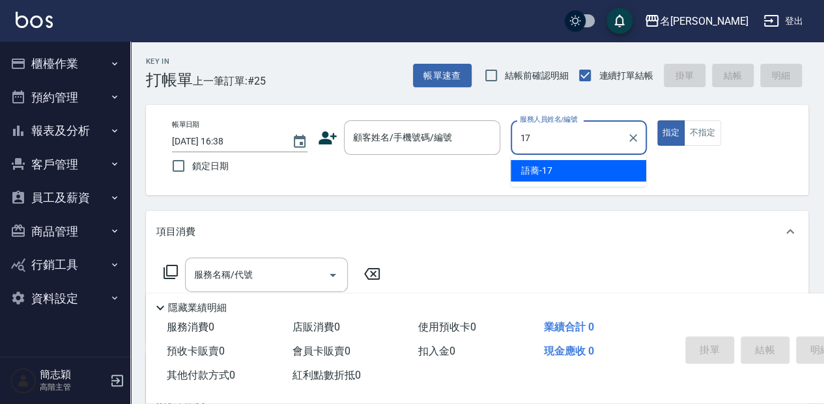
type input "1"
type input "[PERSON_NAME]-7"
type button "true"
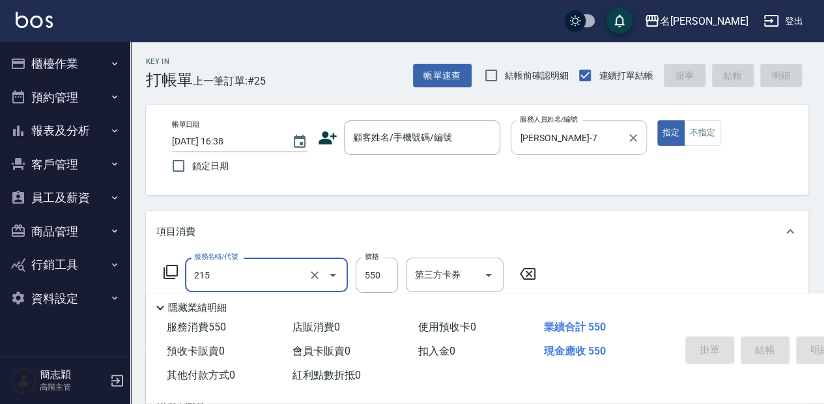
type input "SPA洗髮[500](215)"
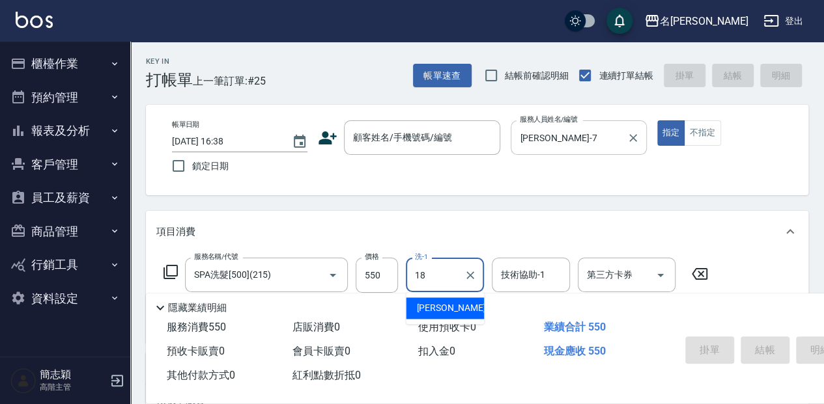
type input "[PERSON_NAME]-18"
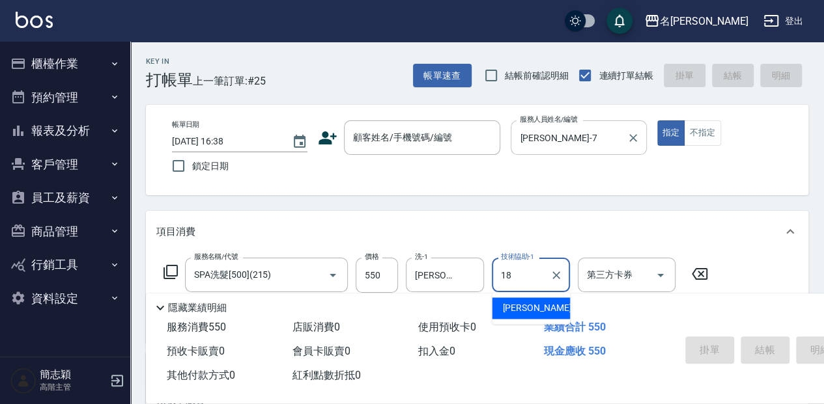
type input "[PERSON_NAME]-18"
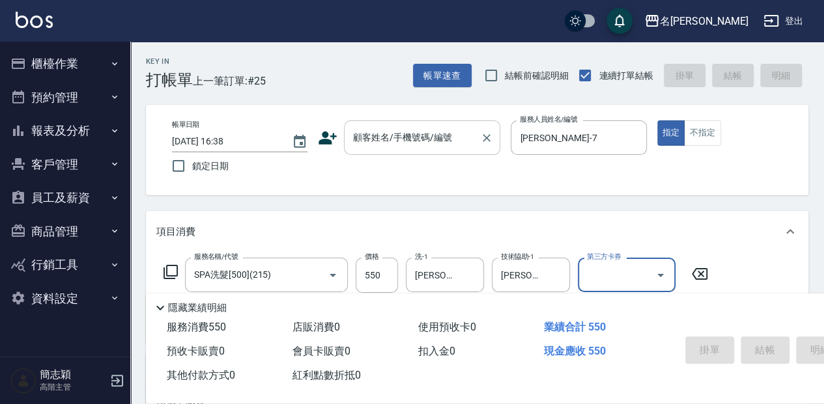
click at [384, 132] on div "顧客姓名/手機號碼/編號 顧客姓名/手機號碼/編號" at bounding box center [422, 137] width 156 height 35
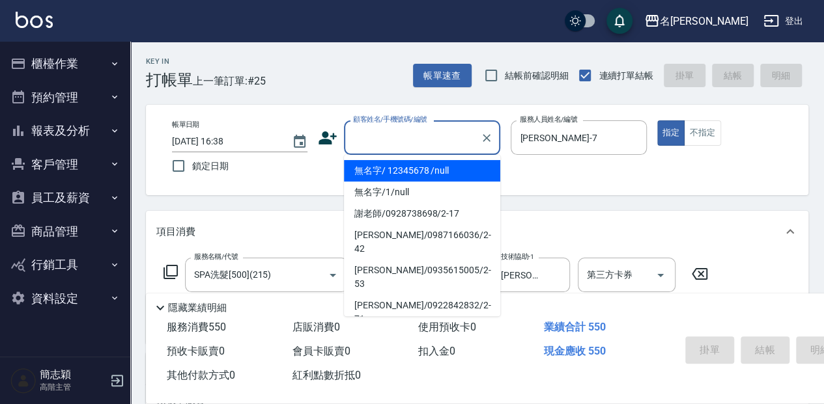
click at [401, 169] on li "無名字/ 12345678 /null" at bounding box center [422, 170] width 156 height 21
type input "無名字/ 12345678 /null"
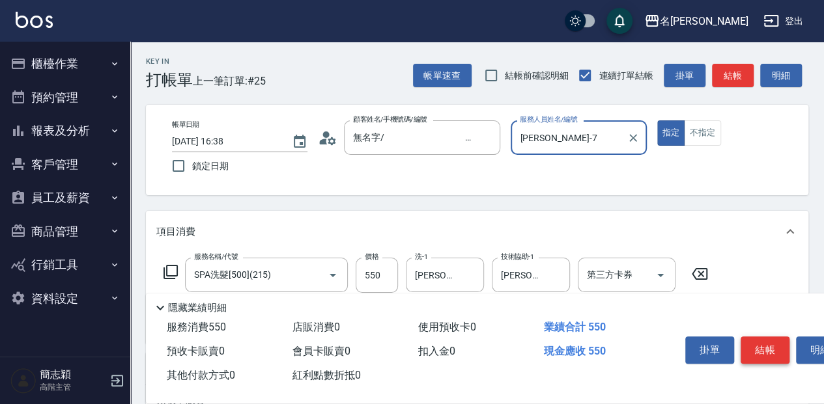
click at [753, 343] on button "結帳" at bounding box center [764, 350] width 49 height 27
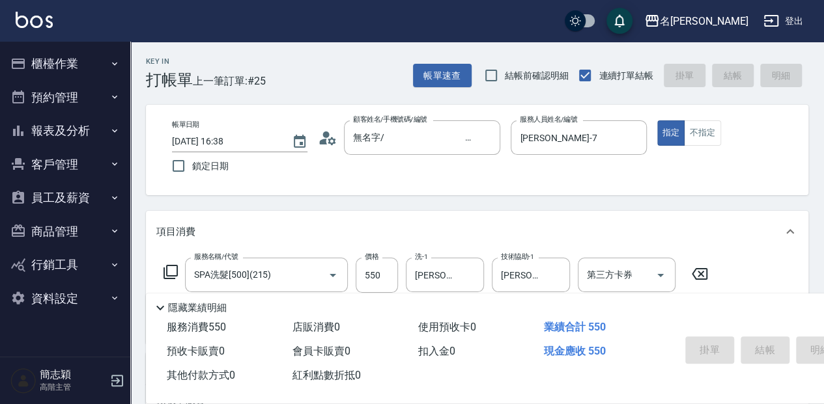
type input "[DATE] 16:40"
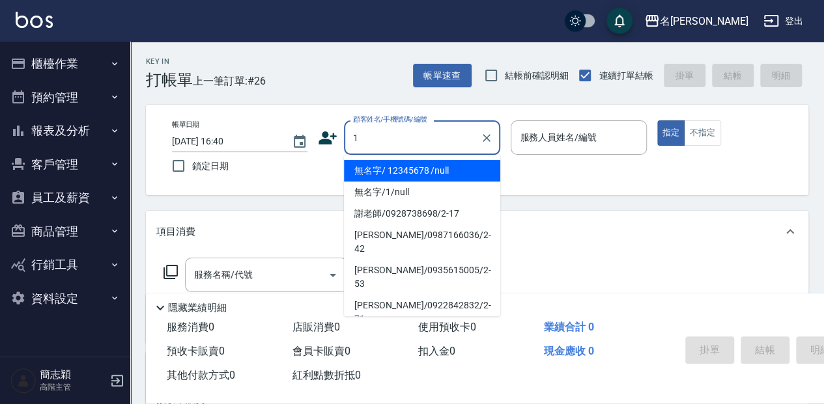
type input "無名字/ 12345678 /null"
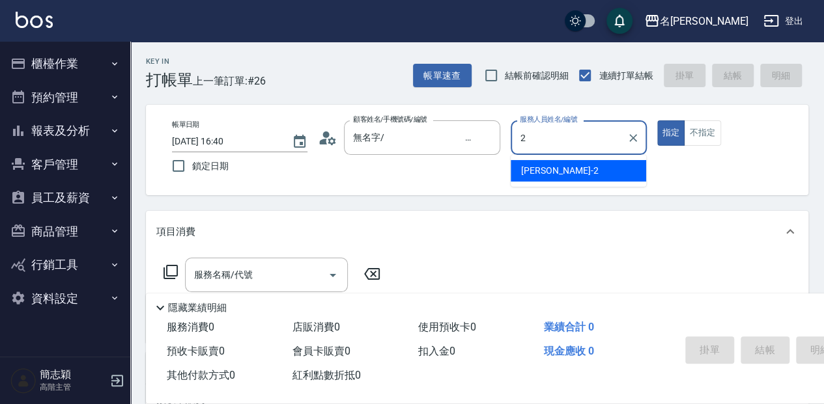
type input "[PERSON_NAME]-2"
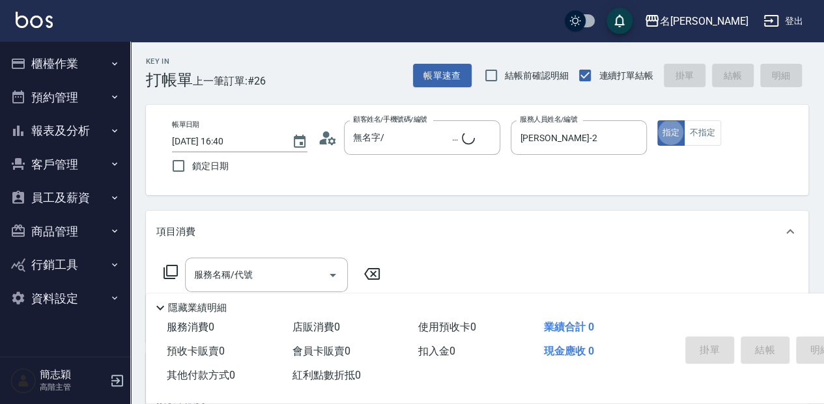
type input "無名字/1/null"
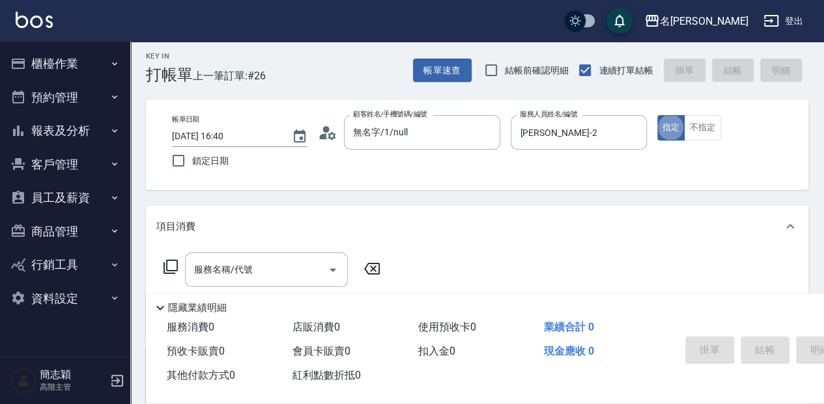
scroll to position [43, 0]
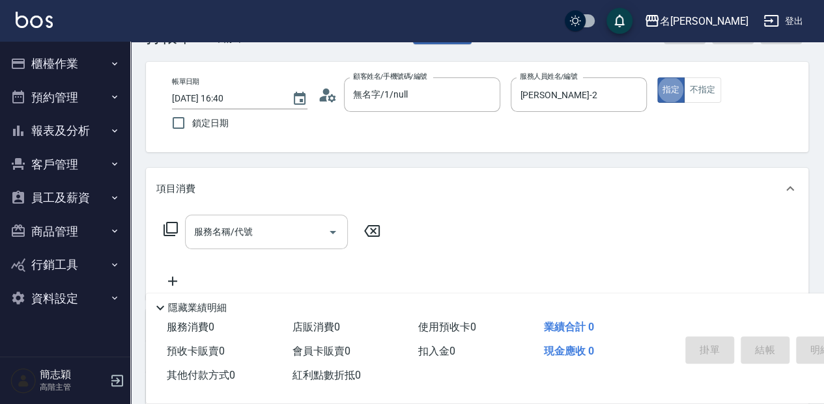
click at [260, 246] on div "服務名稱/代號" at bounding box center [266, 232] width 163 height 35
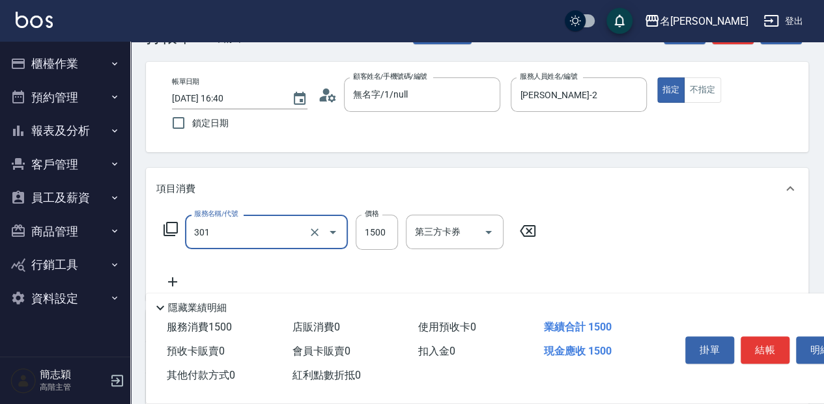
type input "燙髮(1500](301)"
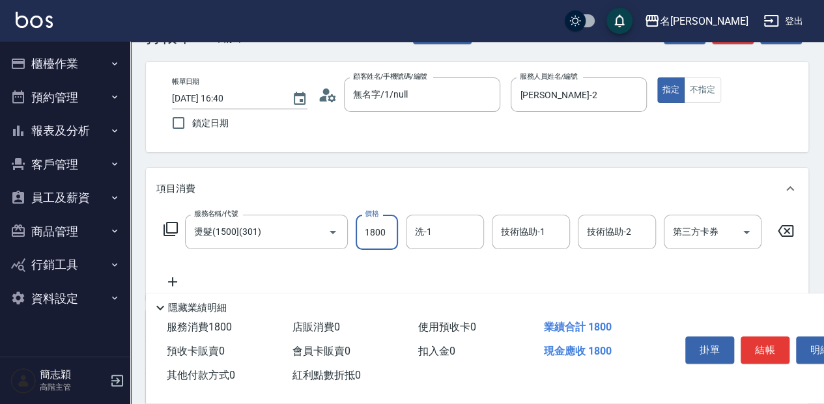
type input "1800"
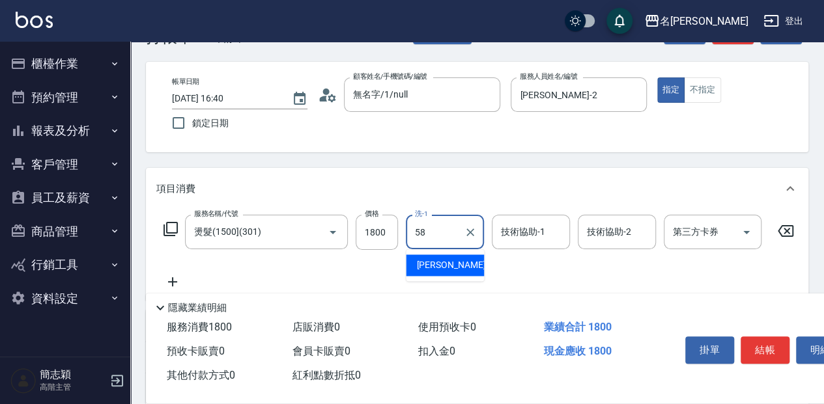
type input "[PERSON_NAME]-58"
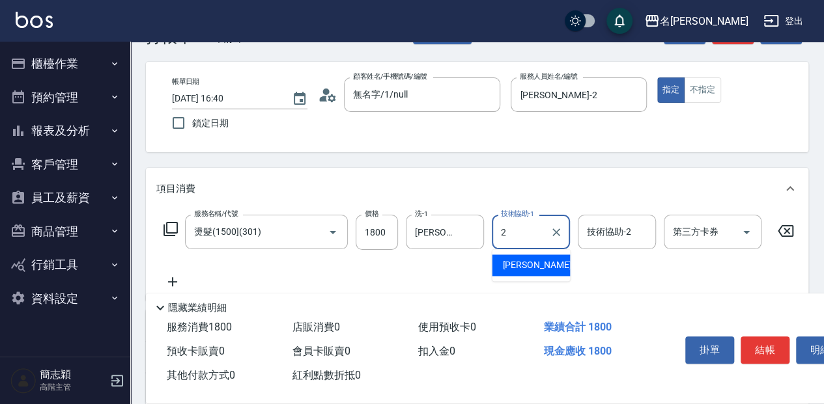
type input "[PERSON_NAME]-2"
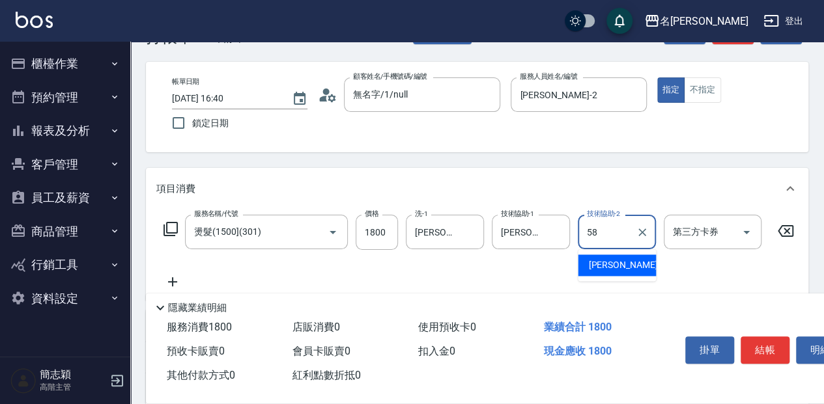
type input "[PERSON_NAME]-58"
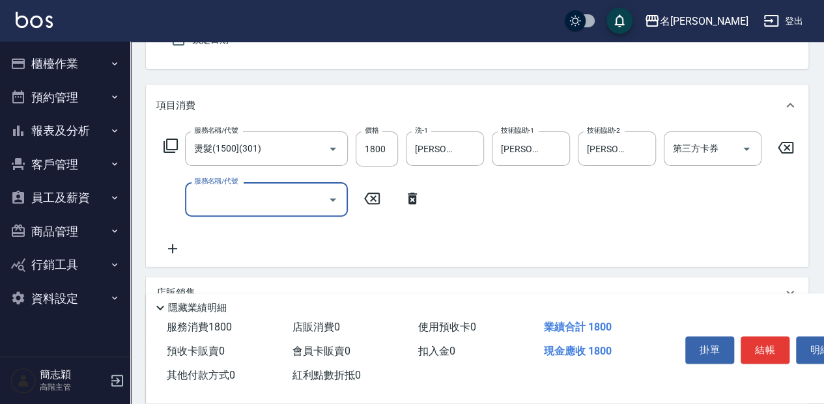
scroll to position [130, 0]
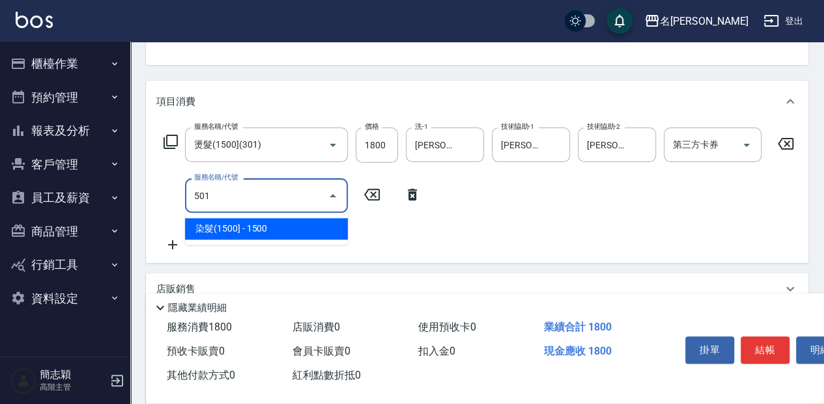
type input "染髮(1500](501)"
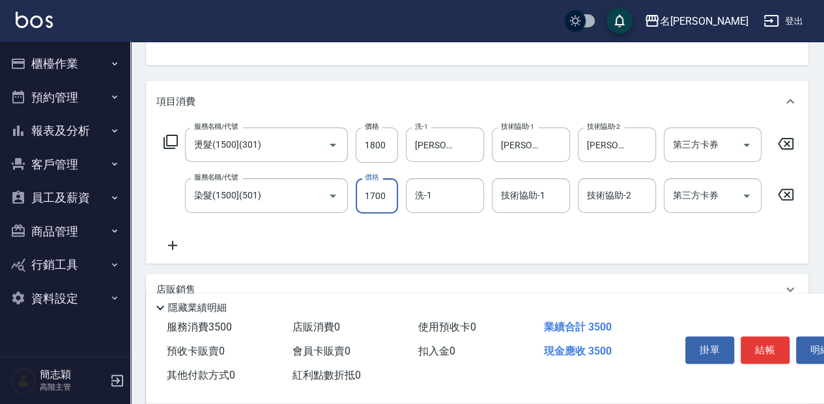
type input "1700"
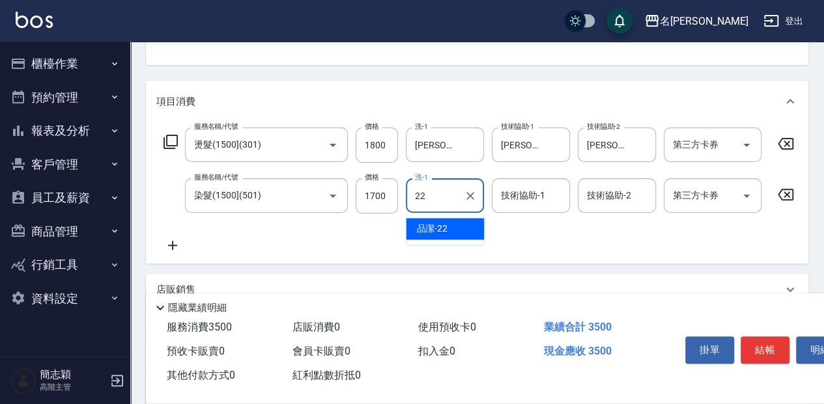
type input "品潔-22"
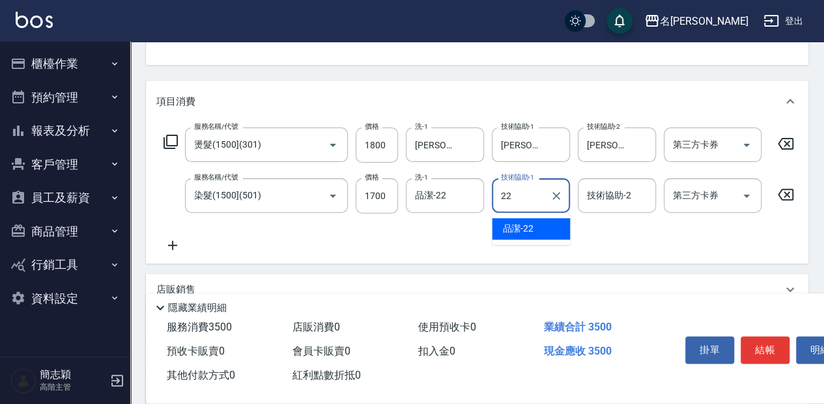
type input "品潔-22"
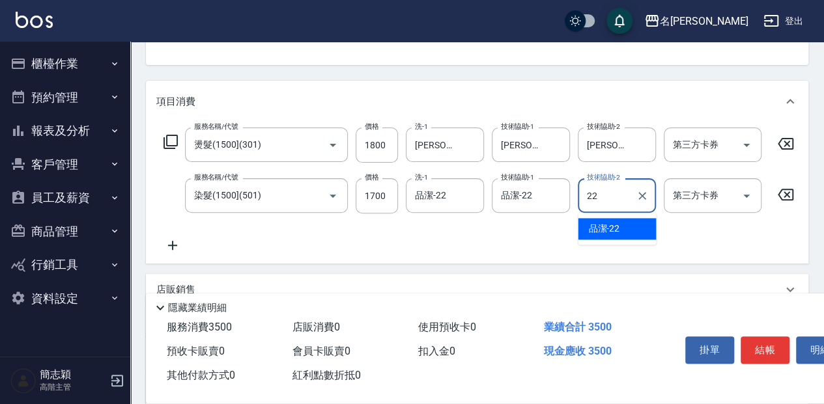
type input "品潔-22"
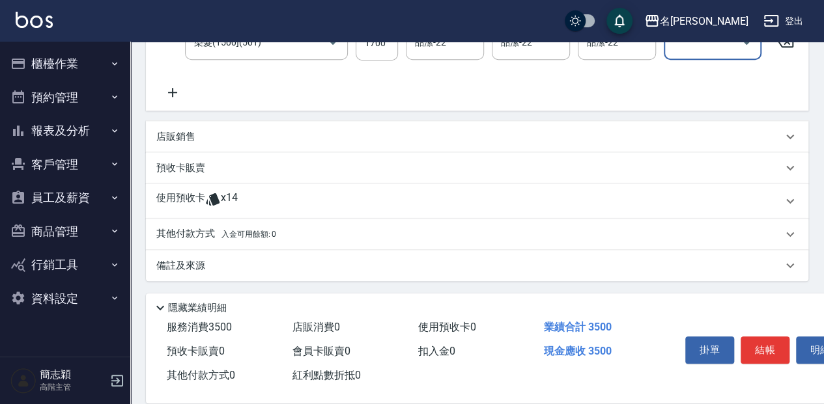
scroll to position [290, 0]
click at [214, 131] on div "店販銷售" at bounding box center [469, 137] width 626 height 14
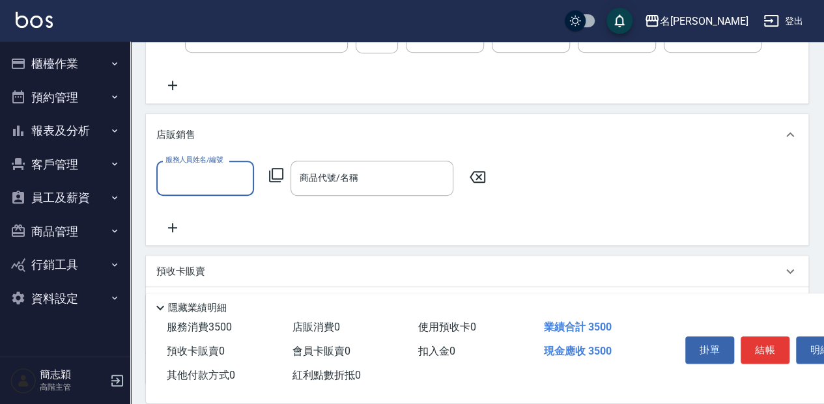
scroll to position [0, 0]
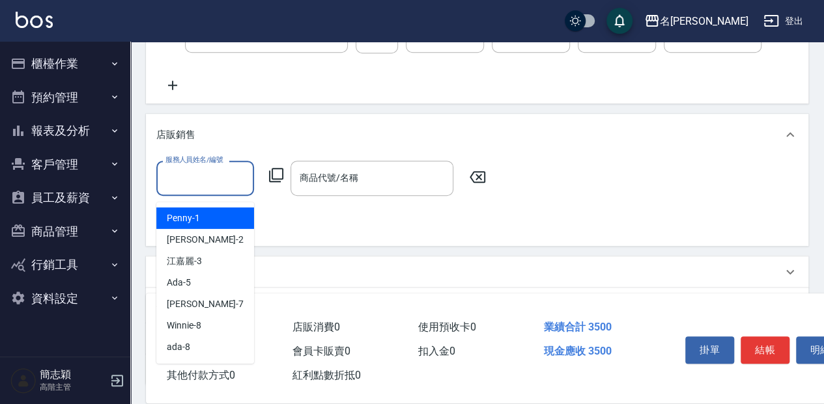
click at [219, 178] on input "服務人員姓名/編號" at bounding box center [205, 178] width 86 height 23
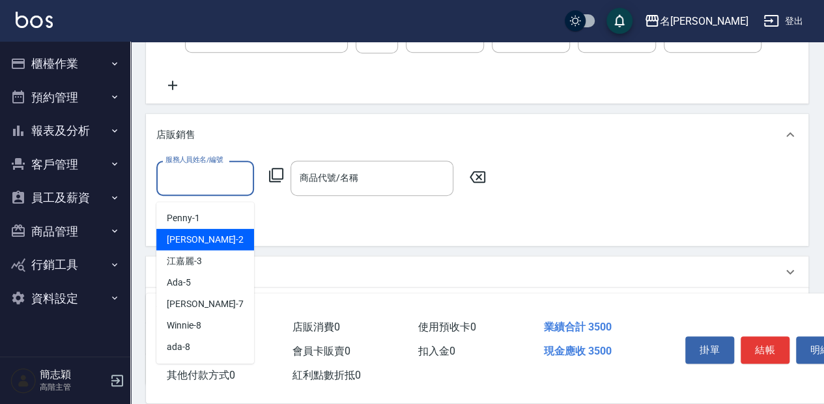
drag, startPoint x: 203, startPoint y: 244, endPoint x: 279, endPoint y: 223, distance: 78.4
click at [204, 244] on div "[PERSON_NAME] -2" at bounding box center [205, 239] width 98 height 21
type input "[PERSON_NAME]-2"
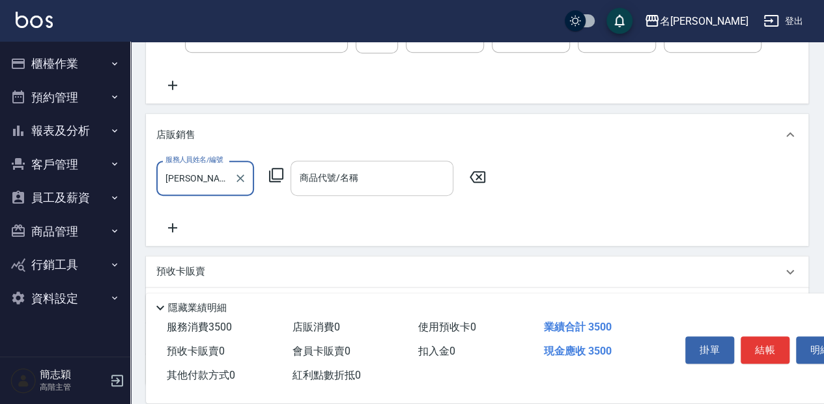
click at [363, 190] on input "商品代號/名稱" at bounding box center [371, 178] width 151 height 23
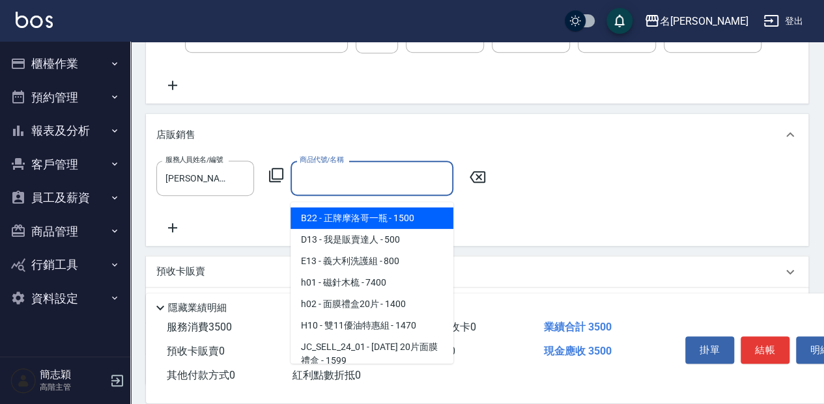
click at [364, 224] on span "B22 - 正牌摩洛哥一瓶 - 1500" at bounding box center [371, 218] width 163 height 21
type input "正牌摩洛哥一瓶"
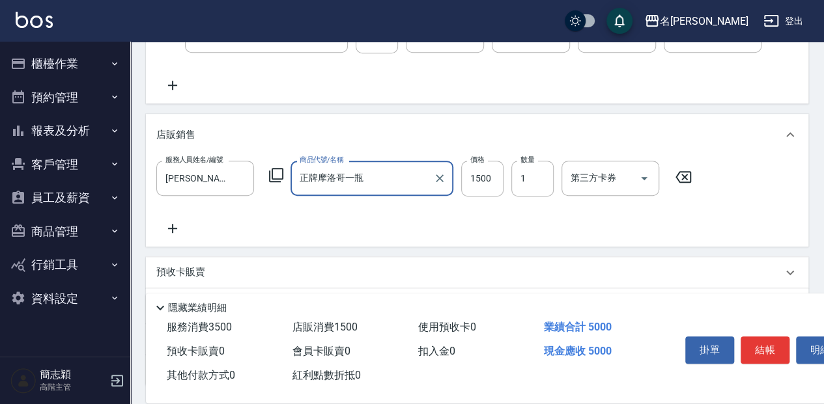
click at [441, 185] on icon "Clear" at bounding box center [439, 178] width 13 height 13
click at [373, 190] on input "商品代號/名稱" at bounding box center [371, 178] width 151 height 23
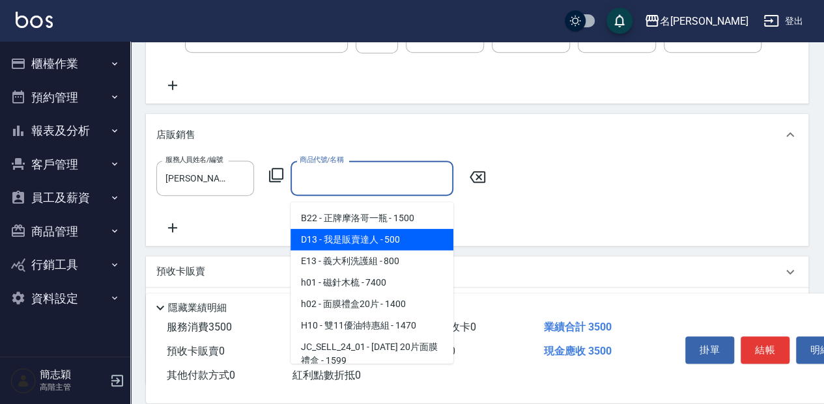
drag, startPoint x: 375, startPoint y: 231, endPoint x: 415, endPoint y: 203, distance: 48.2
click at [376, 231] on span "D13 - 我是販賣達人 - 500" at bounding box center [371, 239] width 163 height 21
type input "我是販賣達人"
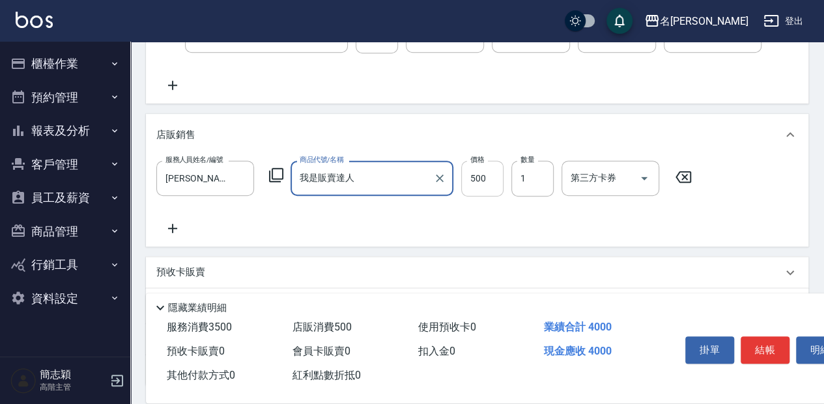
click at [478, 182] on input "500" at bounding box center [482, 178] width 42 height 35
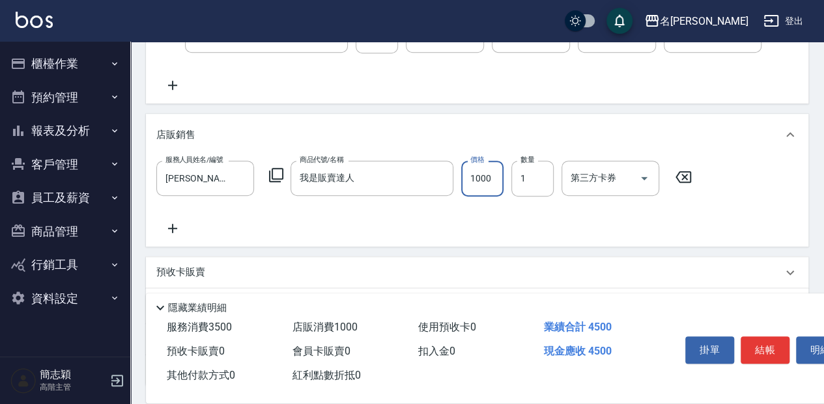
type input "1000"
click at [770, 345] on button "結帳" at bounding box center [764, 350] width 49 height 27
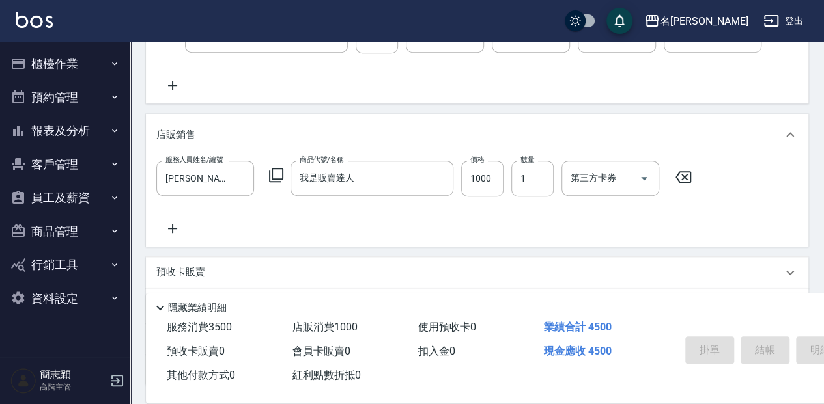
type input "[DATE] 16:41"
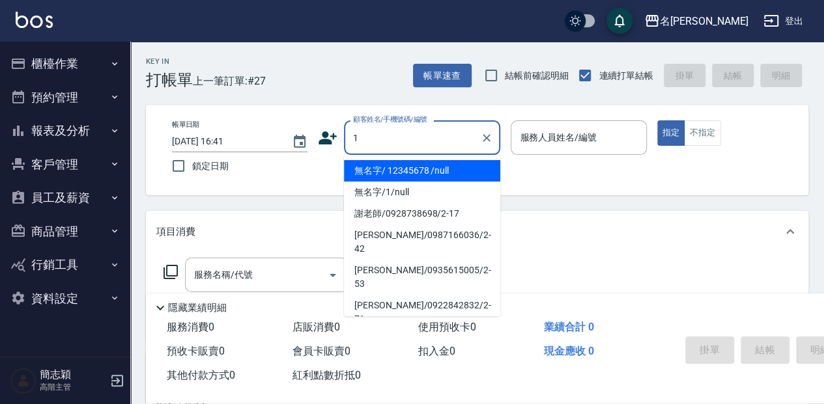
type input "無名字/ 12345678 /null"
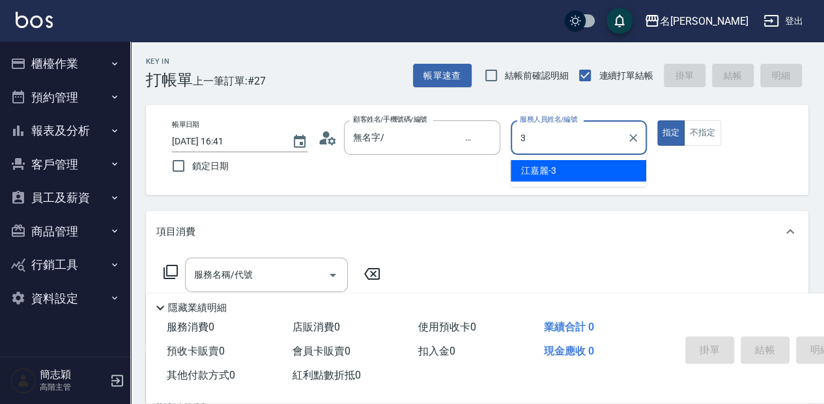
type input "[PERSON_NAME]-3"
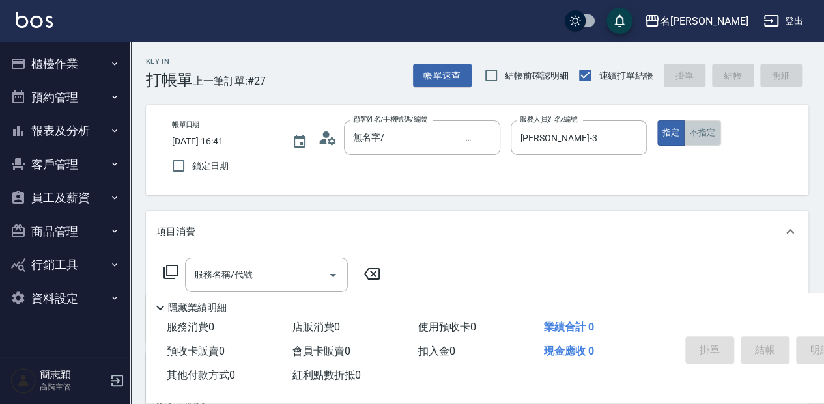
click at [705, 141] on button "不指定" at bounding box center [702, 132] width 36 height 25
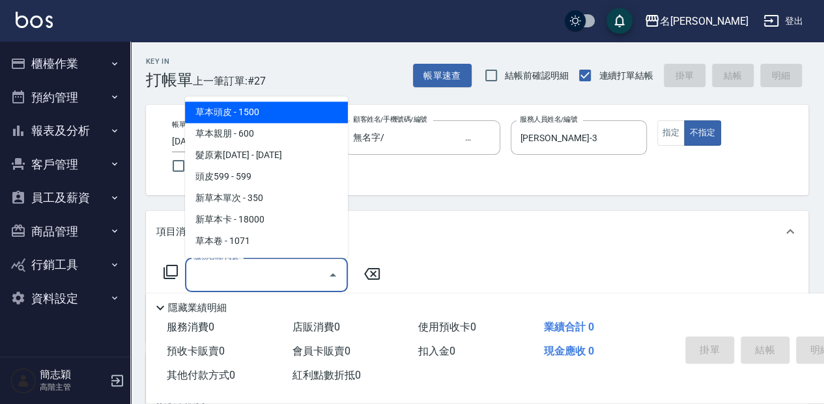
click at [257, 278] on input "服務名稱/代號" at bounding box center [257, 275] width 132 height 23
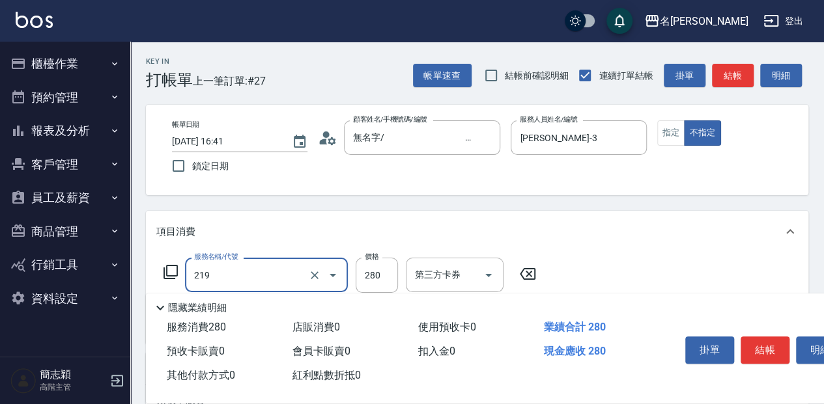
type input "洗髮280(219)"
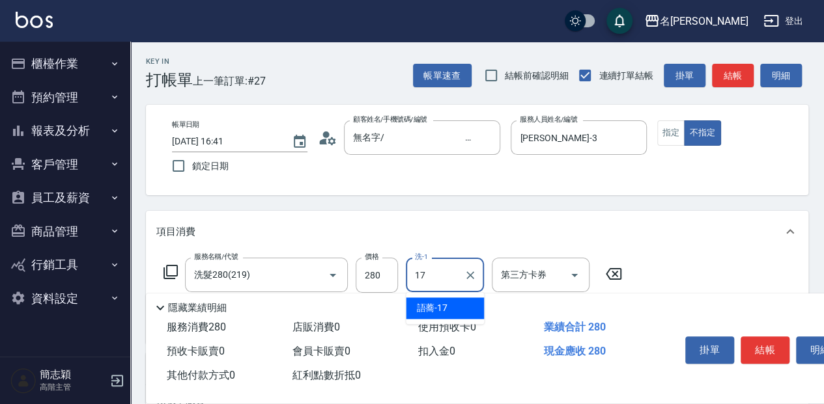
type input "語蕎-17"
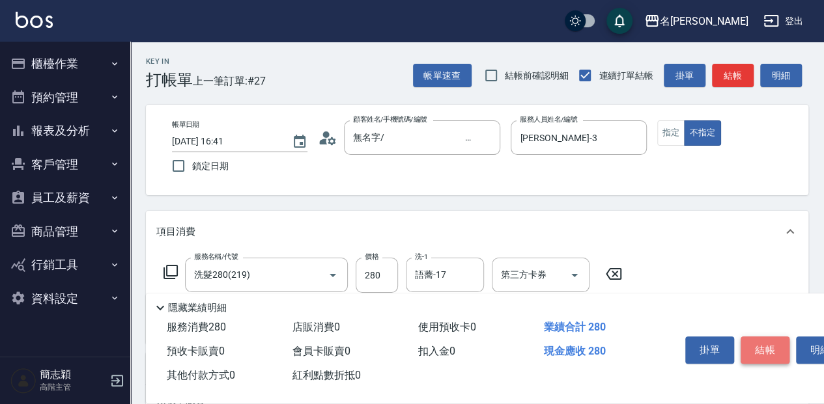
click at [766, 350] on button "結帳" at bounding box center [764, 350] width 49 height 27
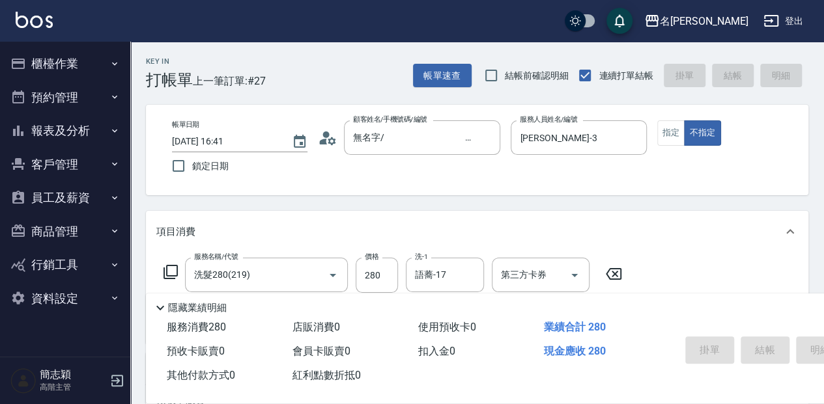
type input "[DATE] 16:42"
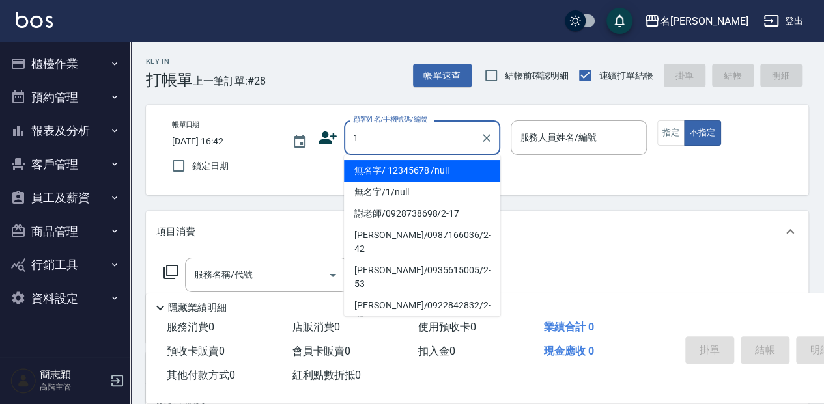
type input "無名字/ 12345678 /null"
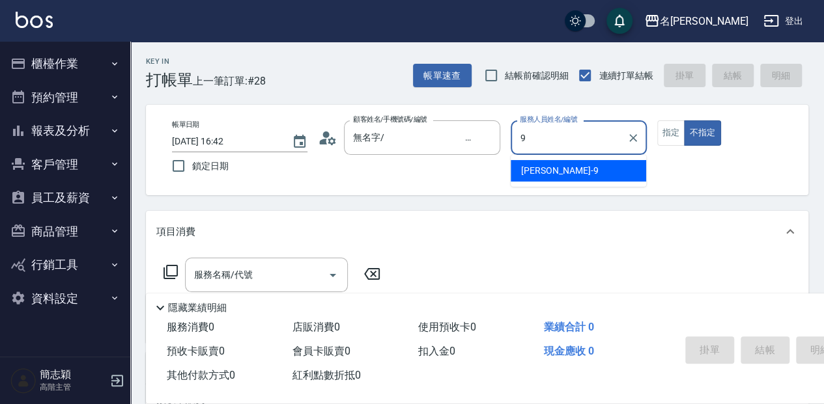
type input "[PERSON_NAME]-9"
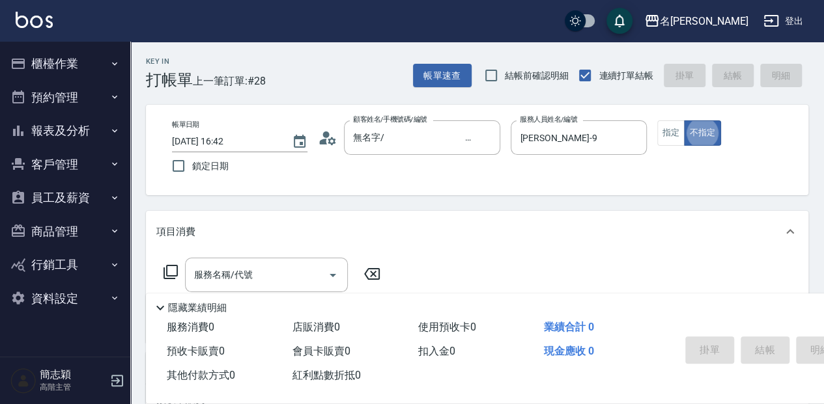
type button "false"
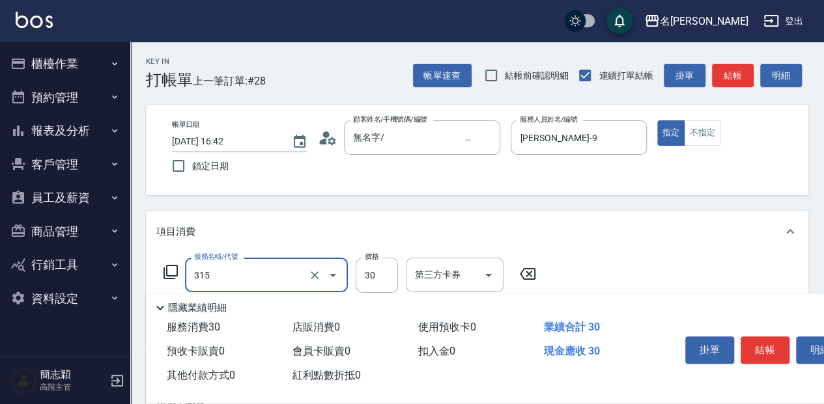
type input "補燙(315)"
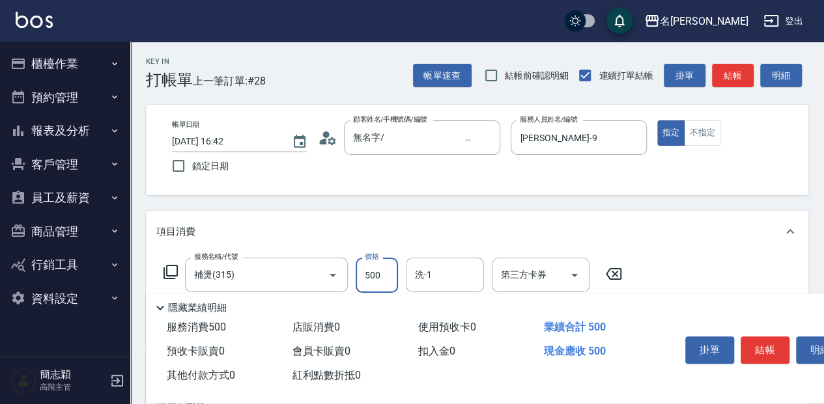
type input "500"
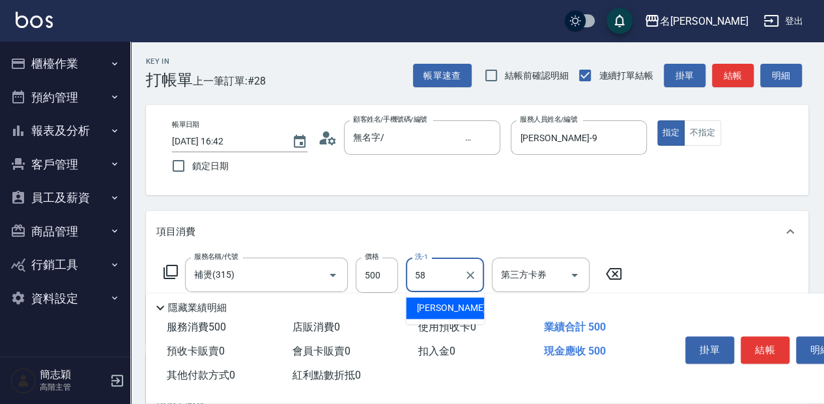
type input "[PERSON_NAME]-58"
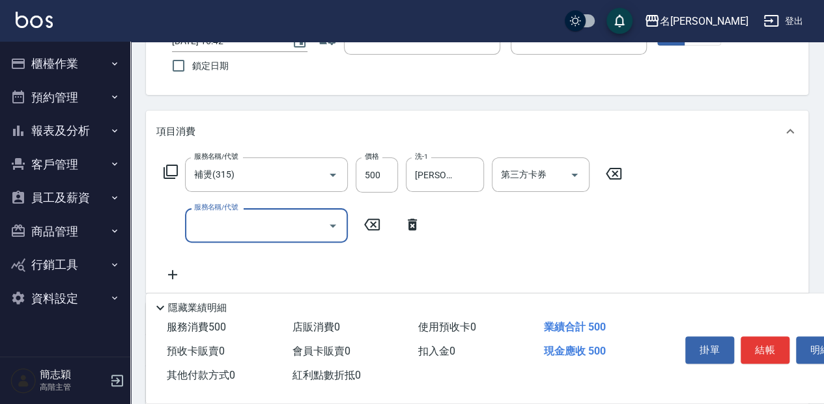
scroll to position [130, 0]
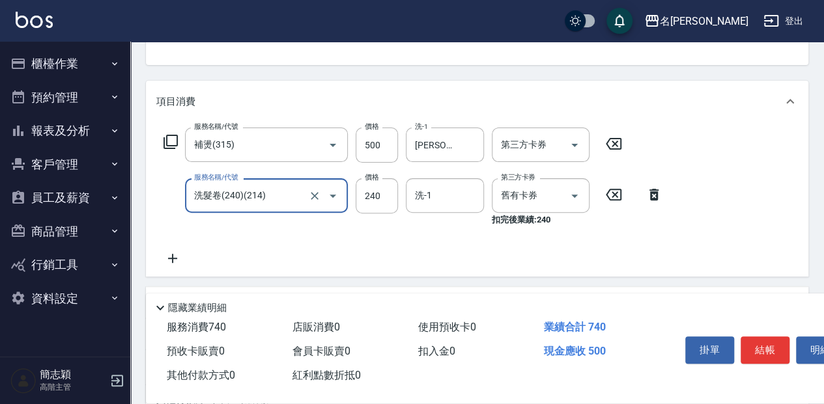
type input "洗髮卷(240)(214)"
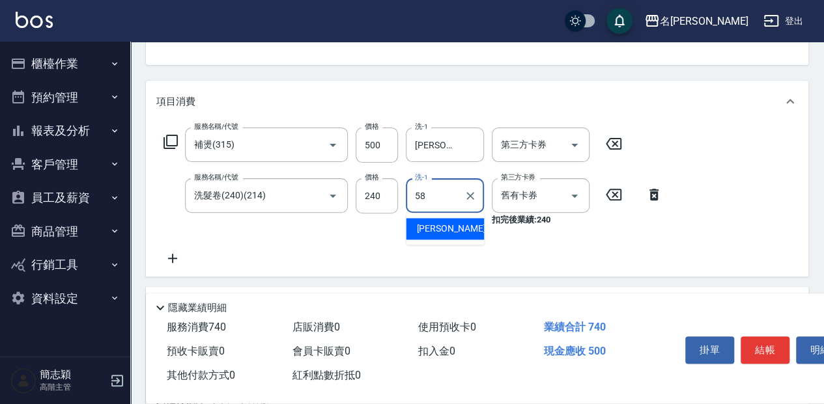
type input "[PERSON_NAME]-58"
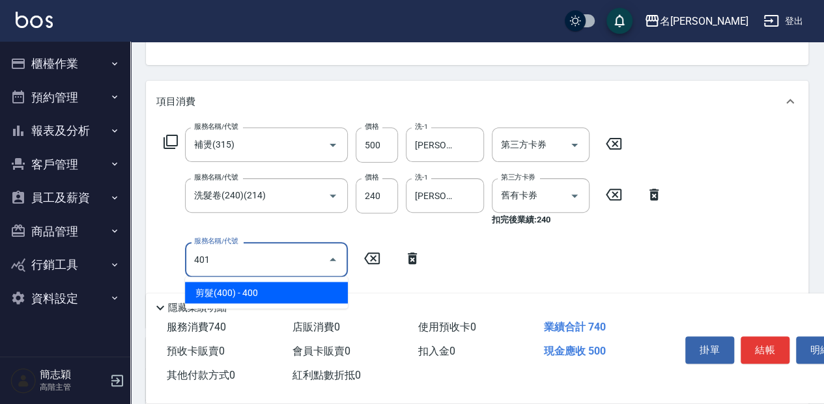
type input "剪髮(400)(401)"
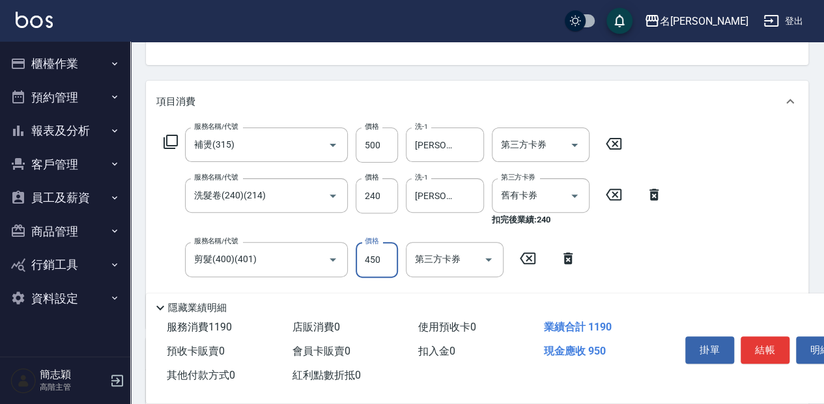
type input "450"
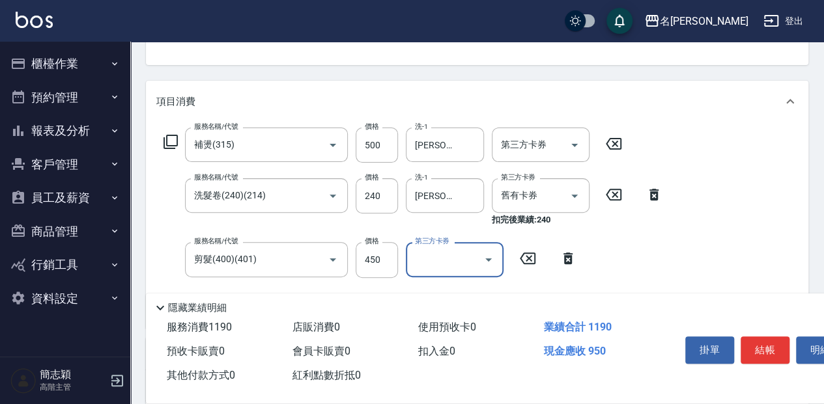
click at [785, 345] on button "結帳" at bounding box center [764, 350] width 49 height 27
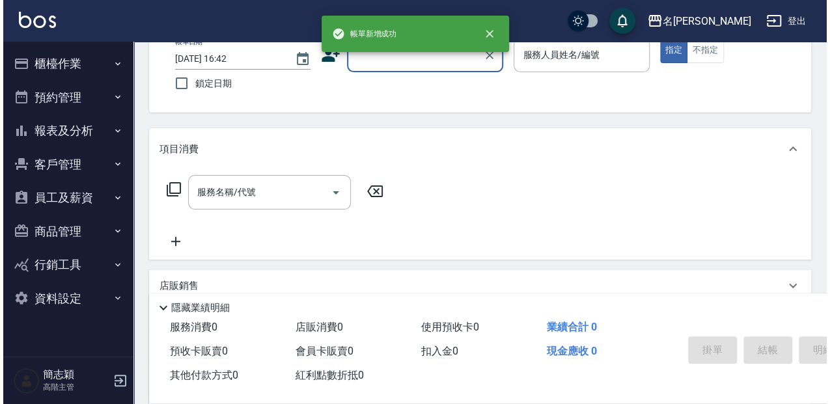
scroll to position [0, 0]
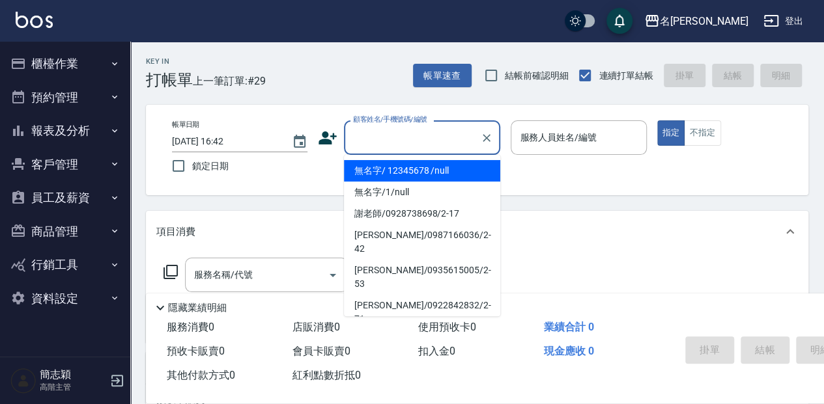
click at [422, 138] on input "顧客姓名/手機號碼/編號" at bounding box center [412, 137] width 125 height 23
click at [432, 169] on li "無名字/ 12345678 /null" at bounding box center [422, 170] width 156 height 21
type input "無名字/ 12345678 /null"
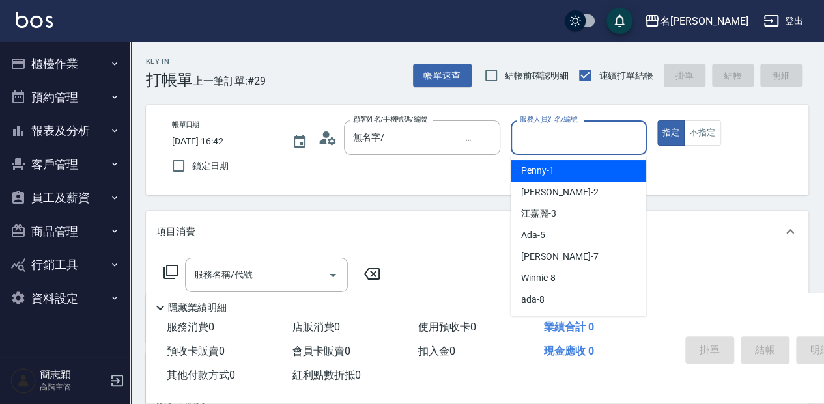
click at [544, 130] on input "服務人員姓名/編號" at bounding box center [578, 137] width 124 height 23
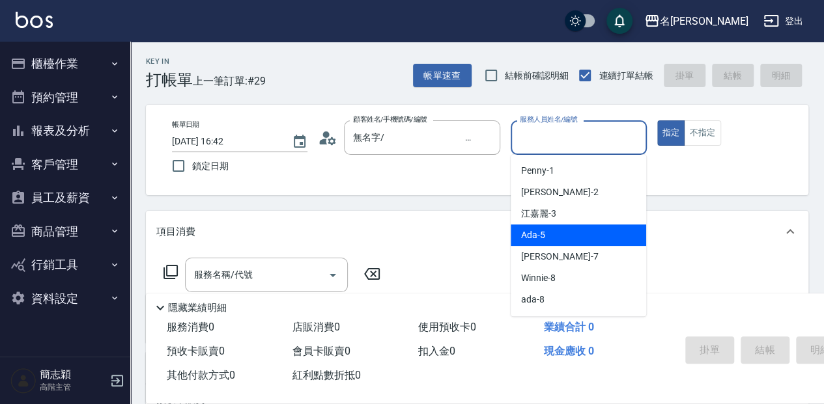
click at [547, 234] on div "Ada -5" at bounding box center [578, 235] width 135 height 21
type input "Ada-5"
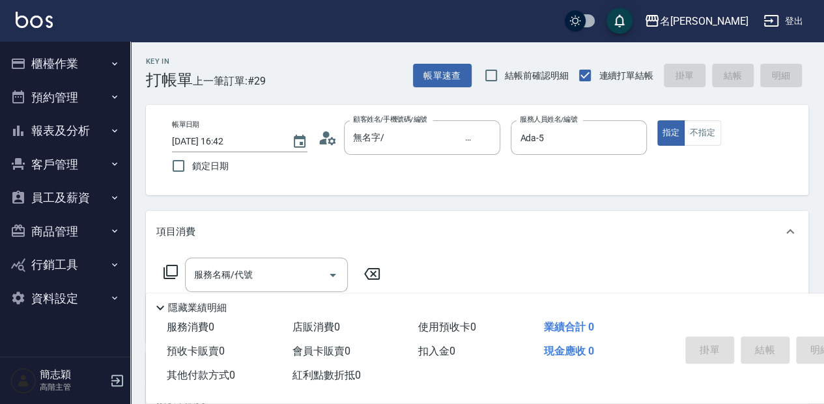
click at [169, 270] on icon at bounding box center [171, 272] width 16 height 16
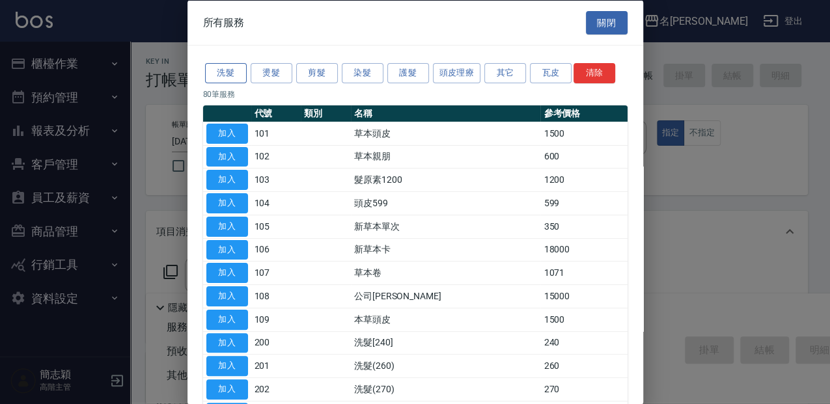
click at [229, 77] on button "洗髮" at bounding box center [226, 73] width 42 height 20
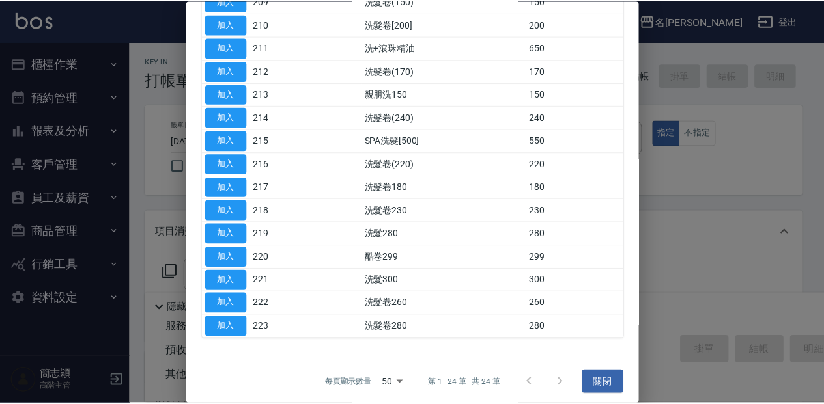
scroll to position [342, 0]
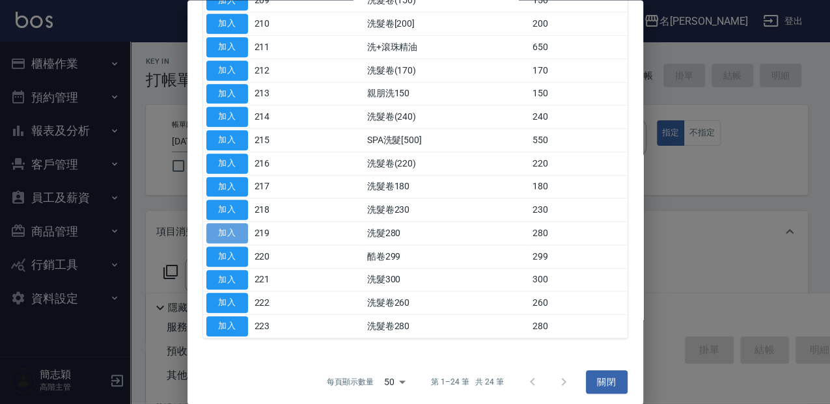
click at [236, 234] on button "加入" at bounding box center [227, 234] width 42 height 20
type input "洗髮280(219)"
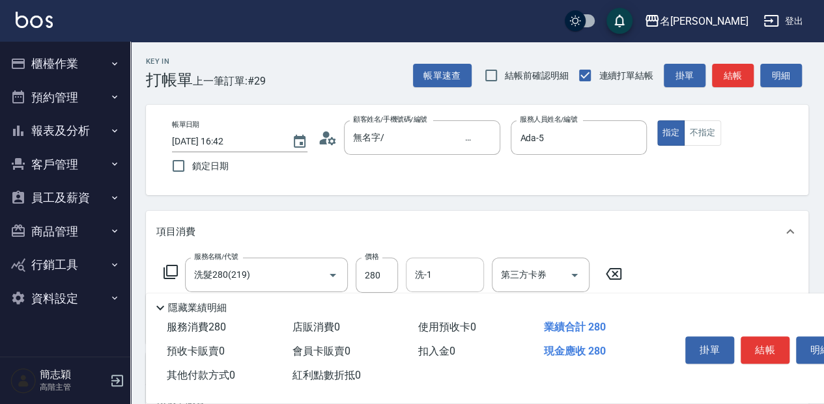
click at [451, 268] on input "洗-1" at bounding box center [445, 275] width 66 height 23
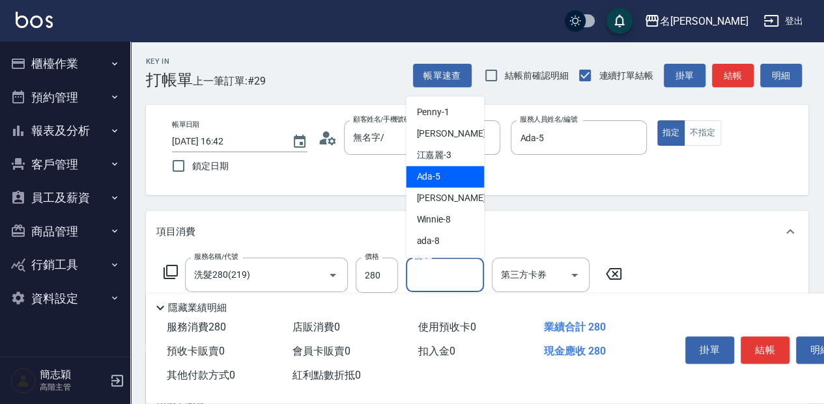
click at [460, 176] on div "Ada -5" at bounding box center [445, 176] width 78 height 21
type input "Ada-5"
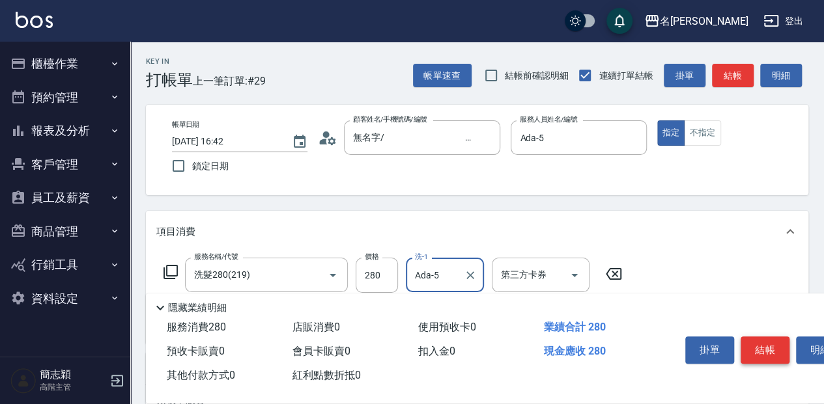
click at [757, 346] on button "結帳" at bounding box center [764, 350] width 49 height 27
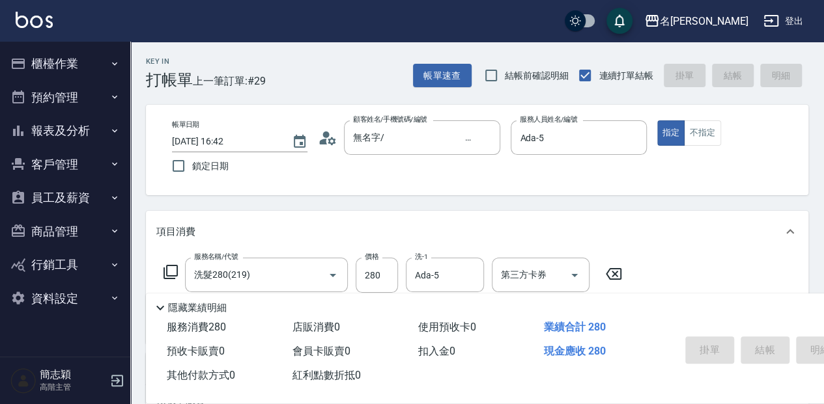
type input "[DATE] 17:04"
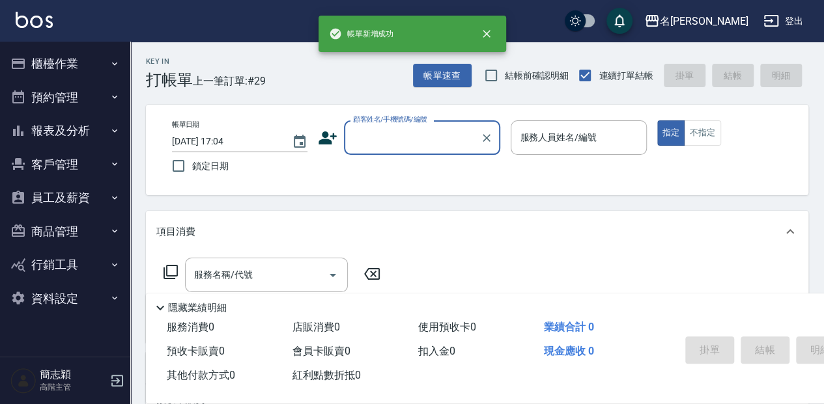
scroll to position [0, 0]
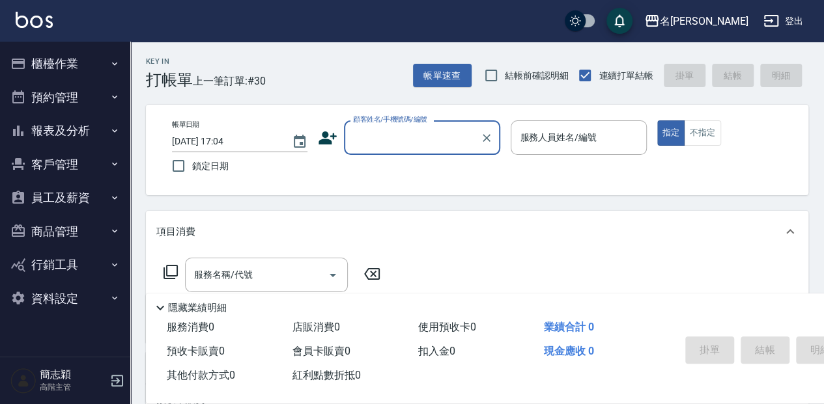
click at [423, 128] on input "顧客姓名/手機號碼/編號" at bounding box center [412, 137] width 125 height 23
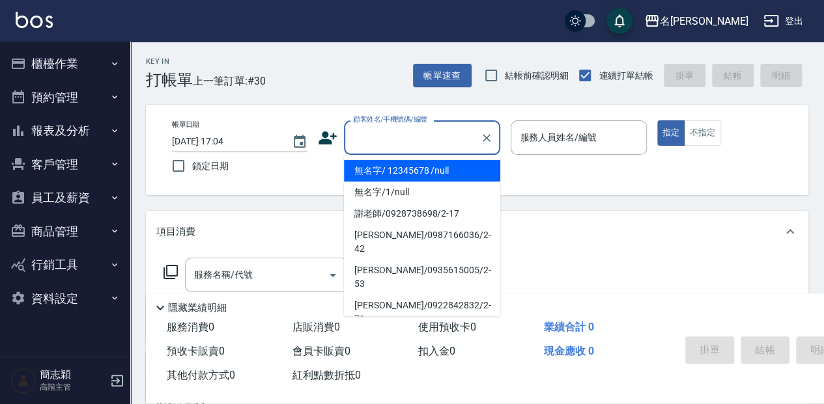
click at [445, 173] on li "無名字/ 12345678 /null" at bounding box center [422, 170] width 156 height 21
type input "無名字/ 12345678 /null"
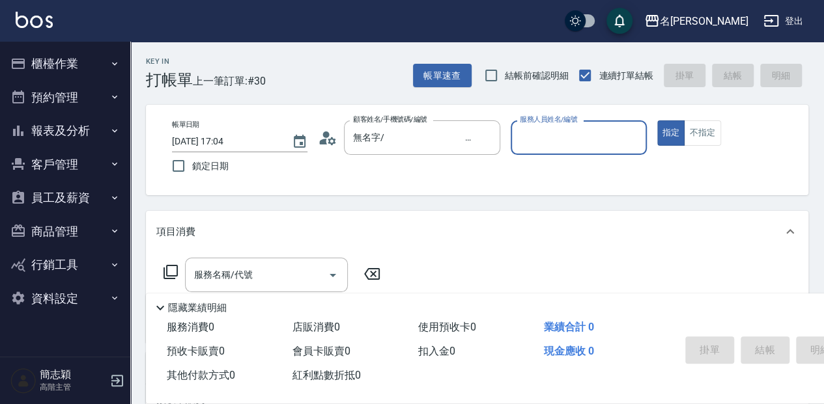
click at [598, 150] on div "服務人員姓名/編號" at bounding box center [578, 137] width 135 height 35
click at [584, 141] on input "服務人員姓名/編號" at bounding box center [578, 137] width 124 height 23
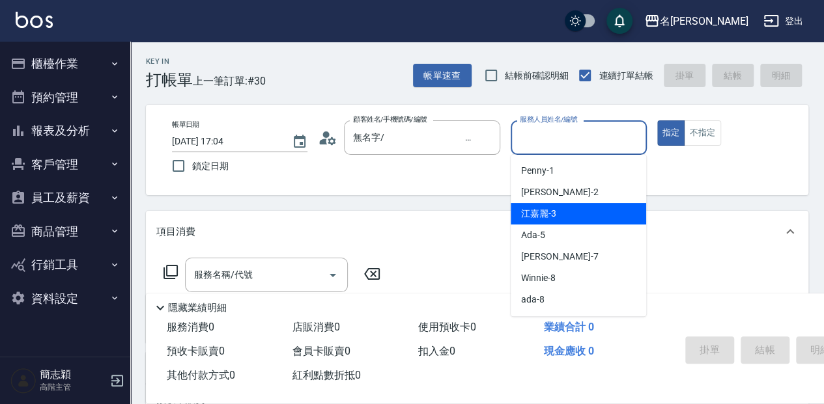
click at [575, 217] on div "[PERSON_NAME]-3" at bounding box center [578, 213] width 135 height 21
type input "[PERSON_NAME]-3"
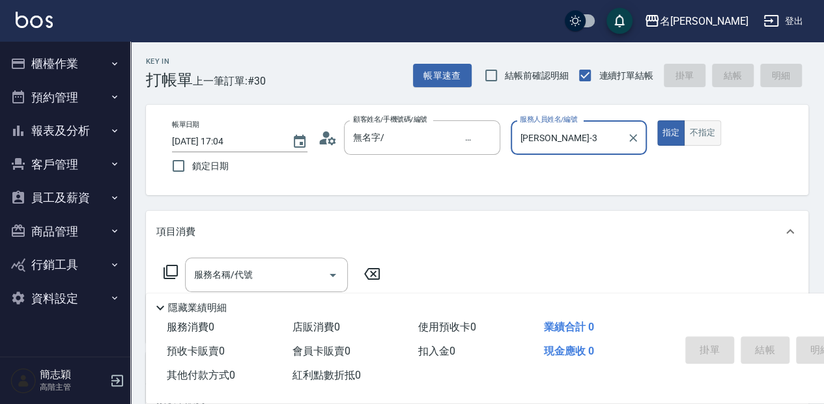
click at [715, 138] on button "不指定" at bounding box center [702, 132] width 36 height 25
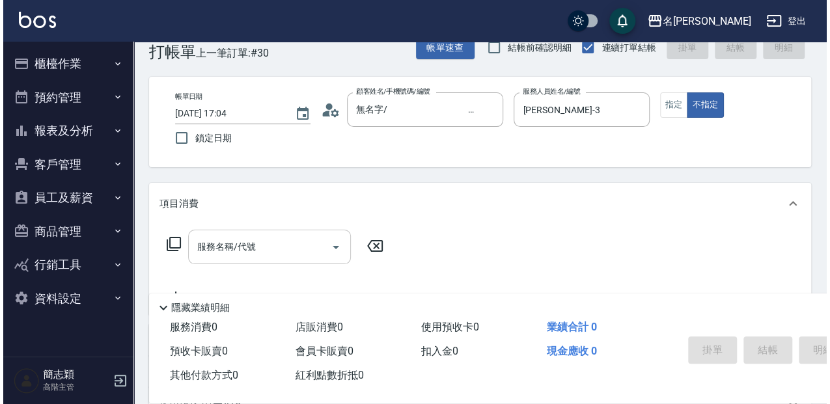
scroll to position [43, 0]
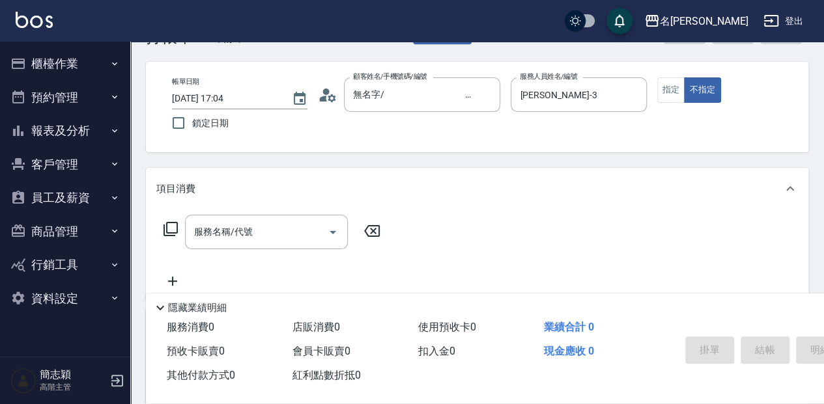
click at [173, 227] on icon at bounding box center [171, 229] width 16 height 16
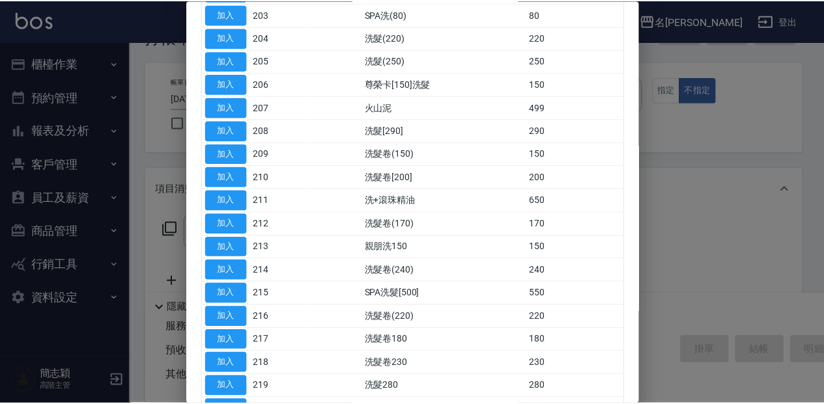
scroll to position [217, 0]
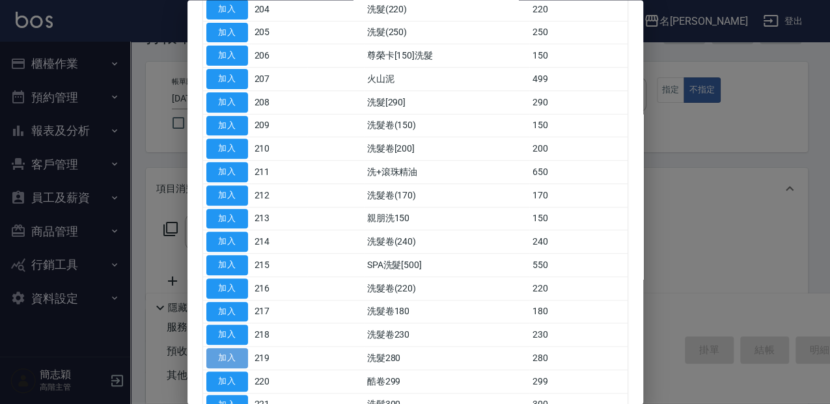
click at [236, 353] on button "加入" at bounding box center [227, 359] width 42 height 20
type input "洗髮280(219)"
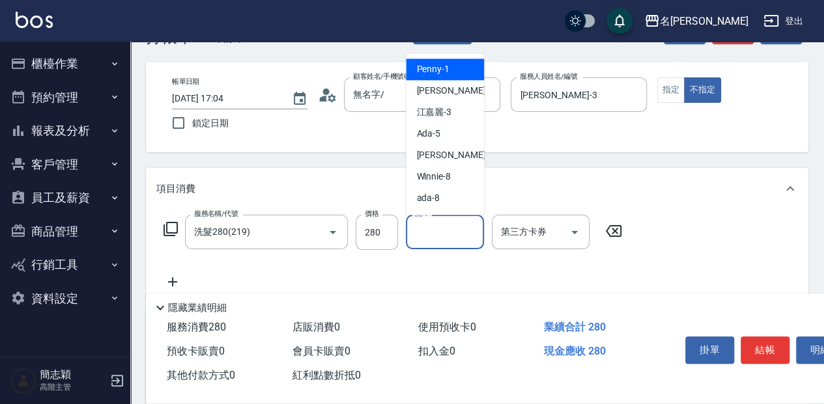
click at [423, 242] on input "洗-1" at bounding box center [445, 232] width 66 height 23
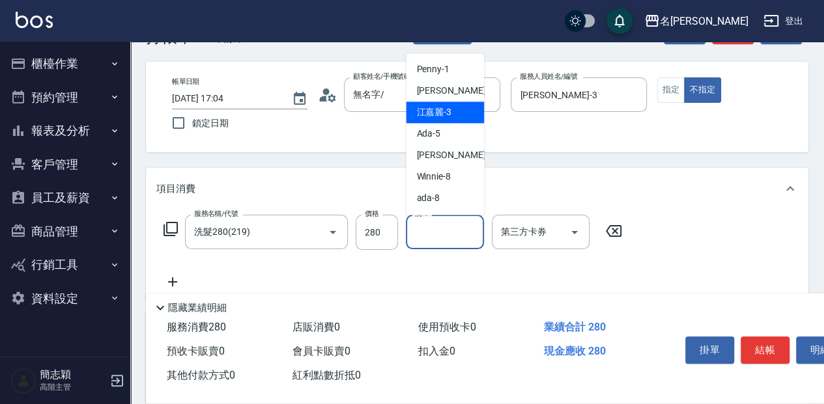
click at [448, 117] on span "[PERSON_NAME]-3" at bounding box center [433, 113] width 35 height 14
type input "[PERSON_NAME]-3"
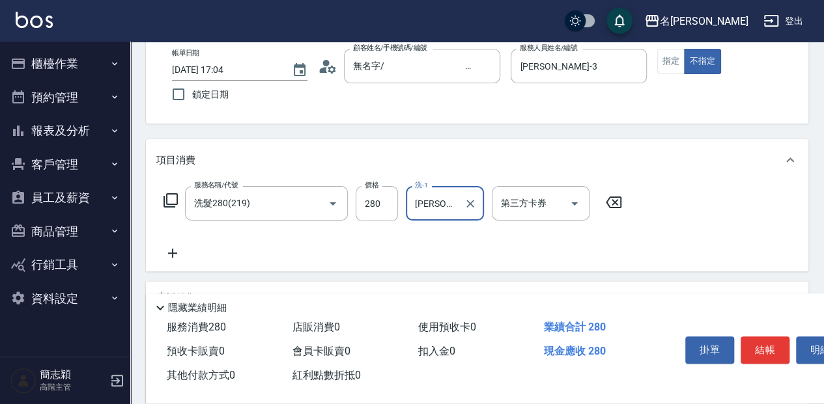
scroll to position [87, 0]
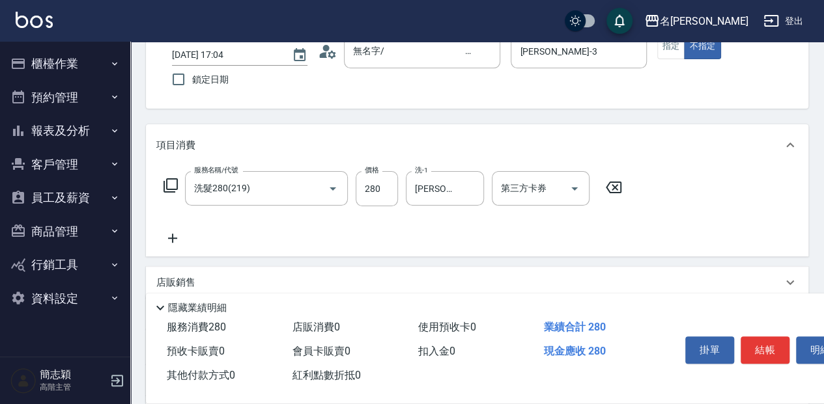
click at [167, 241] on icon at bounding box center [172, 239] width 33 height 16
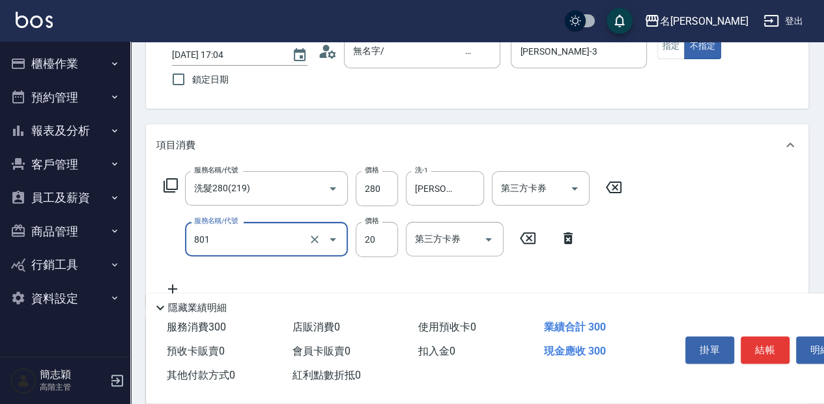
type input "潤絲20(801)"
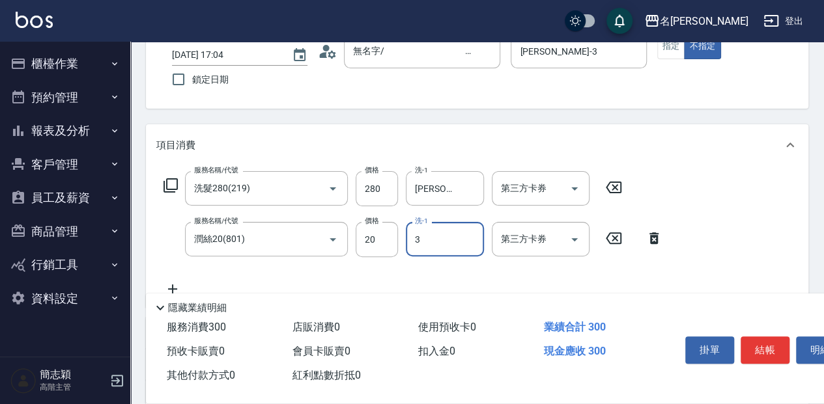
type input "[PERSON_NAME]-3"
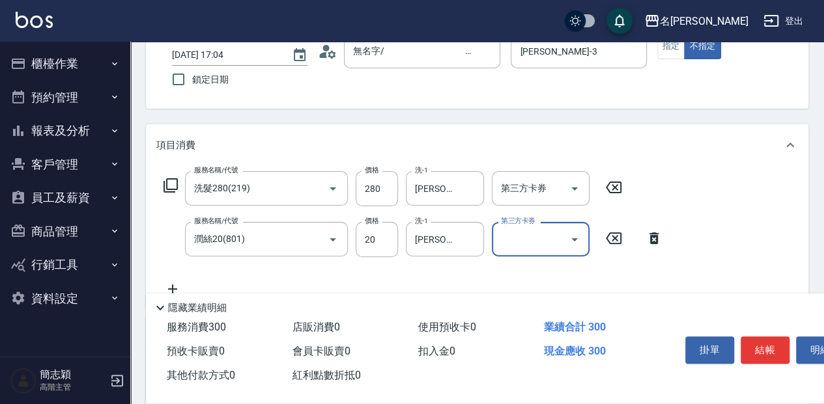
click at [168, 180] on icon at bounding box center [171, 186] width 16 height 16
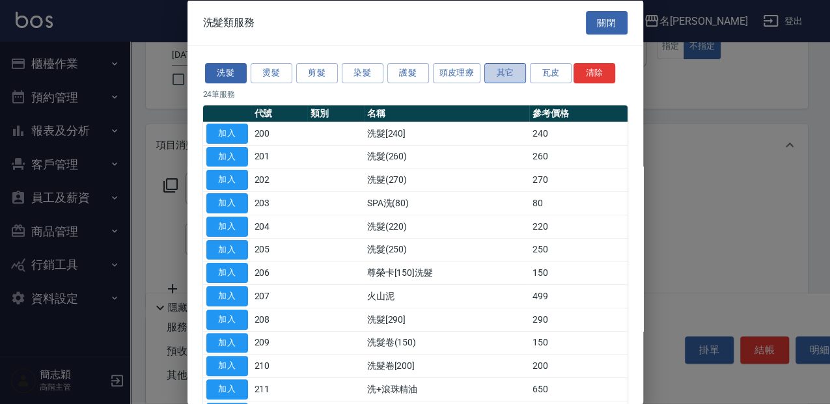
click at [496, 68] on button "其它" at bounding box center [506, 73] width 42 height 20
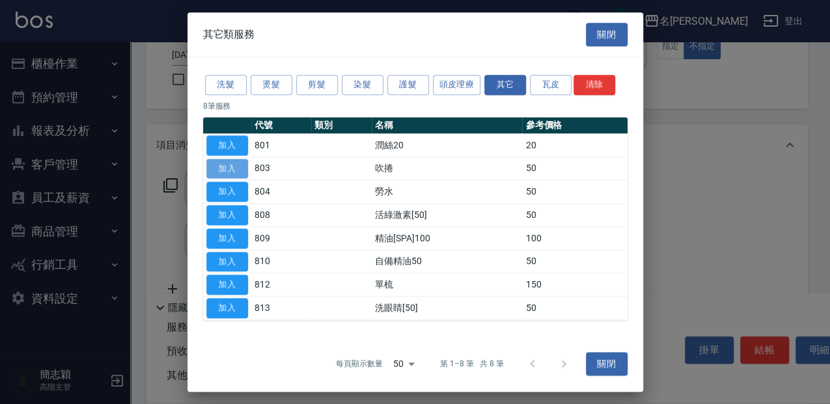
click at [232, 173] on button "加入" at bounding box center [227, 169] width 42 height 20
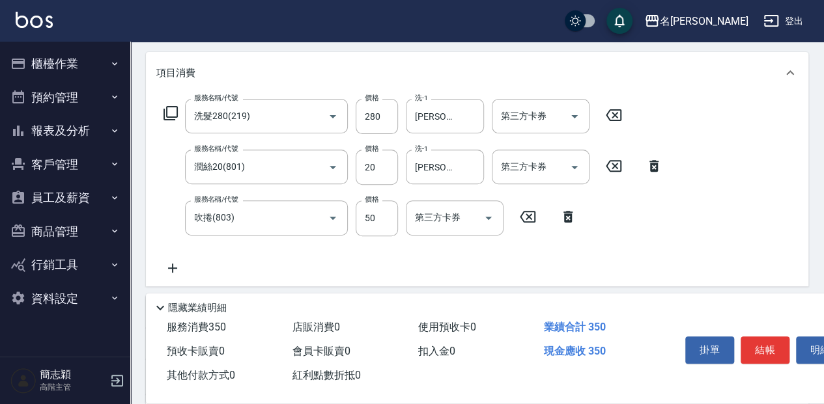
scroll to position [173, 0]
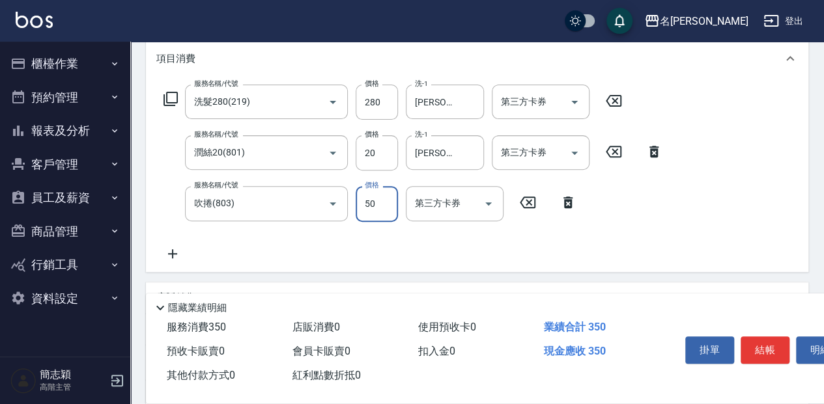
click at [382, 208] on input "50" at bounding box center [377, 203] width 42 height 35
type input "100"
click at [760, 344] on button "結帳" at bounding box center [764, 350] width 49 height 27
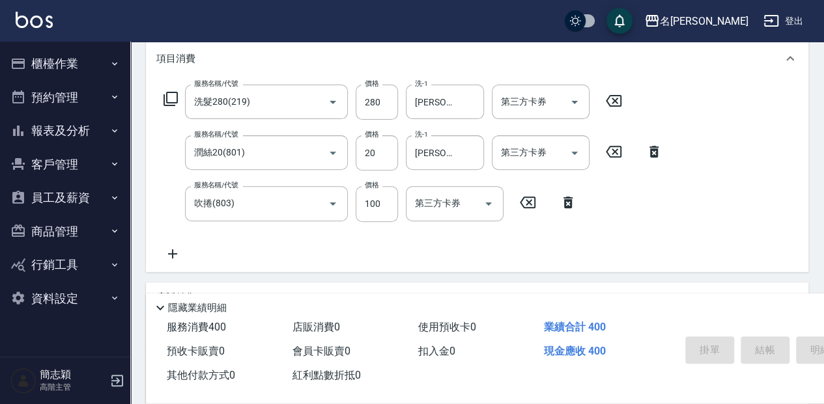
type input "[DATE] 17:26"
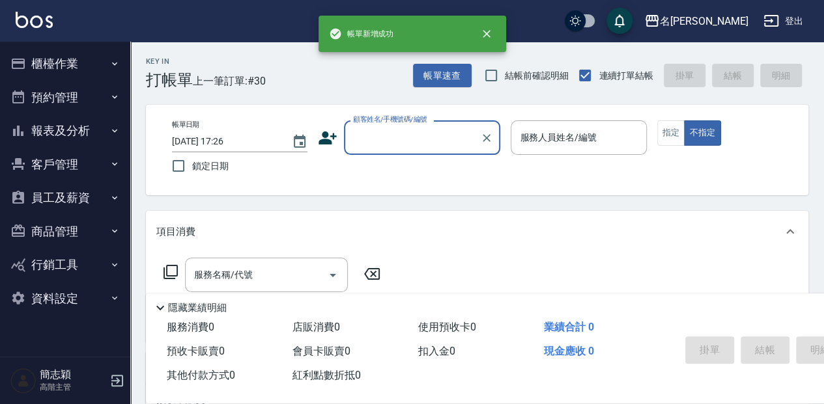
scroll to position [0, 0]
